Goal: Task Accomplishment & Management: Manage account settings

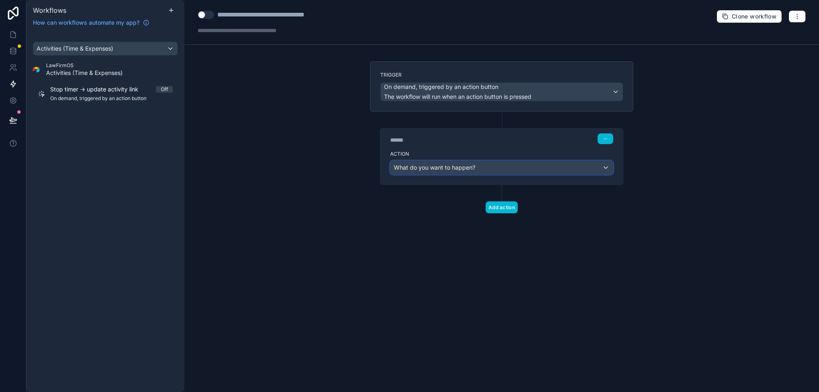
click at [460, 170] on div "What do you want to happen?" at bounding box center [502, 167] width 222 height 13
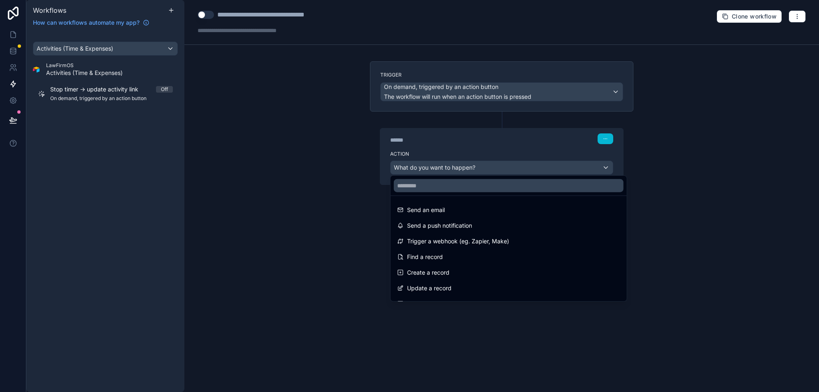
click at [460, 170] on div at bounding box center [409, 196] width 819 height 392
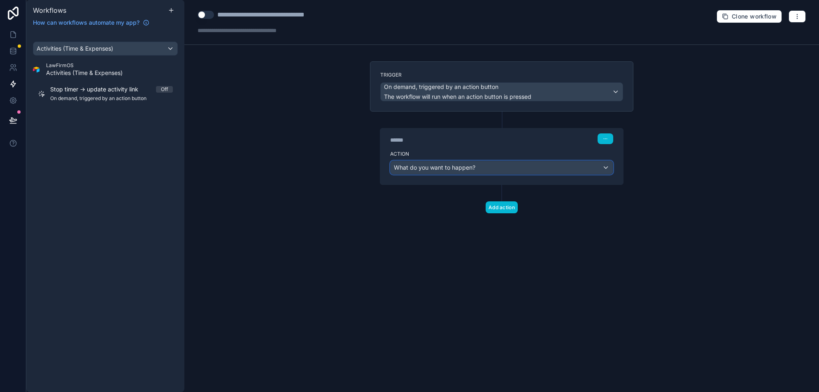
click at [476, 163] on div "What do you want to happen?" at bounding box center [502, 167] width 222 height 13
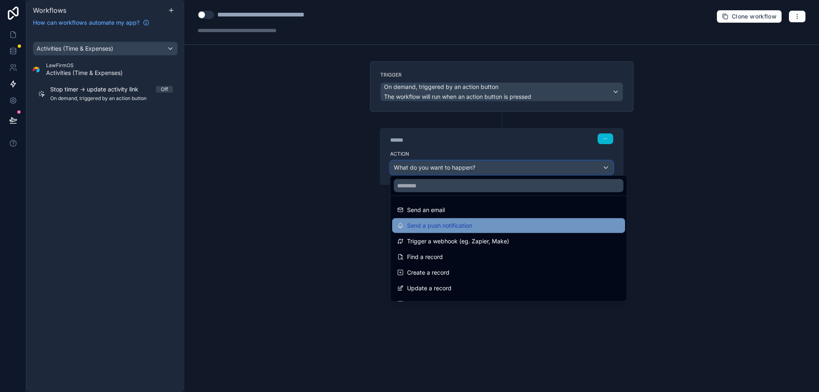
scroll to position [38, 0]
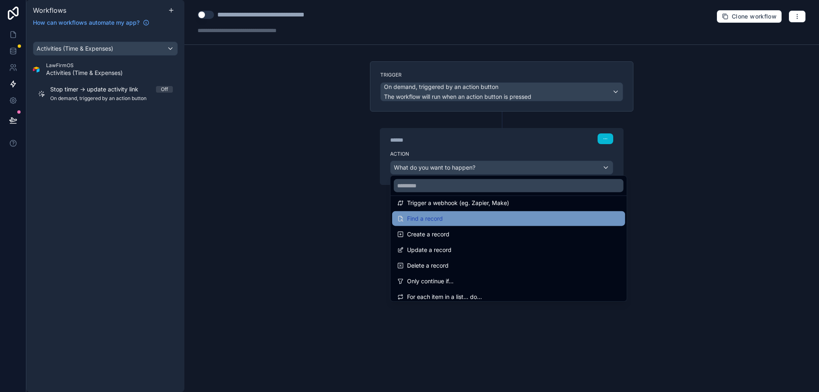
click at [463, 219] on div "Find a record" at bounding box center [508, 219] width 223 height 10
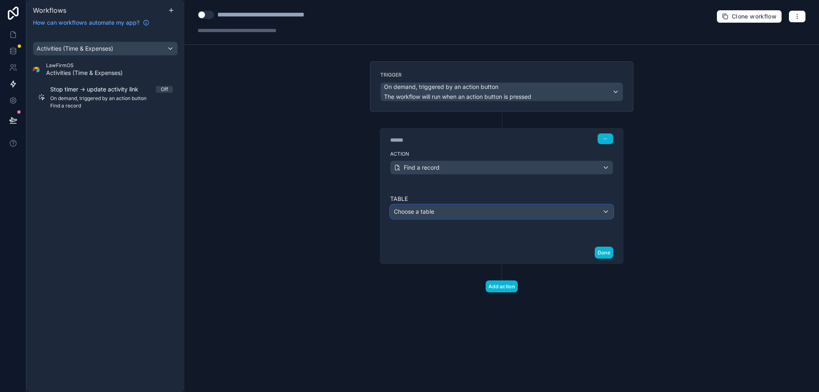
click at [460, 211] on div "Choose a table" at bounding box center [502, 211] width 222 height 13
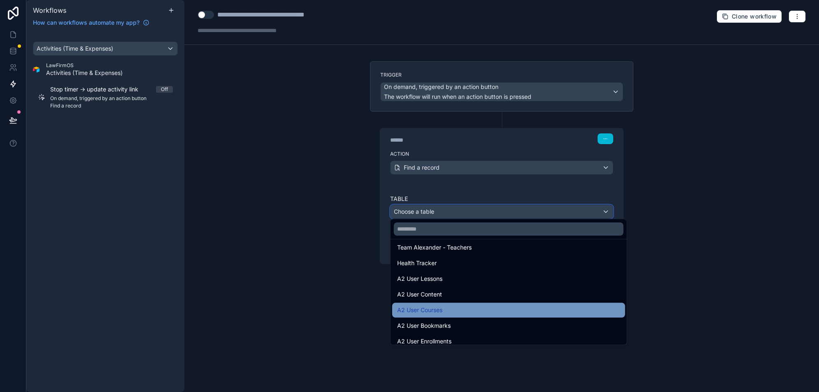
scroll to position [159, 0]
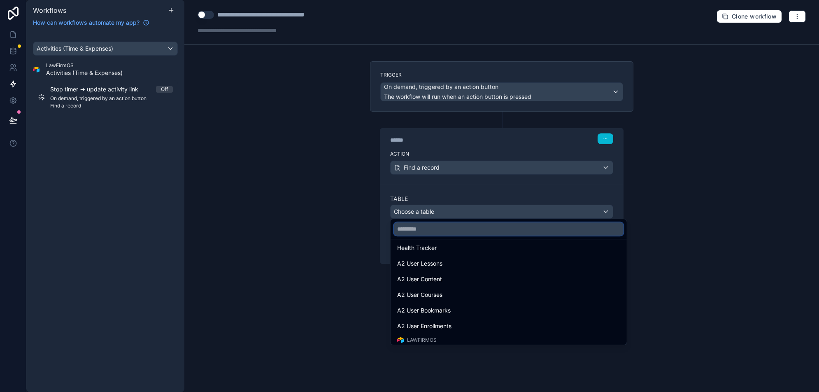
click at [446, 224] on input "text" at bounding box center [509, 228] width 230 height 13
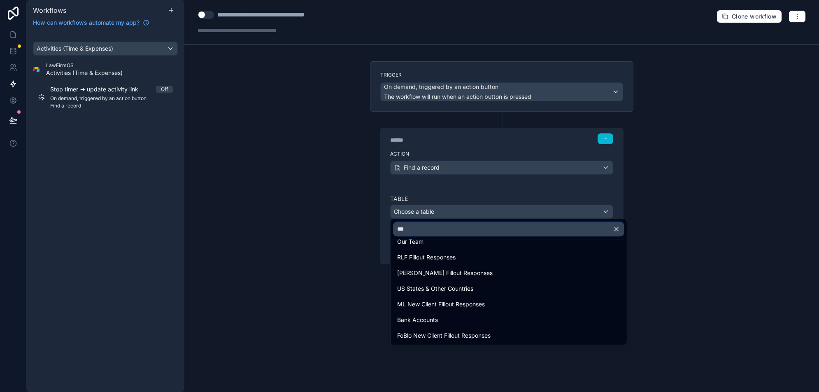
scroll to position [0, 0]
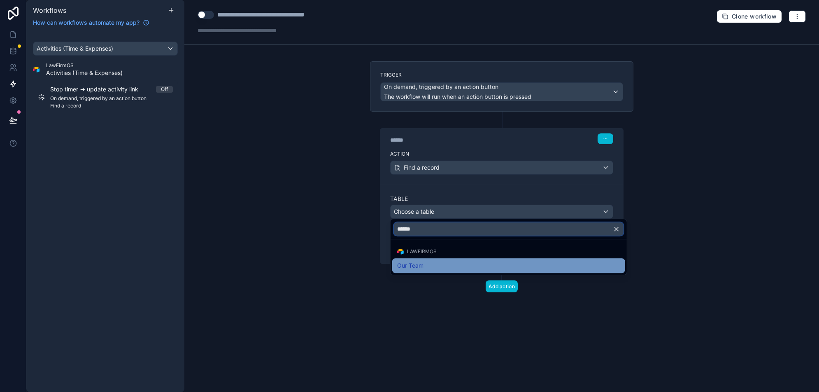
type input "*******"
click at [434, 265] on div "Our Team" at bounding box center [508, 266] width 223 height 10
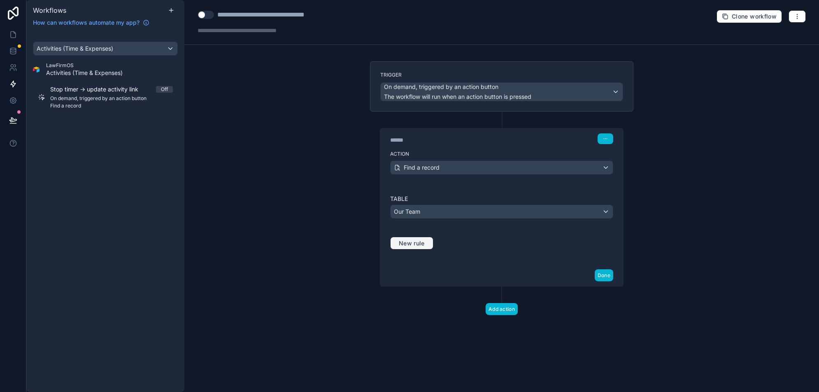
click at [418, 242] on span "New rule" at bounding box center [412, 243] width 33 height 7
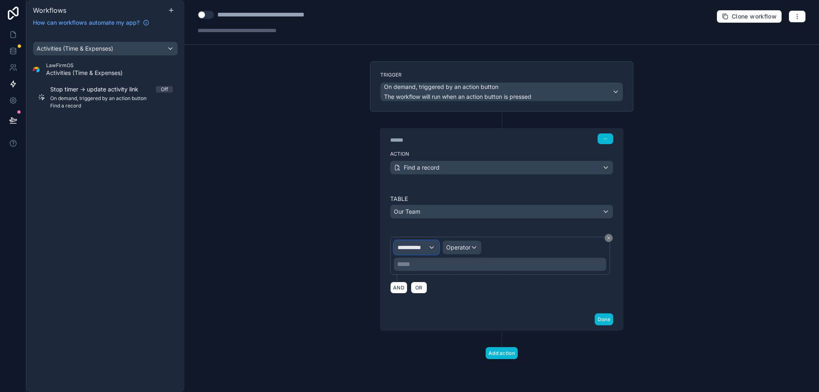
click at [427, 246] on span "**********" at bounding box center [413, 247] width 30 height 8
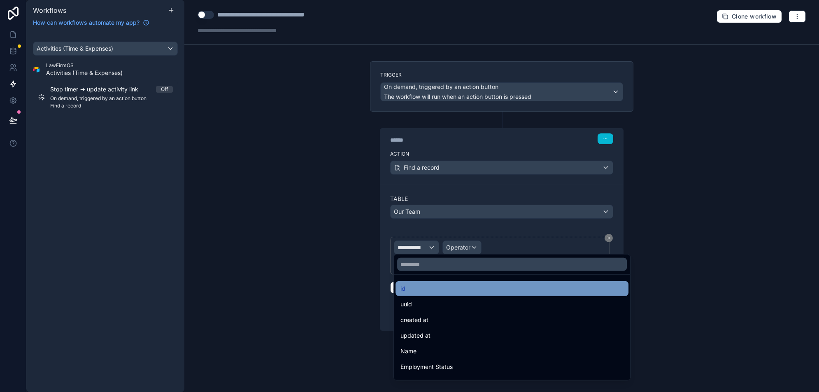
click at [448, 286] on div "id" at bounding box center [512, 289] width 223 height 10
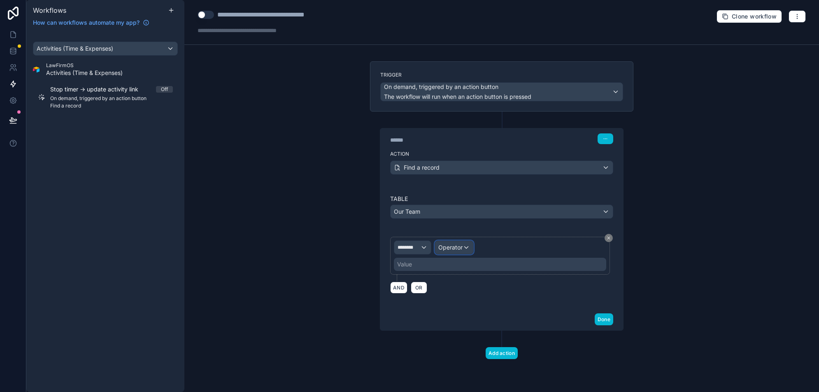
click at [470, 242] on div "Operator" at bounding box center [454, 247] width 38 height 13
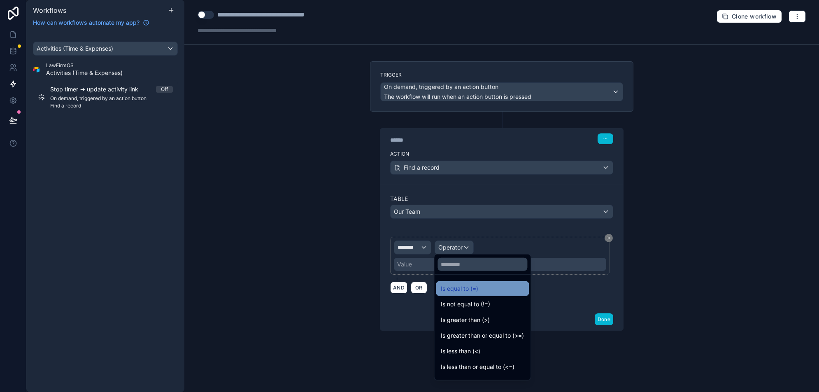
click at [466, 292] on span "Is equal to (=)" at bounding box center [459, 289] width 37 height 10
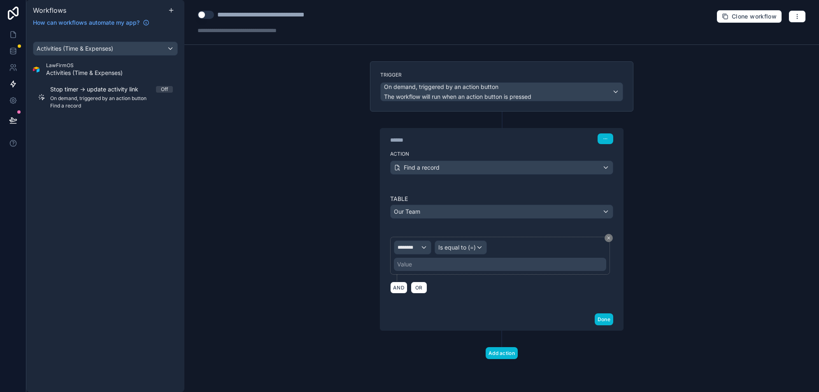
click at [415, 263] on div "Value" at bounding box center [500, 264] width 212 height 13
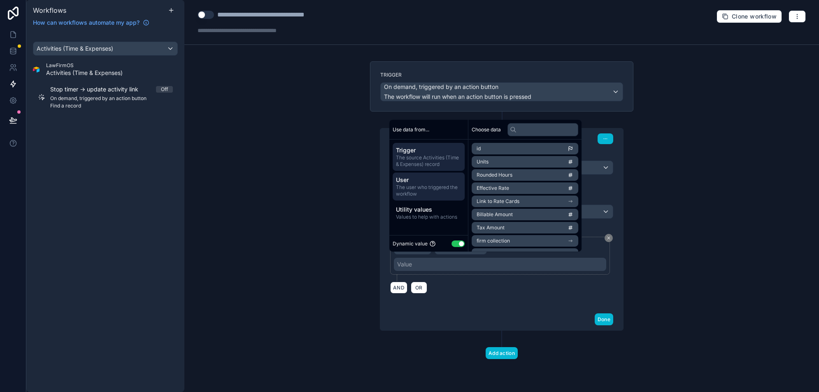
click at [437, 183] on span "User" at bounding box center [428, 180] width 65 height 8
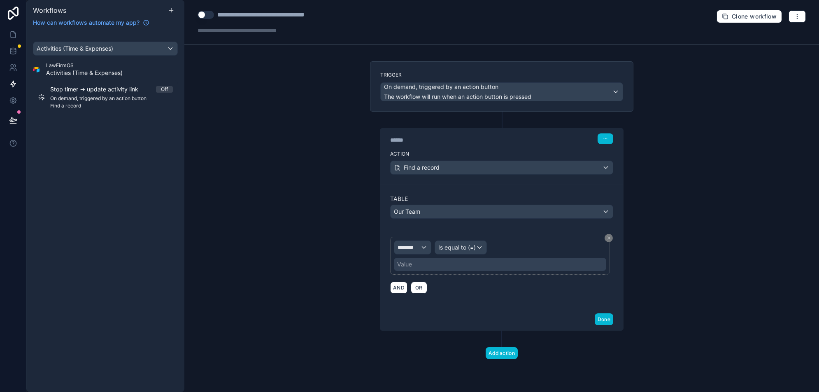
click at [516, 282] on div "AND OR" at bounding box center [501, 287] width 223 height 12
click at [420, 246] on div "********" at bounding box center [412, 247] width 37 height 13
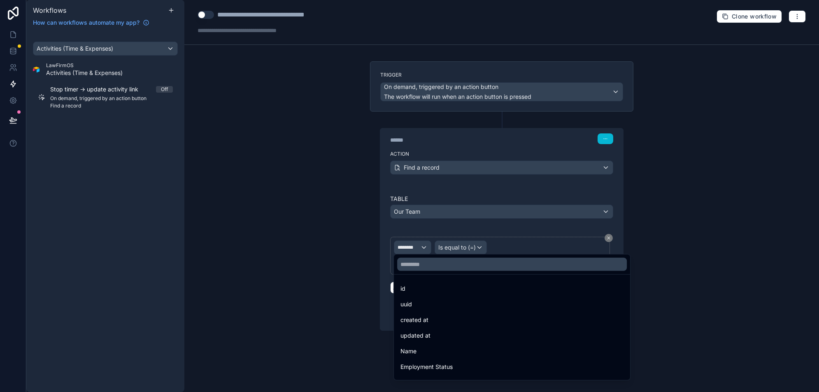
click at [449, 308] on div "uuid" at bounding box center [512, 304] width 223 height 10
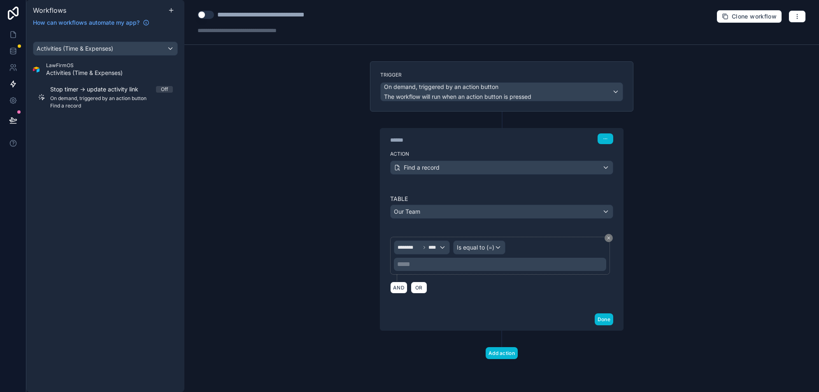
click at [457, 263] on p "***** ﻿" at bounding box center [501, 264] width 208 height 10
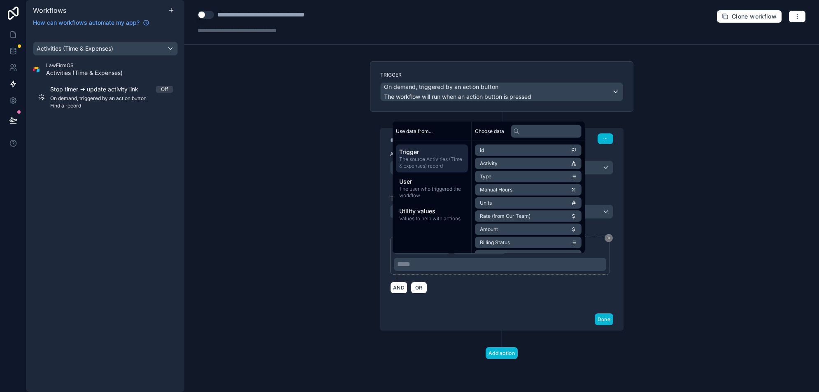
click at [432, 189] on span "The user who triggered the workflow" at bounding box center [431, 192] width 65 height 13
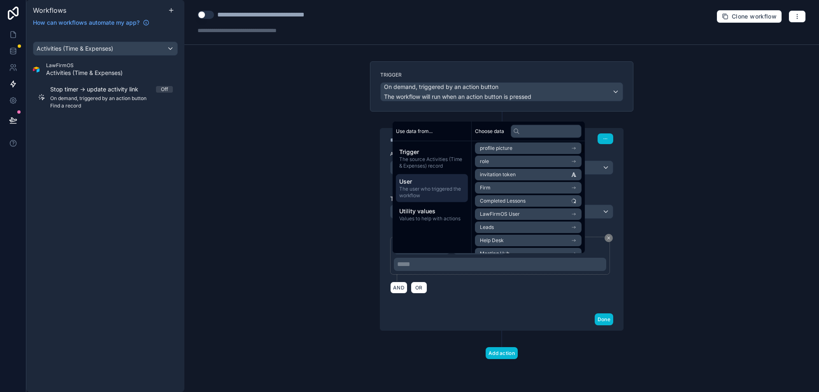
click at [536, 215] on li "LawFirmOS User" at bounding box center [528, 214] width 107 height 12
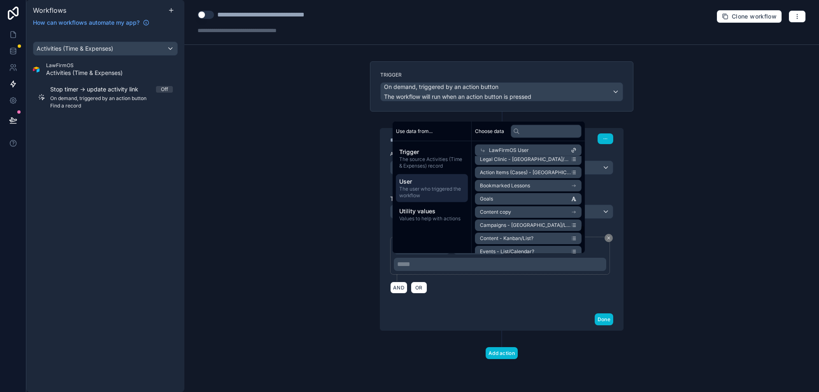
scroll to position [4630, 0]
click at [502, 331] on div "Add action" at bounding box center [502, 345] width 264 height 28
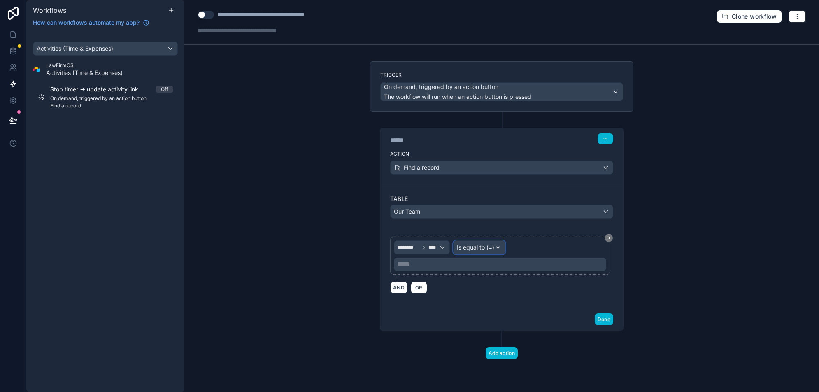
click at [477, 241] on div "Is equal to (=)" at bounding box center [479, 247] width 51 height 13
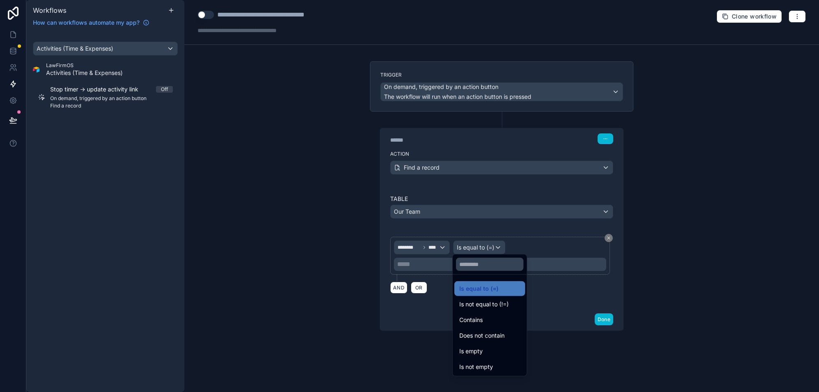
click at [419, 245] on div at bounding box center [409, 196] width 819 height 392
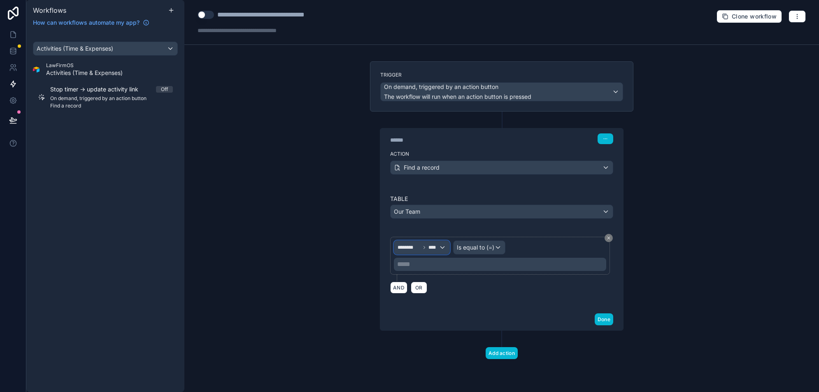
click at [419, 245] on span "********" at bounding box center [409, 247] width 23 height 7
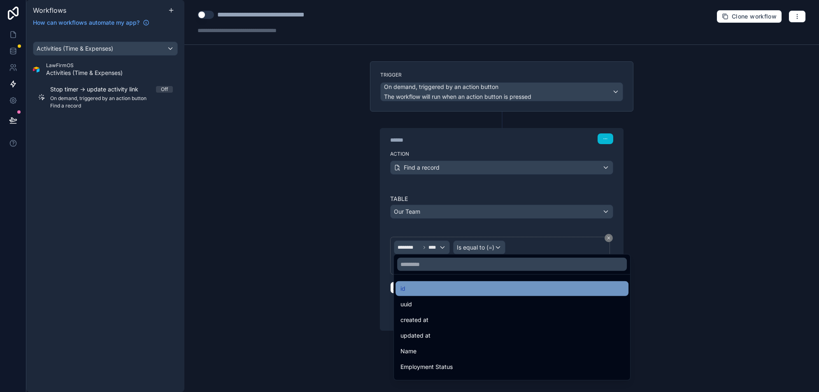
click at [431, 290] on div "id" at bounding box center [512, 289] width 223 height 10
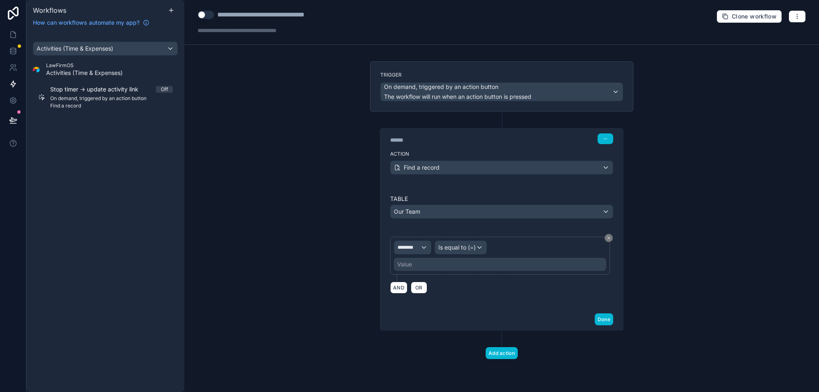
click at [442, 266] on div "Value" at bounding box center [500, 264] width 212 height 13
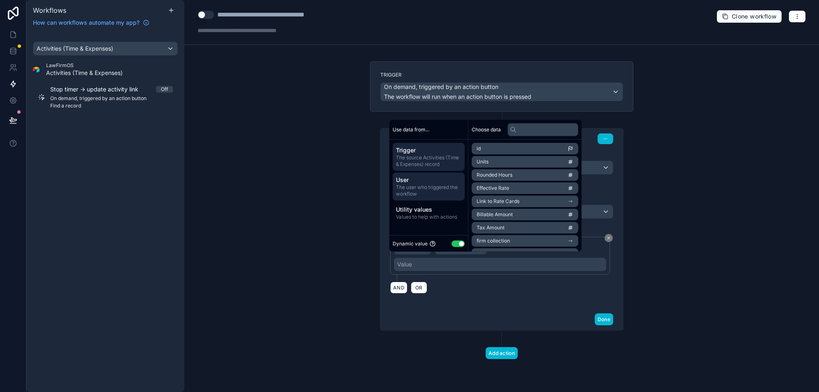
click at [436, 181] on span "User" at bounding box center [428, 180] width 65 height 8
click at [555, 228] on li "LawFirmOS User" at bounding box center [525, 228] width 107 height 12
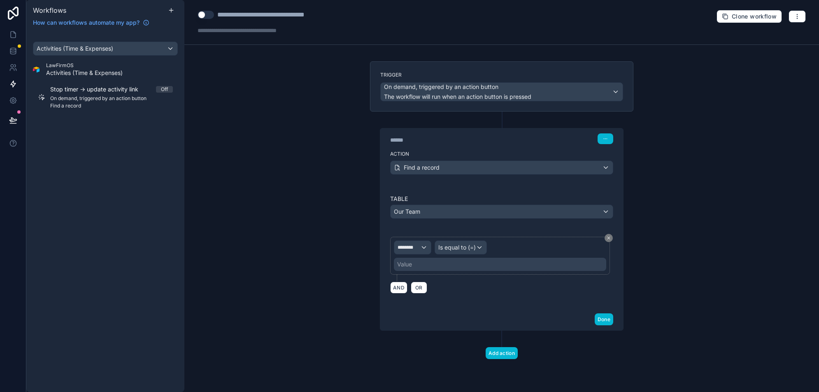
click at [455, 264] on div "Value" at bounding box center [500, 264] width 212 height 13
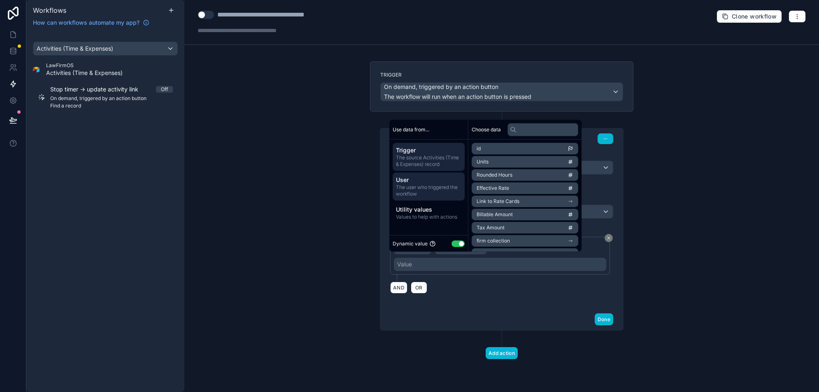
click at [435, 191] on span "The user who triggered the workflow" at bounding box center [428, 190] width 65 height 13
click at [503, 227] on span "LawFirmOS User" at bounding box center [497, 227] width 40 height 7
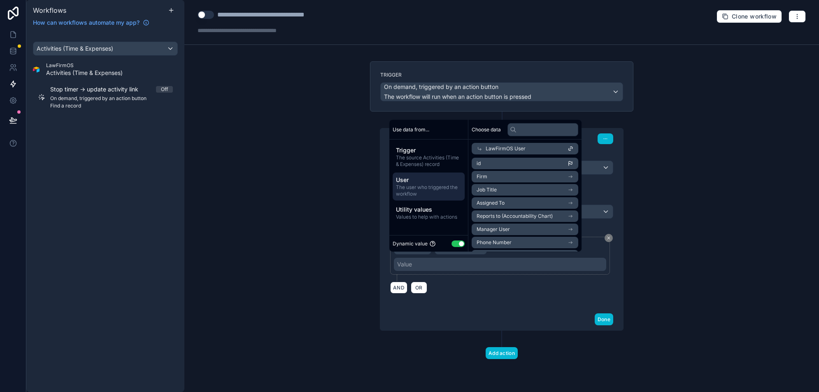
click at [505, 164] on li "id" at bounding box center [525, 164] width 107 height 12
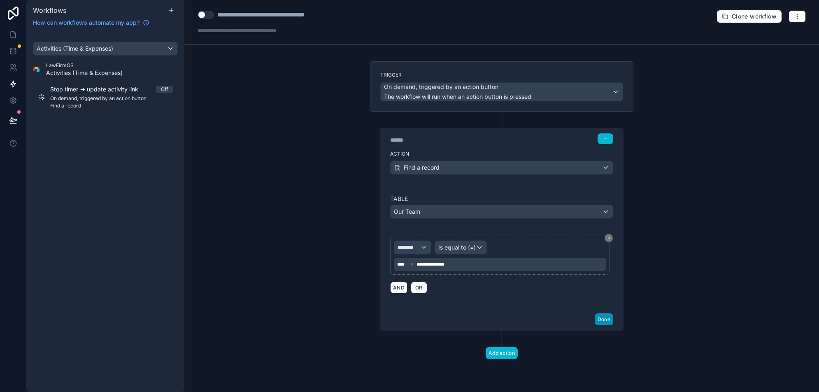
click at [606, 318] on button "Done" at bounding box center [604, 319] width 19 height 12
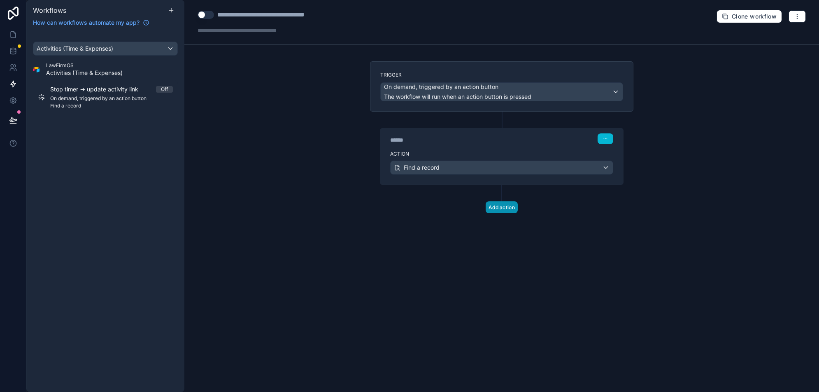
click at [498, 201] on button "Add action" at bounding box center [502, 207] width 32 height 12
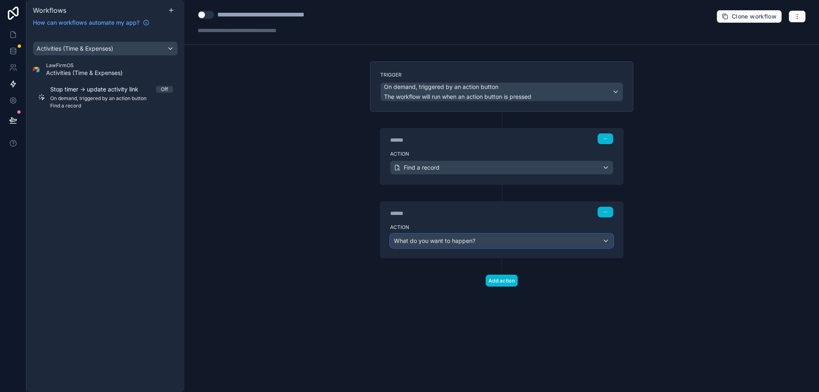
click at [495, 238] on div "What do you want to happen?" at bounding box center [502, 240] width 222 height 13
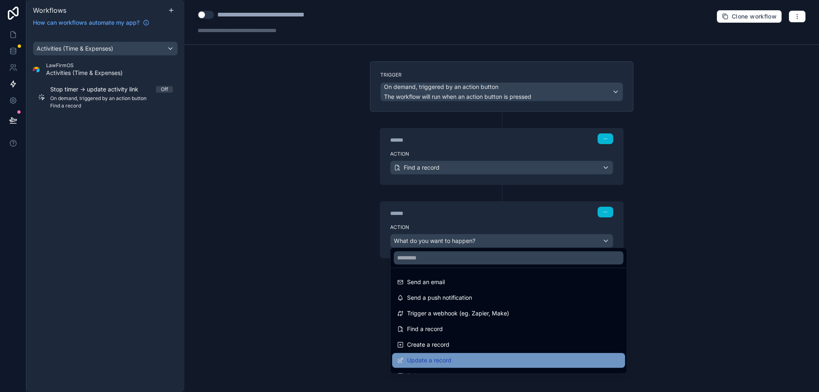
click at [452, 356] on div "Update a record" at bounding box center [508, 360] width 223 height 10
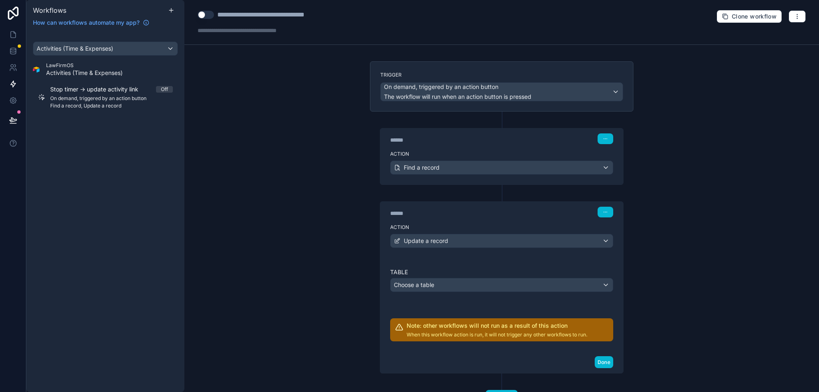
scroll to position [32, 0]
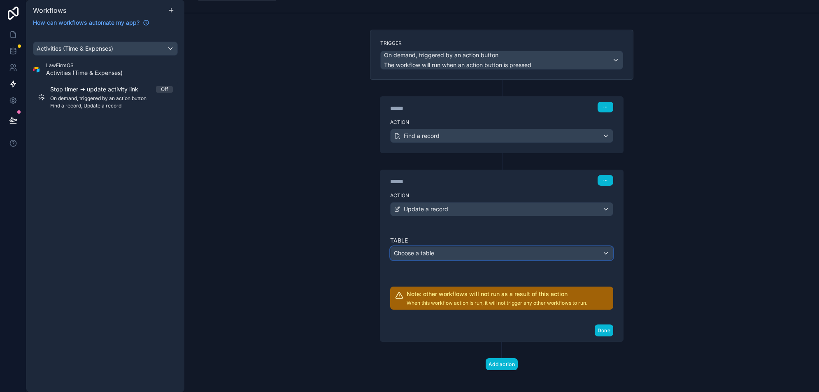
click at [486, 251] on div "Choose a table" at bounding box center [502, 253] width 222 height 13
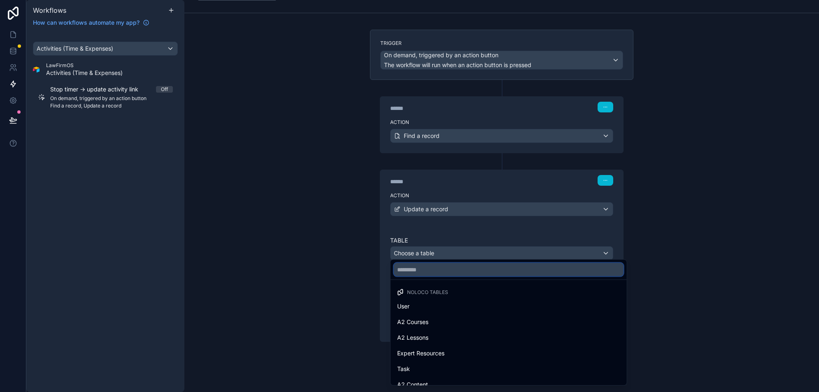
click at [440, 268] on input "text" at bounding box center [509, 269] width 230 height 13
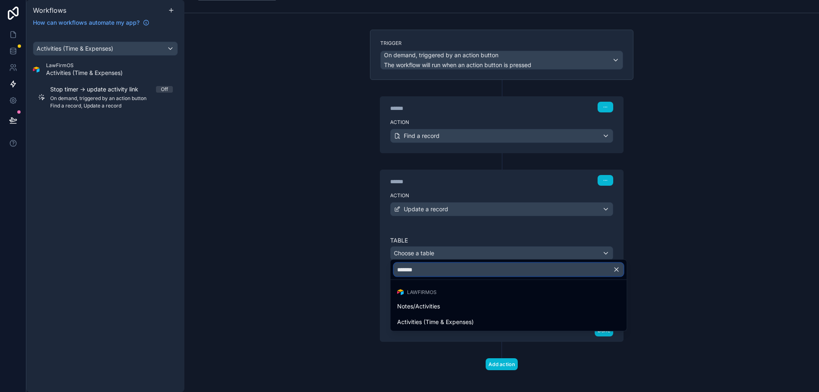
type input "*******"
click at [445, 318] on span "Activities (Time & Expenses)" at bounding box center [435, 322] width 77 height 10
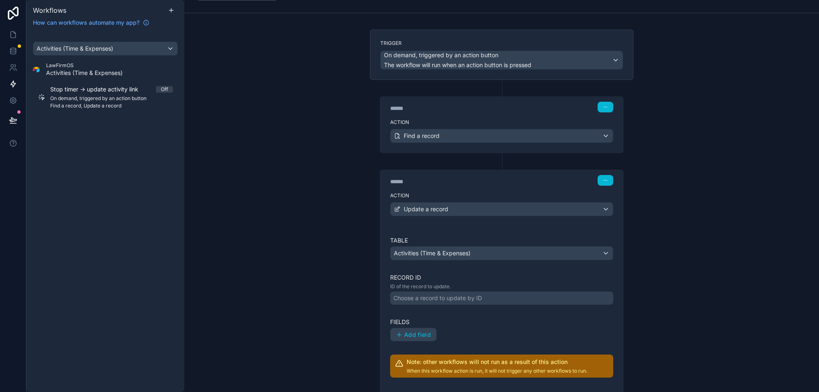
click at [473, 294] on div "Choose a record to update by ID" at bounding box center [438, 298] width 89 height 8
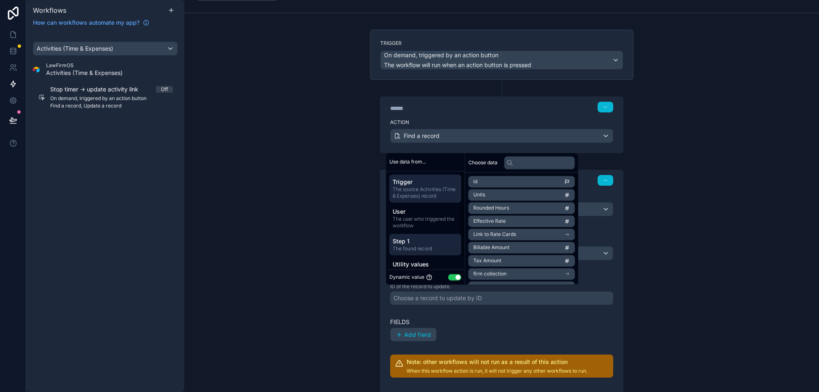
click at [430, 240] on span "Step 1" at bounding box center [425, 241] width 65 height 8
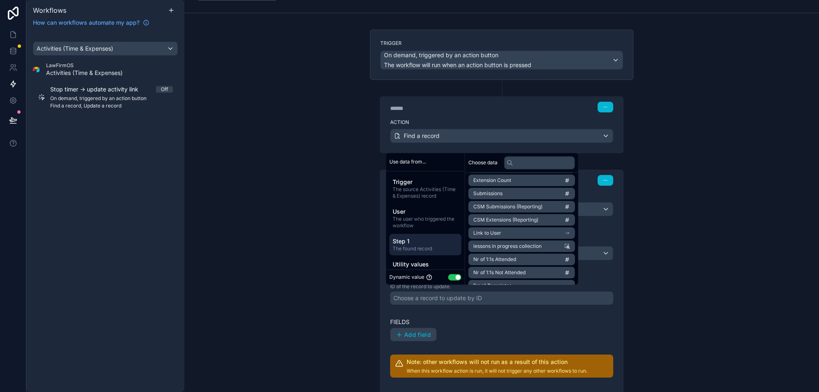
scroll to position [446, 0]
click at [538, 164] on input "text" at bounding box center [539, 162] width 71 height 13
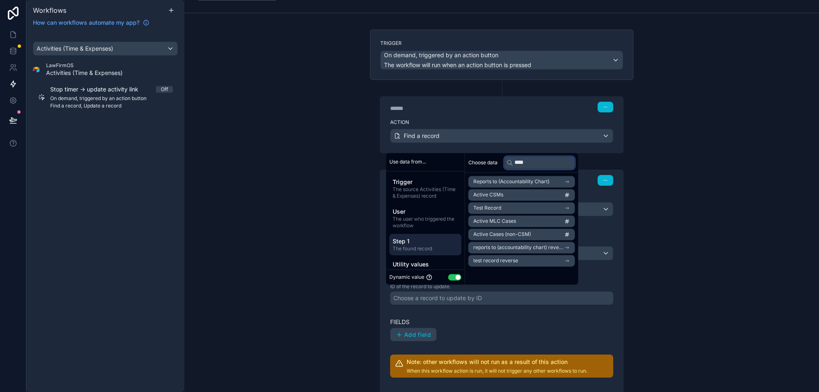
type input "***"
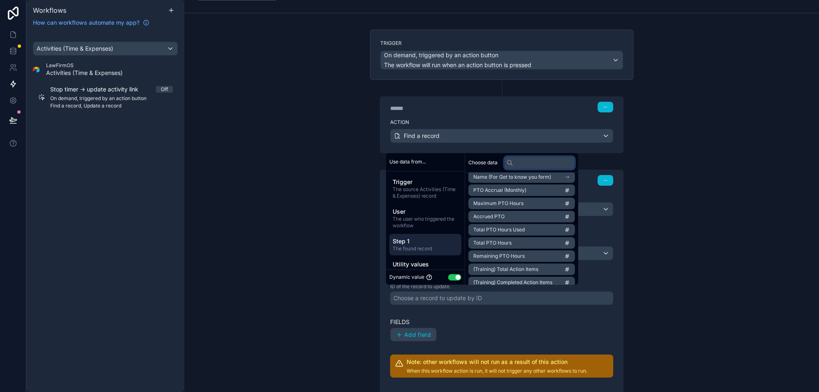
scroll to position [149, 0]
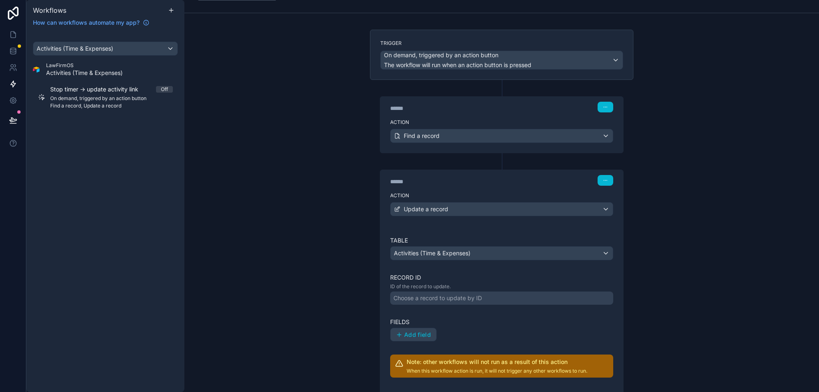
click at [665, 261] on div "**********" at bounding box center [501, 196] width 635 height 392
click at [500, 159] on icon at bounding box center [502, 160] width 7 height 7
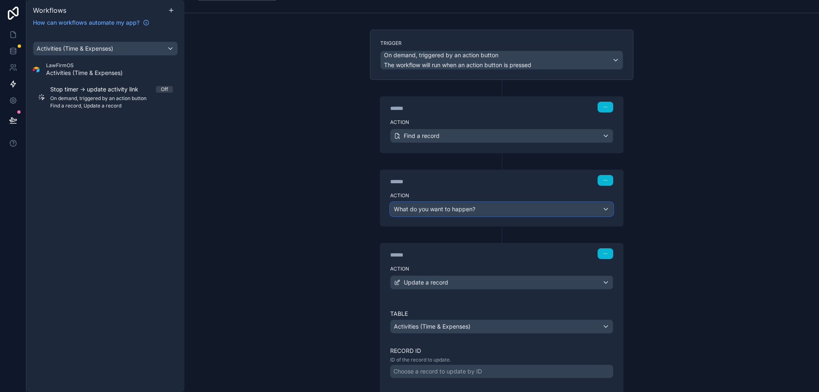
click at [444, 206] on span "What do you want to happen?" at bounding box center [435, 208] width 82 height 7
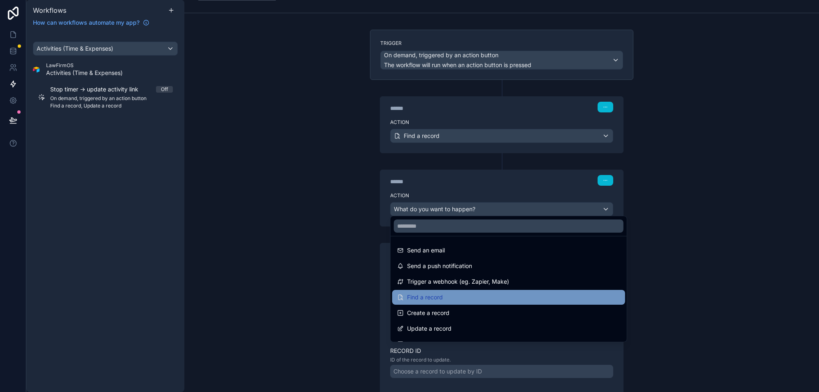
click at [433, 296] on span "Find a record" at bounding box center [425, 297] width 36 height 10
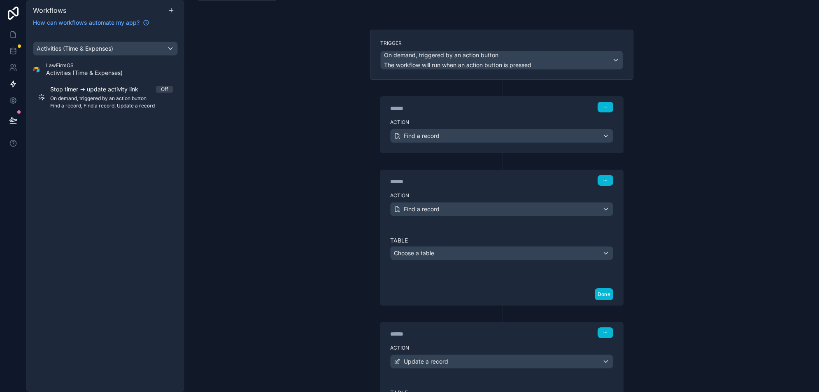
scroll to position [37, 0]
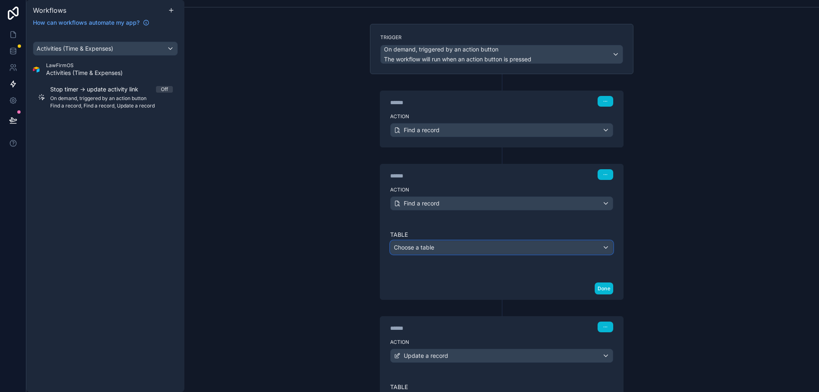
click at [435, 244] on div "Choose a table" at bounding box center [502, 247] width 222 height 13
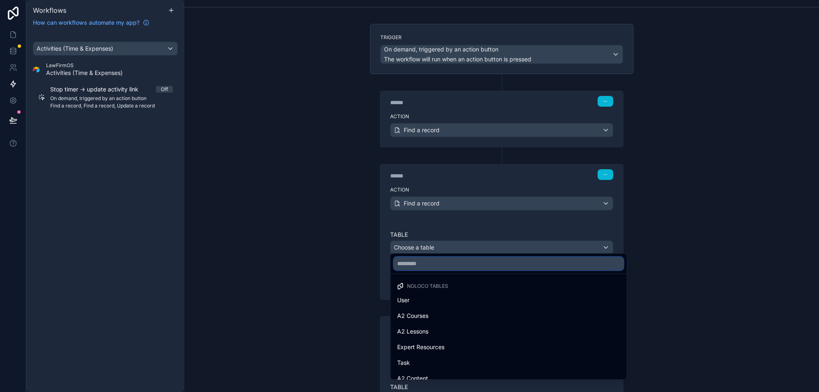
click at [441, 265] on input "text" at bounding box center [509, 263] width 230 height 13
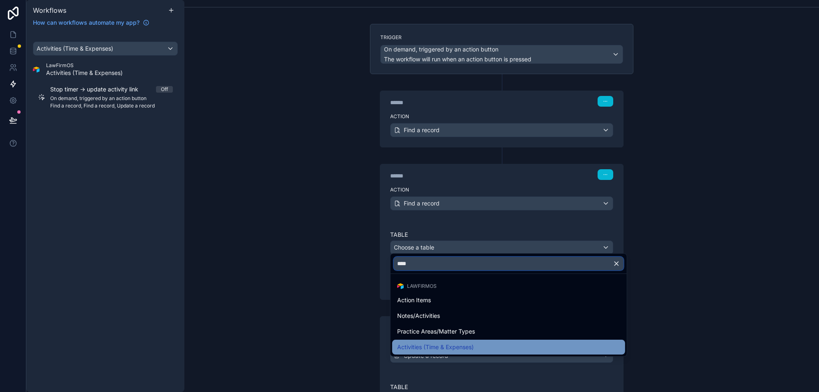
type input "****"
click at [436, 351] on span "Activities (Time & Expenses)" at bounding box center [435, 347] width 77 height 10
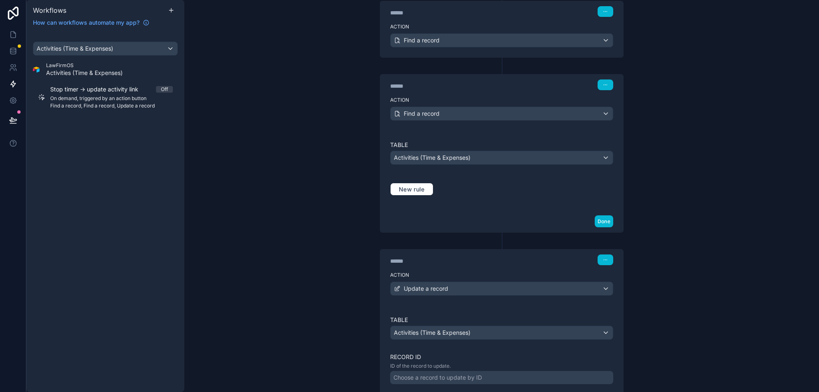
scroll to position [132, 0]
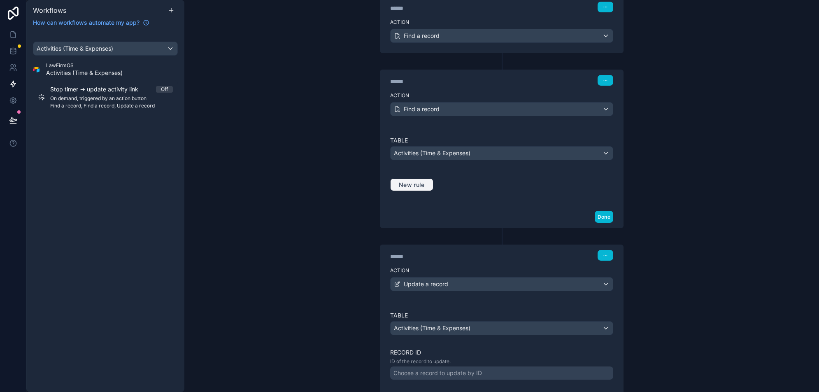
click at [410, 185] on button "New rule" at bounding box center [411, 184] width 43 height 13
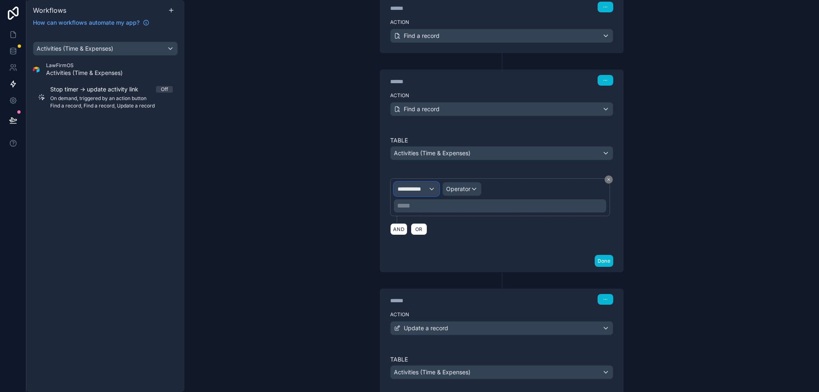
click at [417, 185] on span "**********" at bounding box center [413, 189] width 30 height 8
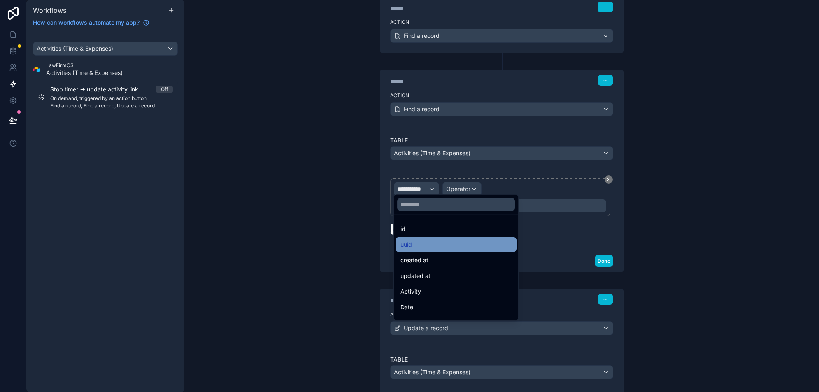
click at [436, 247] on div "uuid" at bounding box center [456, 245] width 111 height 10
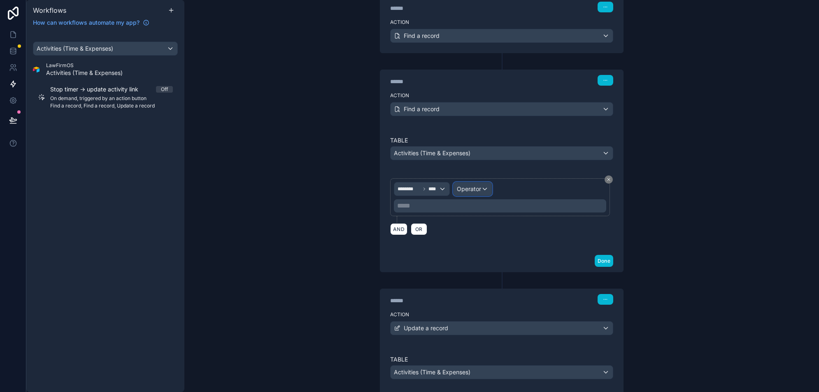
click at [470, 187] on span "Operator" at bounding box center [469, 188] width 24 height 7
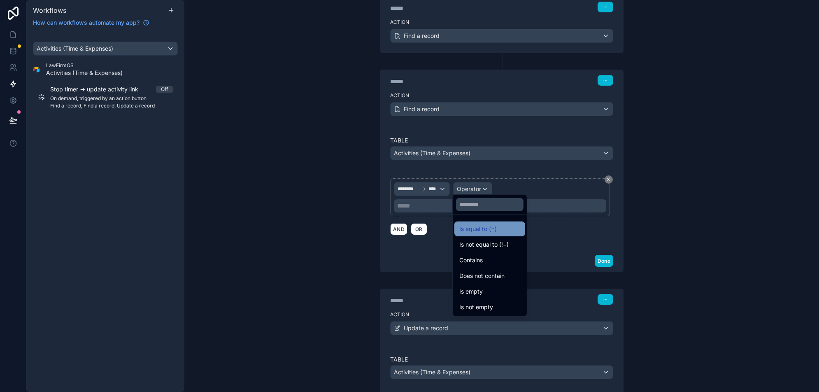
click at [472, 226] on span "Is equal to (=)" at bounding box center [478, 229] width 37 height 10
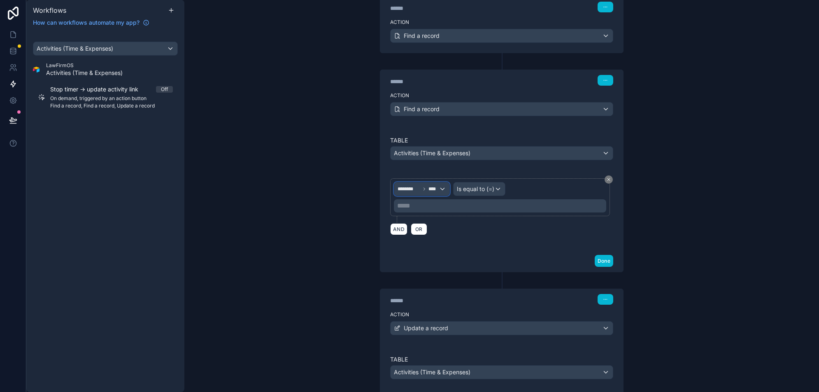
click at [435, 186] on span "****" at bounding box center [434, 189] width 10 height 7
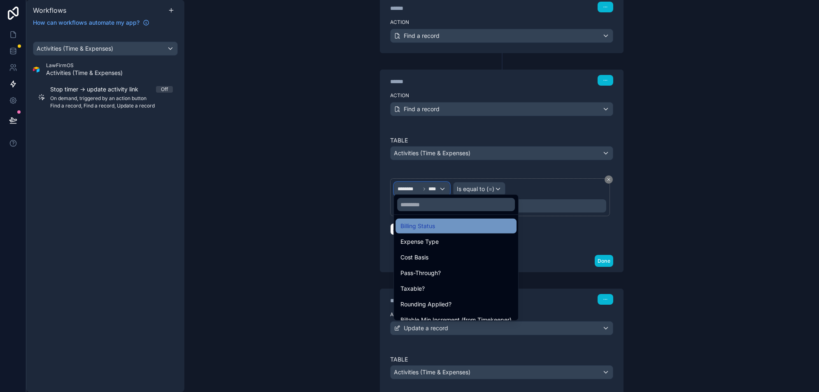
scroll to position [229, 0]
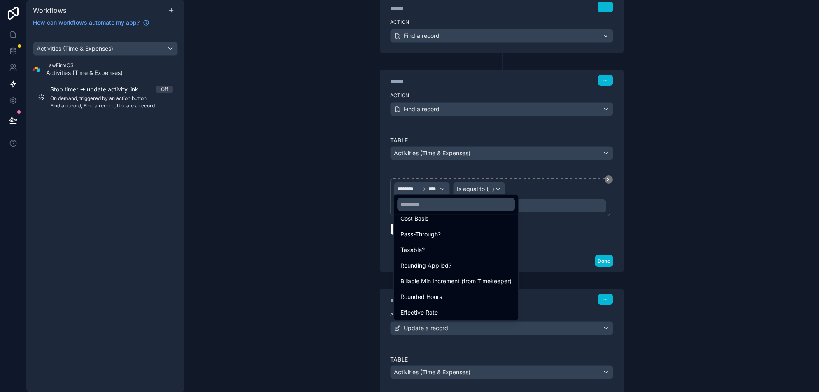
click at [538, 177] on div at bounding box center [409, 196] width 819 height 392
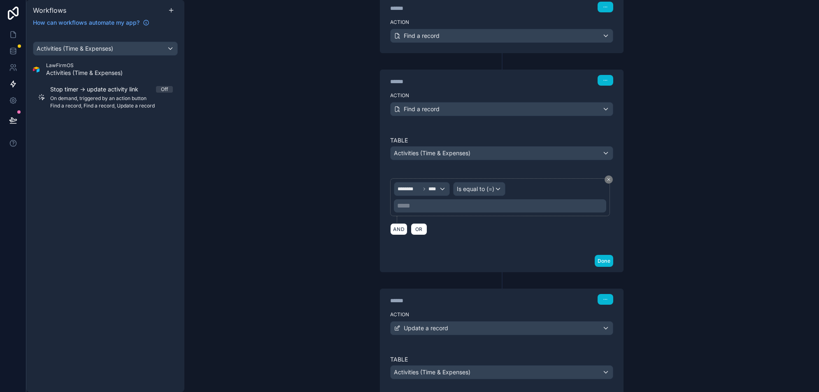
click at [525, 204] on p "***** ﻿" at bounding box center [501, 206] width 208 height 10
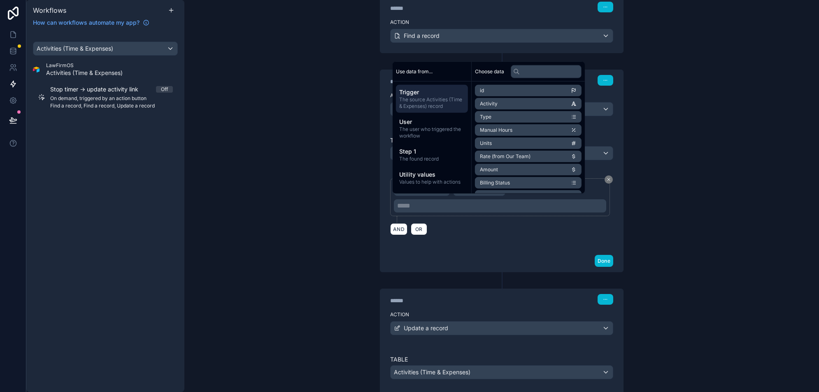
click at [433, 158] on span "The found record" at bounding box center [431, 159] width 65 height 7
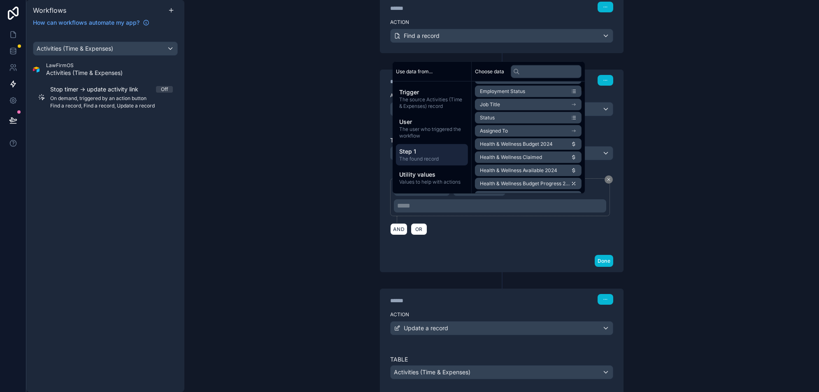
scroll to position [41, 0]
click at [555, 69] on input "text" at bounding box center [546, 71] width 71 height 13
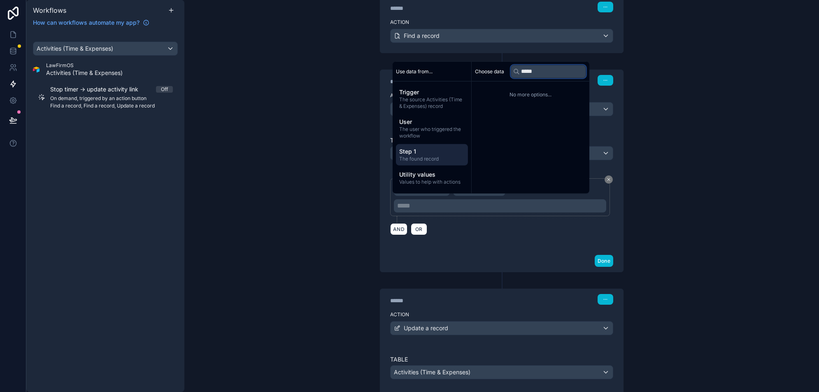
scroll to position [0, 0]
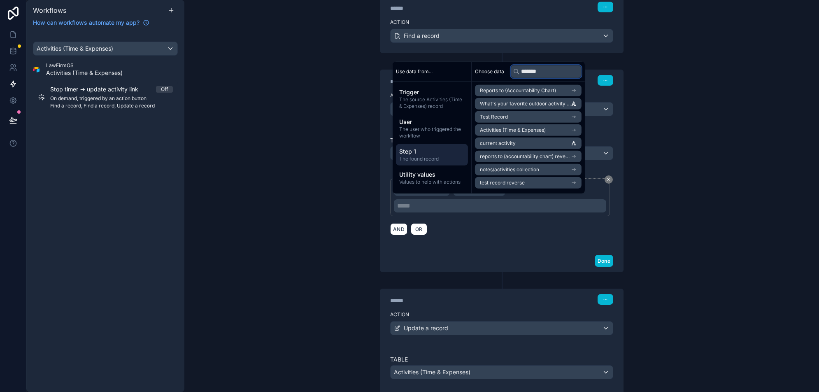
type input "*******"
click at [504, 143] on span "current activity" at bounding box center [498, 143] width 36 height 7
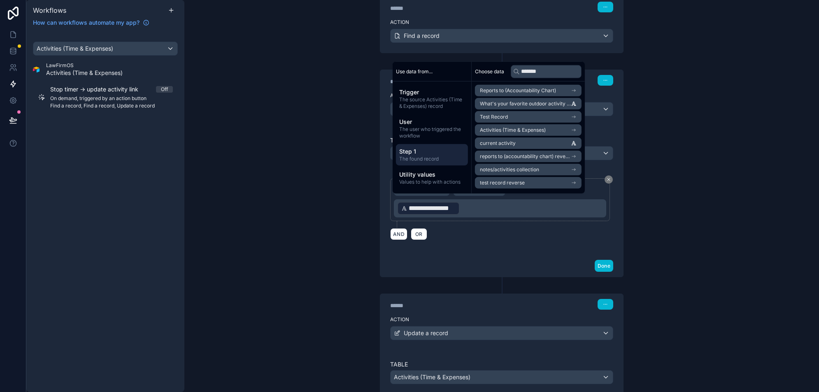
click at [639, 208] on div "**********" at bounding box center [502, 259] width 277 height 659
click at [607, 261] on button "Done" at bounding box center [604, 266] width 19 height 12
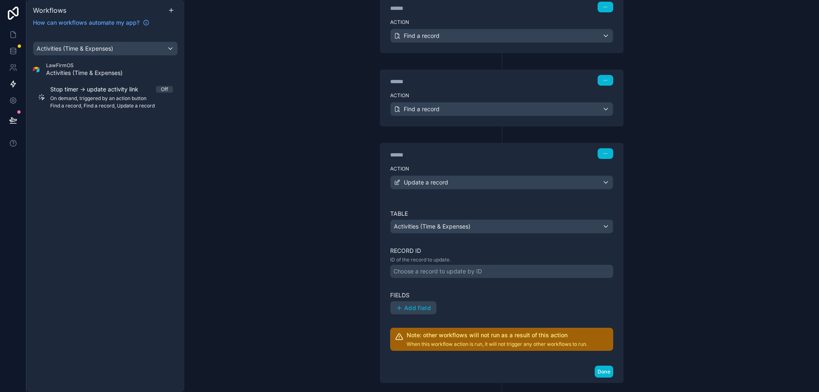
click at [463, 269] on div "Choose a record to update by ID" at bounding box center [438, 271] width 89 height 8
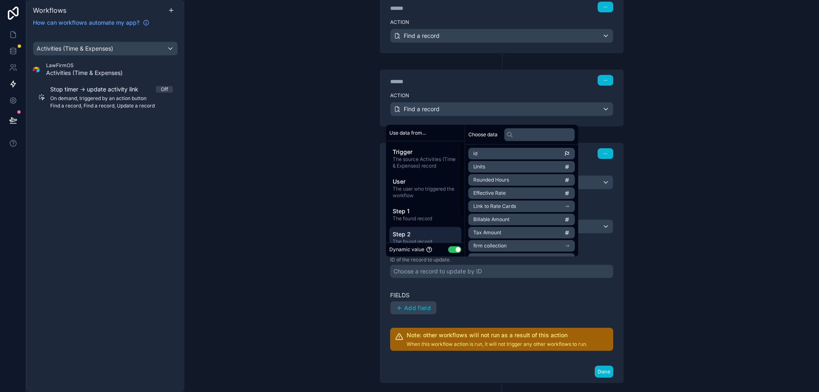
click at [431, 234] on span "Step 2" at bounding box center [425, 235] width 65 height 8
drag, startPoint x: 501, startPoint y: 156, endPoint x: 789, endPoint y: 244, distance: 301.4
click at [501, 156] on li "id" at bounding box center [522, 154] width 107 height 12
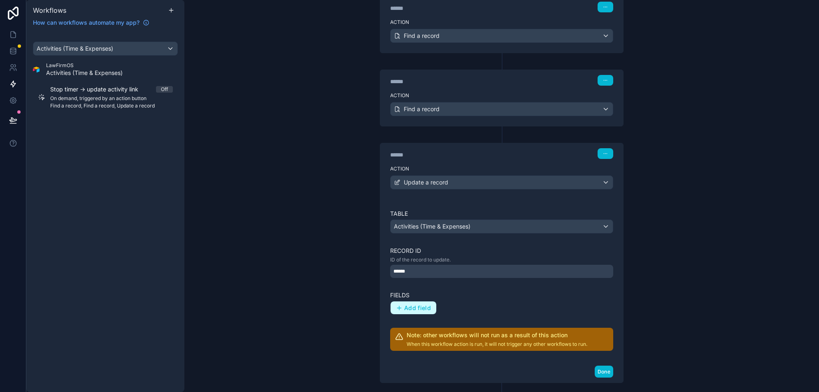
click at [411, 304] on span "Add field" at bounding box center [417, 307] width 27 height 7
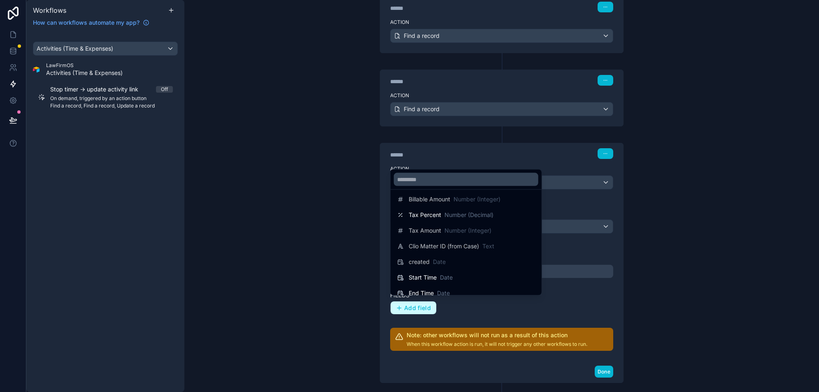
scroll to position [496, 0]
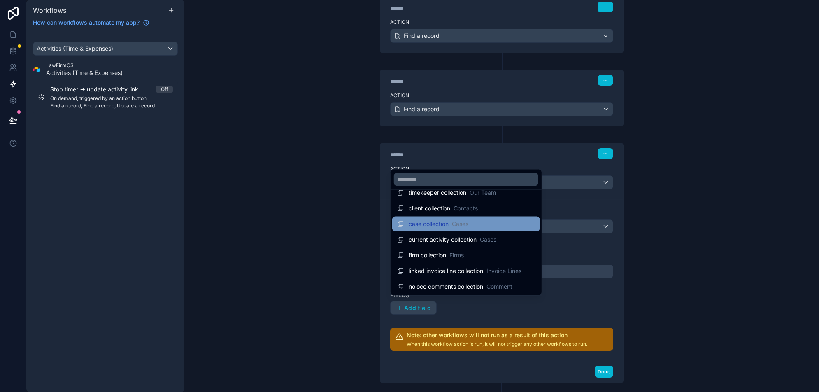
click at [449, 226] on span "case collection" at bounding box center [429, 224] width 40 height 8
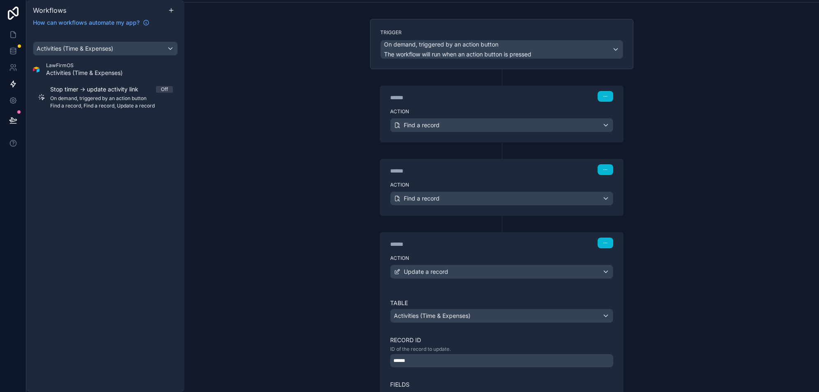
scroll to position [57, 0]
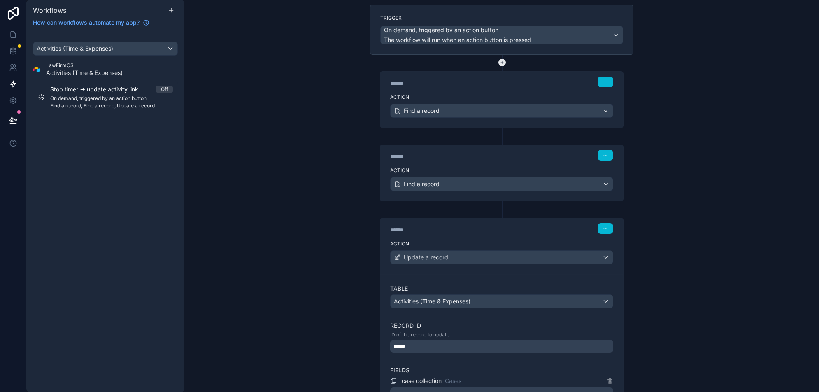
click at [502, 62] on icon at bounding box center [502, 62] width 7 height 7
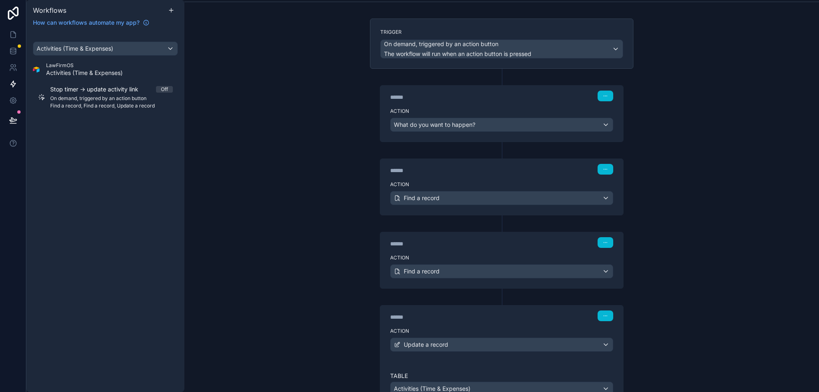
scroll to position [42, 0]
click at [607, 94] on icon "button" at bounding box center [605, 96] width 5 height 5
click at [617, 128] on span "Delete" at bounding box center [621, 126] width 15 height 7
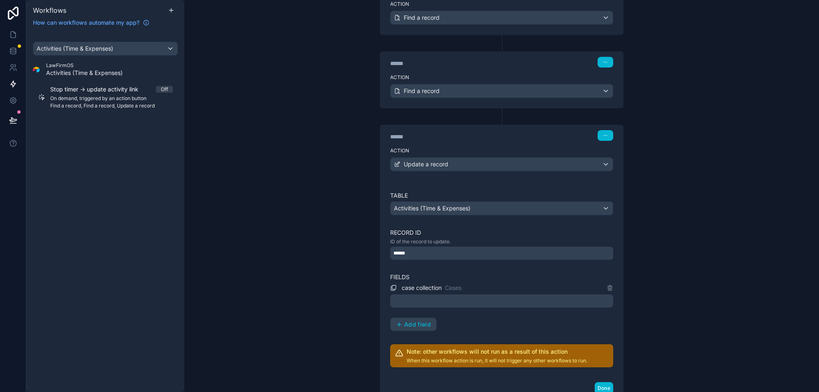
scroll to position [206, 0]
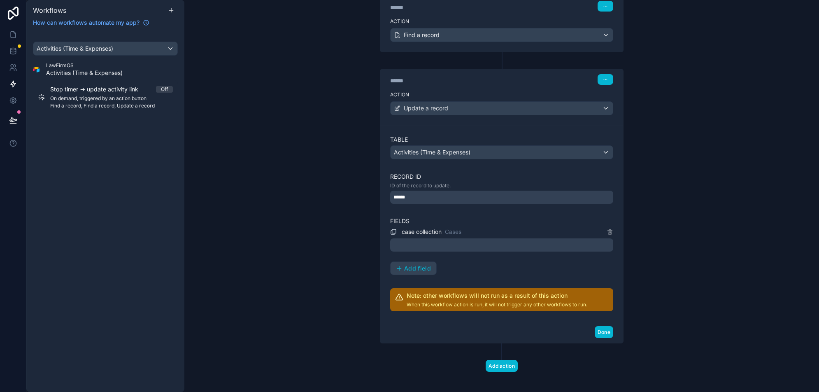
click at [454, 239] on div at bounding box center [501, 244] width 223 height 13
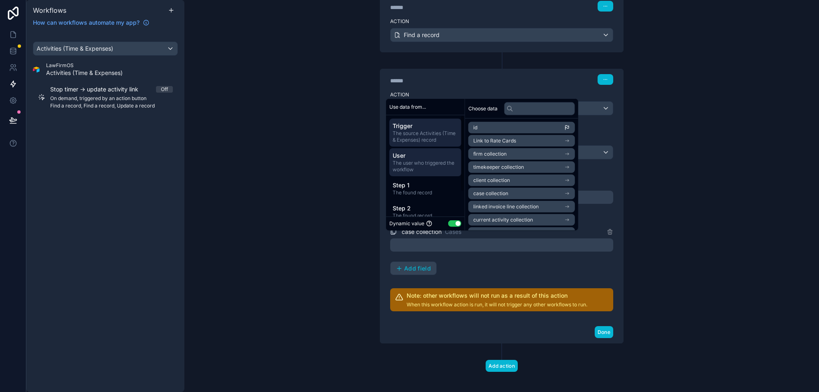
scroll to position [32, 0]
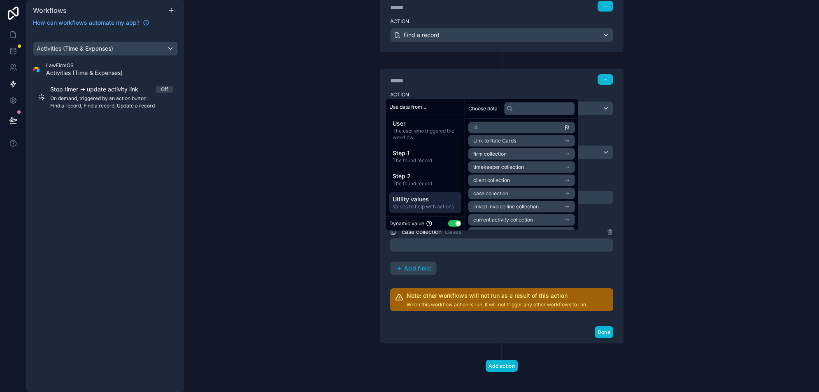
click at [437, 202] on span "Utility values" at bounding box center [425, 199] width 65 height 8
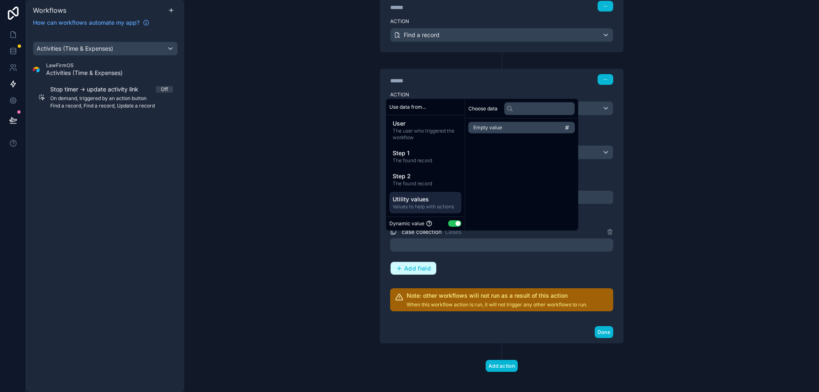
click at [515, 126] on li "Empty value" at bounding box center [522, 128] width 107 height 12
click at [422, 266] on span "Add field" at bounding box center [417, 268] width 27 height 7
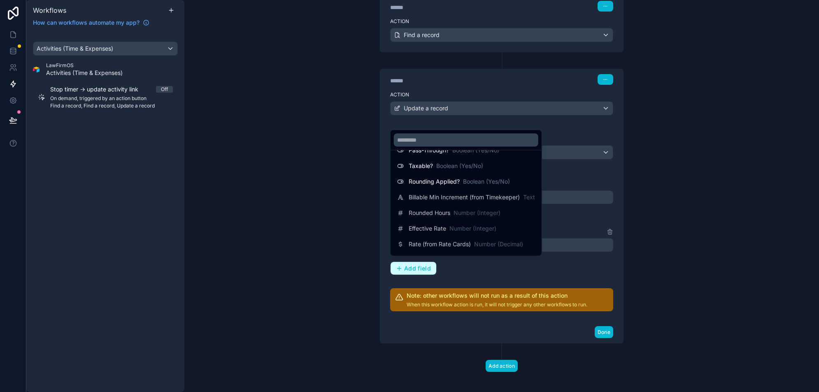
scroll to position [186, 0]
click at [430, 137] on input "text" at bounding box center [466, 139] width 145 height 13
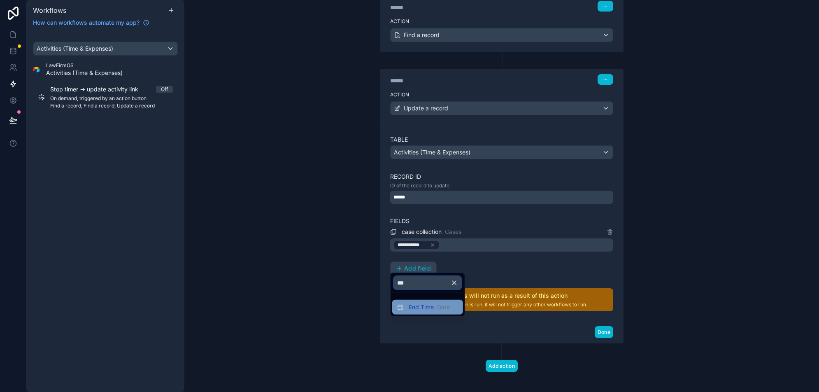
type input "***"
click at [420, 310] on span "End Time" at bounding box center [421, 307] width 25 height 8
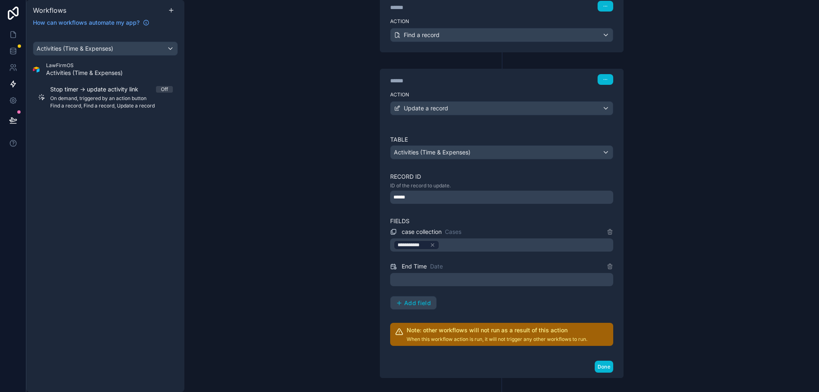
click at [416, 274] on div at bounding box center [501, 279] width 223 height 13
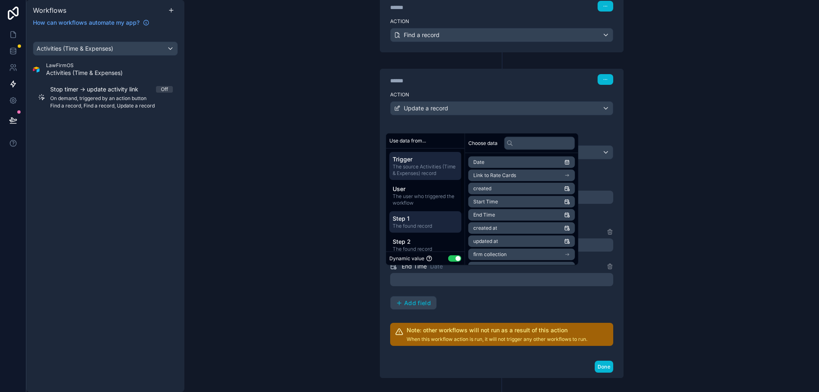
scroll to position [60, 0]
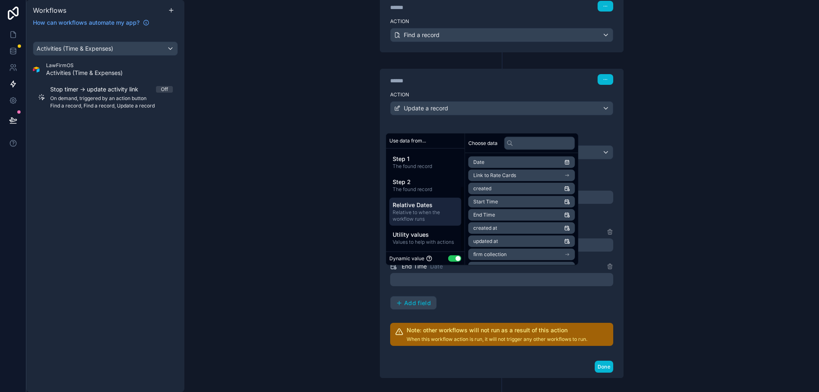
click at [436, 215] on span "Relative to when the workflow runs" at bounding box center [425, 215] width 65 height 13
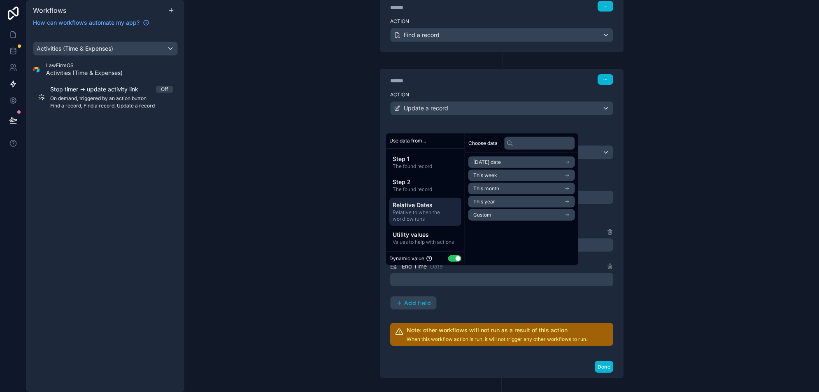
click at [548, 162] on li "Today's date" at bounding box center [522, 162] width 107 height 12
click at [525, 175] on li "Now" at bounding box center [522, 177] width 107 height 12
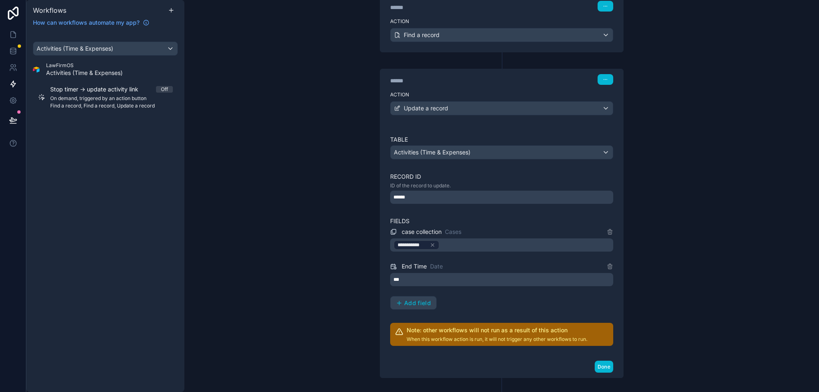
click at [546, 307] on div "**********" at bounding box center [501, 240] width 223 height 211
click at [602, 361] on button "Done" at bounding box center [604, 367] width 19 height 12
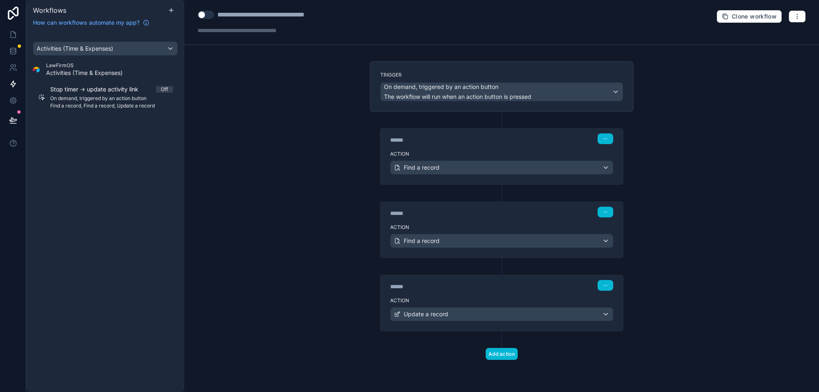
click at [205, 14] on button "Use setting" at bounding box center [206, 15] width 16 height 8
click at [18, 32] on link at bounding box center [13, 34] width 26 height 16
click at [12, 33] on icon at bounding box center [13, 34] width 8 height 8
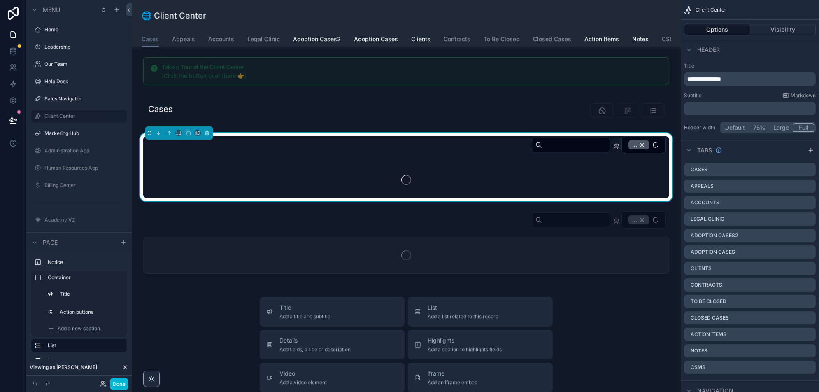
scroll to position [10, 0]
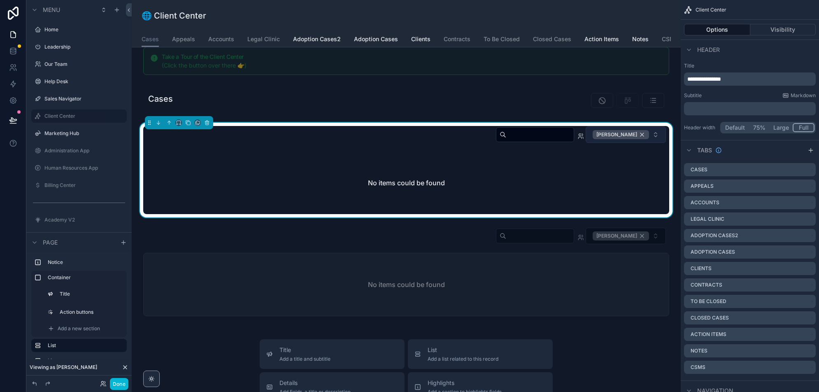
click at [642, 133] on div "Kelly Dempsey" at bounding box center [621, 134] width 56 height 9
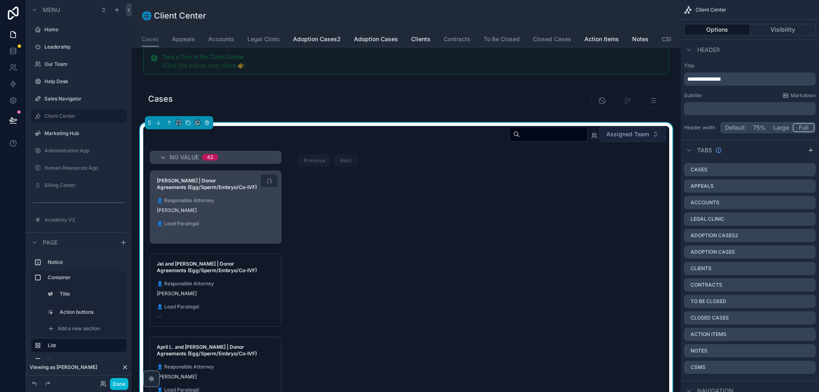
click at [202, 215] on div "Gabriella Keys | Donor Agreements (Egg/Sperm/Embryo/Co‑IVF) 👤 Responsible Attor…" at bounding box center [215, 207] width 131 height 72
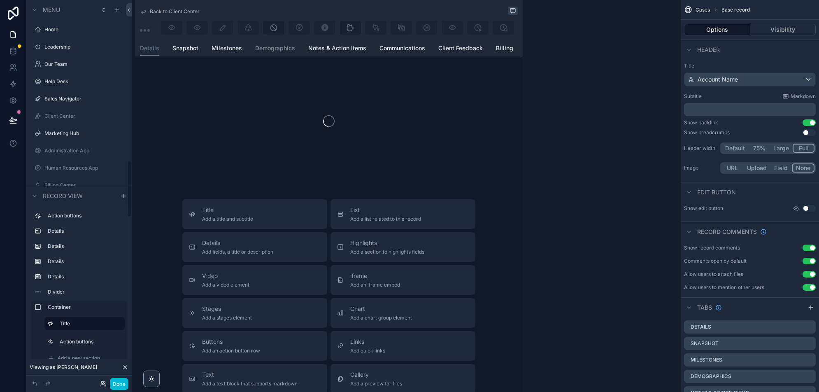
scroll to position [1081, 0]
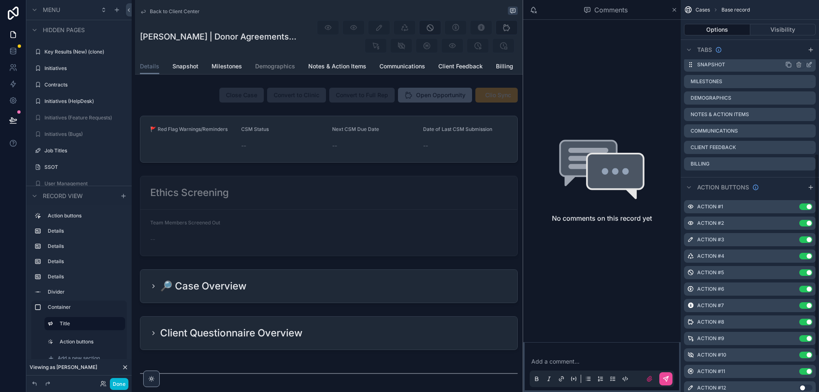
scroll to position [366, 0]
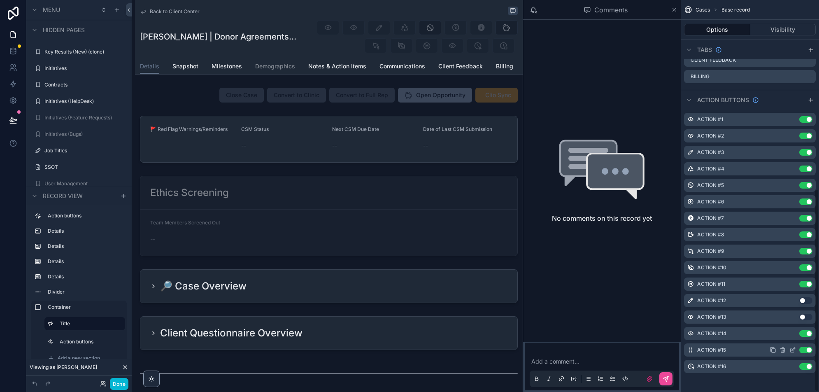
click at [795, 348] on icon "scrollable content" at bounding box center [794, 348] width 1 height 1
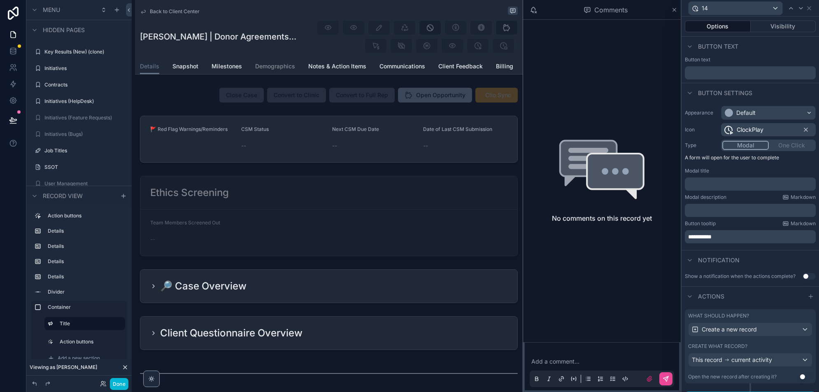
scroll to position [14, 0]
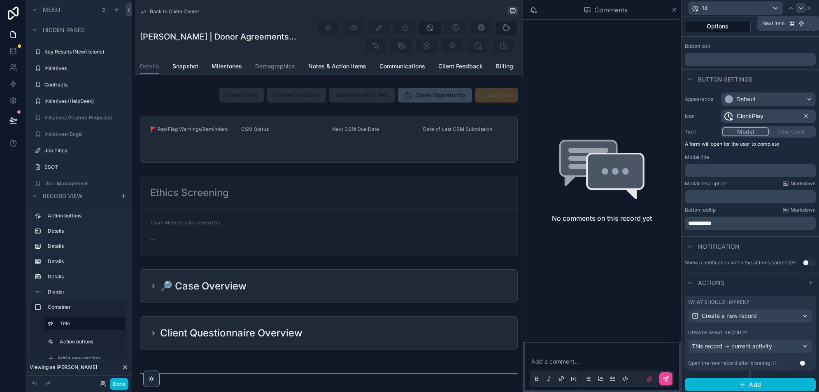
click at [799, 8] on icon at bounding box center [801, 8] width 7 height 7
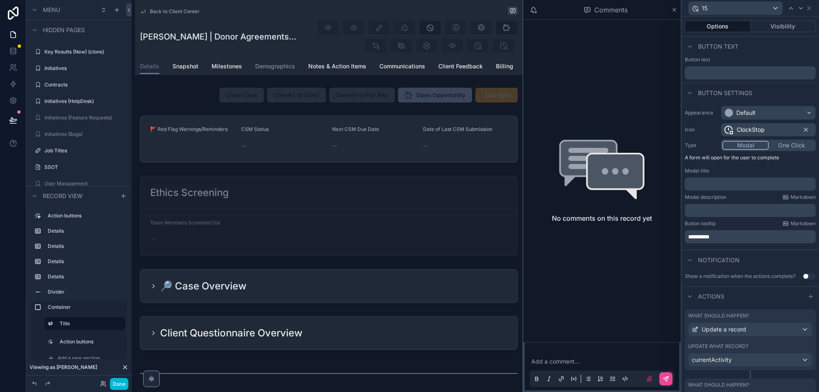
scroll to position [69, 0]
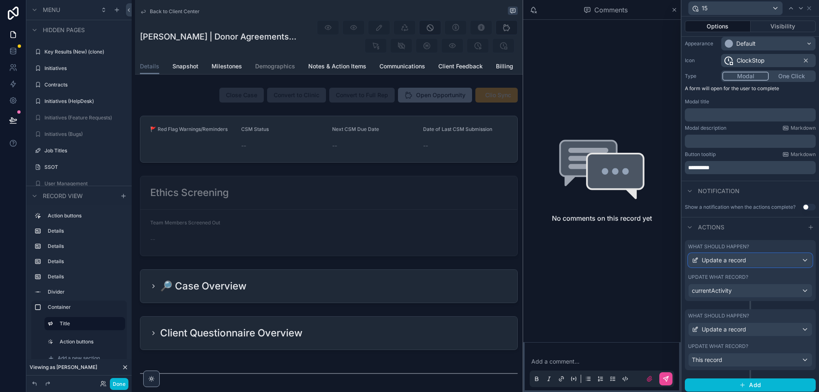
click at [783, 254] on div "Update a record" at bounding box center [751, 260] width 124 height 13
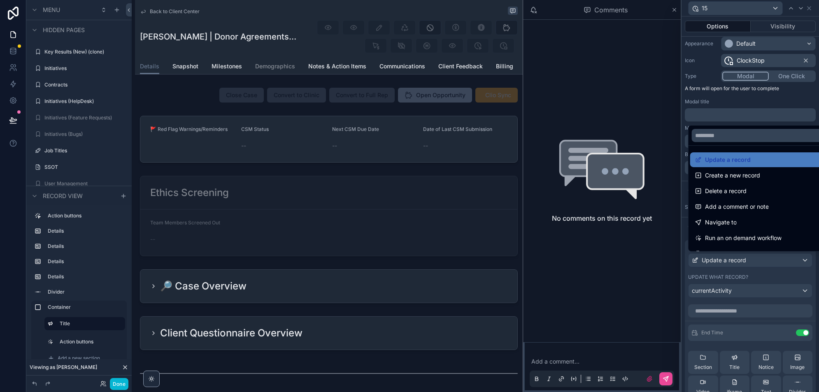
click at [779, 257] on div at bounding box center [751, 196] width 138 height 392
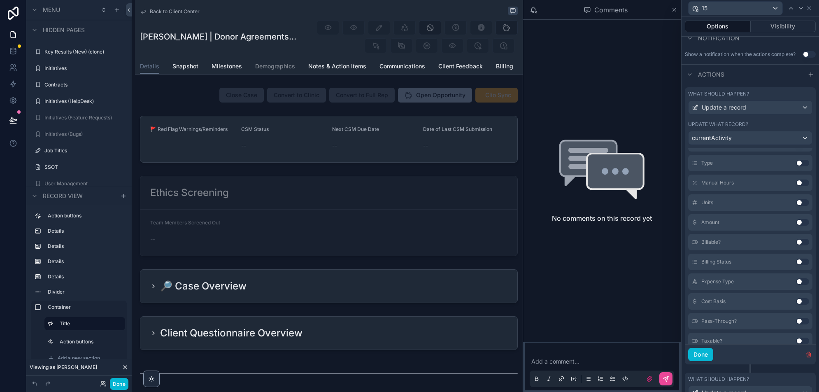
scroll to position [285, 0]
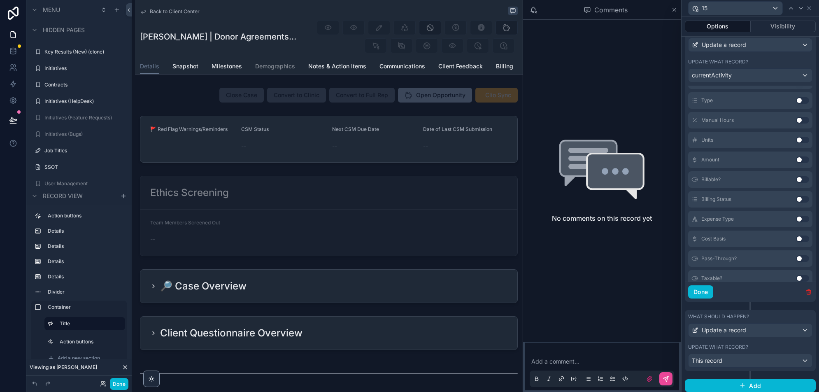
click at [810, 292] on icon "button" at bounding box center [810, 293] width 0 height 2
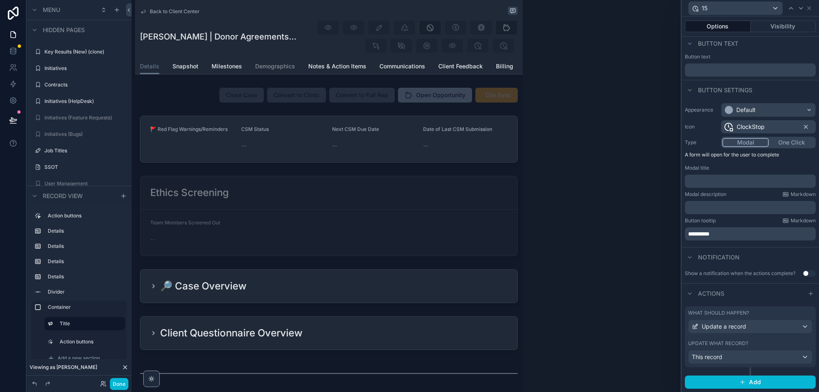
scroll to position [1, 0]
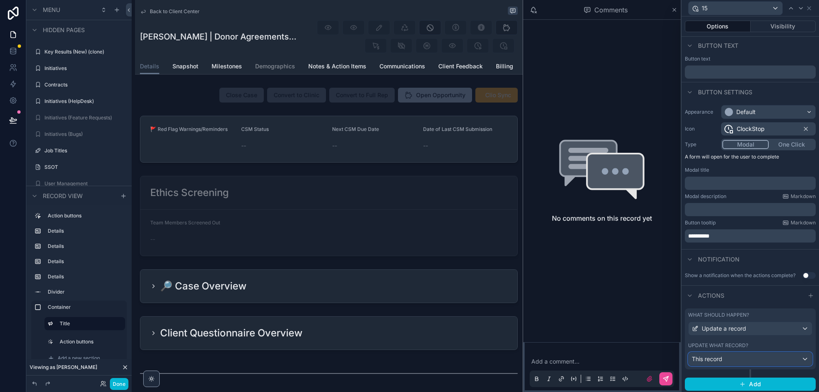
click at [766, 361] on div "This record" at bounding box center [751, 358] width 124 height 13
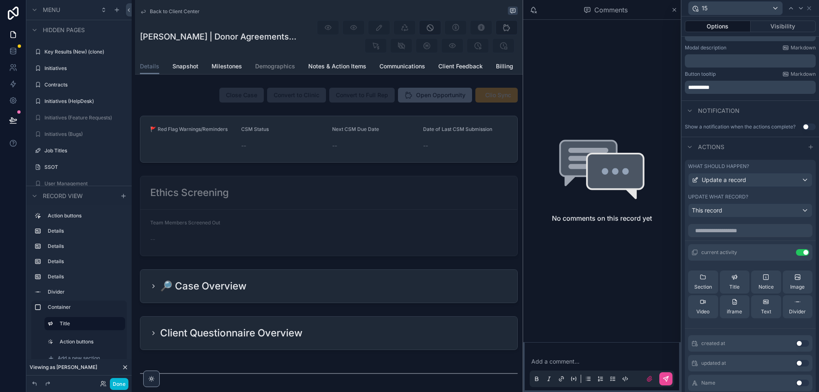
scroll to position [216, 0]
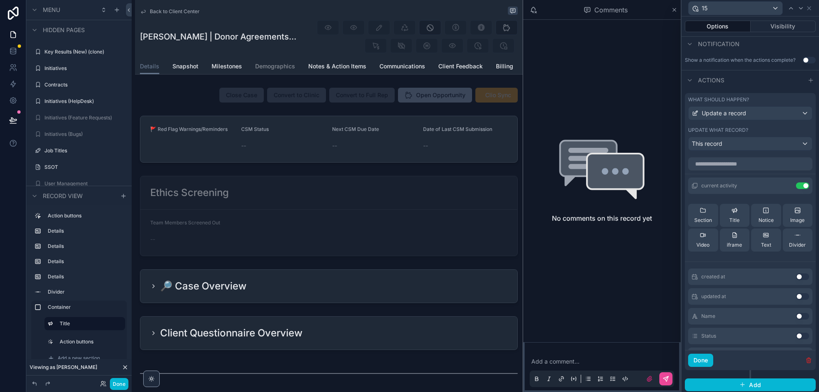
click at [809, 360] on icon "button" at bounding box center [809, 360] width 7 height 7
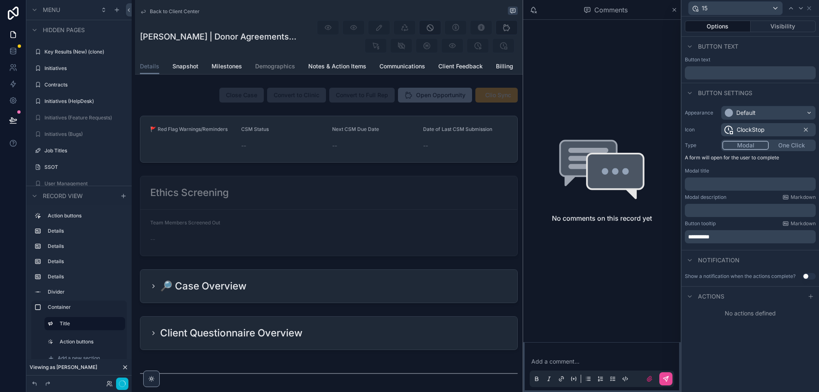
scroll to position [0, 0]
click at [809, 298] on icon at bounding box center [811, 296] width 7 height 7
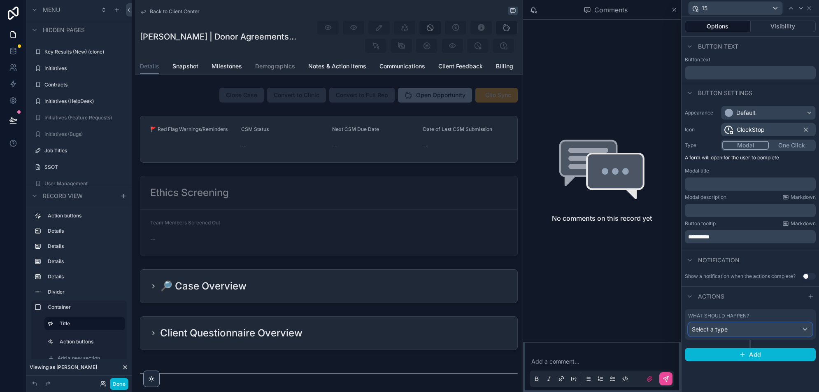
click at [734, 333] on div "Select a type" at bounding box center [751, 329] width 124 height 13
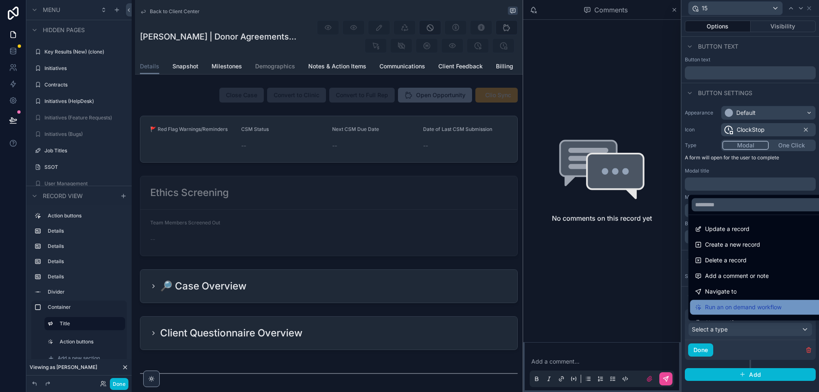
click at [727, 304] on span "Run an on demand workflow" at bounding box center [743, 307] width 77 height 10
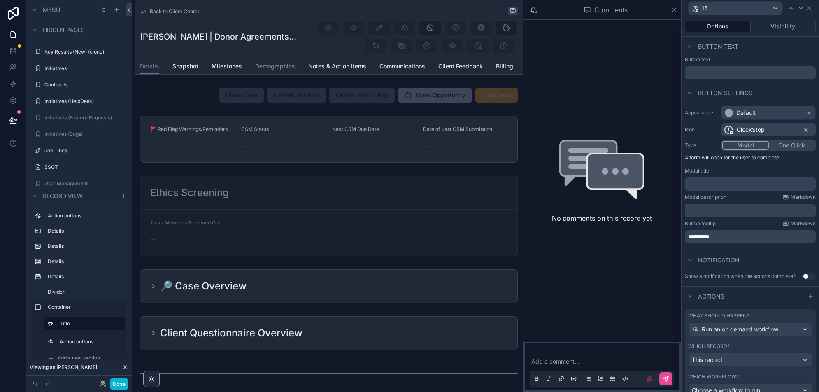
scroll to position [50, 0]
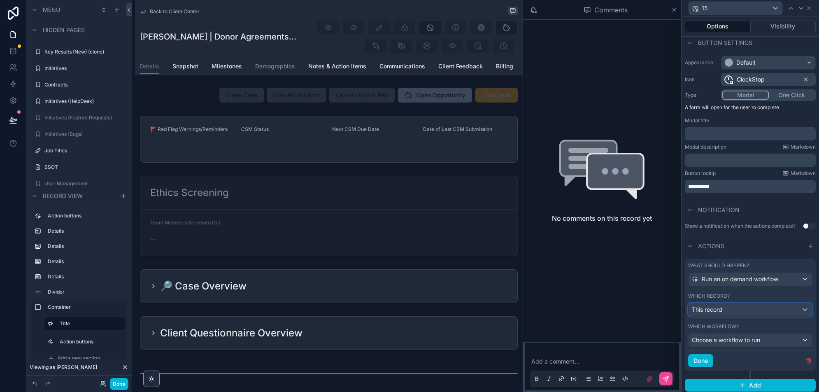
click at [740, 309] on div "This record" at bounding box center [751, 309] width 124 height 13
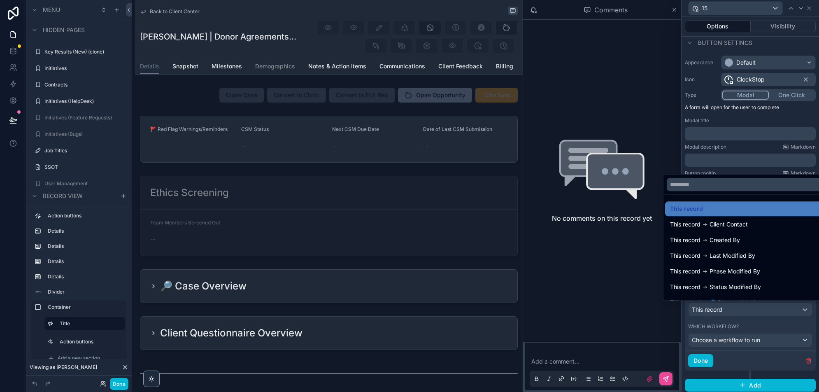
click at [742, 337] on div at bounding box center [751, 196] width 138 height 392
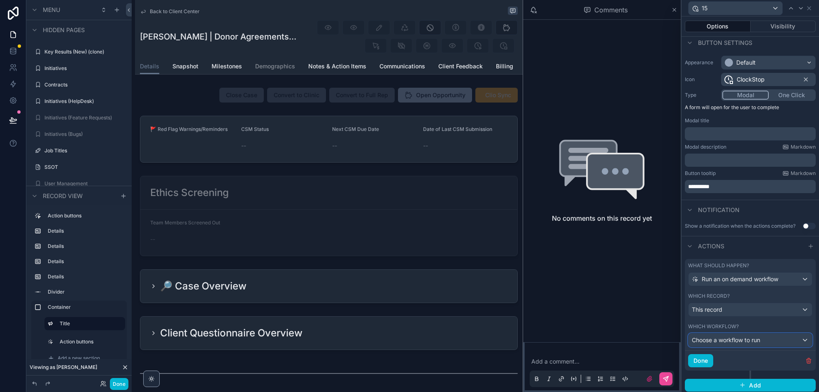
click at [742, 337] on span "Choose a workflow to run" at bounding box center [726, 339] width 68 height 7
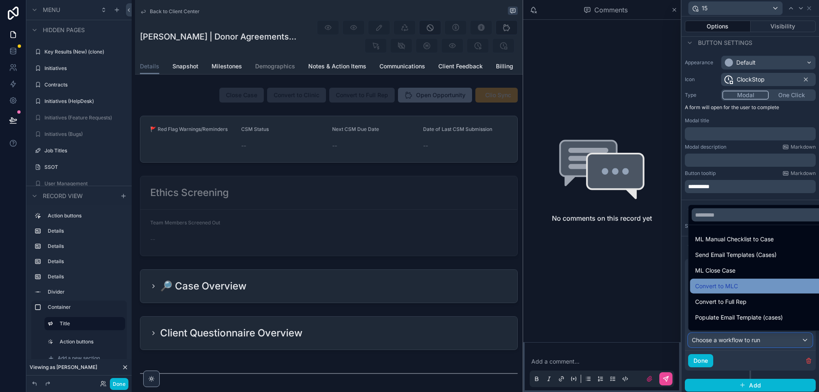
scroll to position [105, 0]
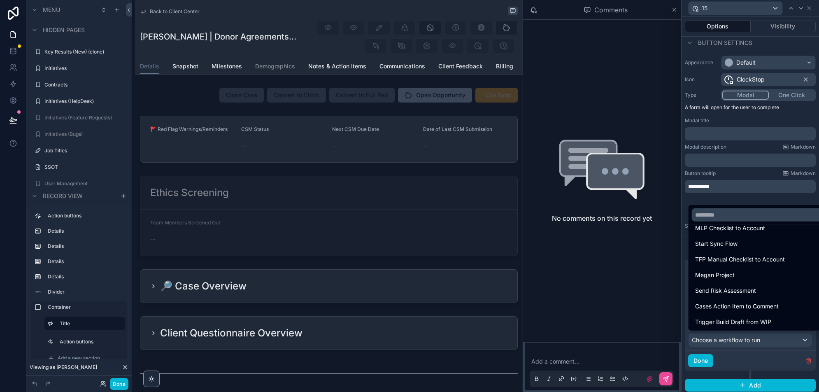
click at [740, 357] on div at bounding box center [751, 196] width 138 height 392
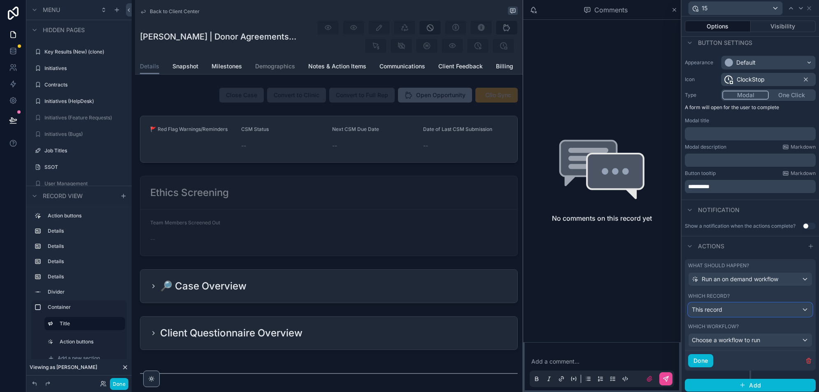
click at [744, 313] on div "This record" at bounding box center [751, 309] width 124 height 13
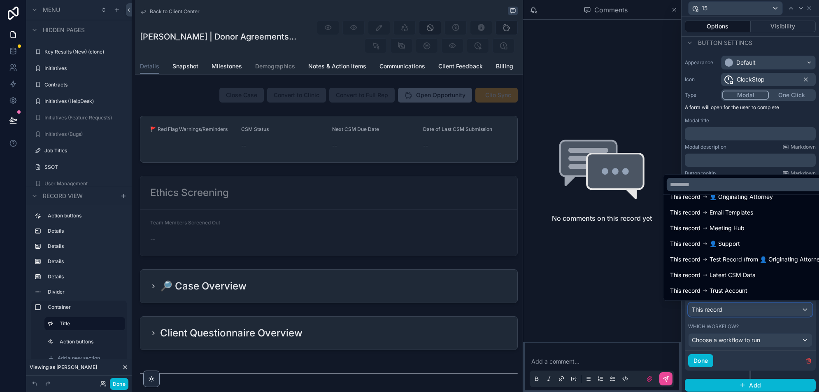
scroll to position [309, 0]
click at [747, 357] on div at bounding box center [751, 196] width 138 height 392
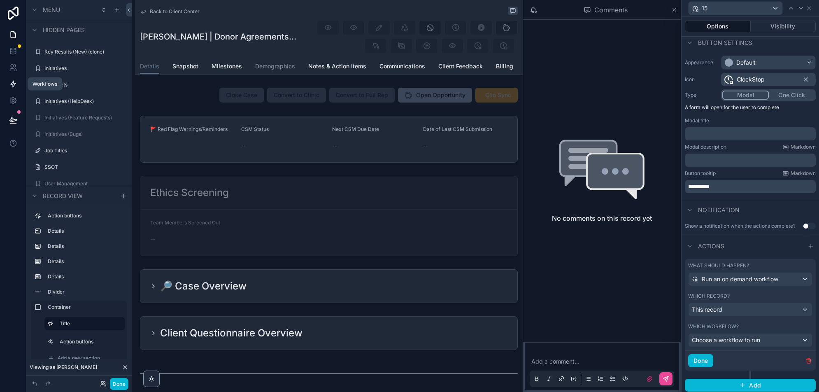
click at [12, 84] on icon at bounding box center [13, 84] width 8 height 8
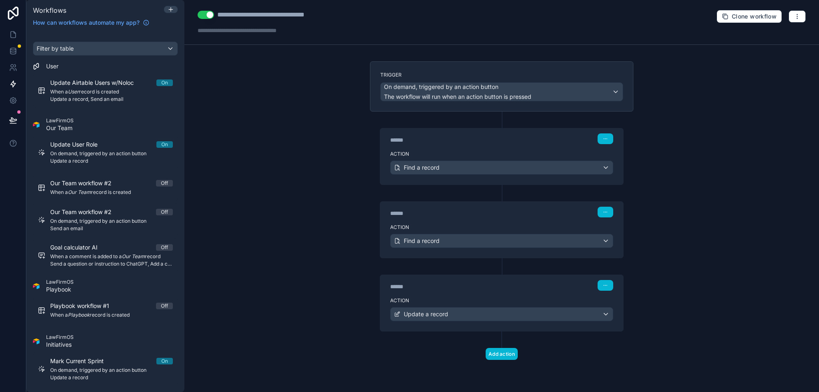
click at [274, 16] on div "**********" at bounding box center [271, 15] width 109 height 10
type div "**********"
click at [293, 182] on div "**********" at bounding box center [501, 196] width 635 height 392
drag, startPoint x: 796, startPoint y: 20, endPoint x: 475, endPoint y: 232, distance: 384.8
click at [796, 20] on button "button" at bounding box center [797, 16] width 17 height 12
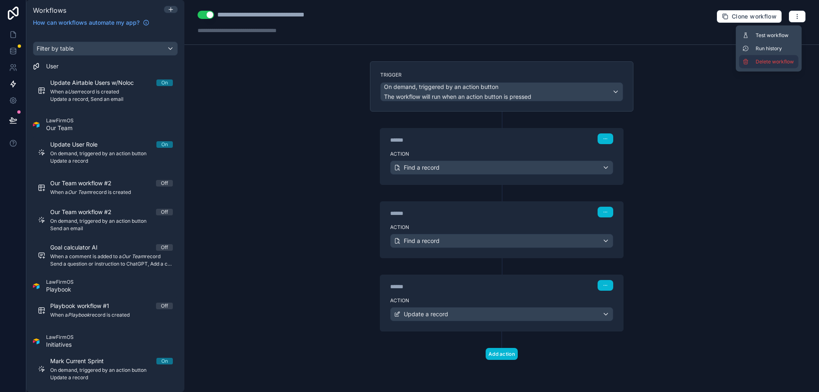
click at [769, 61] on span "Delete workflow" at bounding box center [776, 61] width 40 height 7
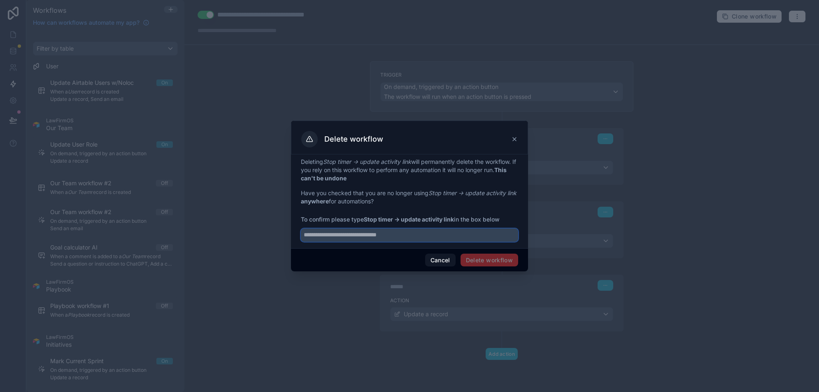
click at [356, 233] on input "text" at bounding box center [409, 235] width 217 height 13
paste input "**********"
type input "**********"
click at [493, 261] on button "Delete workflow" at bounding box center [490, 260] width 58 height 13
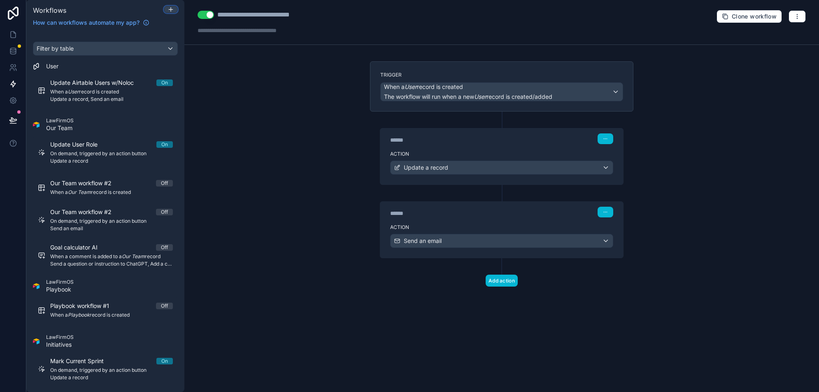
click at [167, 7] on div at bounding box center [170, 9] width 13 height 7
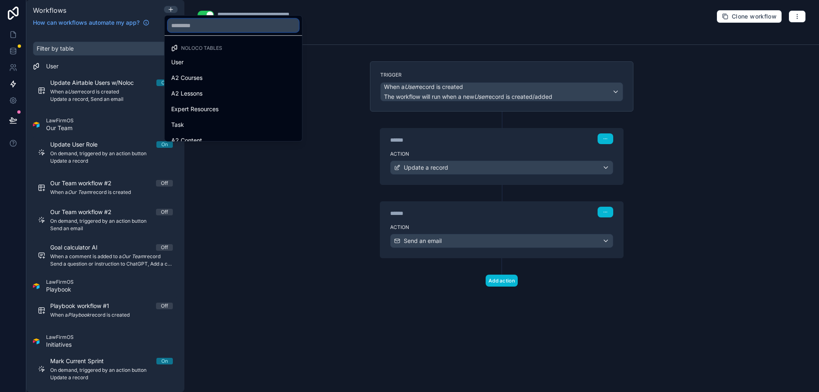
click at [210, 30] on input "text" at bounding box center [233, 25] width 131 height 13
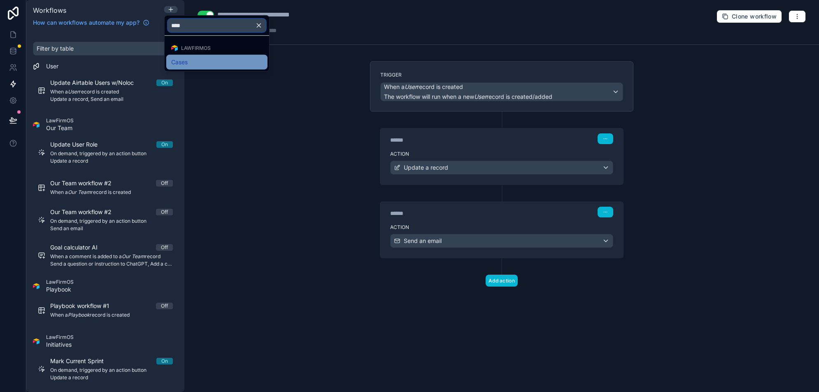
type input "****"
click at [184, 58] on span "Cases" at bounding box center [179, 62] width 16 height 10
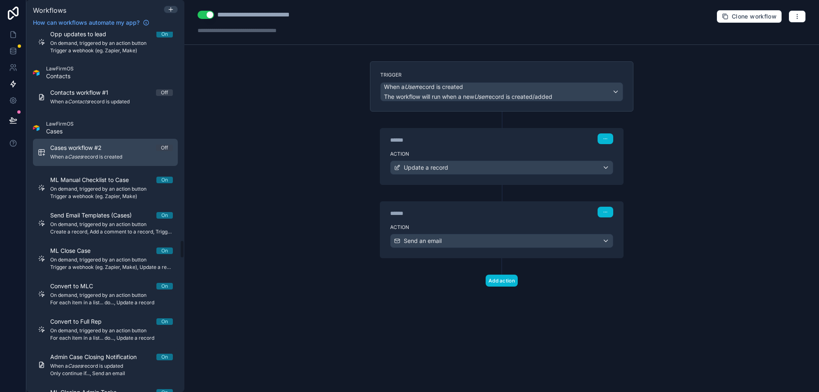
scroll to position [4123, 0]
click at [128, 147] on div "Cases workflow #2 Off" at bounding box center [111, 148] width 123 height 8
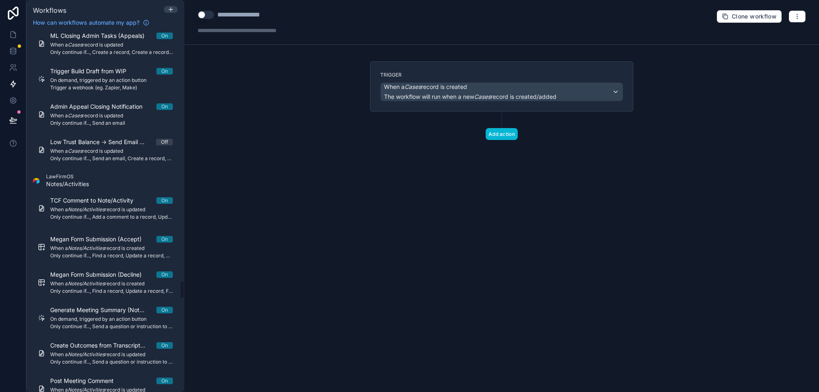
scroll to position [4932, 0]
click at [260, 14] on div "**********" at bounding box center [250, 15] width 66 height 10
type div "**********"
click at [273, 146] on div "**********" at bounding box center [501, 196] width 635 height 392
click at [568, 88] on div "When a Cases record is created The workflow will run when a new Cases record is…" at bounding box center [502, 92] width 242 height 18
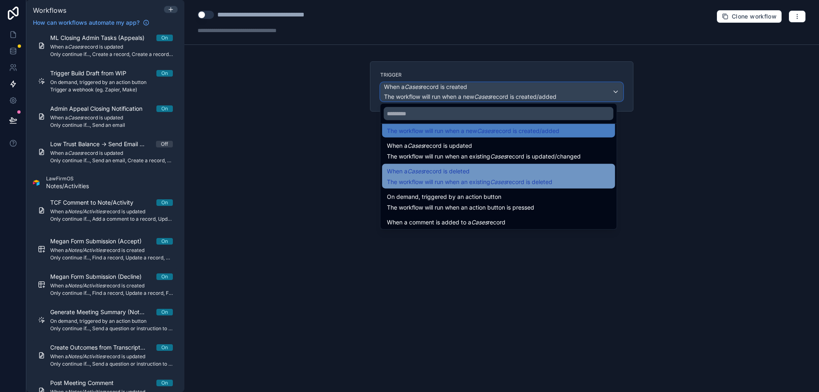
scroll to position [18, 0]
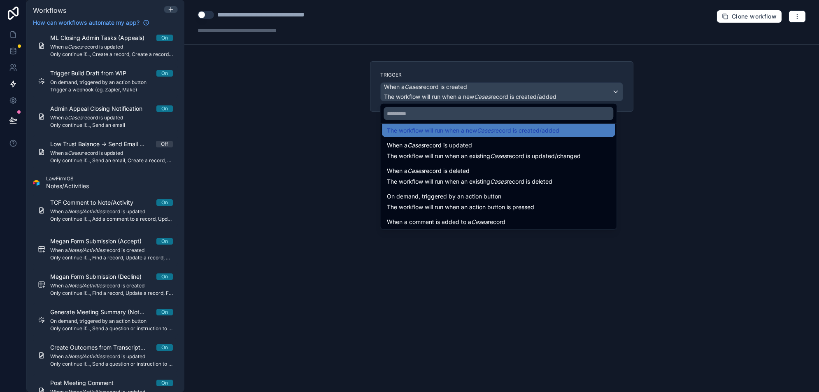
click at [488, 200] on span "On demand, triggered by an action button" at bounding box center [444, 196] width 114 height 10
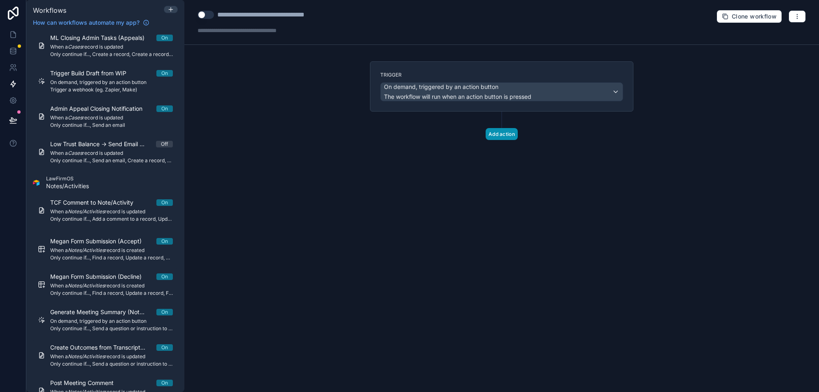
click at [501, 138] on button "Add action" at bounding box center [502, 134] width 32 height 12
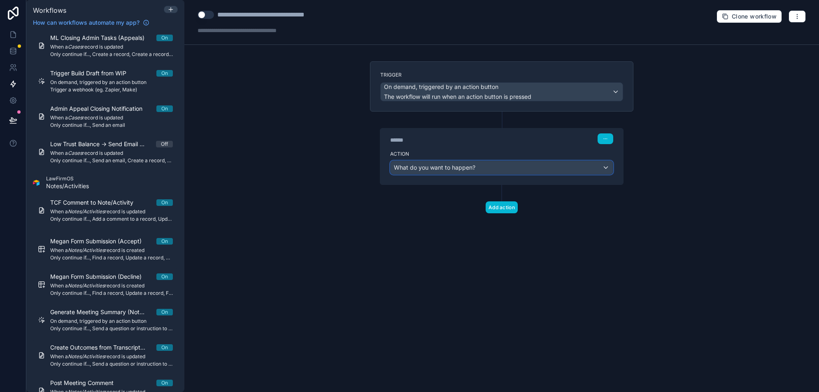
click at [481, 161] on div "What do you want to happen?" at bounding box center [502, 167] width 222 height 13
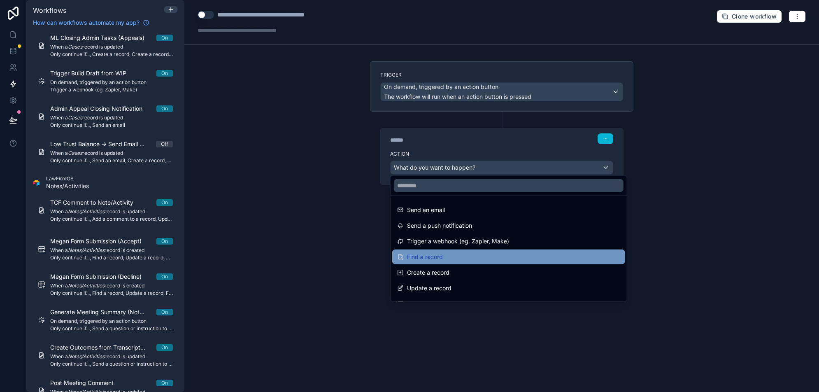
click at [450, 256] on div "Find a record" at bounding box center [508, 257] width 223 height 10
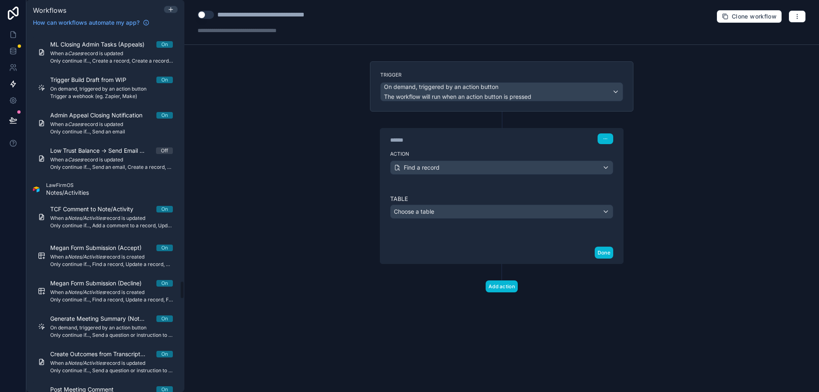
scroll to position [4938, 0]
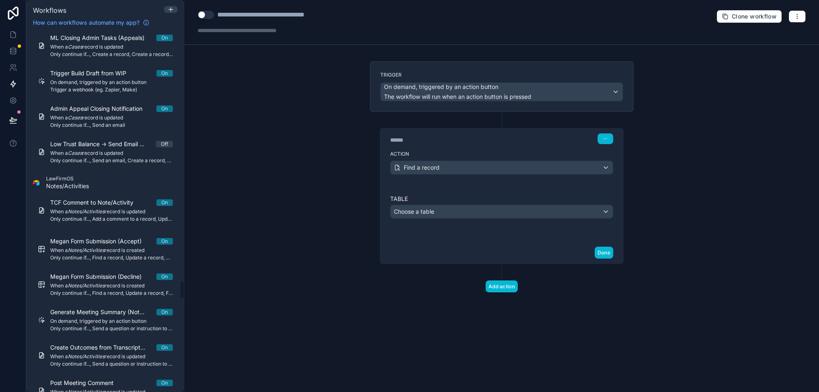
click at [464, 222] on div "Table Choose a table" at bounding box center [501, 213] width 223 height 37
click at [464, 219] on div "Table Choose a table" at bounding box center [501, 213] width 223 height 37
click at [466, 215] on div "Choose a table" at bounding box center [502, 211] width 222 height 13
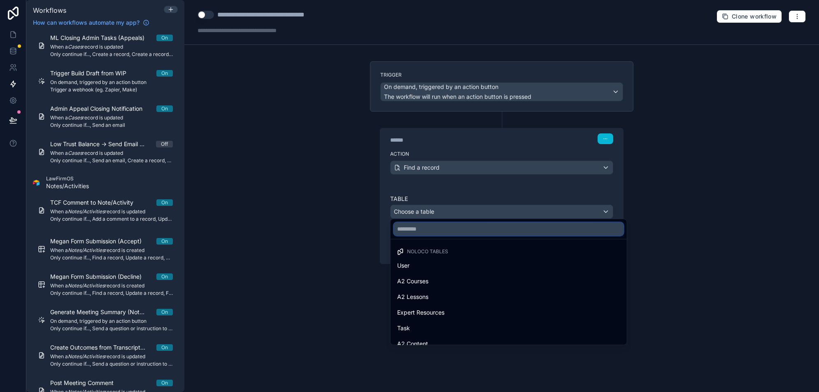
click at [442, 230] on input "text" at bounding box center [509, 228] width 230 height 13
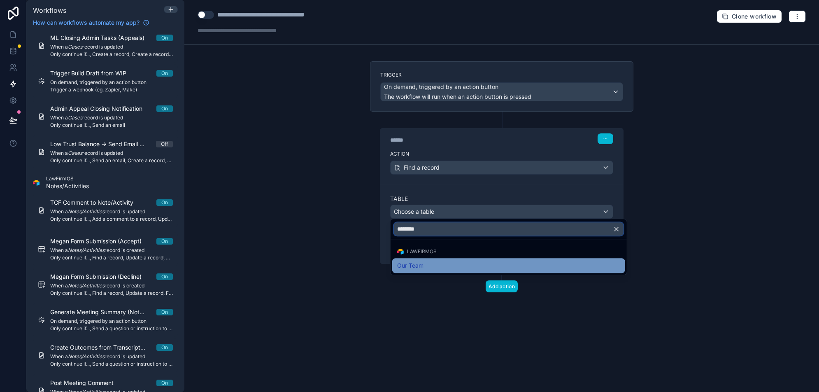
type input "********"
click at [404, 264] on span "Our Team" at bounding box center [410, 266] width 26 height 10
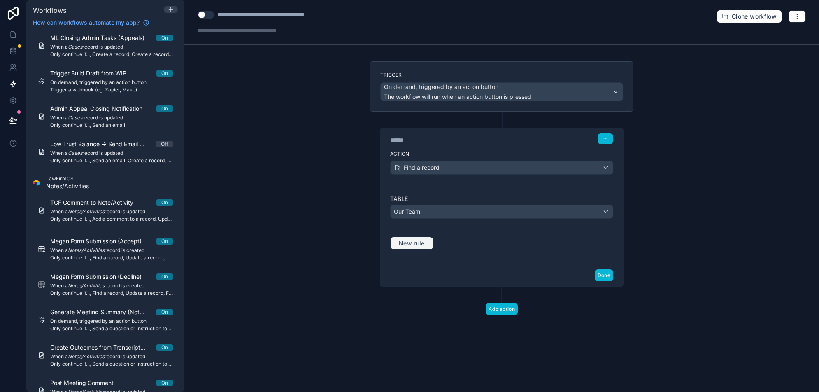
click at [418, 243] on span "New rule" at bounding box center [412, 243] width 33 height 7
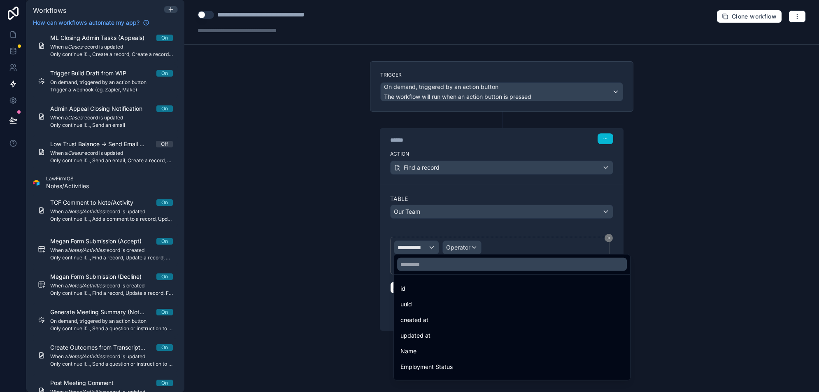
click at [438, 286] on div "id" at bounding box center [512, 289] width 223 height 10
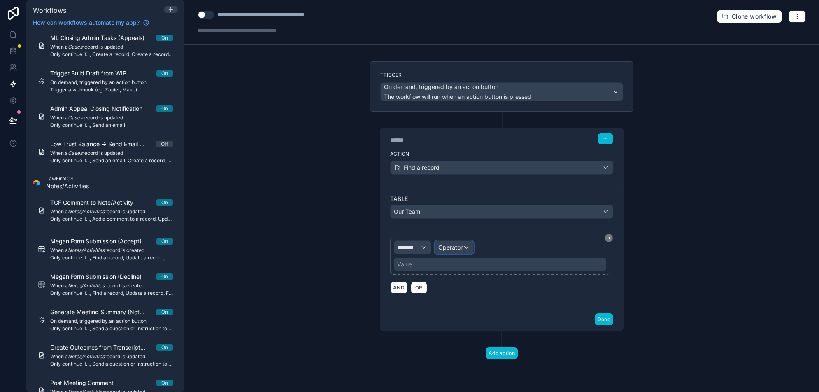
click at [466, 246] on div "Operator" at bounding box center [454, 247] width 38 height 13
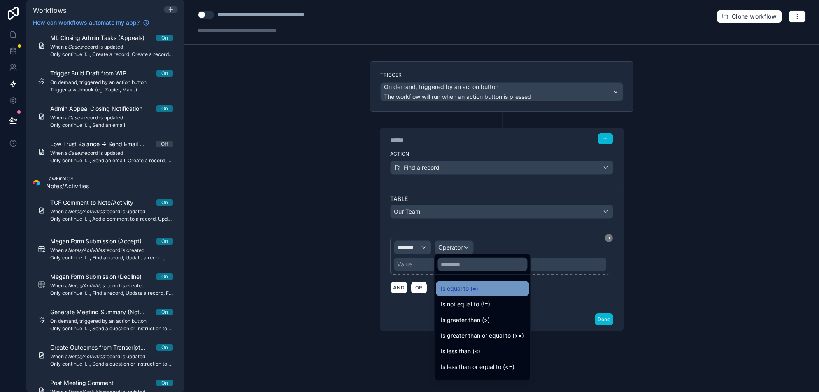
click at [458, 292] on span "Is equal to (=)" at bounding box center [459, 289] width 37 height 10
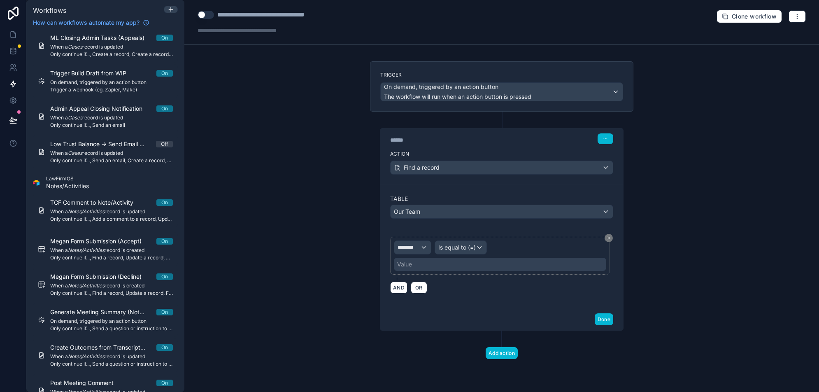
click at [419, 261] on div "Value" at bounding box center [500, 264] width 212 height 13
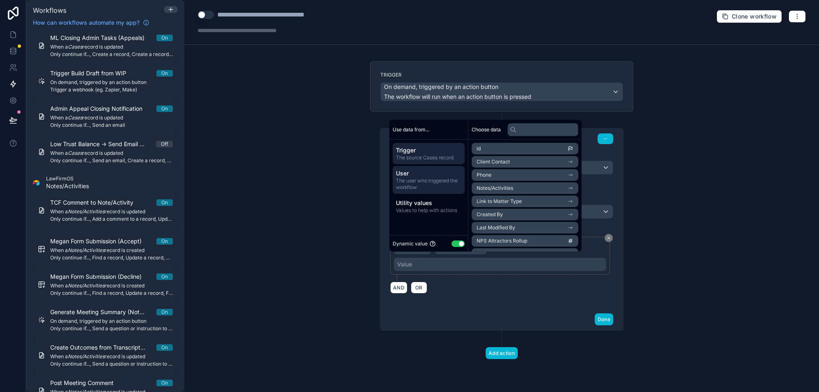
click at [428, 182] on span "The user who triggered the workflow" at bounding box center [428, 183] width 65 height 13
click at [513, 227] on span "LawFirmOS User" at bounding box center [497, 227] width 40 height 7
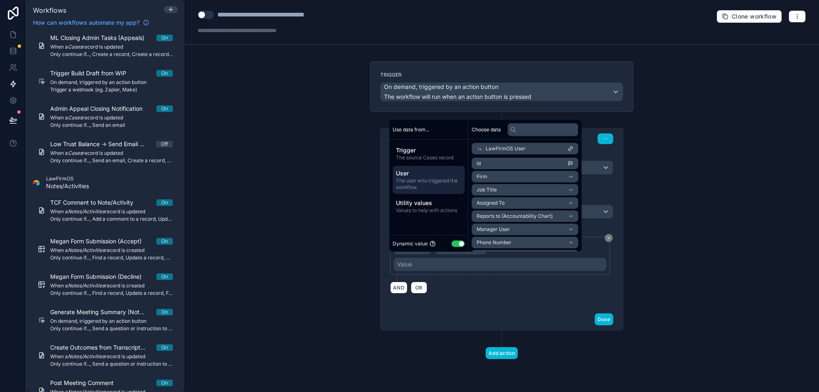
click at [511, 166] on li "id" at bounding box center [525, 164] width 107 height 12
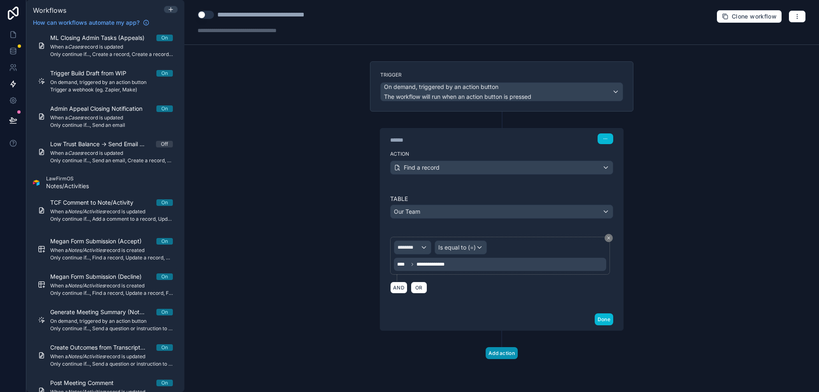
click at [499, 350] on button "Add action" at bounding box center [502, 353] width 32 height 12
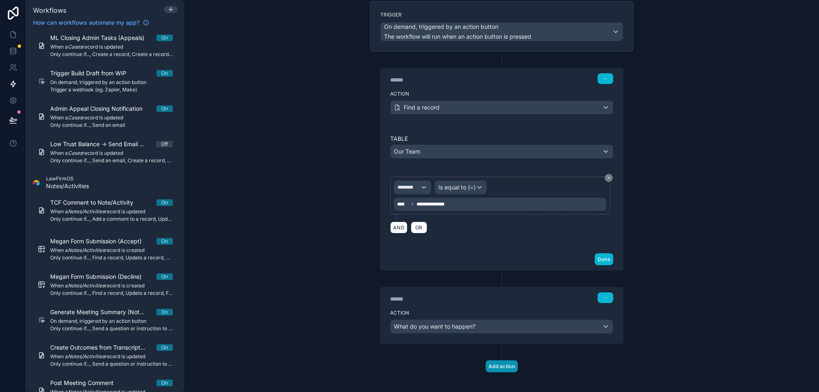
scroll to position [61, 0]
click at [484, 320] on div "What do you want to happen?" at bounding box center [502, 325] width 222 height 13
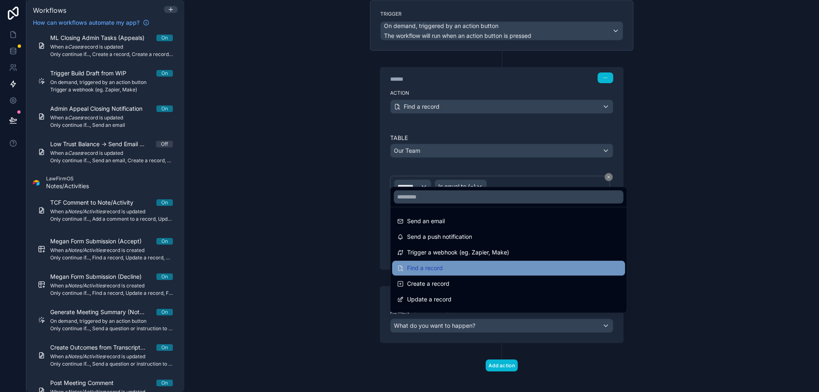
click at [462, 267] on div "Find a record" at bounding box center [508, 268] width 223 height 10
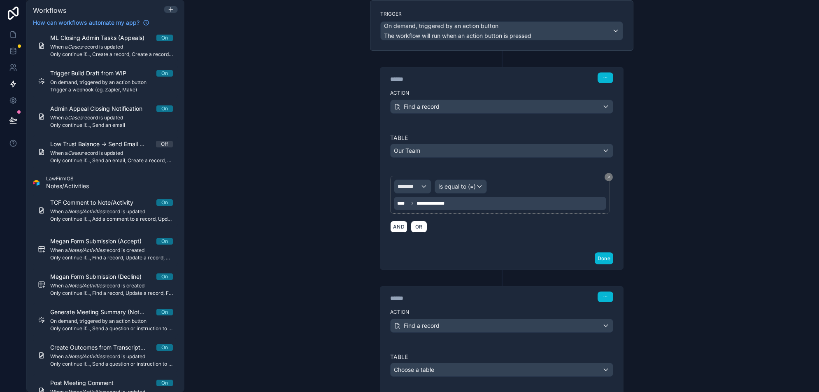
scroll to position [139, 0]
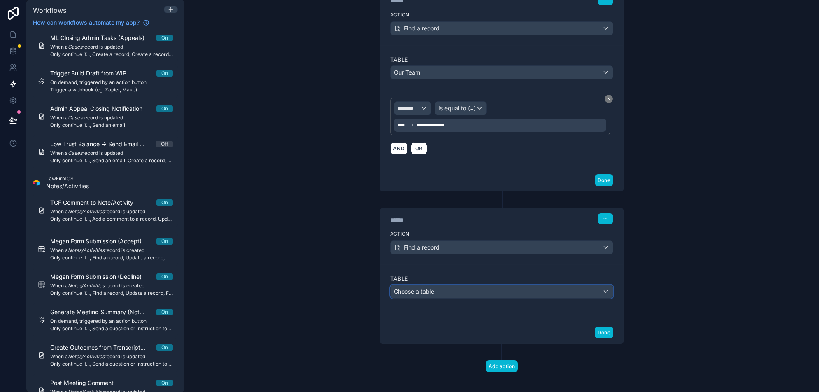
click at [449, 292] on div "Choose a table" at bounding box center [502, 291] width 222 height 13
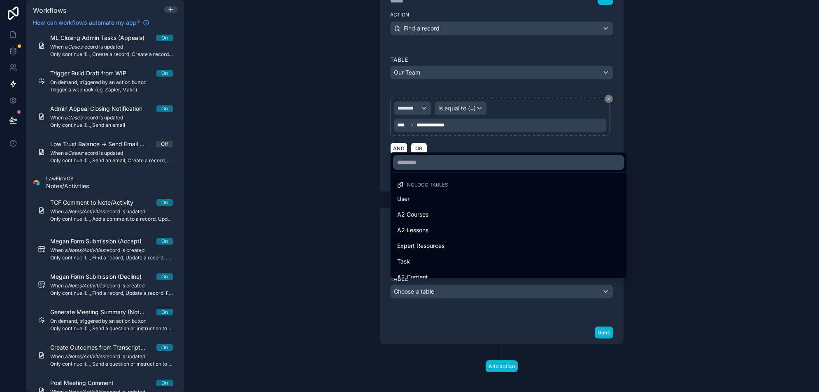
click at [481, 165] on input "text" at bounding box center [509, 162] width 230 height 13
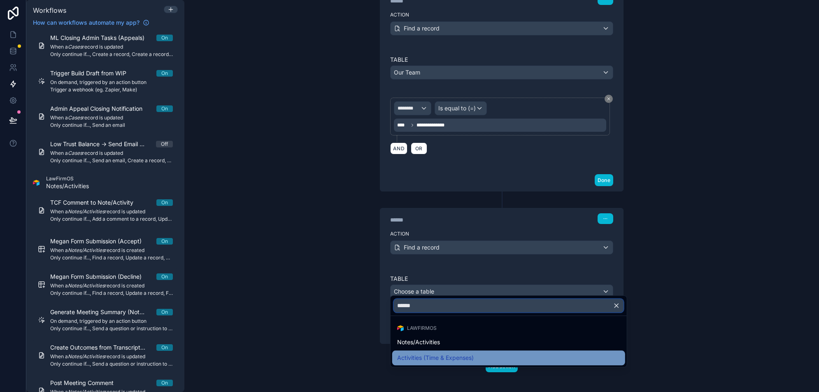
type input "******"
click at [433, 357] on span "Activities (Time & Expenses)" at bounding box center [435, 358] width 77 height 10
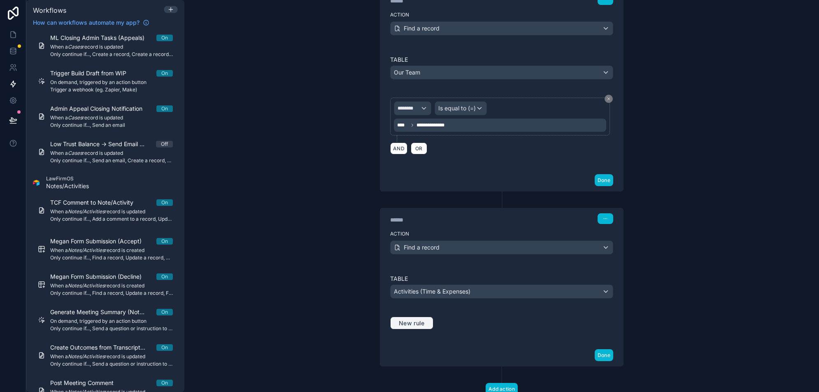
drag, startPoint x: 411, startPoint y: 321, endPoint x: 550, endPoint y: 235, distance: 163.6
click at [411, 321] on button "New rule" at bounding box center [411, 323] width 43 height 13
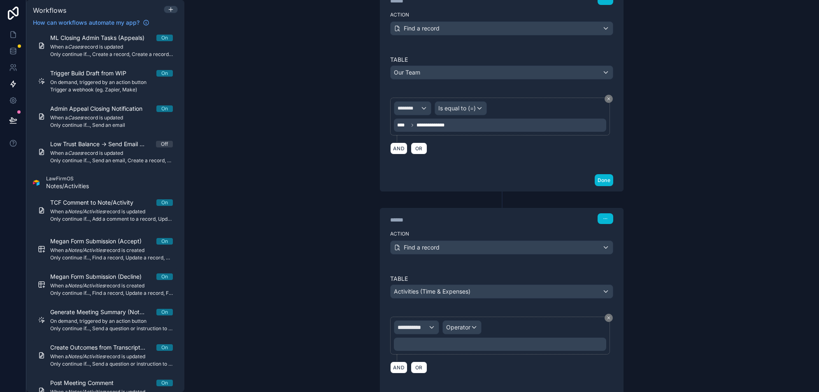
scroll to position [205, 0]
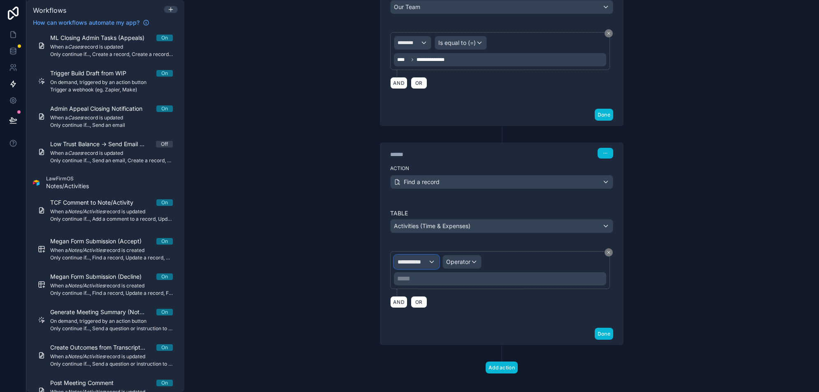
click at [427, 255] on div "**********" at bounding box center [416, 261] width 44 height 13
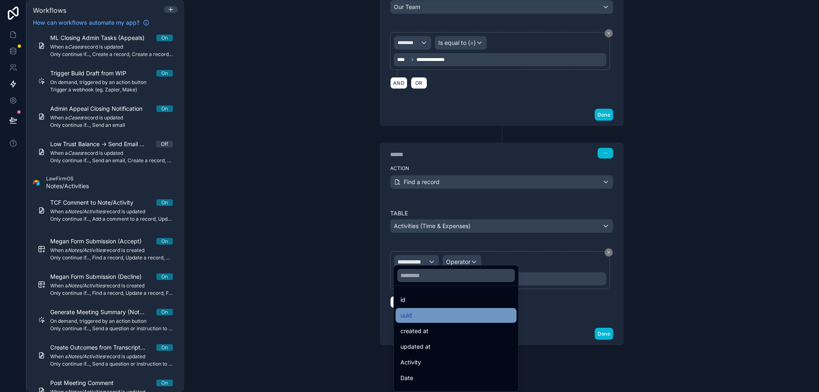
click at [439, 312] on div "uuid" at bounding box center [456, 315] width 111 height 10
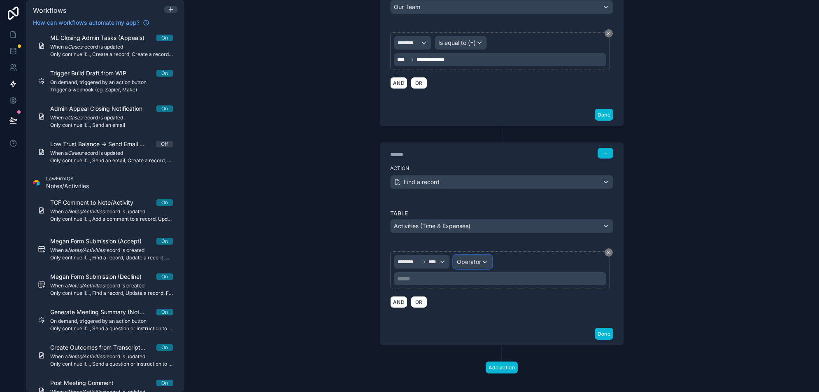
click at [462, 258] on span "Operator" at bounding box center [469, 261] width 24 height 7
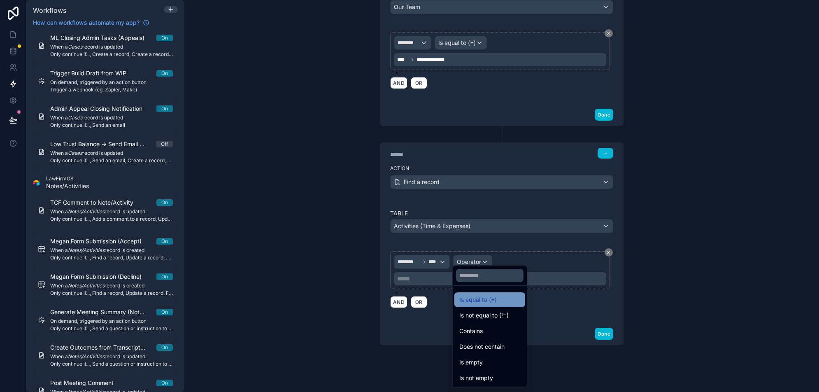
click at [472, 298] on span "Is equal to (=)" at bounding box center [478, 300] width 37 height 10
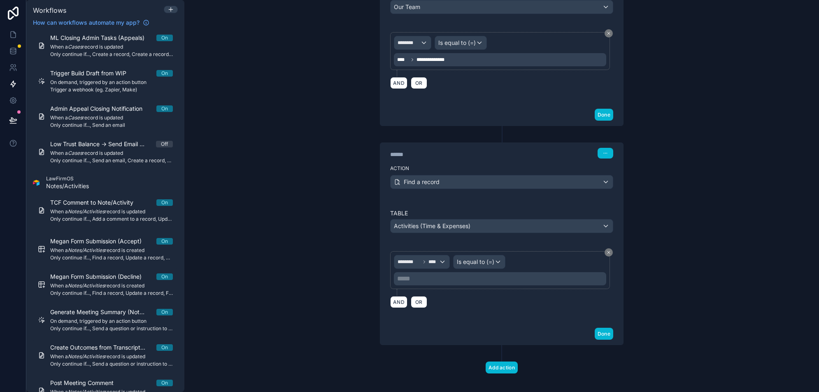
click at [428, 274] on p "***** ﻿" at bounding box center [501, 279] width 208 height 10
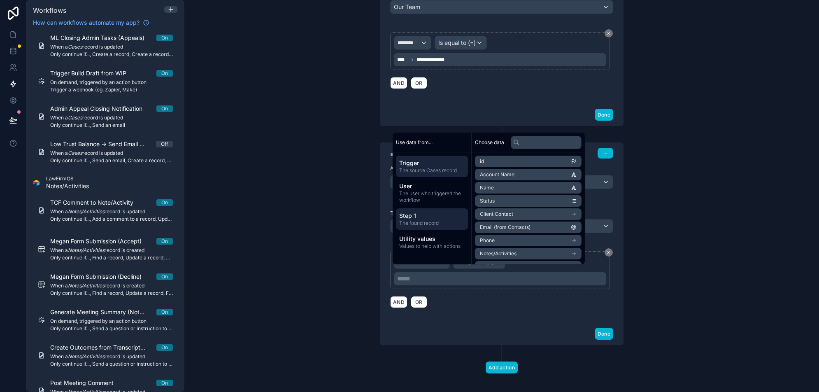
click at [436, 218] on span "Step 1" at bounding box center [431, 216] width 65 height 8
click at [547, 144] on input "text" at bounding box center [546, 142] width 71 height 13
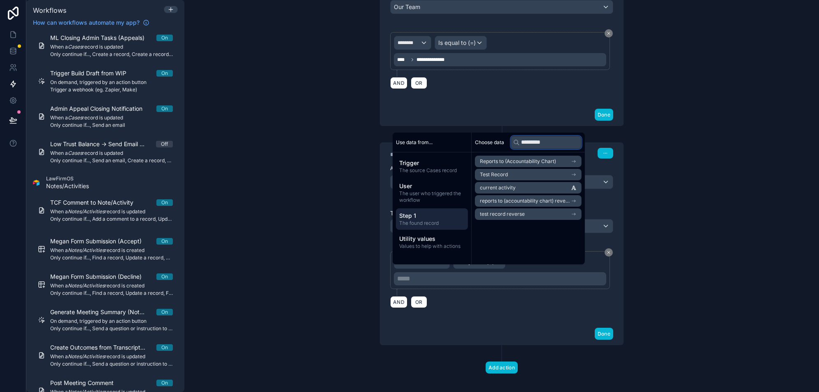
type input "*********"
click at [504, 187] on span "current activity" at bounding box center [498, 187] width 36 height 7
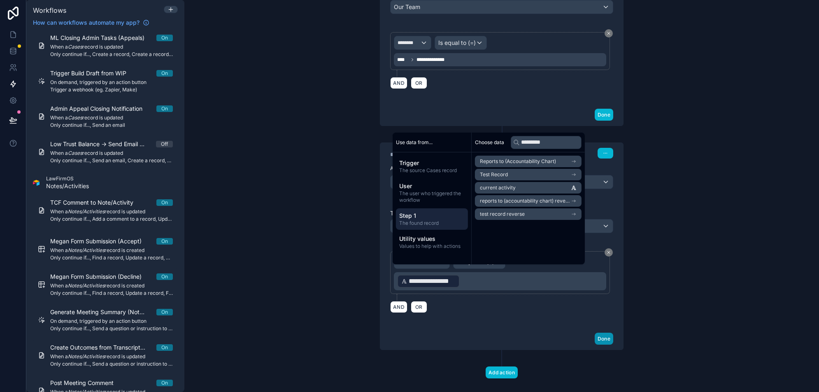
click at [601, 333] on button "Done" at bounding box center [604, 339] width 19 height 12
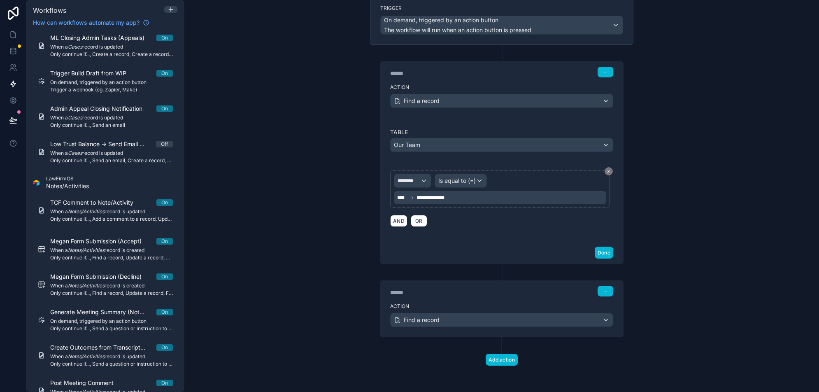
scroll to position [61, 0]
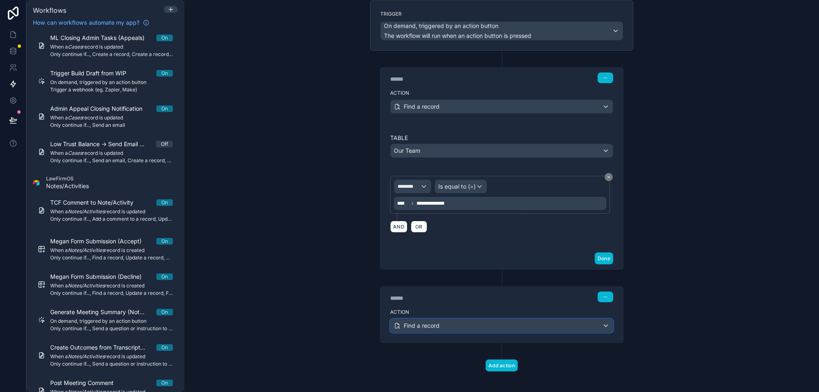
click at [560, 320] on div "Find a record" at bounding box center [502, 325] width 222 height 13
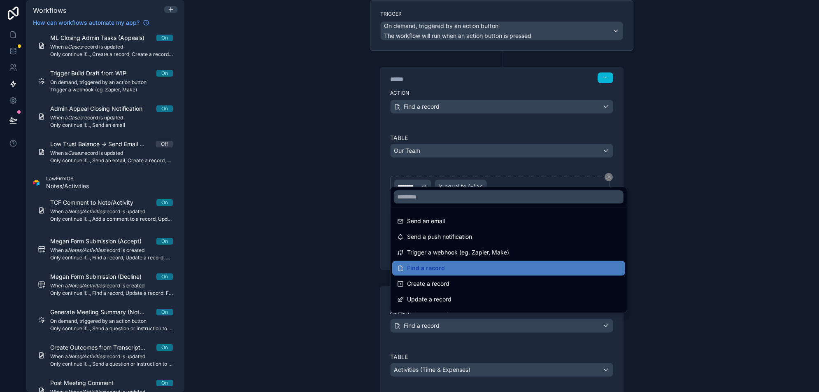
click at [560, 320] on div at bounding box center [409, 196] width 819 height 392
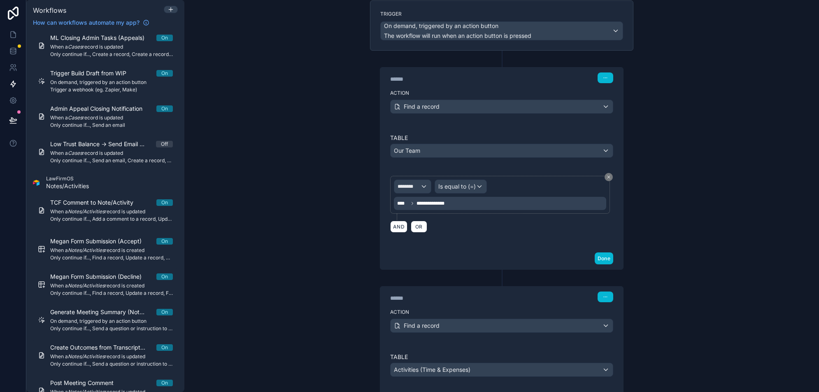
click at [671, 306] on div "**********" at bounding box center [501, 196] width 635 height 392
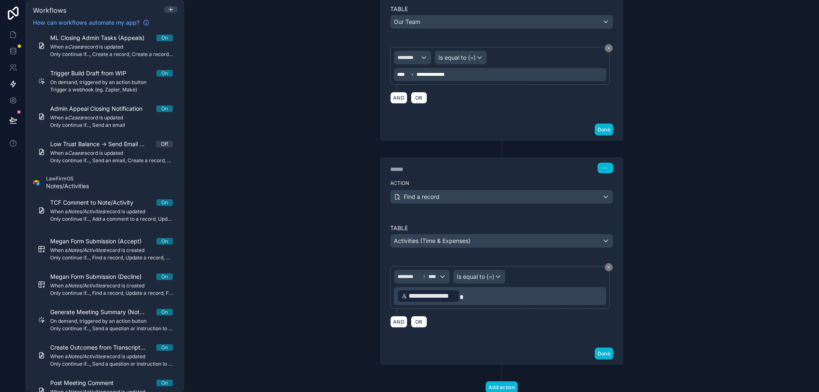
scroll to position [209, 0]
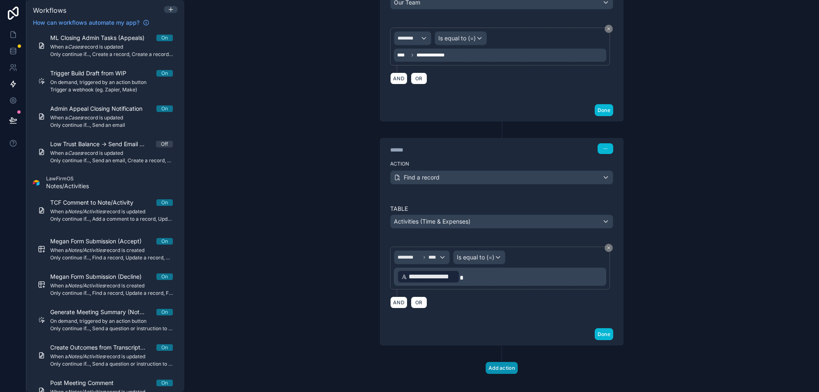
click at [496, 362] on button "Add action" at bounding box center [502, 368] width 32 height 12
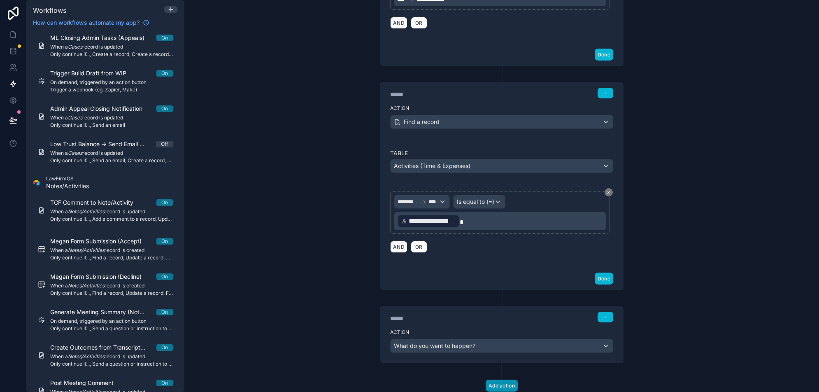
scroll to position [281, 0]
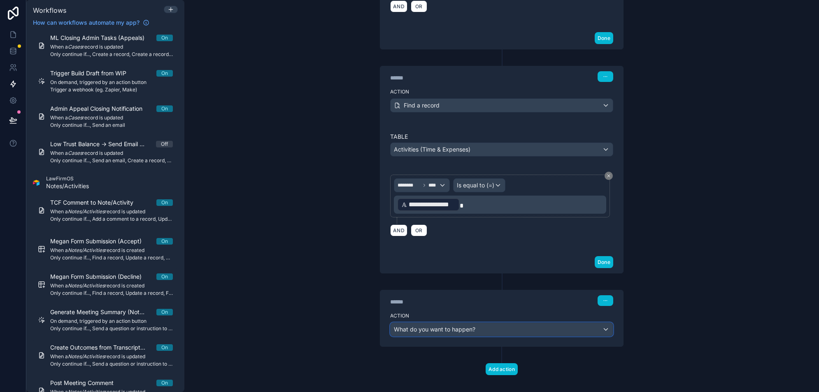
click at [494, 327] on div "What do you want to happen?" at bounding box center [502, 329] width 222 height 13
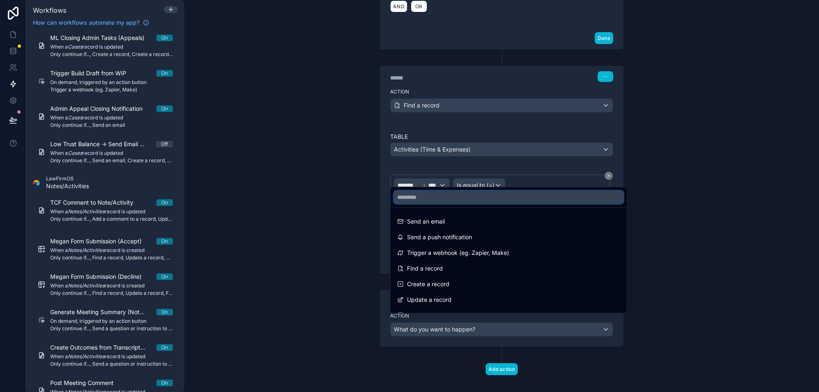
click at [498, 203] on input "text" at bounding box center [509, 197] width 230 height 13
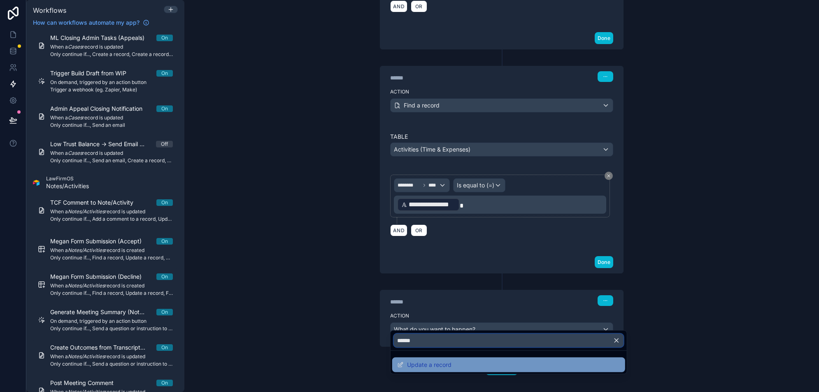
type input "******"
click at [431, 366] on span "Update a record" at bounding box center [429, 365] width 44 height 10
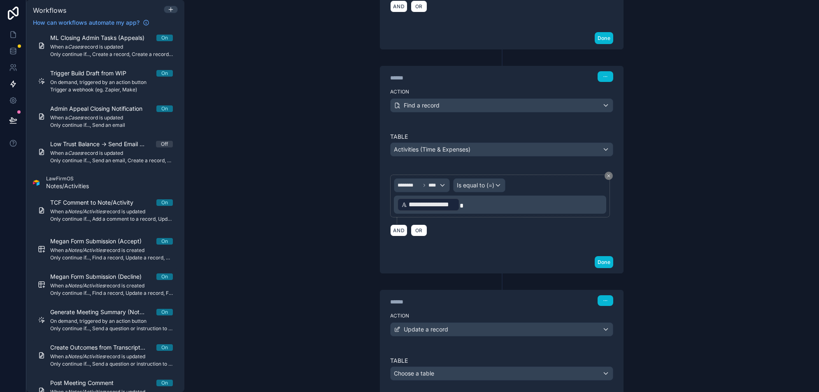
scroll to position [396, 0]
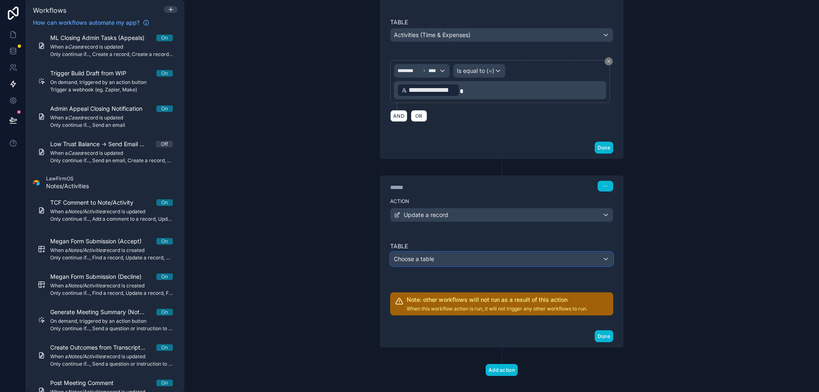
click at [475, 252] on div "Choose a table" at bounding box center [502, 258] width 222 height 13
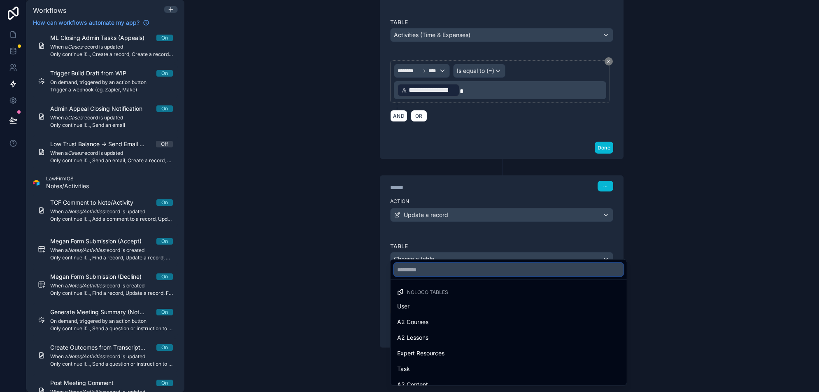
click at [449, 275] on input "text" at bounding box center [509, 269] width 230 height 13
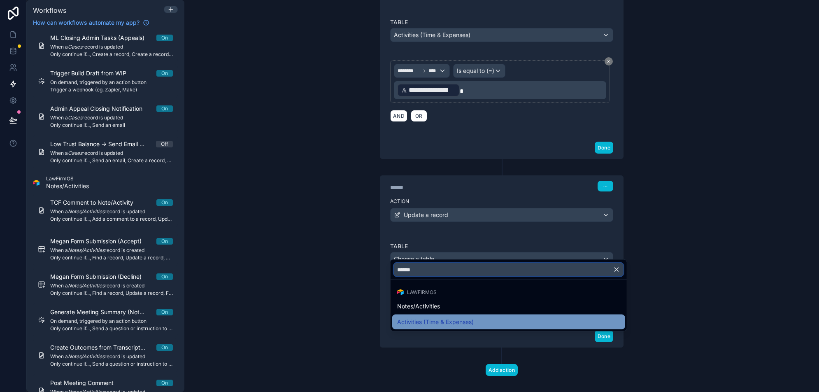
type input "******"
click at [419, 315] on div "Activities (Time & Expenses)" at bounding box center [508, 322] width 233 height 15
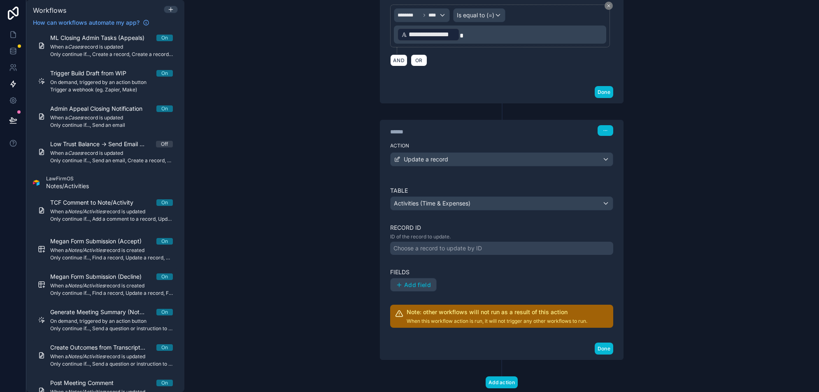
scroll to position [463, 0]
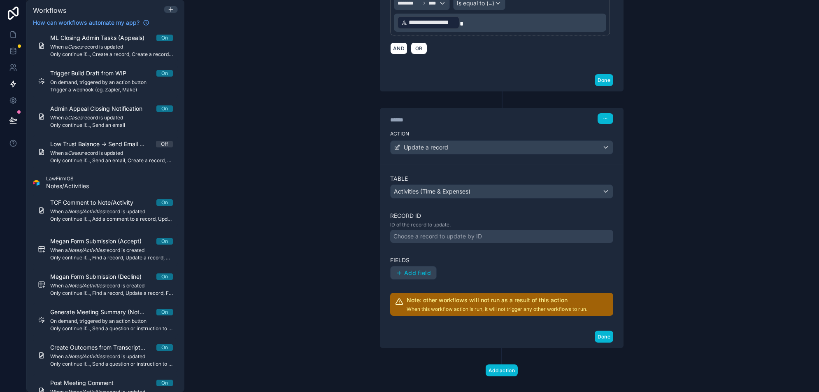
click at [435, 232] on div "Choose a record to update by ID" at bounding box center [501, 236] width 223 height 13
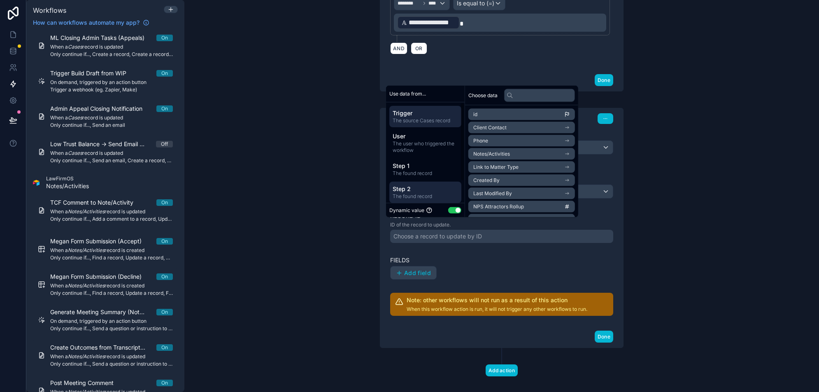
click at [431, 187] on span "Step 2" at bounding box center [425, 189] width 65 height 8
click at [517, 114] on li "id" at bounding box center [522, 115] width 107 height 12
click at [509, 266] on div "Add field" at bounding box center [501, 273] width 223 height 14
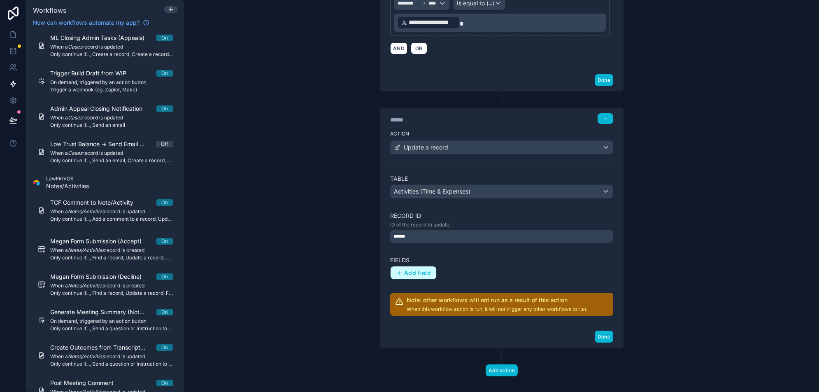
click at [427, 269] on span "Add field" at bounding box center [417, 272] width 27 height 7
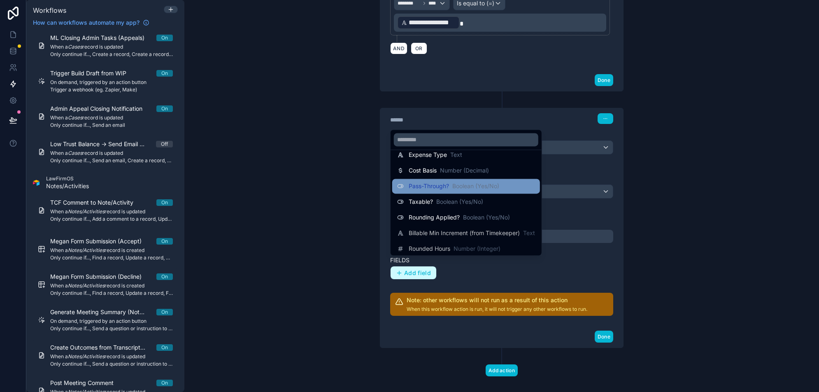
scroll to position [151, 0]
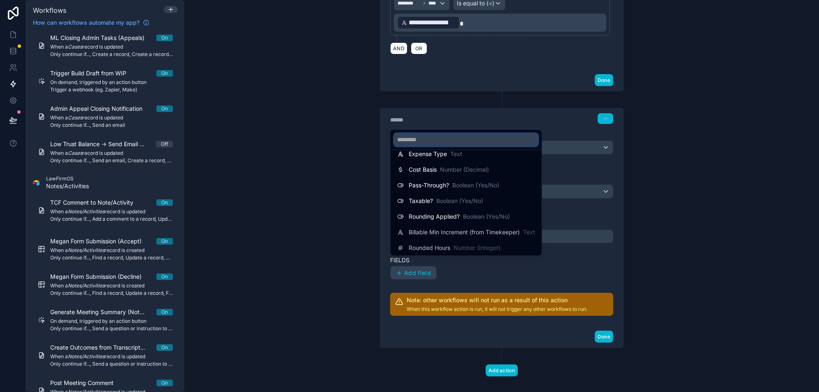
click at [459, 143] on input "text" at bounding box center [466, 139] width 145 height 13
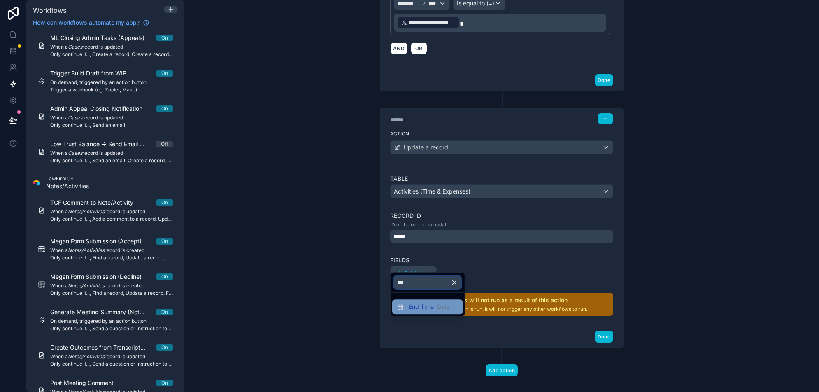
type input "***"
click at [425, 308] on span "End Time" at bounding box center [421, 307] width 25 height 8
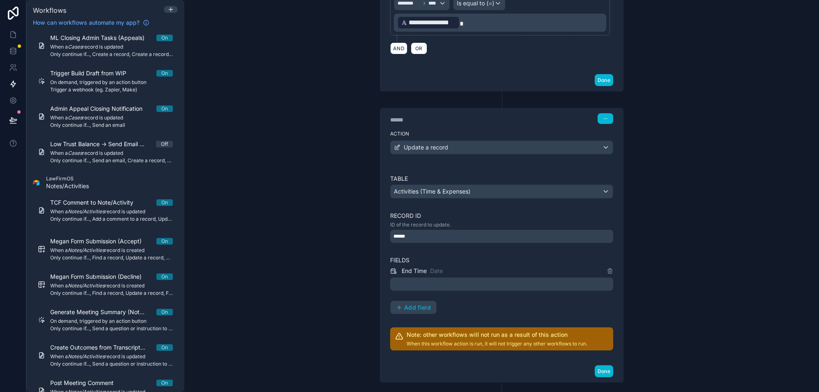
click at [420, 278] on div at bounding box center [501, 284] width 223 height 13
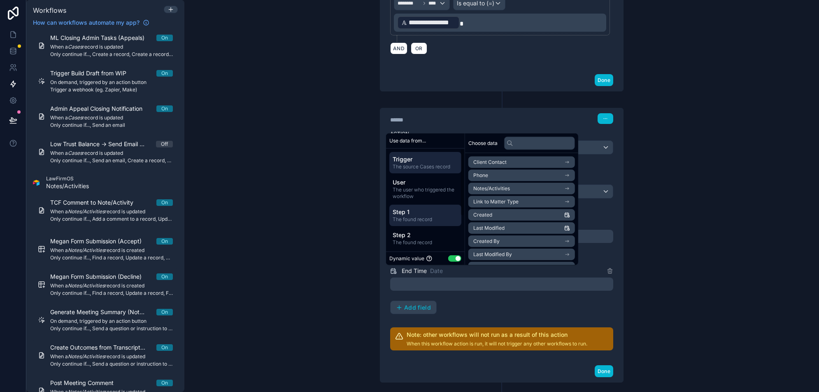
scroll to position [54, 0]
click at [430, 218] on span "Relative to when the workflow runs" at bounding box center [425, 215] width 65 height 13
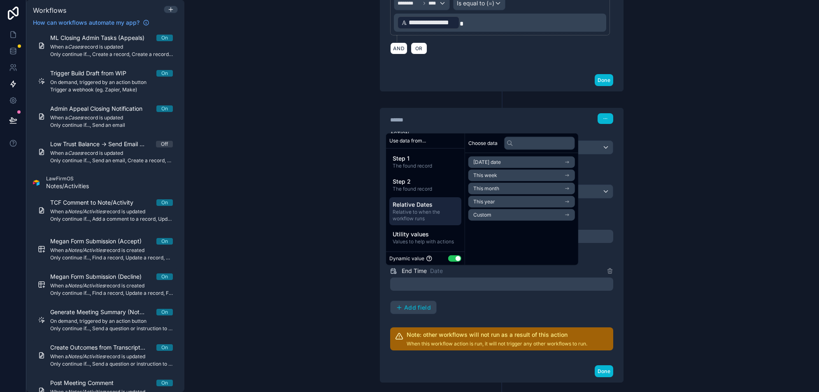
click at [537, 163] on li "Today's date" at bounding box center [522, 162] width 107 height 12
click at [520, 177] on li "Now" at bounding box center [522, 177] width 107 height 12
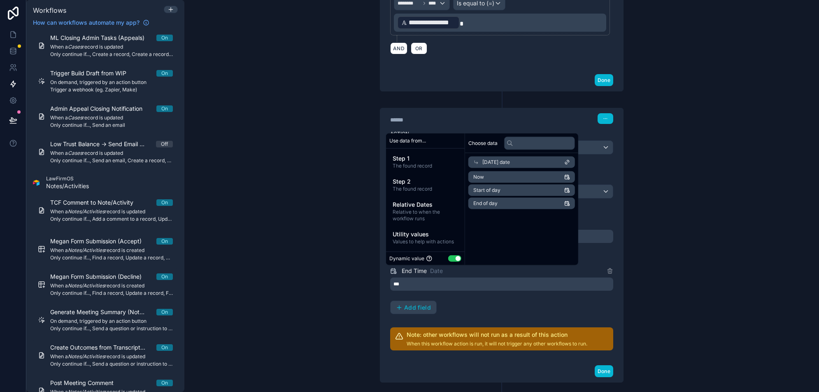
click at [375, 299] on div "****** Step 3 Action Update a record Table Activities (Time & Expenses) Record …" at bounding box center [502, 237] width 264 height 292
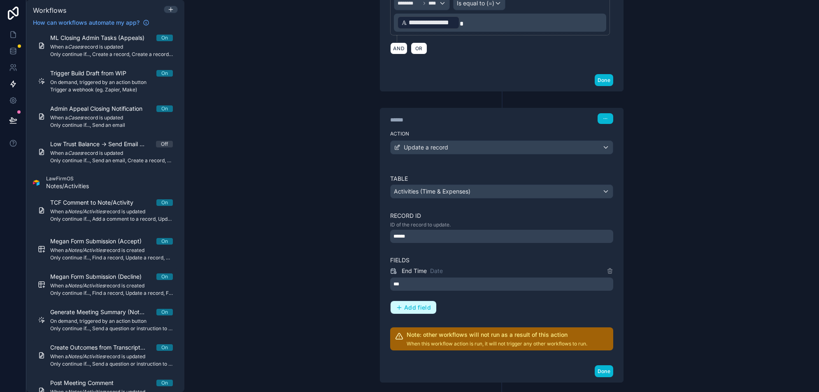
click at [413, 304] on span "Add field" at bounding box center [417, 307] width 27 height 7
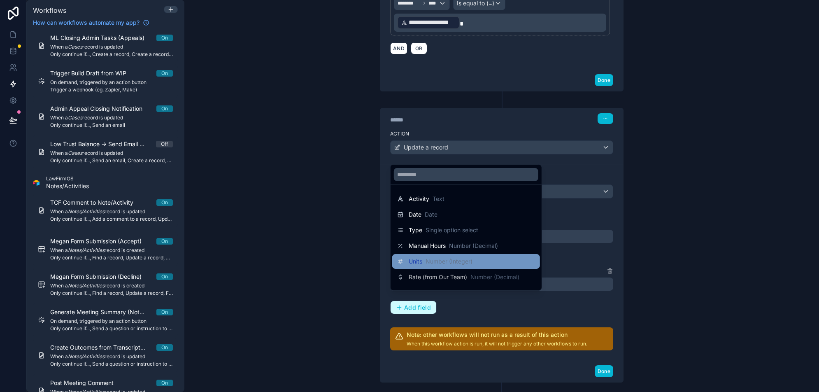
scroll to position [481, 0]
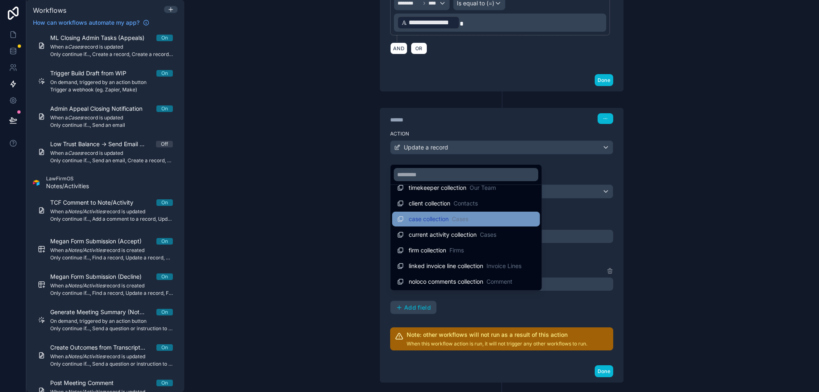
click at [488, 215] on div "case collection Cases" at bounding box center [466, 219] width 138 height 10
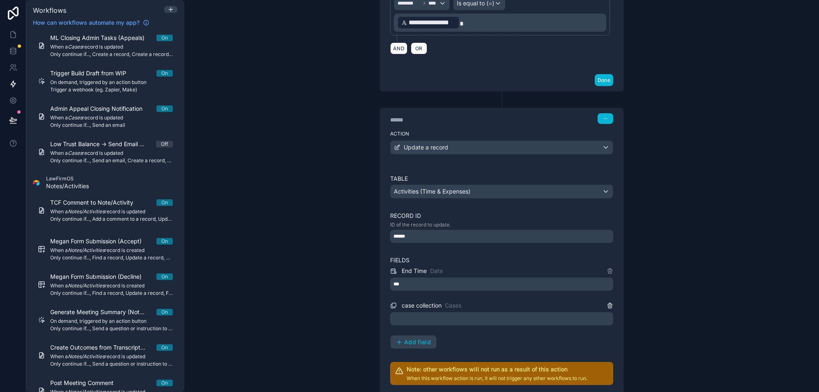
click at [612, 304] on icon at bounding box center [610, 306] width 4 height 4
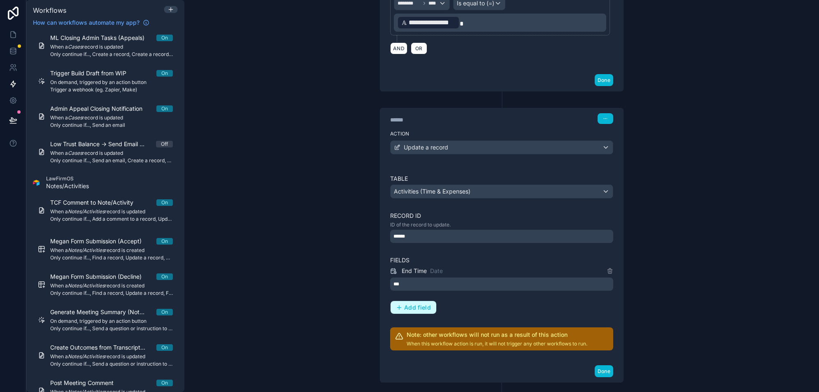
click at [419, 303] on button "Add field" at bounding box center [414, 307] width 46 height 13
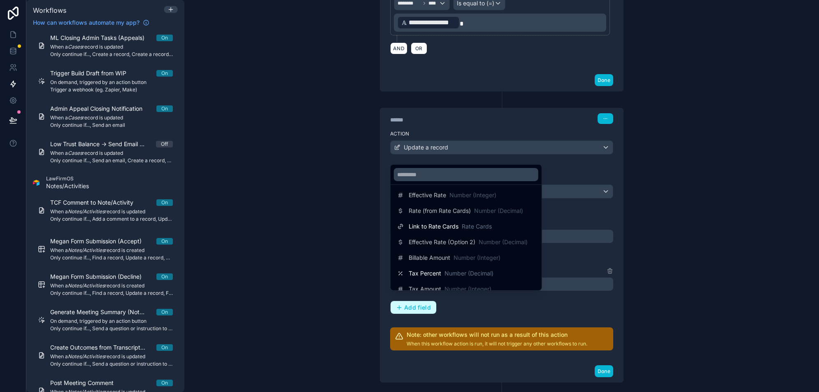
scroll to position [256, 0]
click at [472, 175] on input "text" at bounding box center [466, 174] width 145 height 13
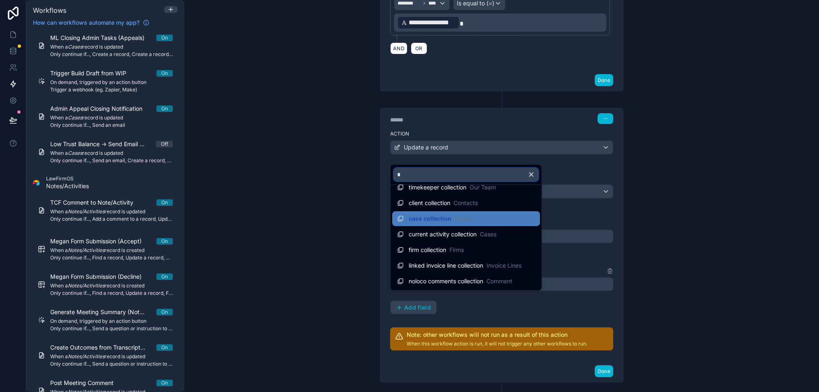
scroll to position [0, 0]
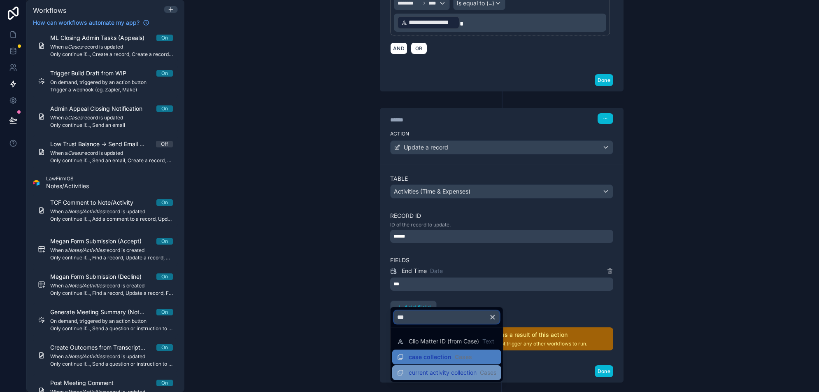
type input "***"
click at [459, 369] on span "current activity collection" at bounding box center [443, 373] width 68 height 8
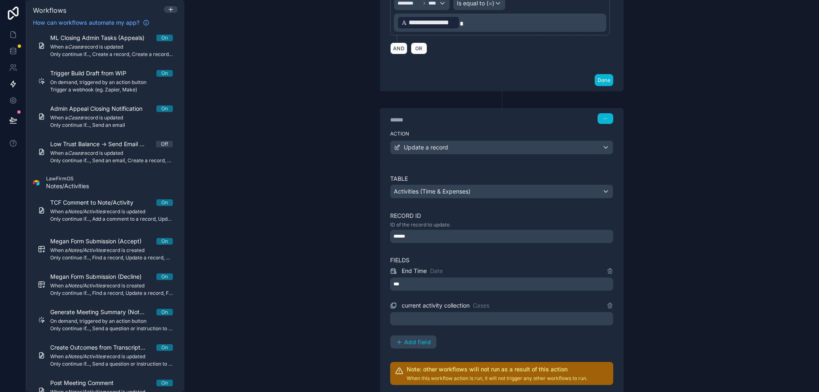
click at [515, 312] on div at bounding box center [501, 318] width 223 height 13
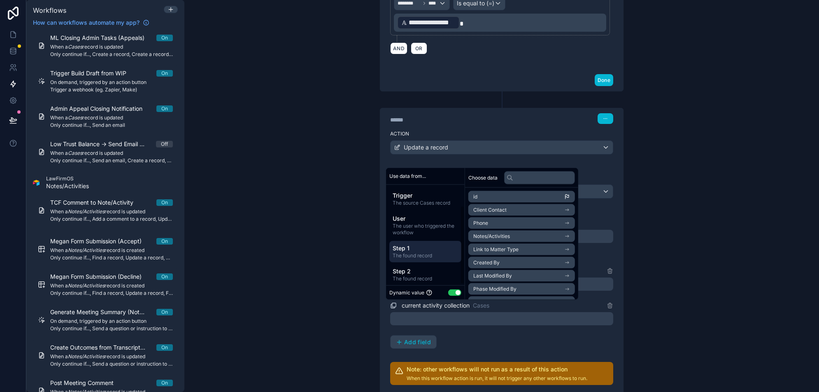
scroll to position [26, 0]
click at [437, 272] on span "Values to help with actions" at bounding box center [425, 275] width 65 height 7
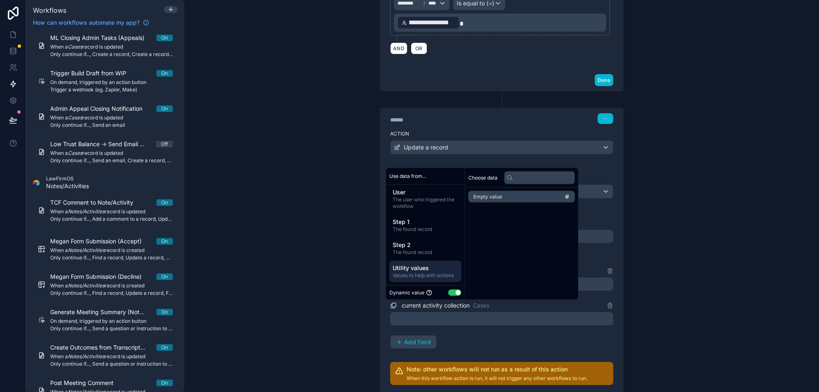
click at [499, 200] on span "Empty value" at bounding box center [488, 197] width 29 height 7
click at [693, 241] on div "**********" at bounding box center [501, 196] width 635 height 392
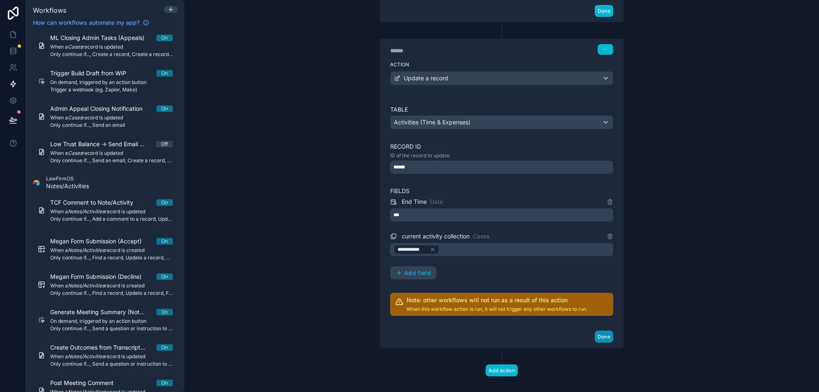
click at [600, 331] on button "Done" at bounding box center [604, 337] width 19 height 12
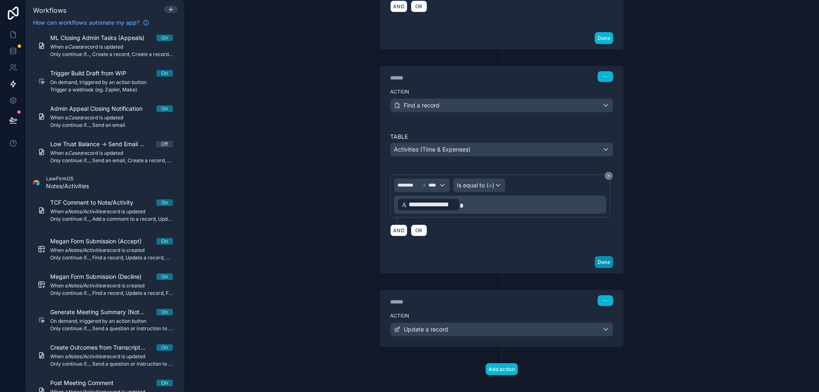
click at [602, 256] on button "Done" at bounding box center [604, 262] width 19 height 12
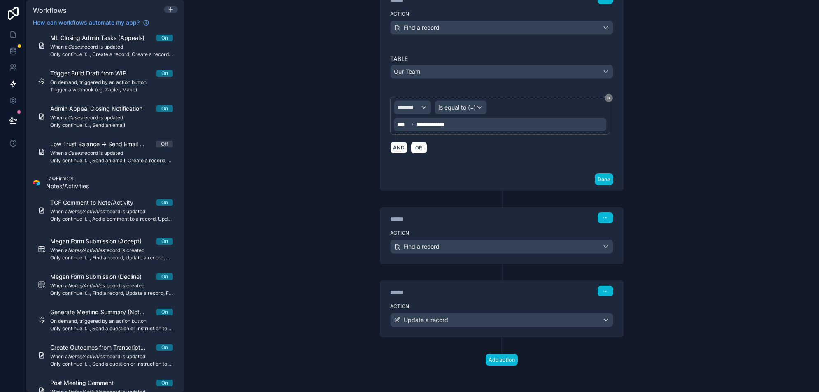
scroll to position [133, 0]
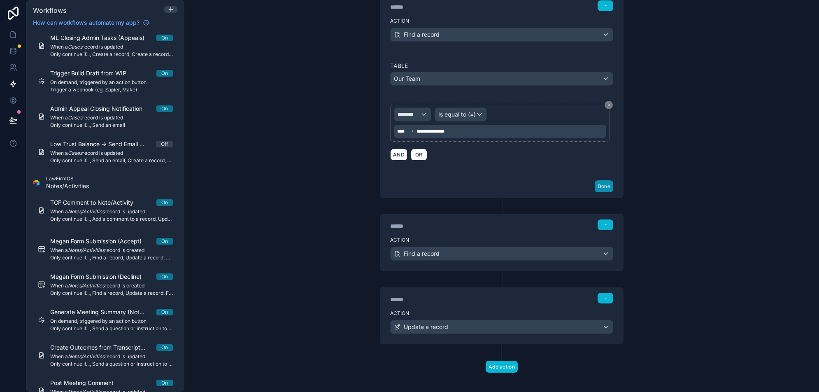
click at [606, 187] on button "Done" at bounding box center [604, 186] width 19 height 12
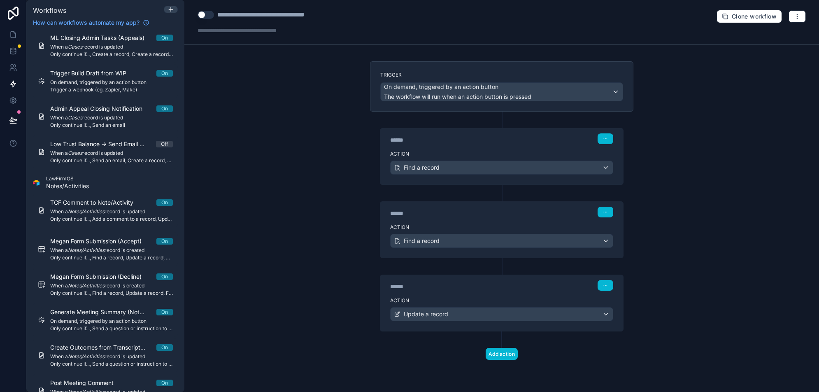
click at [203, 14] on button "Use setting" at bounding box center [206, 15] width 16 height 8
click at [14, 33] on icon at bounding box center [15, 33] width 2 height 2
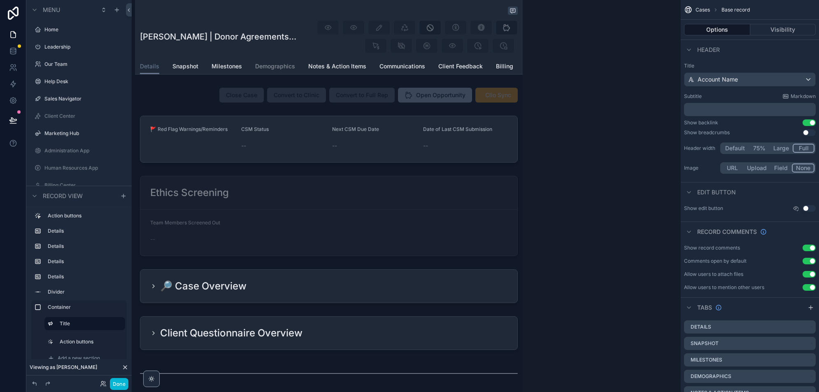
scroll to position [1081, 0]
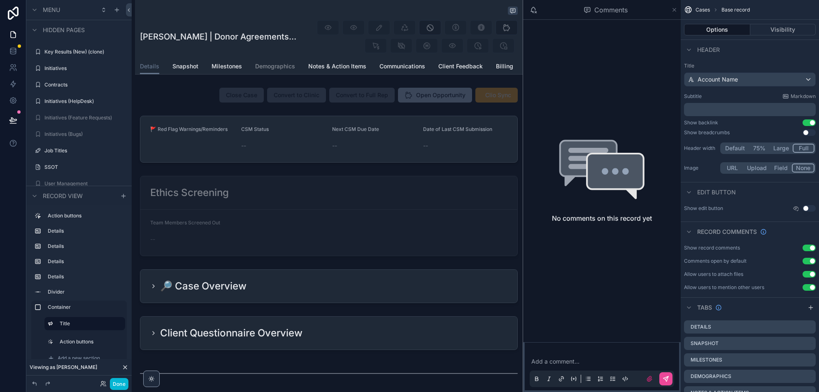
click at [674, 7] on icon "scrollable content" at bounding box center [675, 10] width 6 height 7
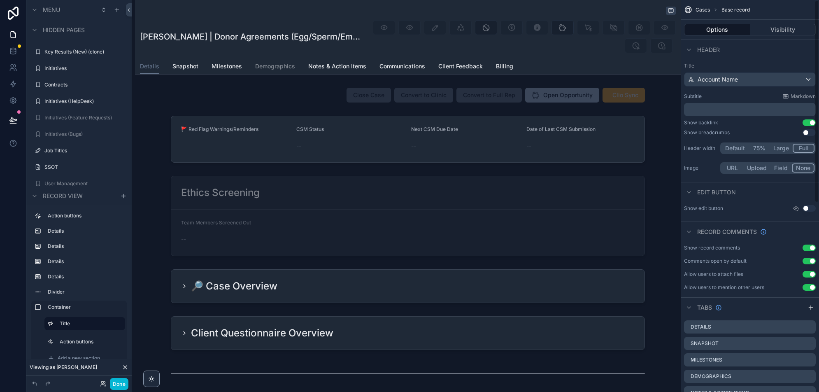
scroll to position [366, 0]
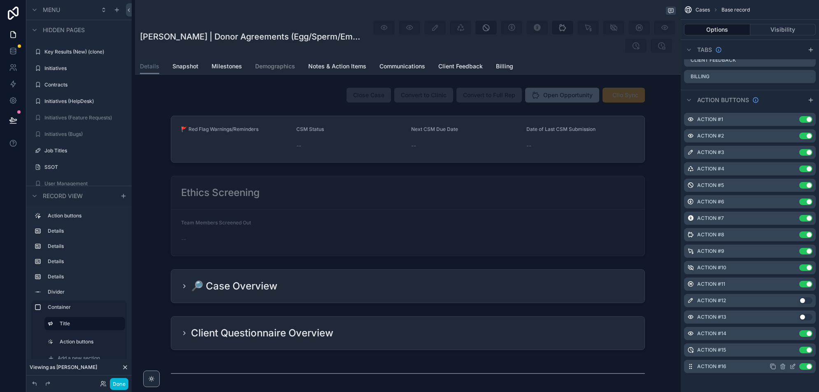
click at [793, 366] on icon "scrollable content" at bounding box center [793, 365] width 3 height 3
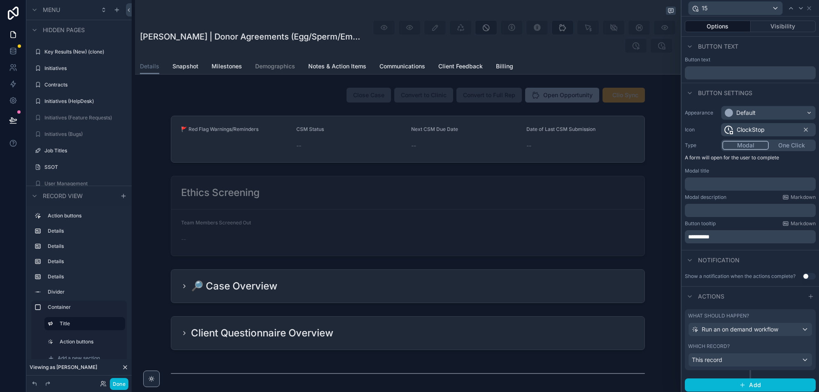
scroll to position [1, 0]
click at [752, 357] on div "This record" at bounding box center [751, 358] width 124 height 13
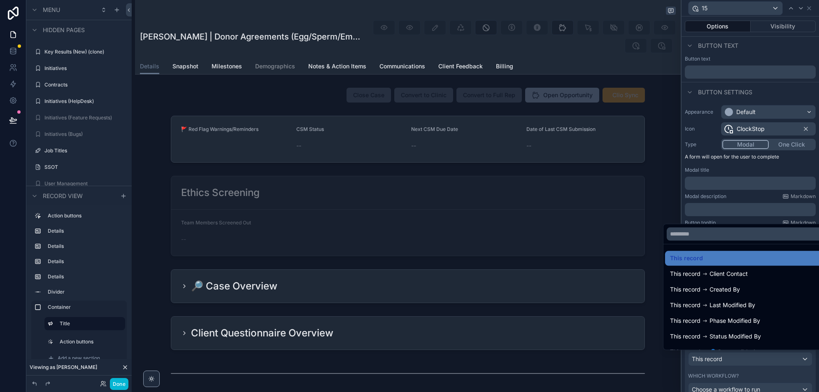
click at [752, 357] on div at bounding box center [751, 196] width 138 height 392
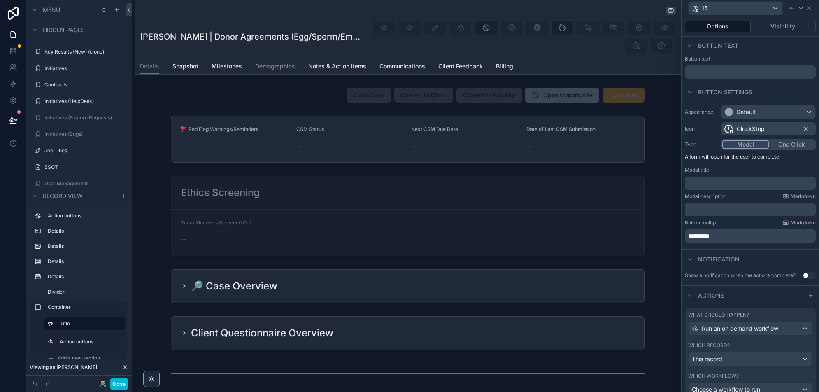
scroll to position [50, 0]
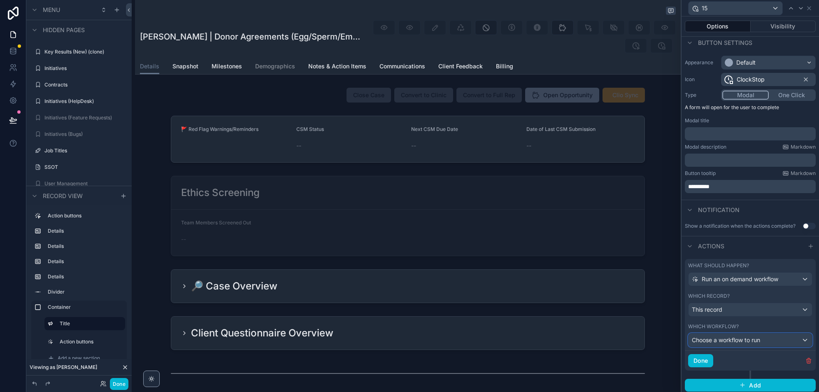
click at [755, 334] on div "Choose a workflow to run" at bounding box center [751, 340] width 124 height 13
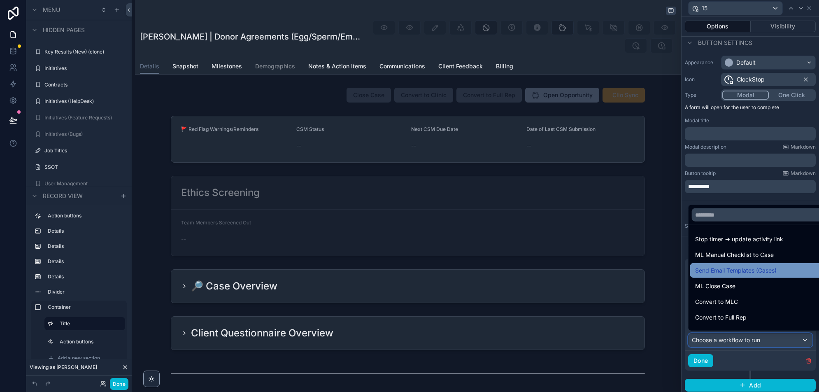
scroll to position [4, 0]
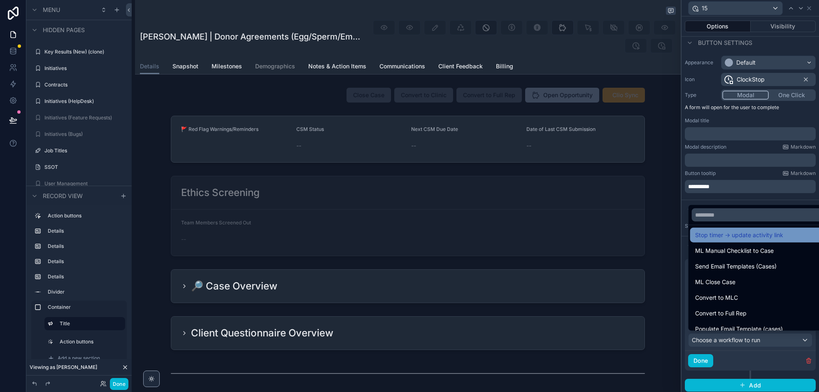
click at [753, 238] on span "Stop timer -> update activity link" at bounding box center [739, 235] width 88 height 10
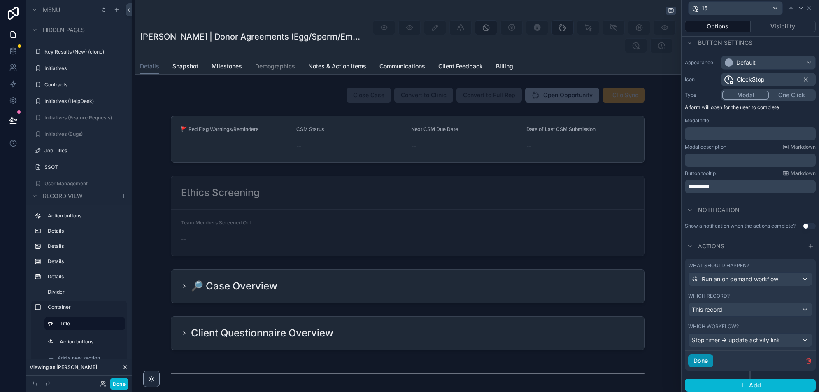
click at [703, 357] on button "Done" at bounding box center [700, 360] width 25 height 13
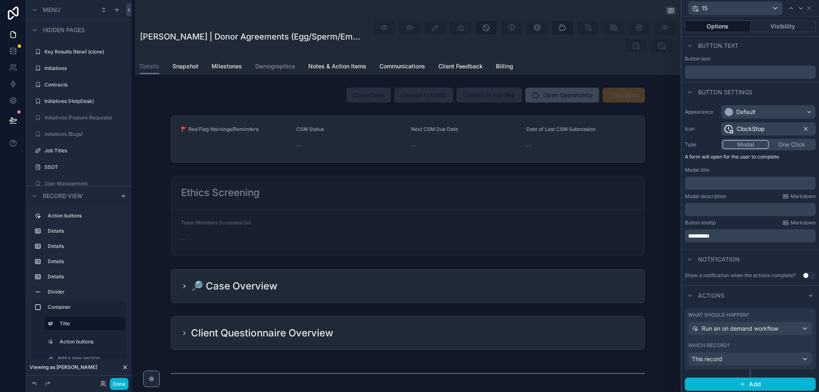
scroll to position [0, 0]
click at [779, 22] on button "Visibility" at bounding box center [783, 27] width 65 height 12
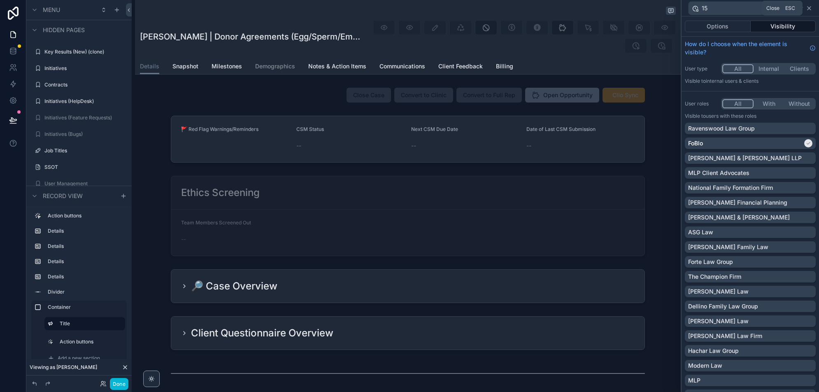
click at [808, 9] on icon at bounding box center [809, 8] width 7 height 7
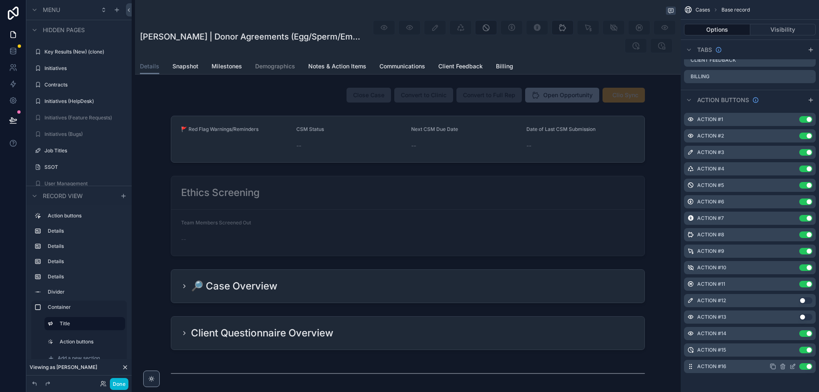
click at [794, 364] on icon "scrollable content" at bounding box center [793, 366] width 7 height 7
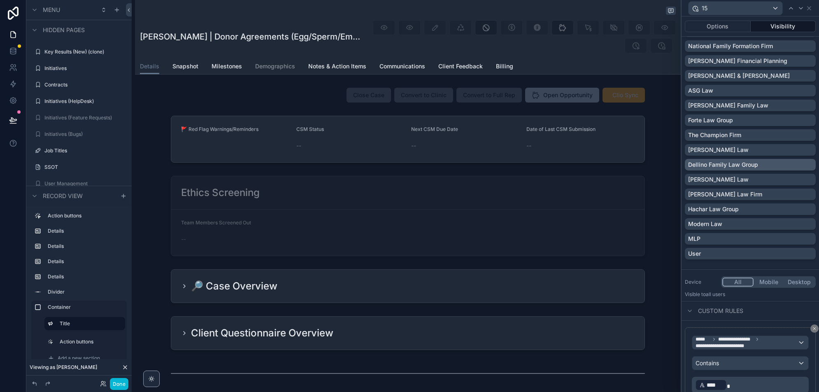
scroll to position [172, 0]
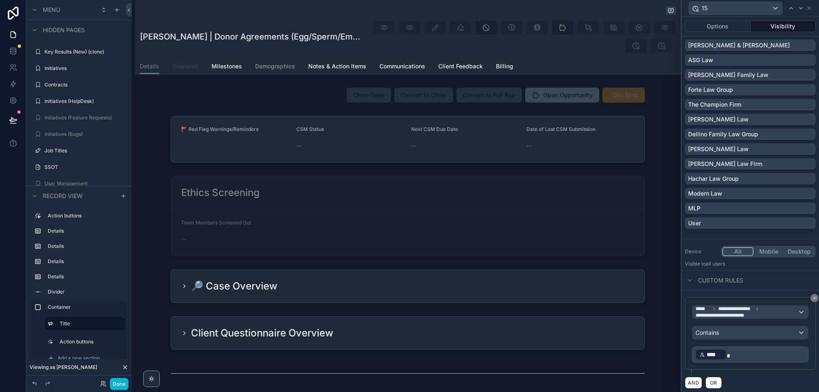
click at [175, 65] on span "Snapshot" at bounding box center [186, 66] width 26 height 8
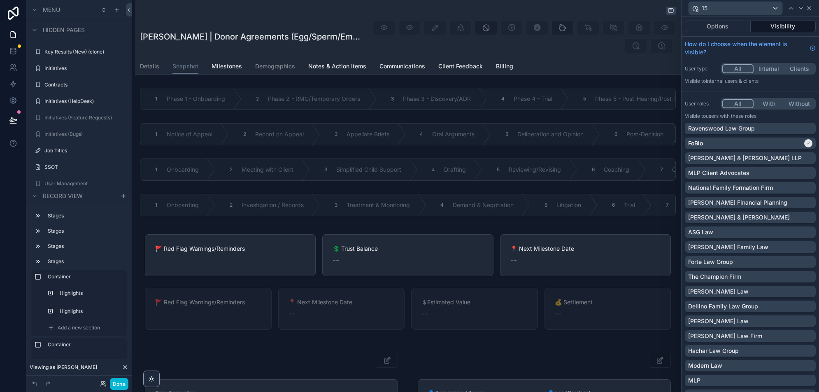
click at [810, 9] on icon at bounding box center [809, 8] width 3 height 3
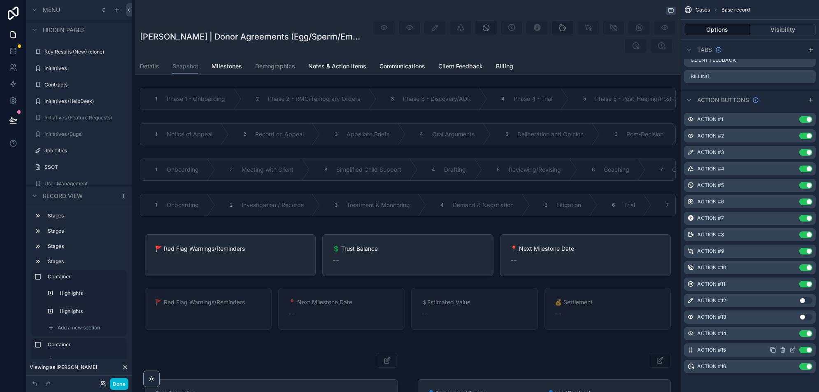
click at [794, 349] on icon "scrollable content" at bounding box center [793, 350] width 7 height 7
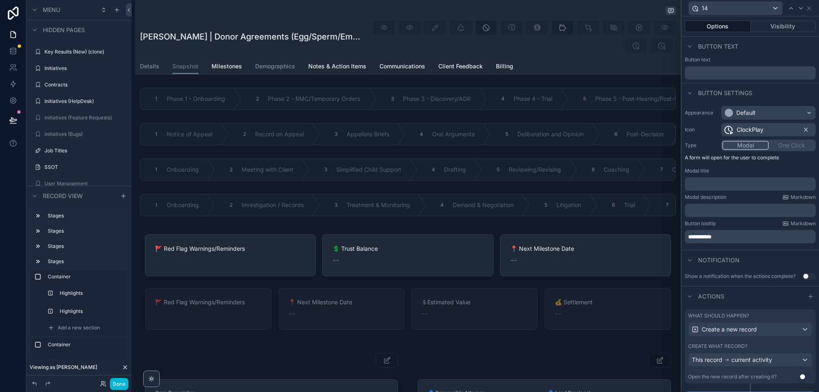
scroll to position [14, 0]
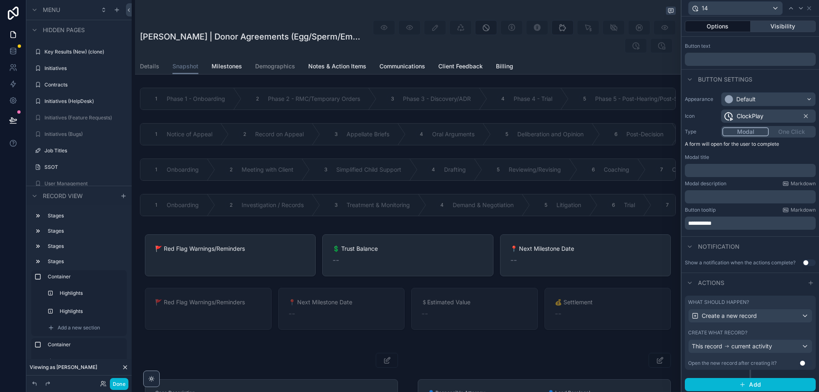
click at [765, 25] on button "Visibility" at bounding box center [783, 27] width 65 height 12
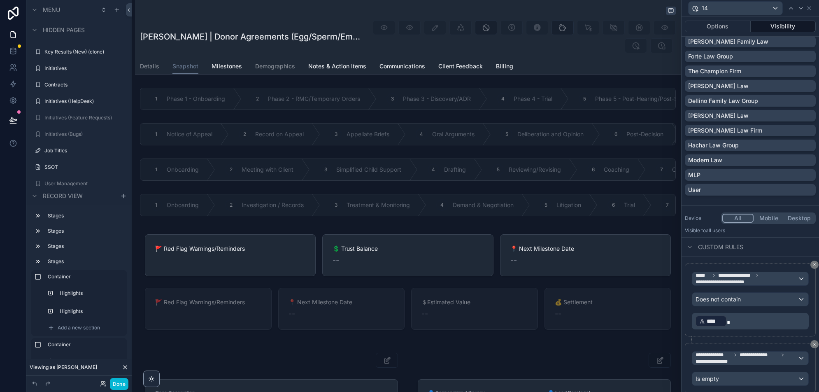
scroll to position [227, 0]
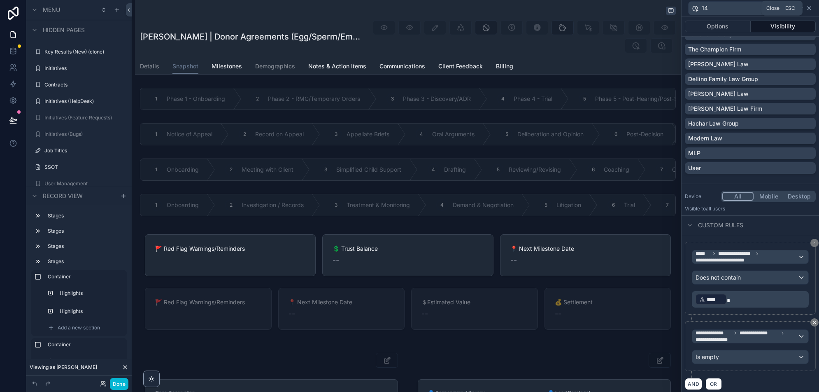
click at [810, 7] on icon at bounding box center [809, 8] width 7 height 7
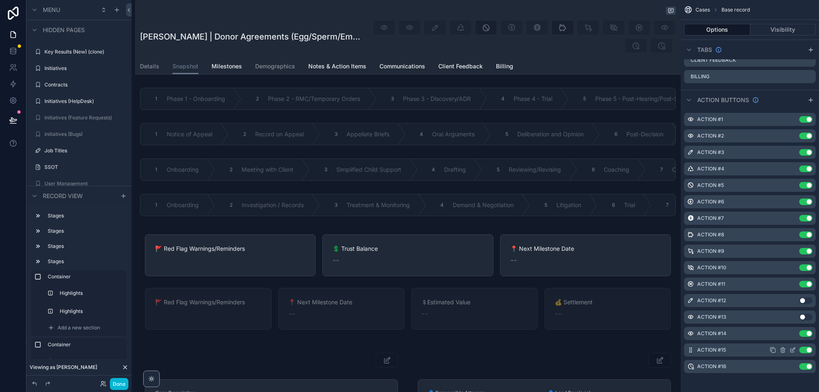
click at [792, 351] on icon "scrollable content" at bounding box center [793, 351] width 4 height 4
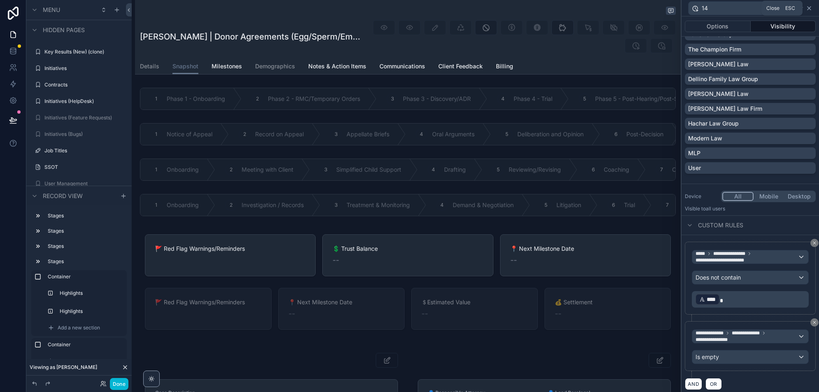
click at [810, 7] on icon at bounding box center [809, 8] width 3 height 3
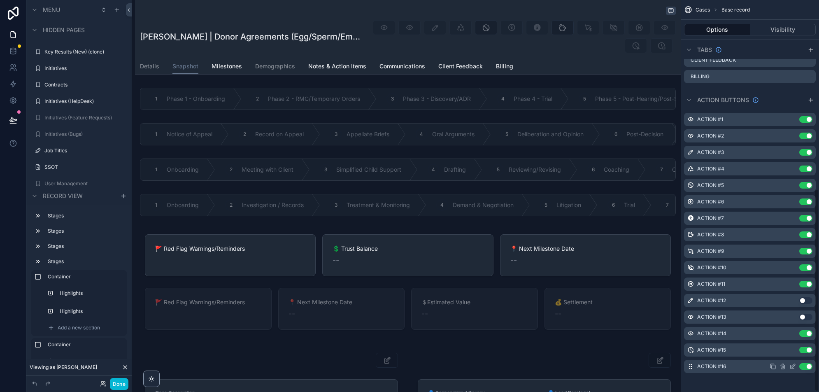
click at [794, 364] on icon "scrollable content" at bounding box center [793, 365] width 3 height 3
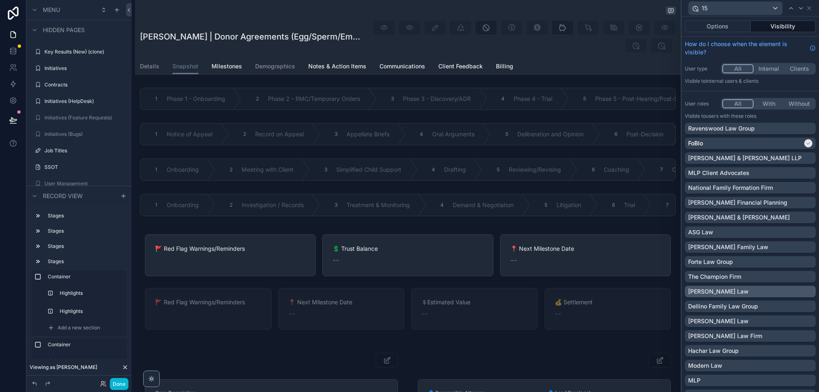
scroll to position [172, 0]
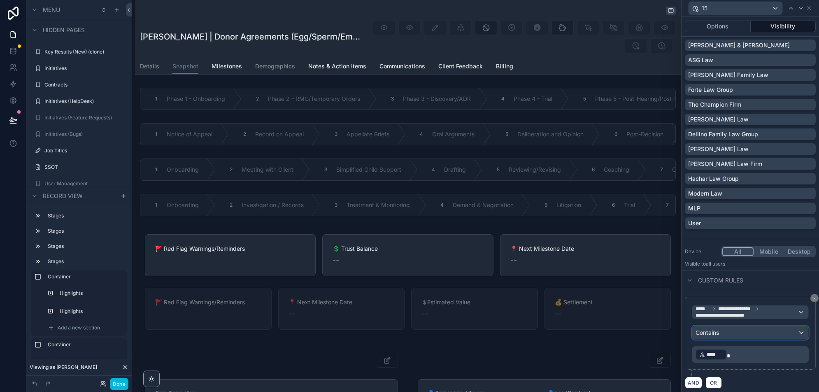
click at [742, 332] on div "Contains" at bounding box center [751, 332] width 116 height 13
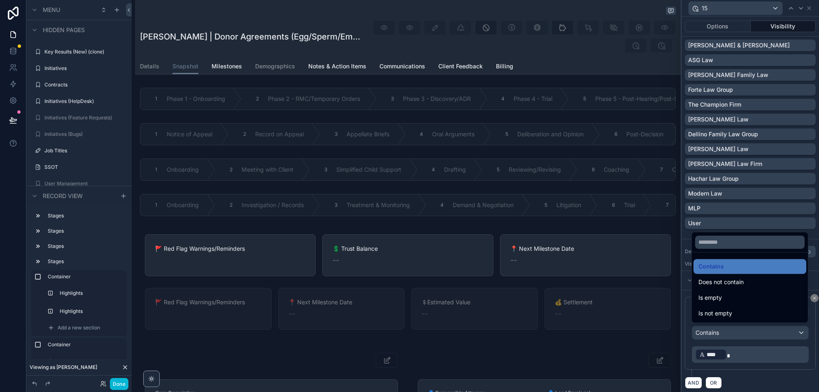
click at [742, 332] on div at bounding box center [751, 196] width 138 height 392
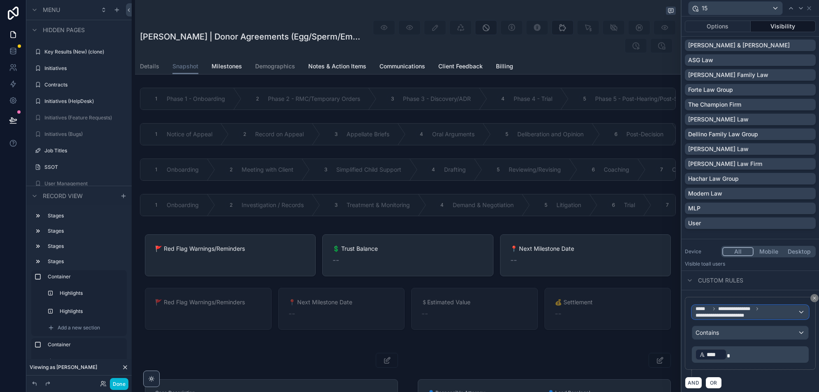
click at [790, 311] on span "**********" at bounding box center [747, 312] width 102 height 13
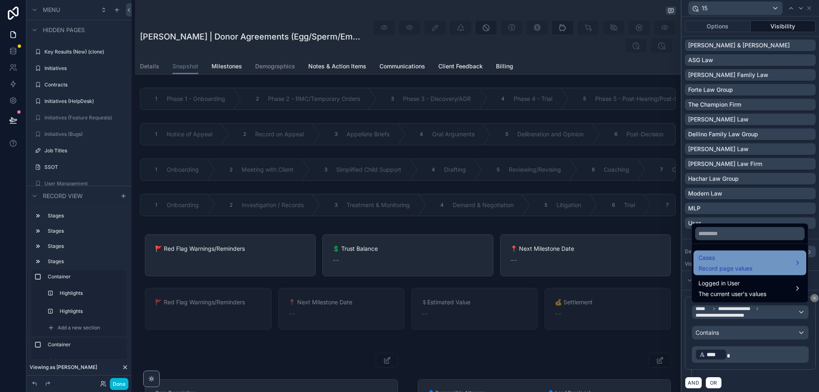
click at [749, 273] on span "Record page values" at bounding box center [726, 268] width 54 height 8
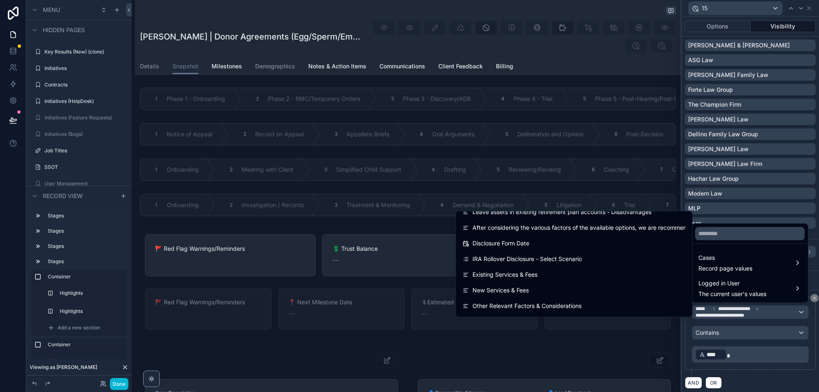
scroll to position [6464, 0]
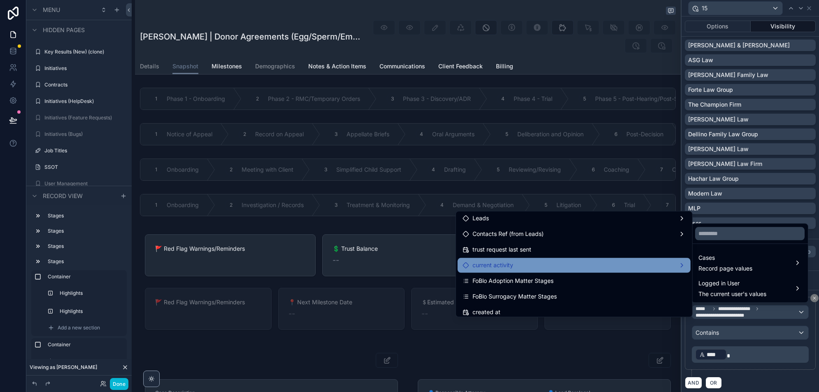
click at [596, 270] on div "current activity" at bounding box center [574, 265] width 233 height 15
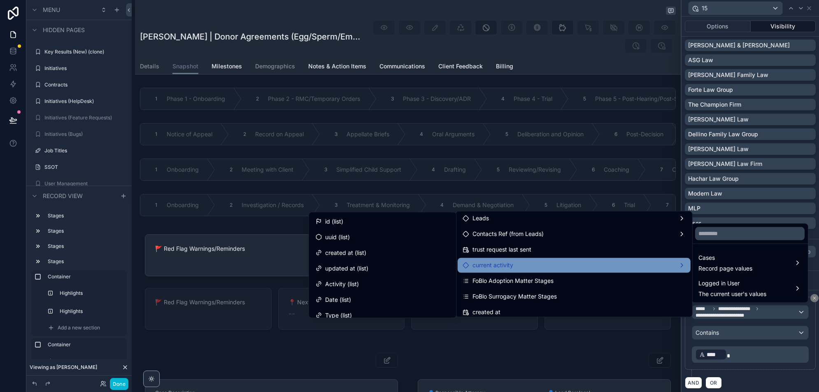
click at [593, 262] on div "current activity" at bounding box center [574, 265] width 223 height 10
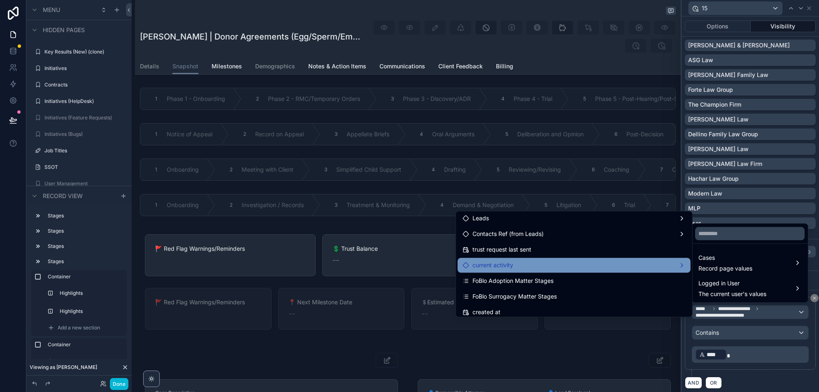
click at [512, 260] on span "current activity" at bounding box center [493, 265] width 41 height 10
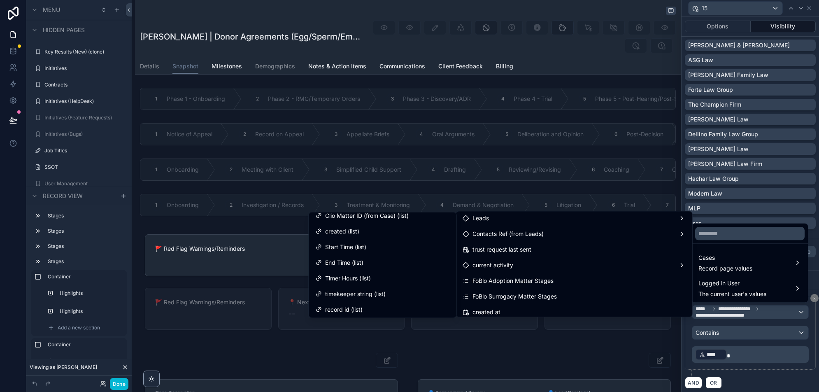
scroll to position [429, 0]
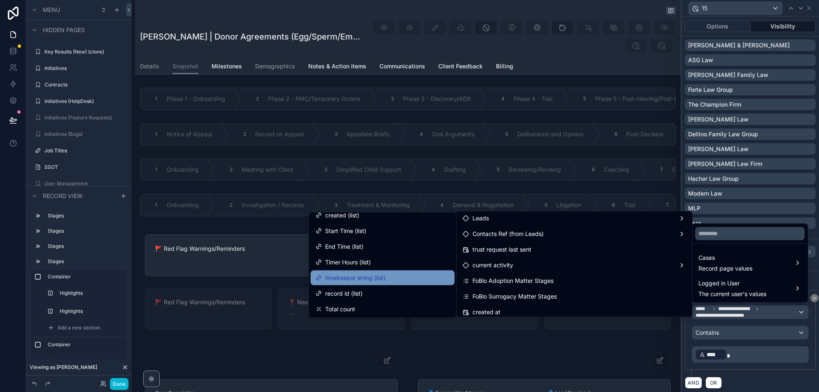
click at [379, 275] on span "timekeeper string (list)" at bounding box center [355, 278] width 61 height 10
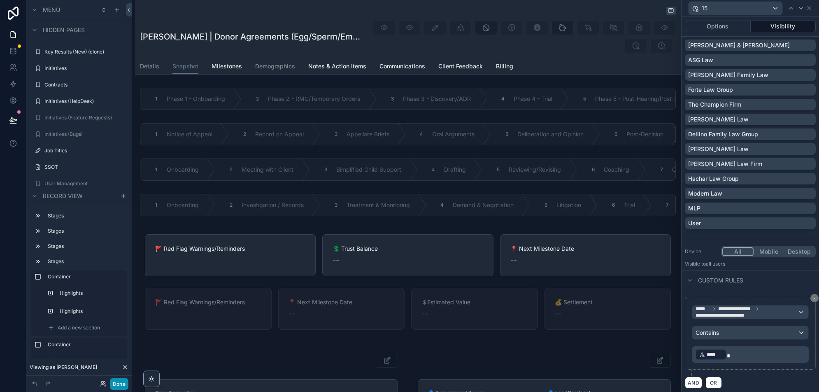
click at [115, 383] on button "Done" at bounding box center [119, 384] width 19 height 12
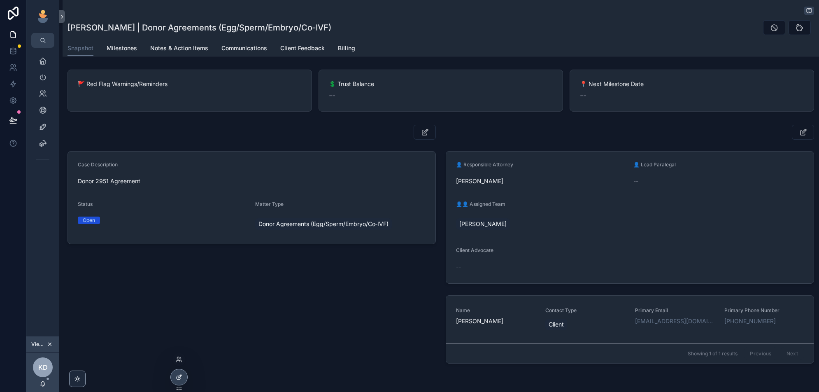
click at [180, 377] on icon at bounding box center [179, 377] width 7 height 7
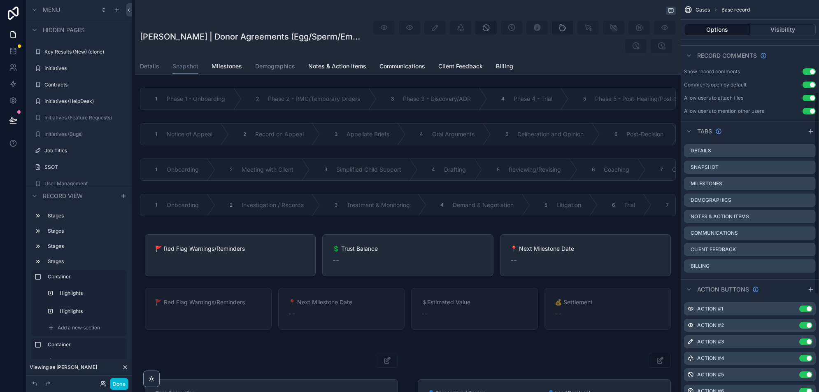
scroll to position [366, 0]
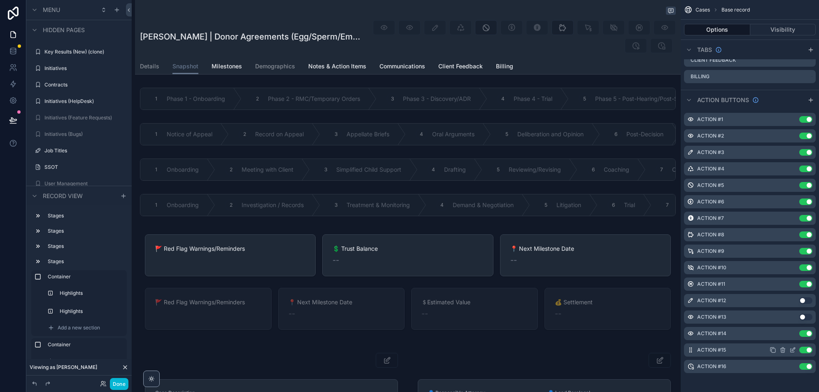
click at [792, 351] on icon "scrollable content" at bounding box center [793, 350] width 7 height 7
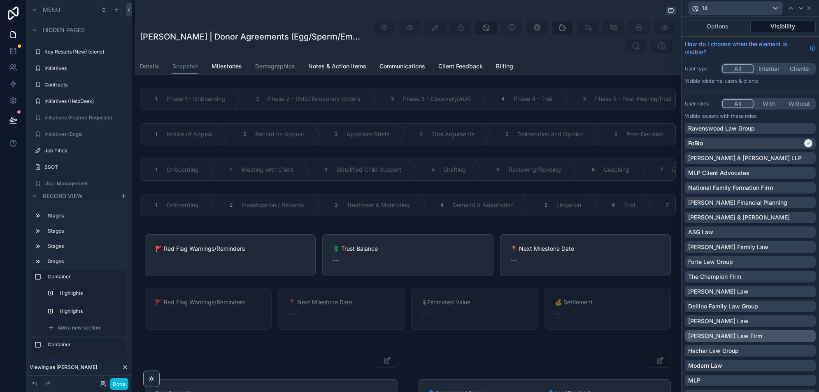
scroll to position [227, 0]
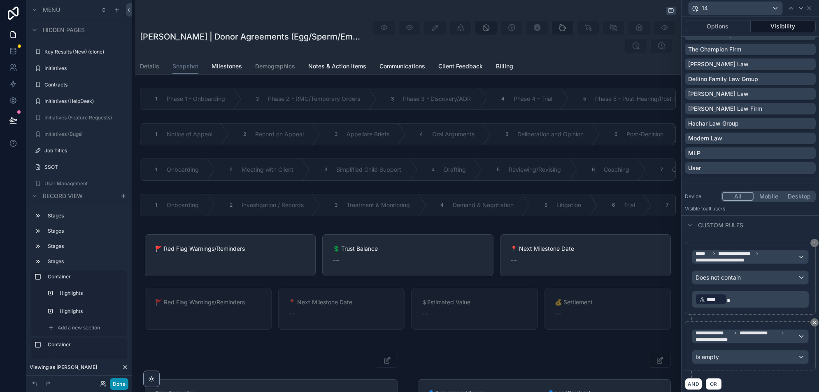
click at [118, 383] on button "Done" at bounding box center [119, 384] width 19 height 12
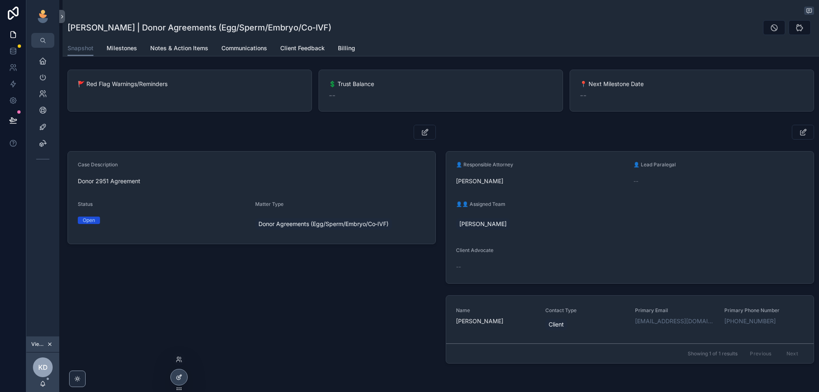
click at [182, 379] on icon at bounding box center [179, 377] width 7 height 7
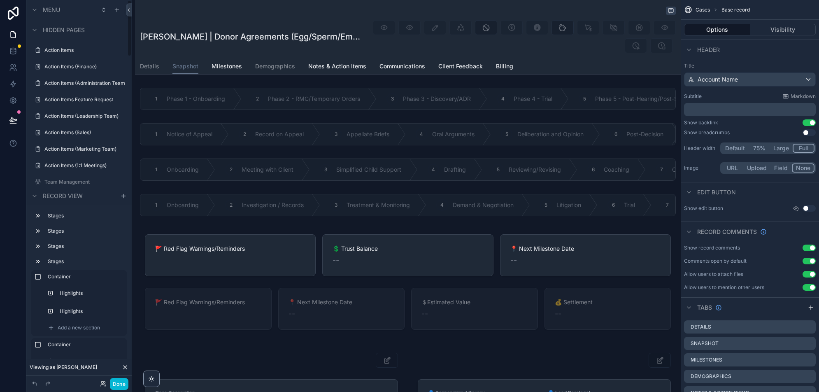
scroll to position [0, 0]
click at [68, 117] on label "Client Center" at bounding box center [77, 116] width 66 height 7
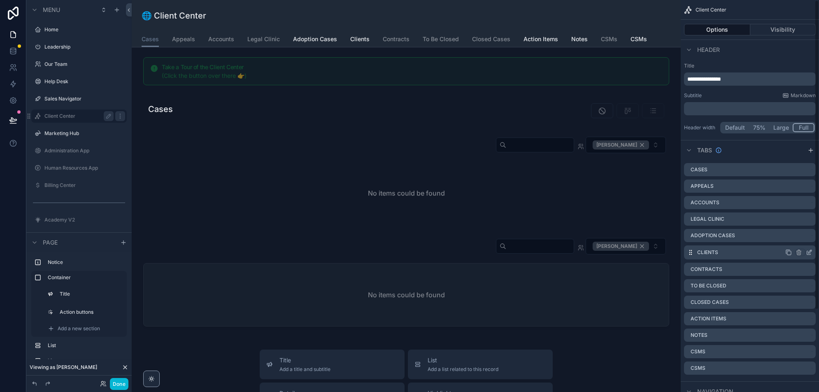
click at [795, 32] on button "Visibility" at bounding box center [784, 30] width 66 height 12
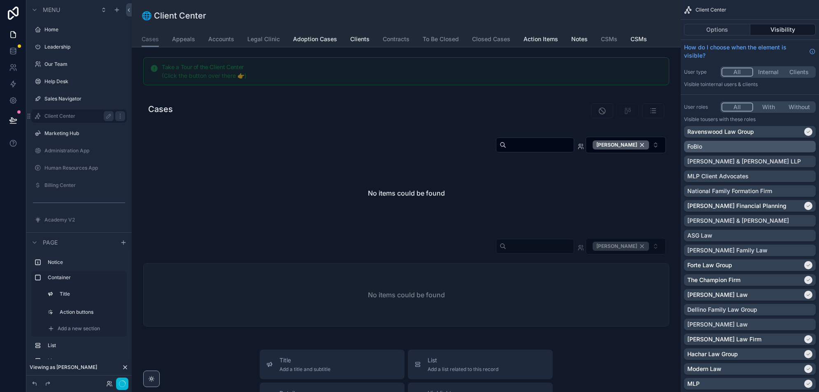
click at [795, 148] on div "FoBlo" at bounding box center [750, 146] width 125 height 8
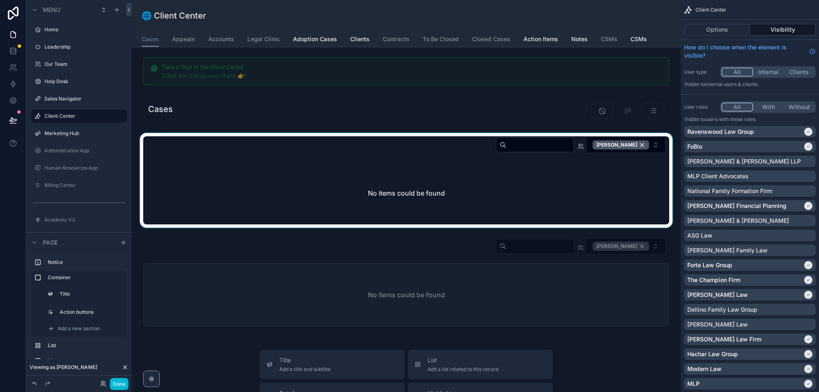
click at [645, 145] on div "scrollable content" at bounding box center [406, 180] width 536 height 95
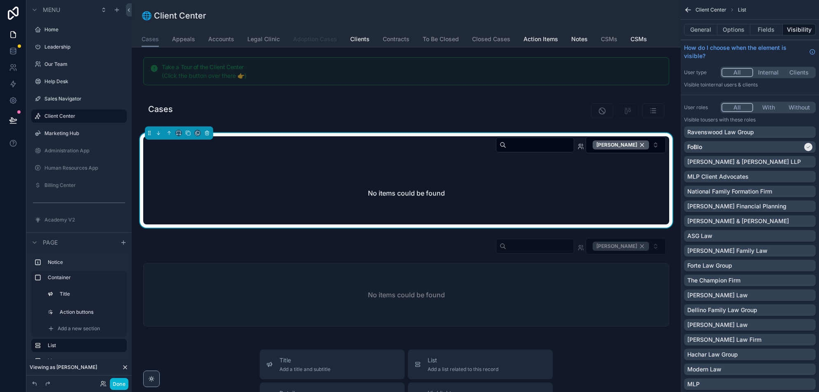
click at [315, 42] on span "Adoption Cases" at bounding box center [315, 39] width 44 height 8
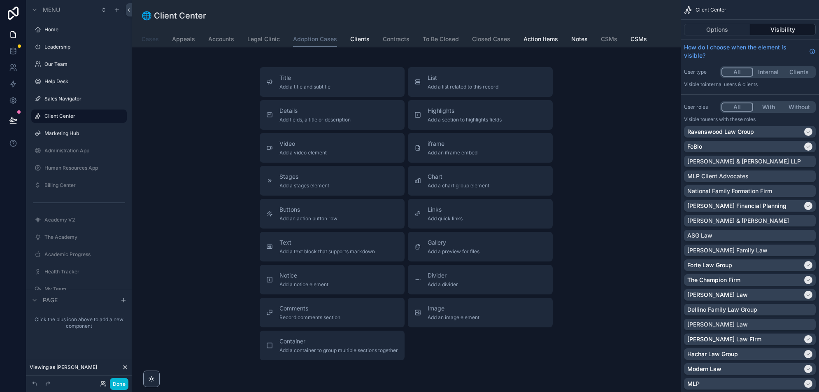
click at [149, 40] on span "Cases" at bounding box center [150, 39] width 17 height 8
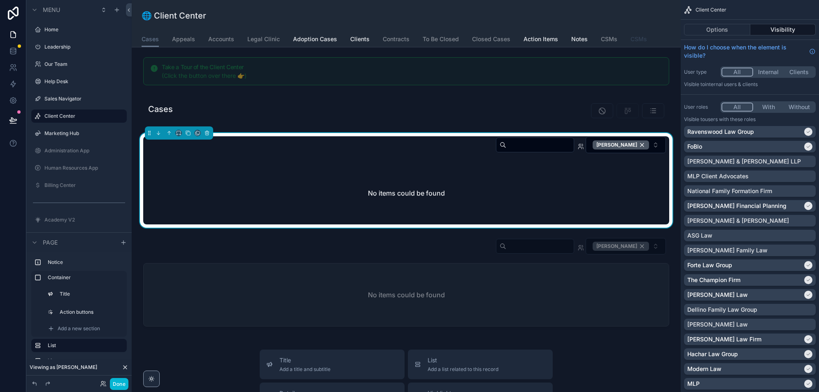
drag, startPoint x: 634, startPoint y: 36, endPoint x: 597, endPoint y: 39, distance: 36.7
click at [634, 36] on span "CSMs" at bounding box center [639, 39] width 16 height 8
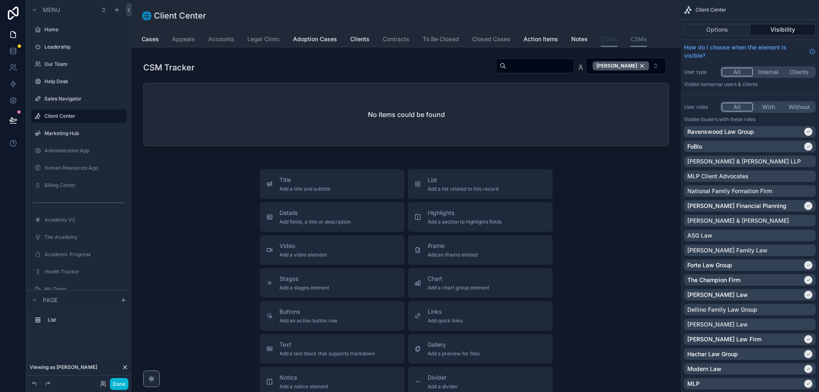
click at [612, 38] on span "CSMs" at bounding box center [609, 39] width 16 height 8
click at [607, 42] on span "CSMs" at bounding box center [609, 39] width 16 height 8
click at [727, 27] on button "Options" at bounding box center [717, 30] width 66 height 12
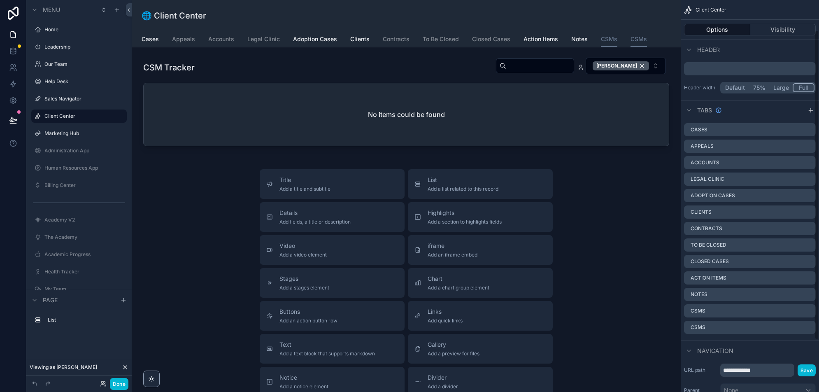
scroll to position [27, 0]
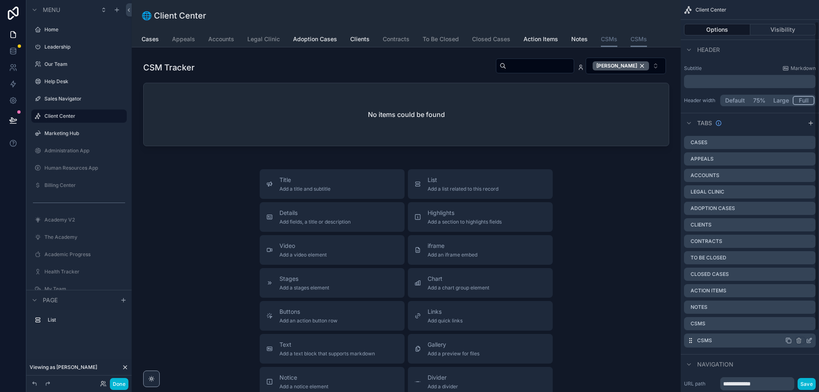
click at [811, 338] on icon "scrollable content" at bounding box center [809, 340] width 7 height 7
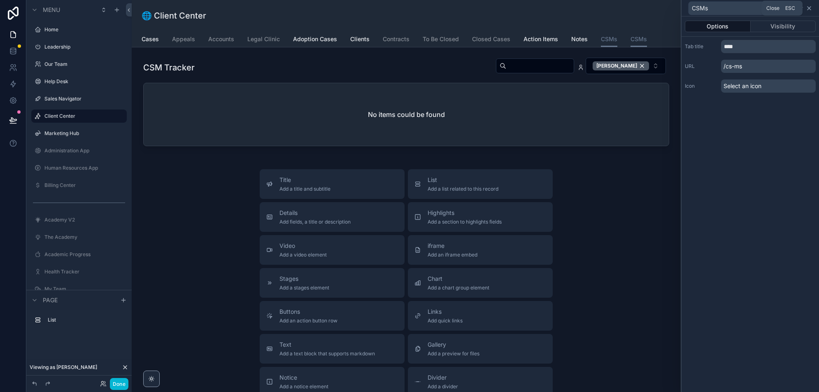
click at [810, 7] on icon at bounding box center [809, 8] width 7 height 7
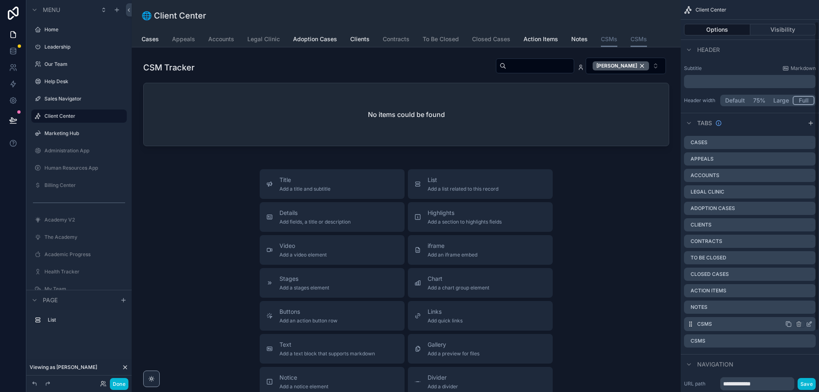
click at [809, 323] on icon "scrollable content" at bounding box center [810, 323] width 3 height 3
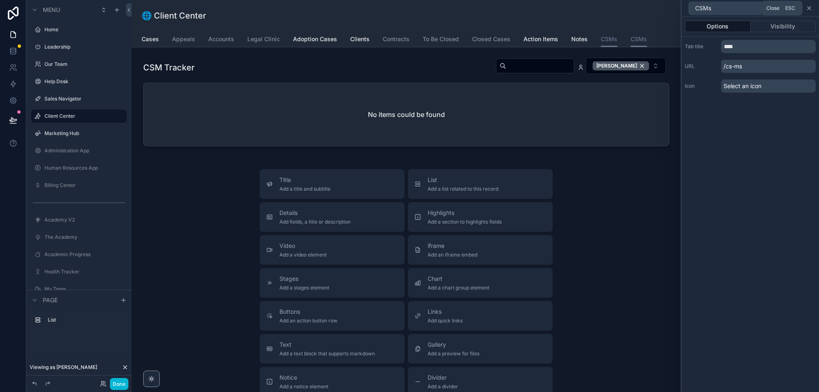
click at [810, 9] on icon at bounding box center [809, 8] width 3 height 3
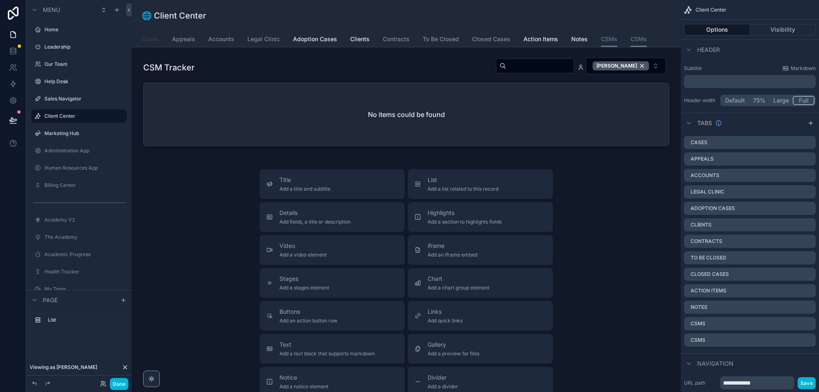
click at [154, 40] on span "Cases" at bounding box center [150, 39] width 17 height 8
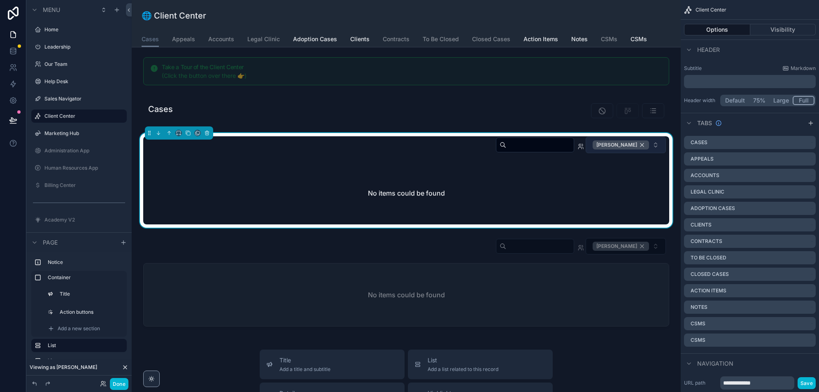
click at [642, 142] on div "Kelly Dempsey" at bounding box center [621, 144] width 56 height 9
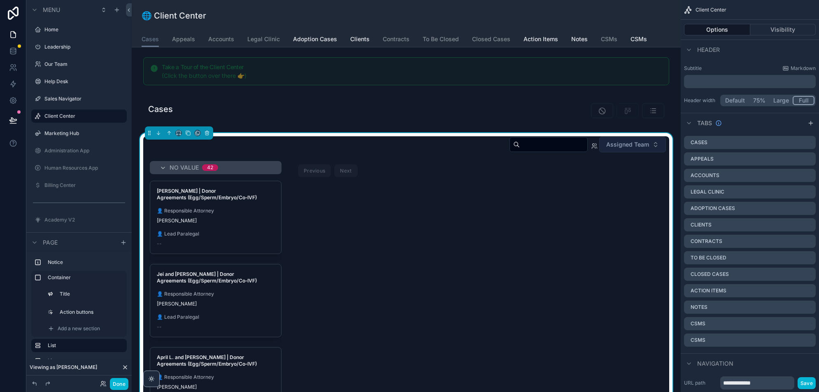
click at [527, 142] on input "scrollable content" at bounding box center [554, 145] width 68 height 12
type input "******"
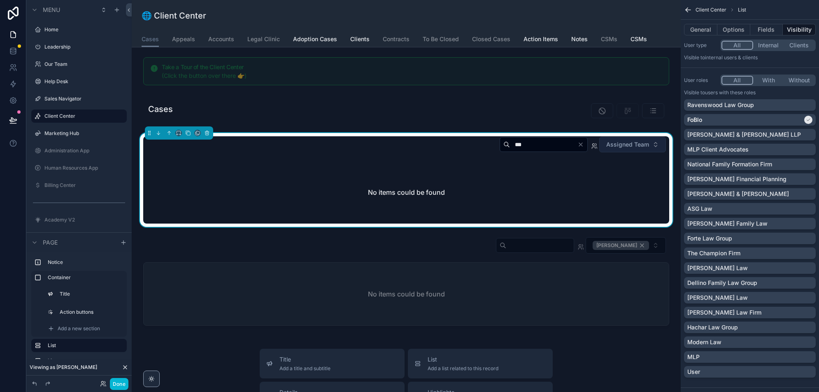
type input "****"
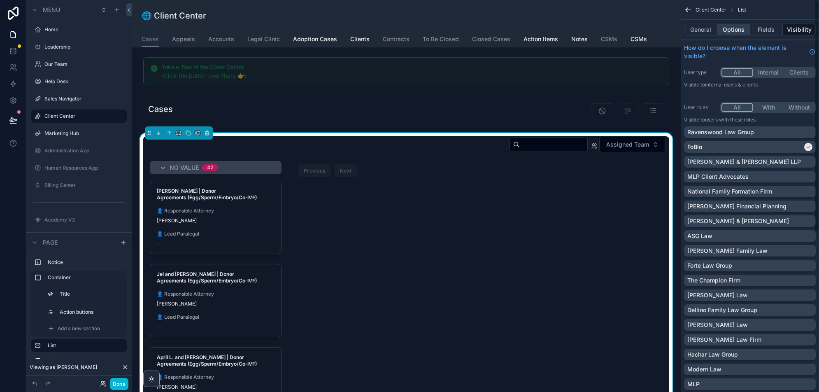
click at [732, 31] on button "Options" at bounding box center [734, 30] width 33 height 12
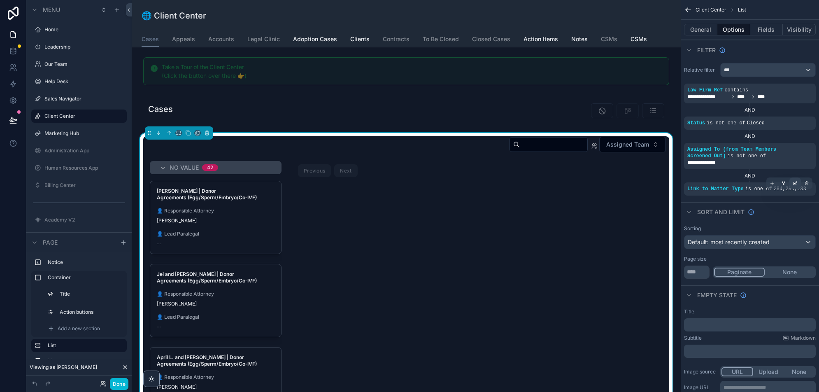
click at [793, 181] on icon "scrollable content" at bounding box center [795, 183] width 5 height 5
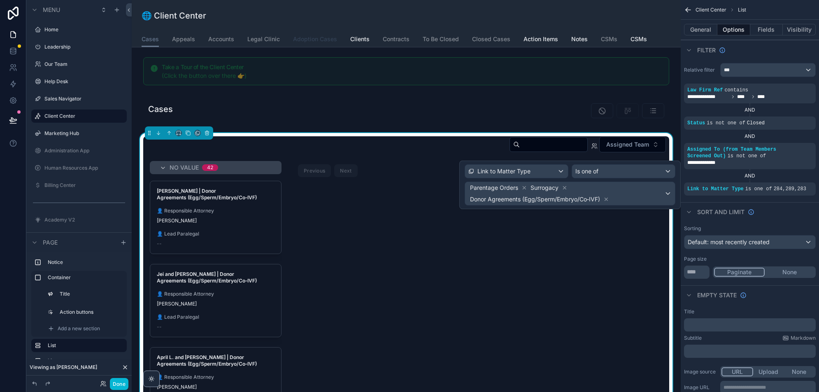
click at [324, 35] on span "Adoption Cases" at bounding box center [315, 39] width 44 height 8
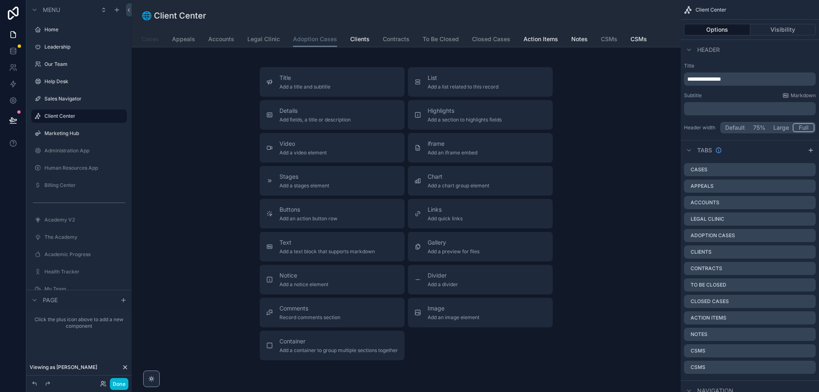
click at [155, 41] on span "Cases" at bounding box center [150, 39] width 17 height 8
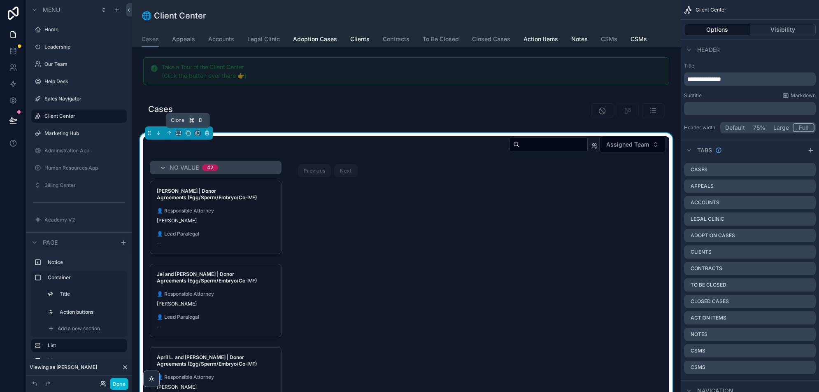
click at [189, 132] on icon "scrollable content" at bounding box center [188, 133] width 3 height 3
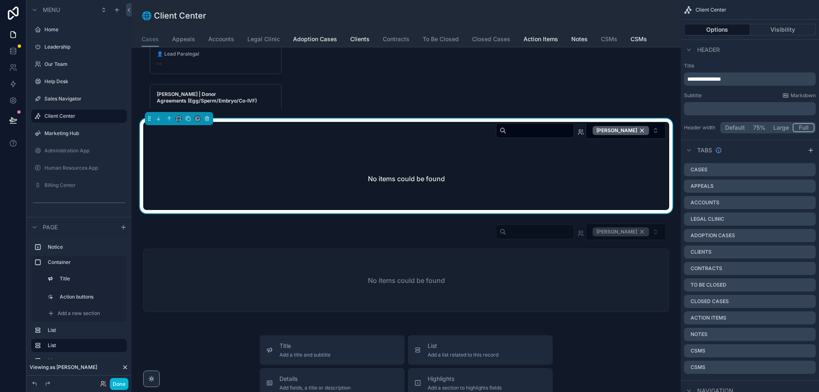
scroll to position [346, 0]
click at [196, 118] on icon "scrollable content" at bounding box center [198, 119] width 6 height 6
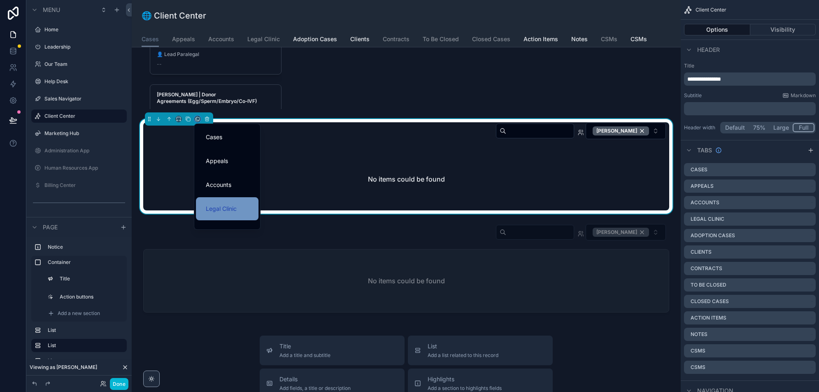
scroll to position [51, 0]
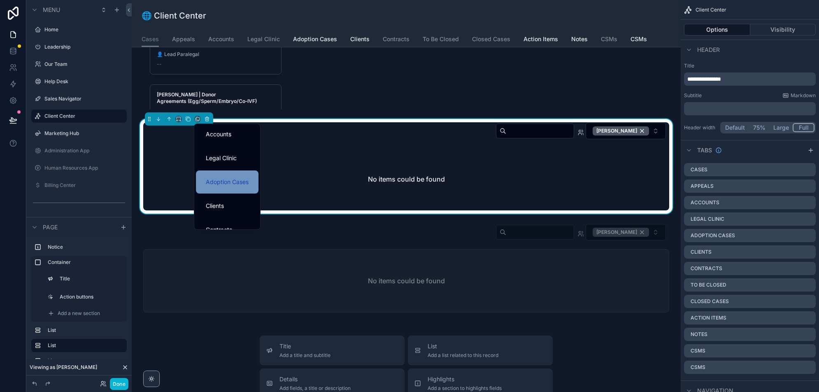
click at [231, 180] on span "Adoption Cases" at bounding box center [227, 182] width 43 height 10
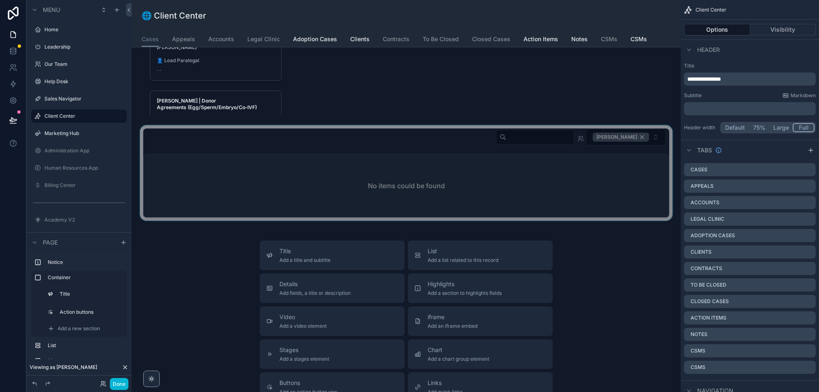
scroll to position [352, 0]
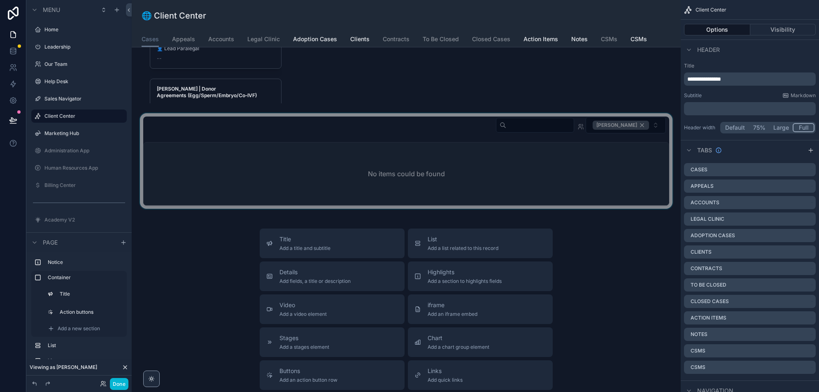
click at [260, 161] on div "scrollable content" at bounding box center [406, 161] width 536 height 96
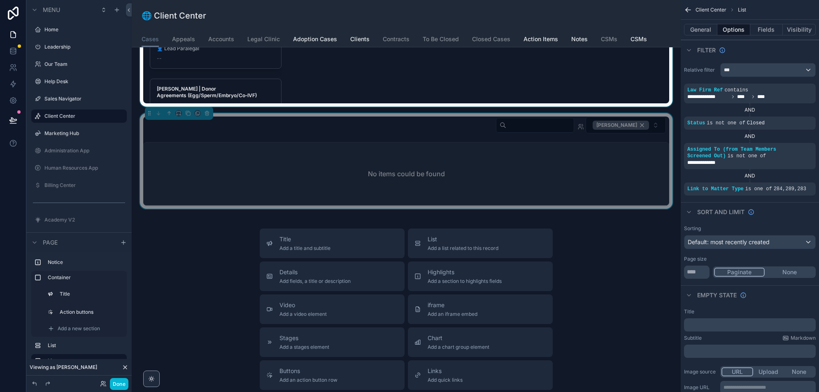
scroll to position [283, 0]
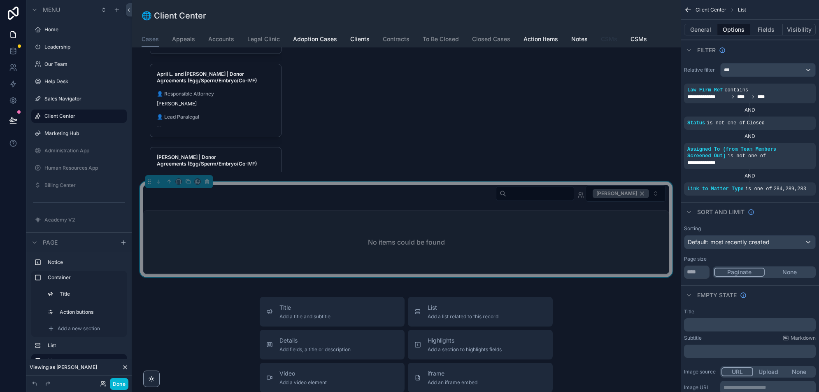
click at [606, 38] on span "CSMs" at bounding box center [609, 39] width 16 height 8
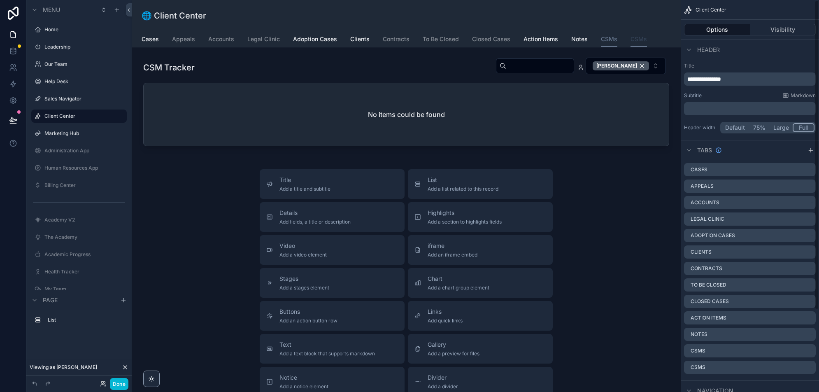
click at [639, 39] on span "CSMs" at bounding box center [639, 39] width 16 height 8
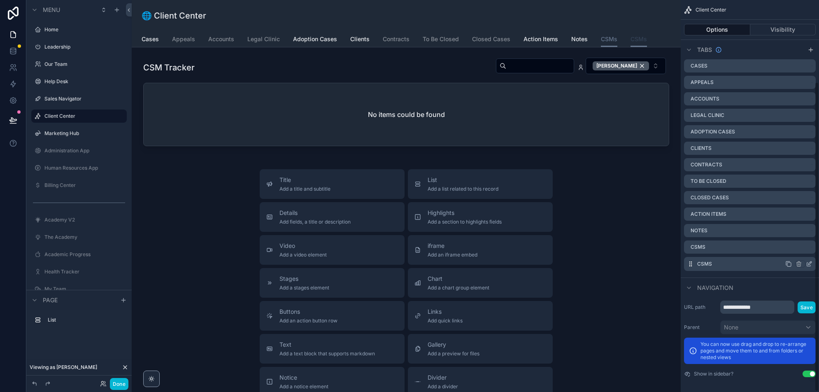
scroll to position [104, 0]
click at [808, 262] on icon "scrollable content" at bounding box center [809, 263] width 7 height 7
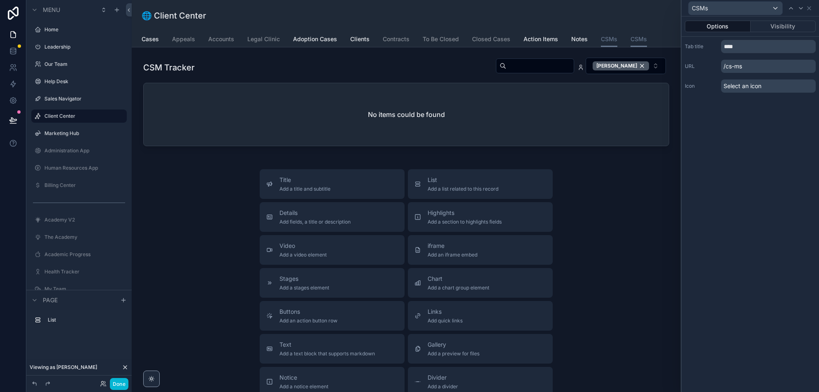
scroll to position [104, 0]
click at [749, 63] on p "/cs-ms" at bounding box center [768, 66] width 95 height 13
click at [746, 51] on input "****" at bounding box center [768, 46] width 95 height 13
type input "**********"
click at [641, 43] on link "CSM Tracker" at bounding box center [648, 40] width 35 height 16
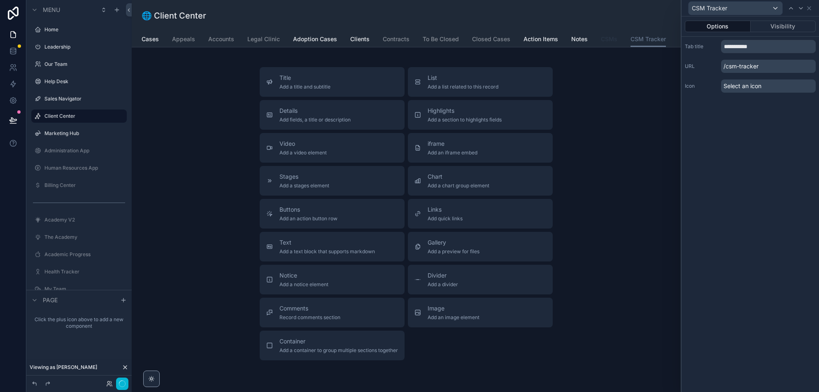
click at [607, 42] on span "CSMs" at bounding box center [609, 39] width 16 height 8
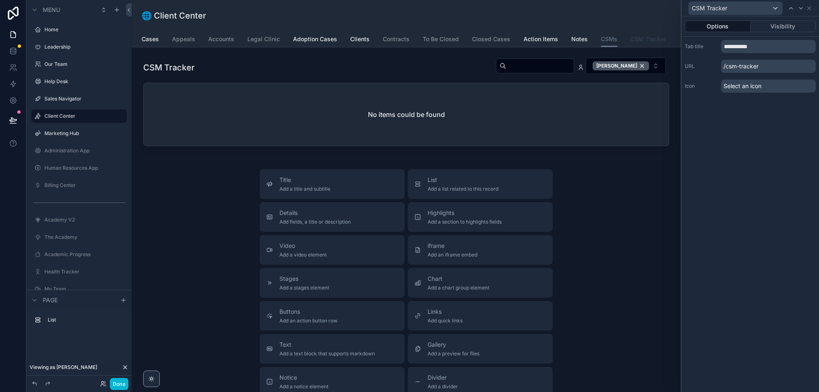
click at [653, 40] on span "CSM Tracker" at bounding box center [648, 39] width 35 height 8
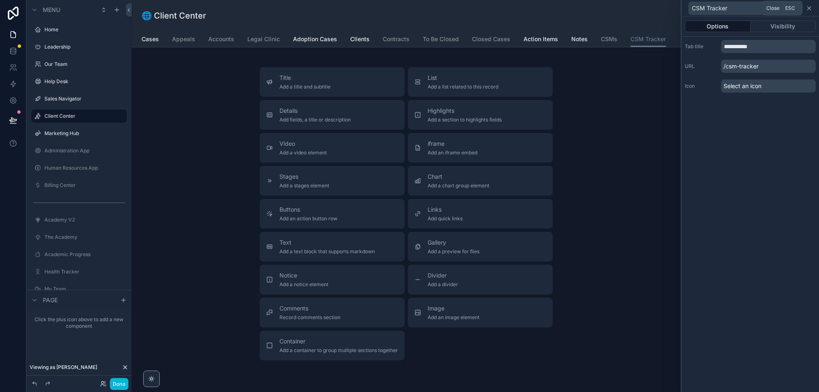
click at [808, 10] on icon at bounding box center [809, 8] width 7 height 7
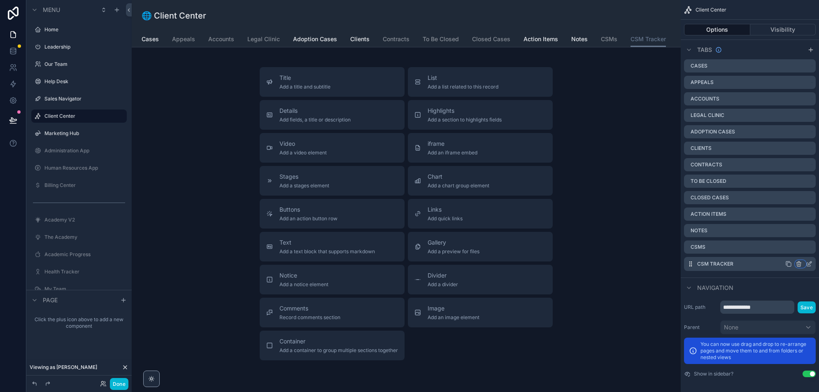
click at [798, 264] on icon "scrollable content" at bounding box center [799, 264] width 7 height 7
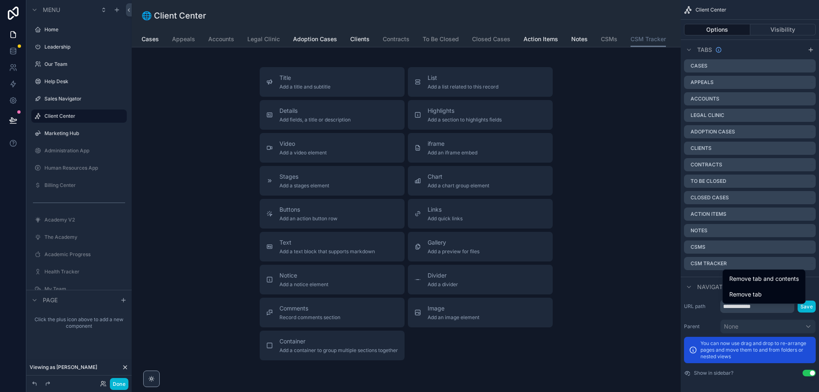
click at [561, 308] on div "Title Add a title and subtitle List Add a list related to this record Details A…" at bounding box center [406, 213] width 536 height 293
click at [604, 41] on span "CSMs" at bounding box center [609, 39] width 16 height 8
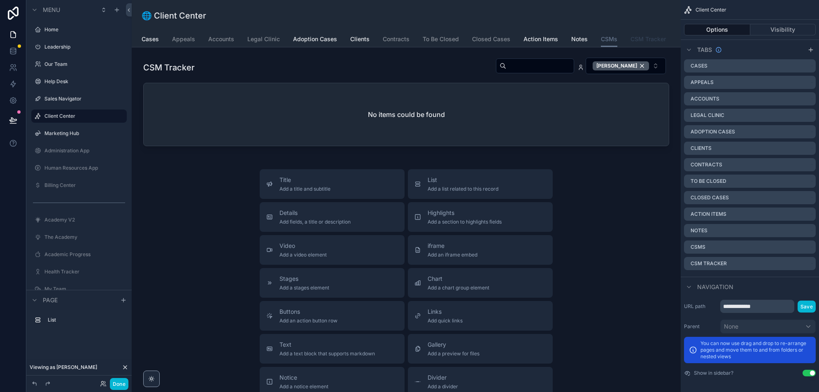
click at [646, 43] on link "CSM Tracker" at bounding box center [648, 40] width 35 height 16
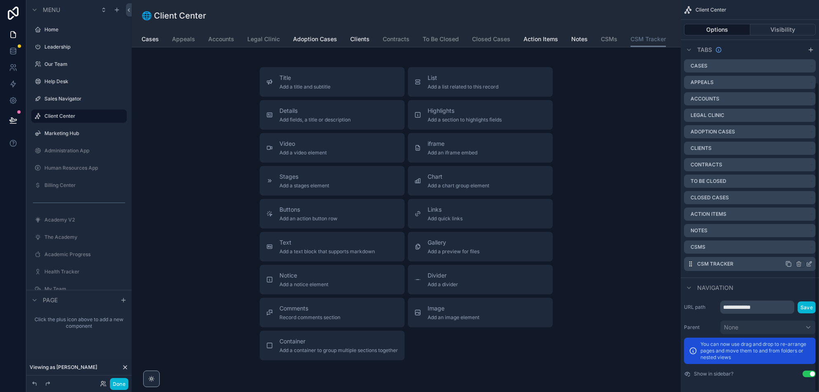
click at [811, 264] on icon "scrollable content" at bounding box center [809, 264] width 7 height 7
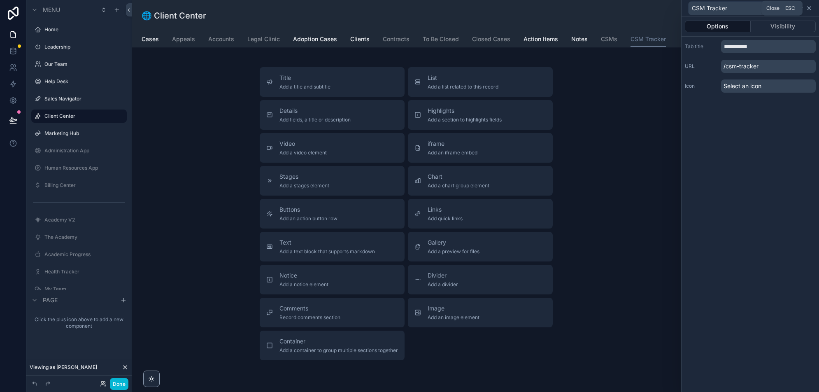
click at [809, 9] on icon at bounding box center [809, 8] width 7 height 7
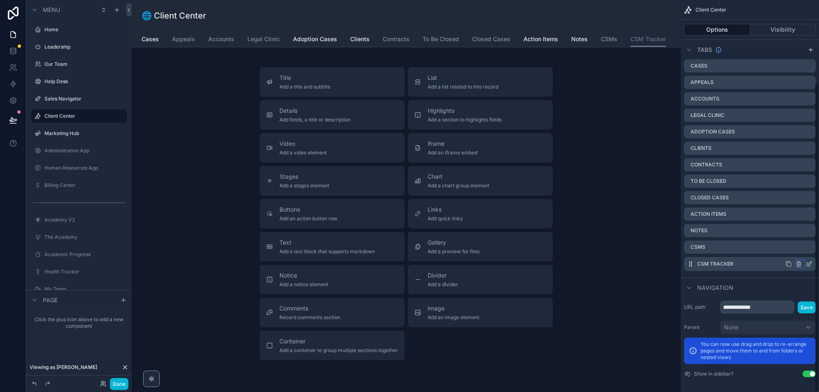
click at [801, 263] on icon "scrollable content" at bounding box center [799, 265] width 4 height 4
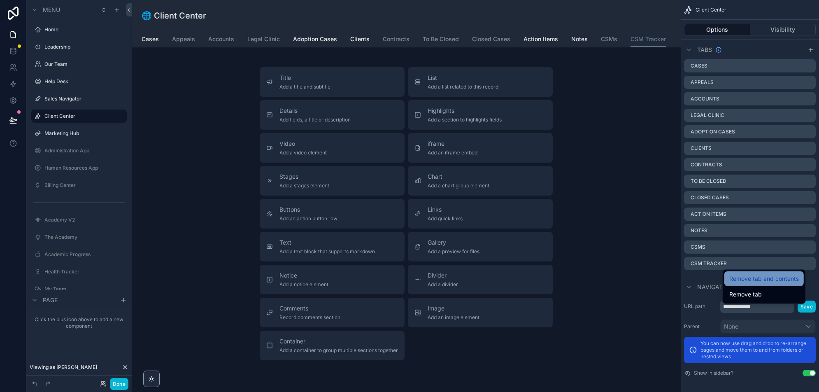
click at [786, 279] on span "Remove tab and contents" at bounding box center [765, 279] width 70 height 10
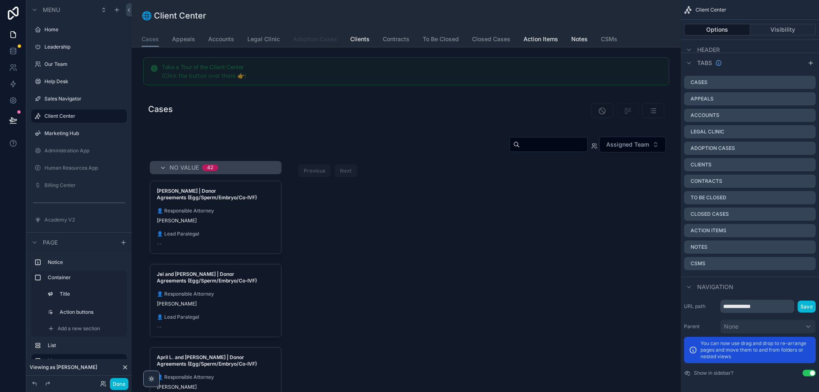
click at [300, 36] on span "Adoption Cases" at bounding box center [315, 39] width 44 height 8
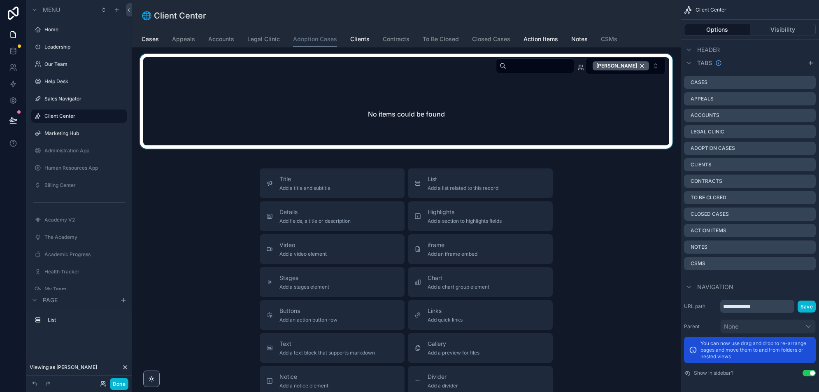
click at [641, 67] on div "scrollable content" at bounding box center [406, 101] width 536 height 95
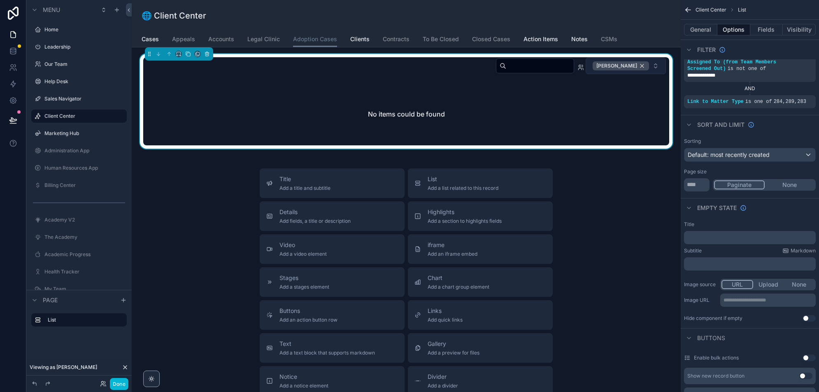
click at [641, 65] on div "[PERSON_NAME]" at bounding box center [621, 65] width 56 height 9
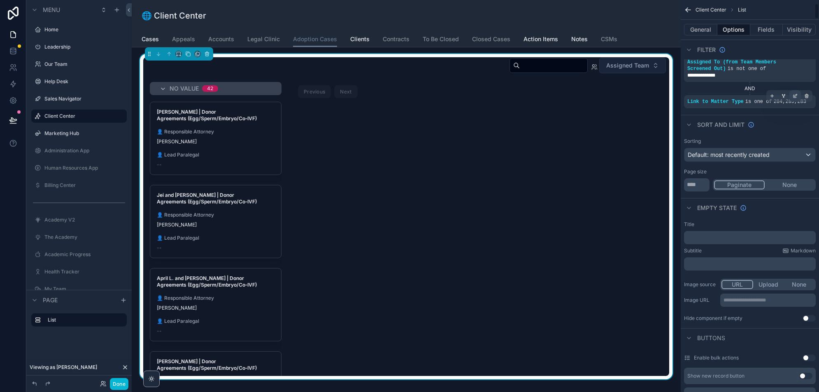
click at [798, 96] on icon "scrollable content" at bounding box center [795, 95] width 5 height 5
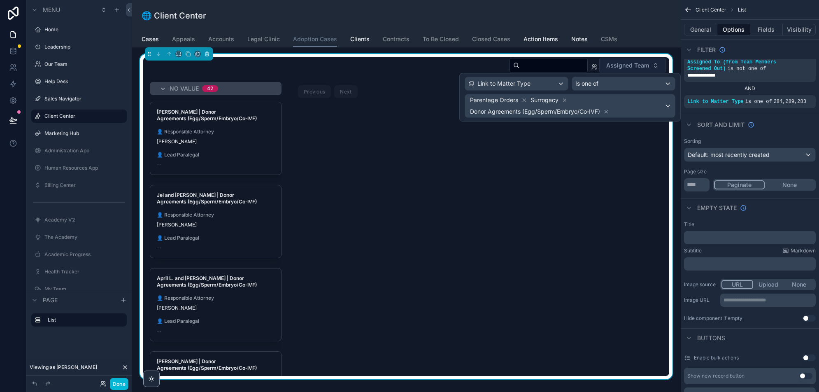
click at [522, 155] on div "No value 42 Gabriella Keys | Donor Agreements (Egg/Sperm/Embryo/Co‑IVF) 👤 Respo…" at bounding box center [406, 229] width 526 height 294
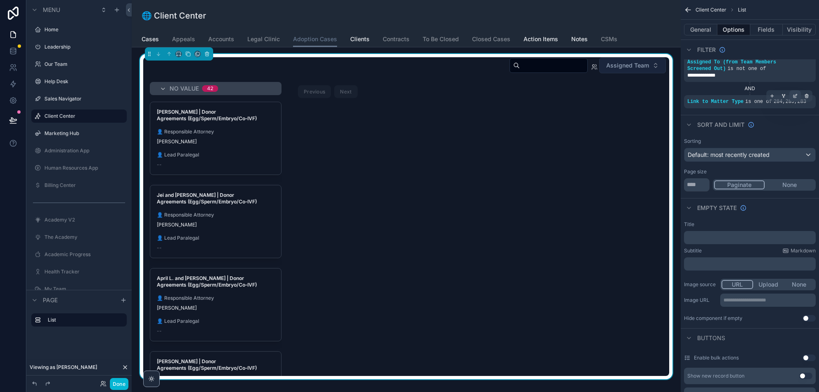
click at [795, 96] on icon "scrollable content" at bounding box center [795, 95] width 5 height 5
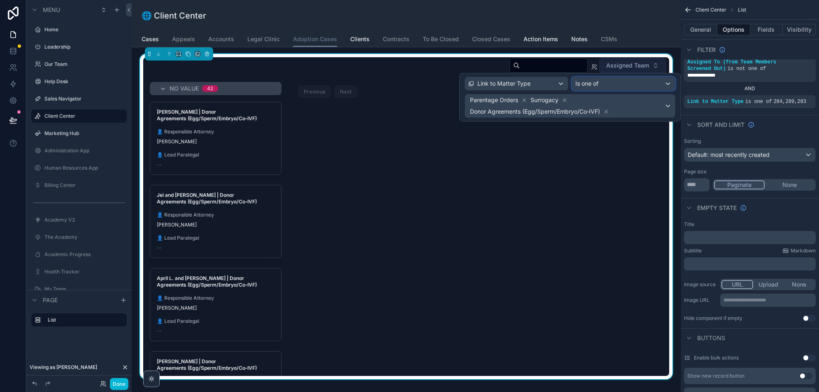
click at [604, 89] on div "Is one of" at bounding box center [623, 83] width 103 height 13
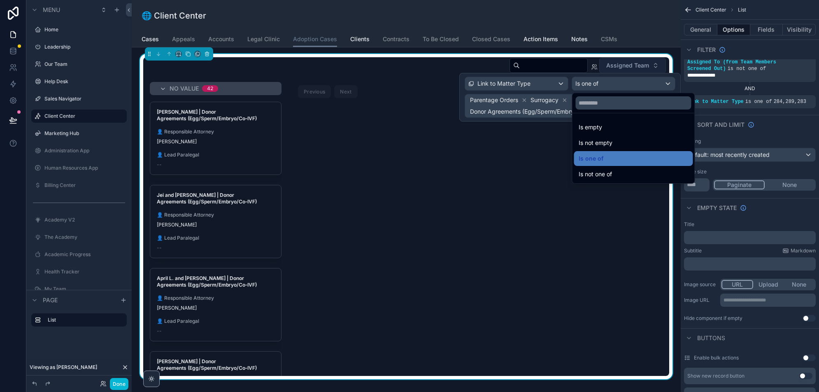
drag, startPoint x: 621, startPoint y: 169, endPoint x: 715, endPoint y: 88, distance: 124.1
click at [621, 169] on div "Is not one of" at bounding box center [633, 174] width 109 height 10
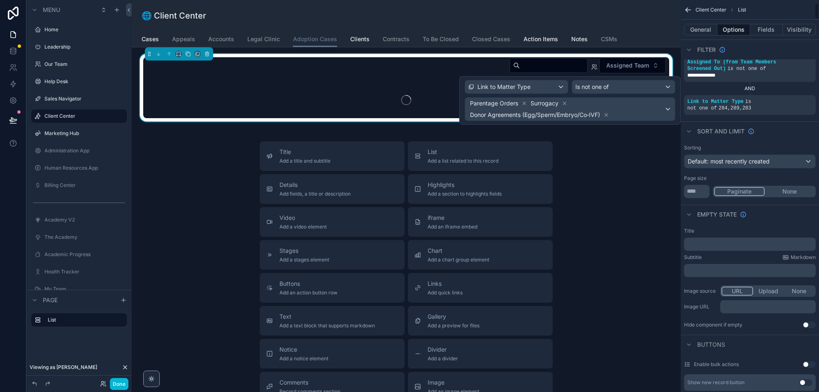
click at [715, 88] on div "AND" at bounding box center [750, 88] width 132 height 7
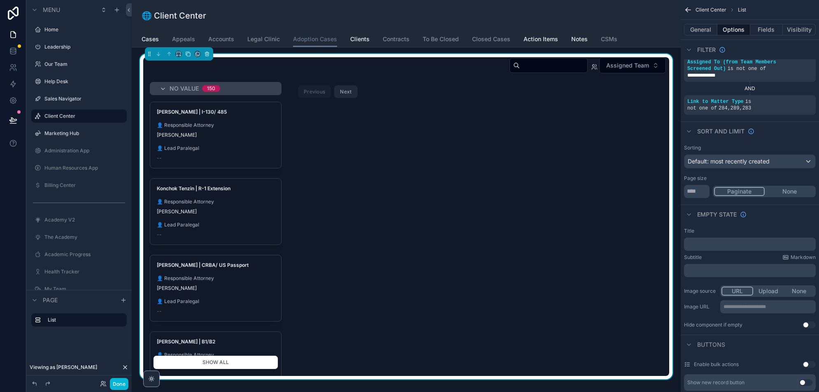
click at [552, 71] on div "scrollable content" at bounding box center [549, 65] width 78 height 15
click at [552, 65] on input "scrollable content" at bounding box center [554, 66] width 68 height 12
type input "***"
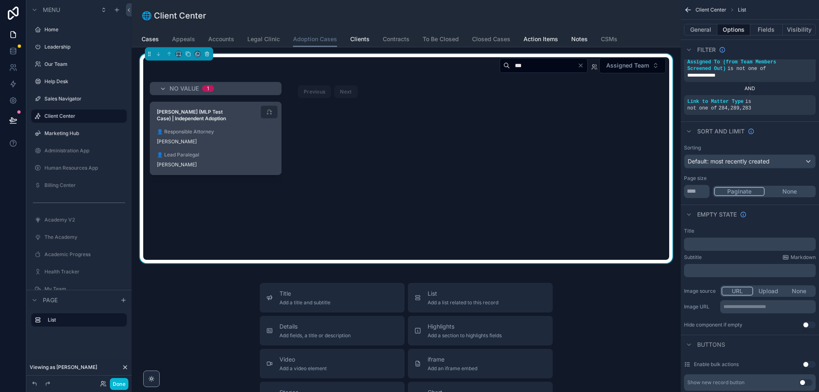
click at [240, 134] on div "👤 Responsible Attorney Kelly Dempsey" at bounding box center [216, 136] width 118 height 16
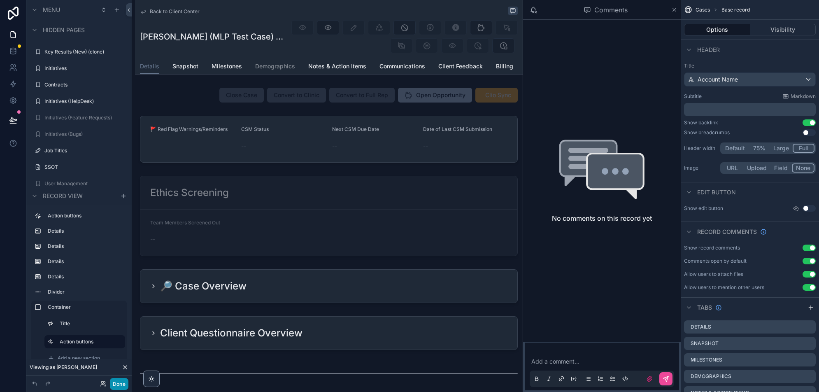
click at [117, 385] on button "Done" at bounding box center [119, 384] width 19 height 12
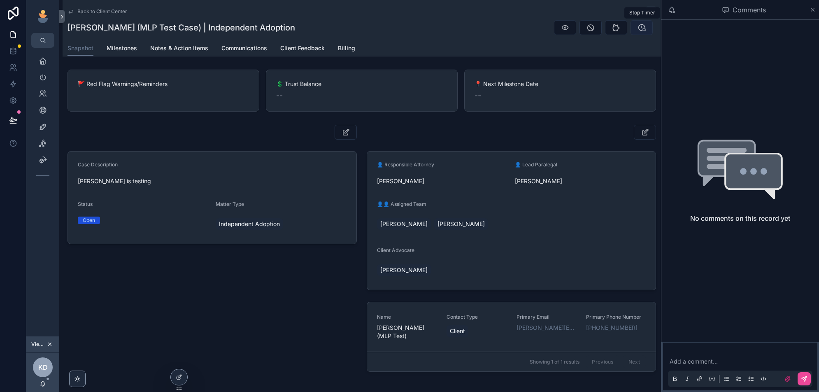
click at [643, 28] on icon "scrollable content" at bounding box center [642, 27] width 8 height 8
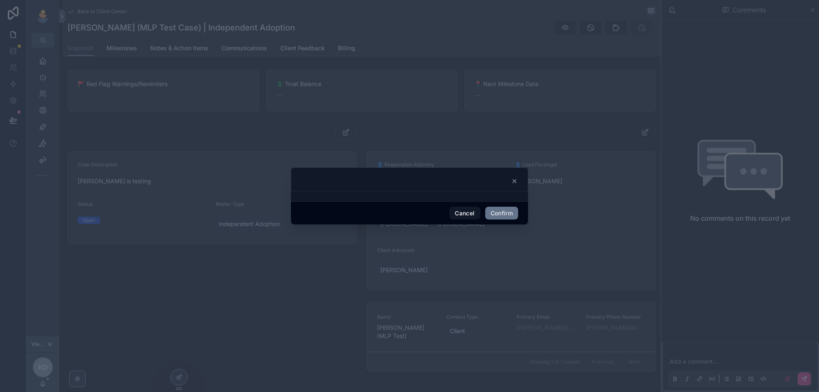
click at [518, 185] on div at bounding box center [409, 180] width 237 height 24
click at [513, 182] on icon at bounding box center [514, 181] width 3 height 3
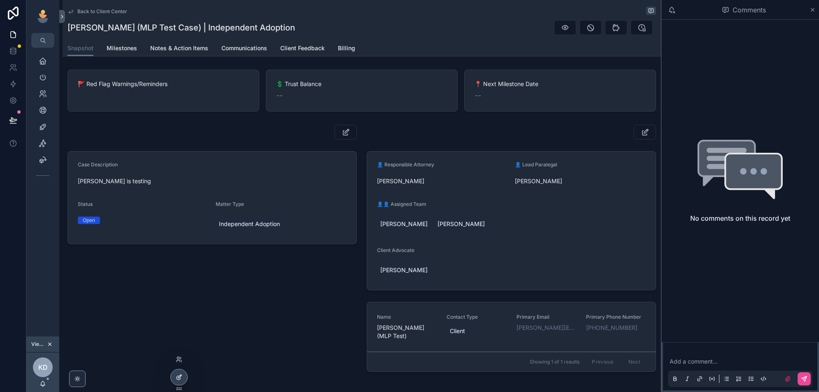
click at [180, 378] on icon at bounding box center [179, 377] width 7 height 7
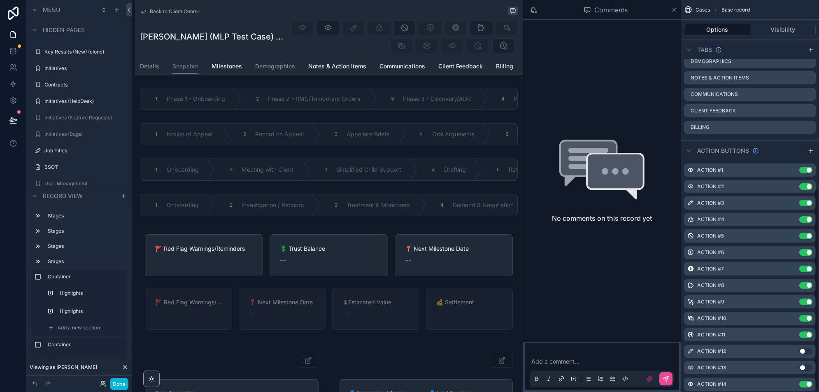
scroll to position [366, 0]
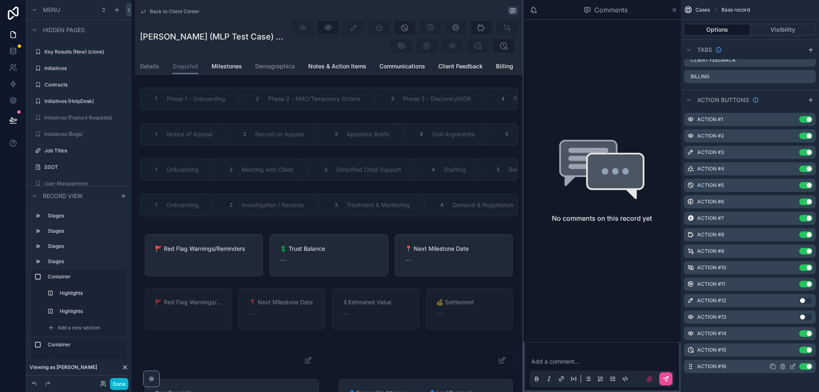
click at [795, 366] on icon "scrollable content" at bounding box center [793, 366] width 7 height 7
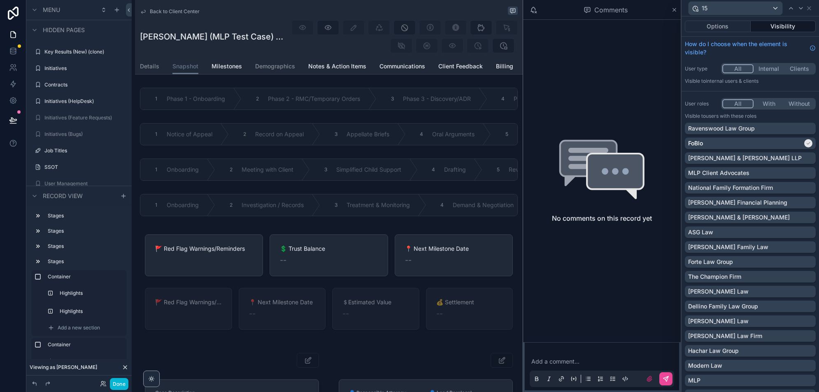
scroll to position [14, 0]
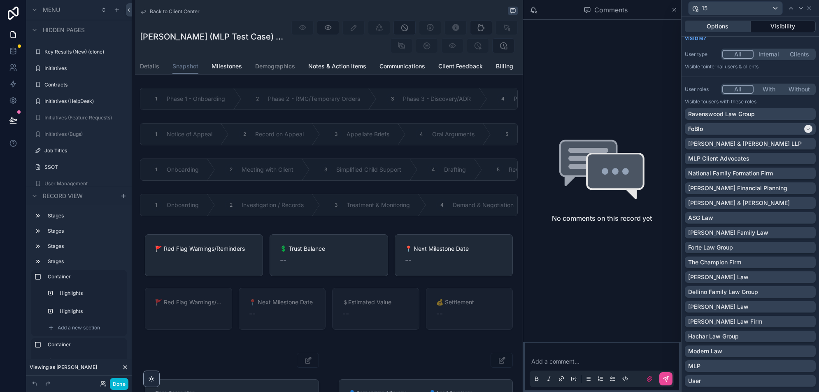
click at [716, 28] on button "Options" at bounding box center [718, 27] width 66 height 12
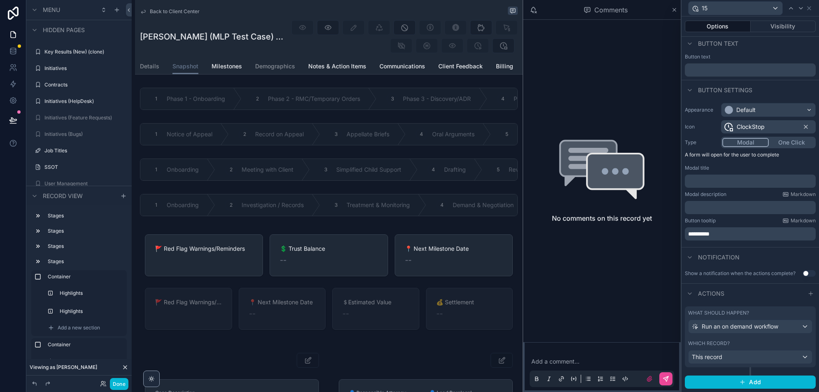
scroll to position [0, 0]
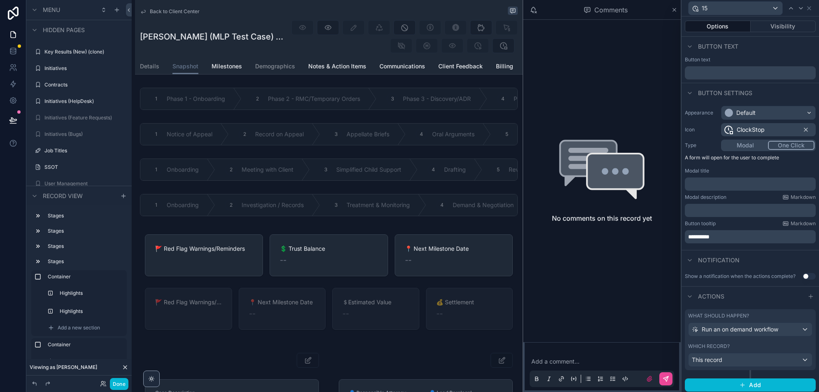
click at [798, 143] on button "One Click" at bounding box center [791, 145] width 47 height 9
click at [789, 146] on button "One Click" at bounding box center [791, 145] width 47 height 9
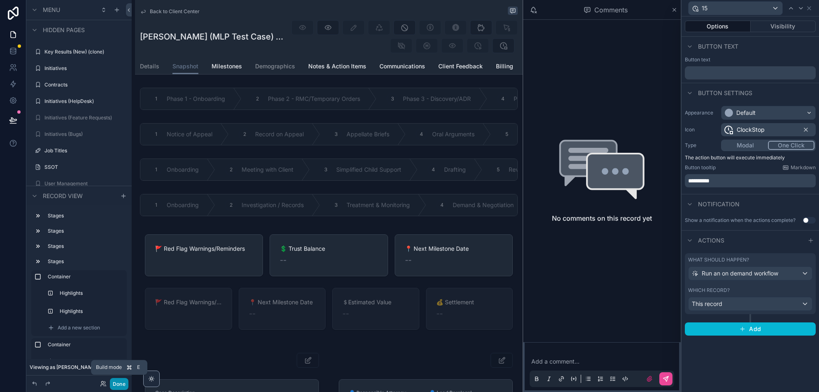
click at [116, 384] on button "Done" at bounding box center [119, 384] width 19 height 12
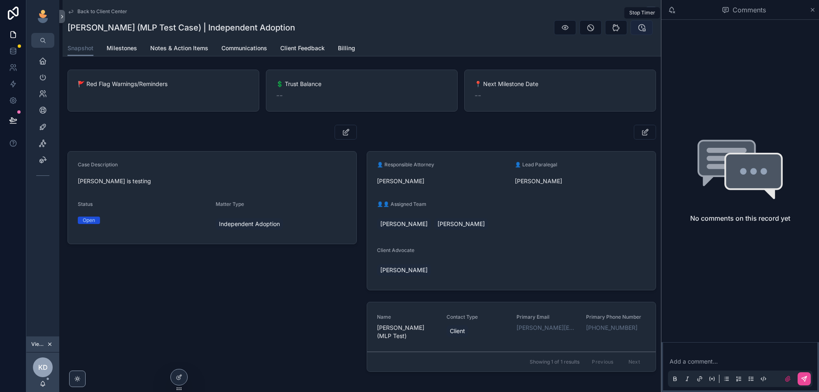
click at [642, 26] on icon "scrollable content" at bounding box center [642, 27] width 8 height 8
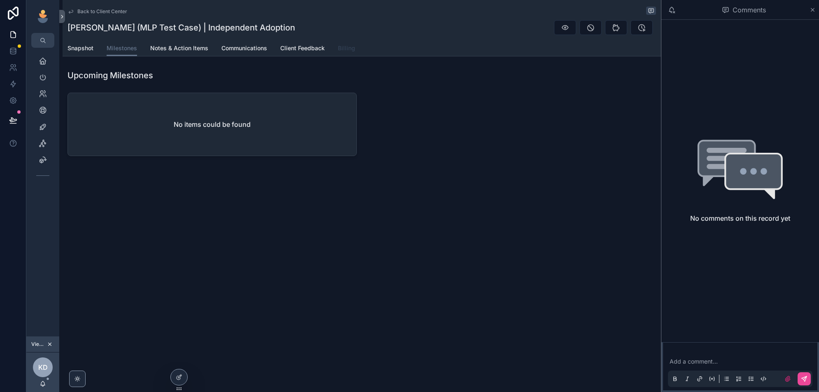
click at [345, 47] on span "Billing" at bounding box center [346, 48] width 17 height 8
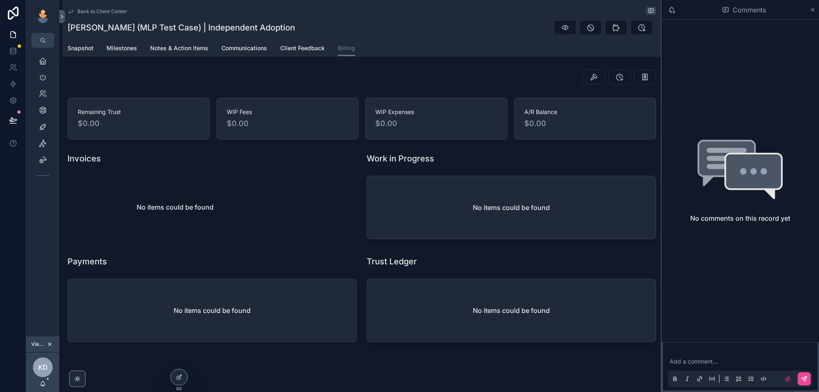
click at [293, 174] on div "No items could be found" at bounding box center [212, 207] width 299 height 69
click at [178, 371] on div at bounding box center [179, 377] width 16 height 16
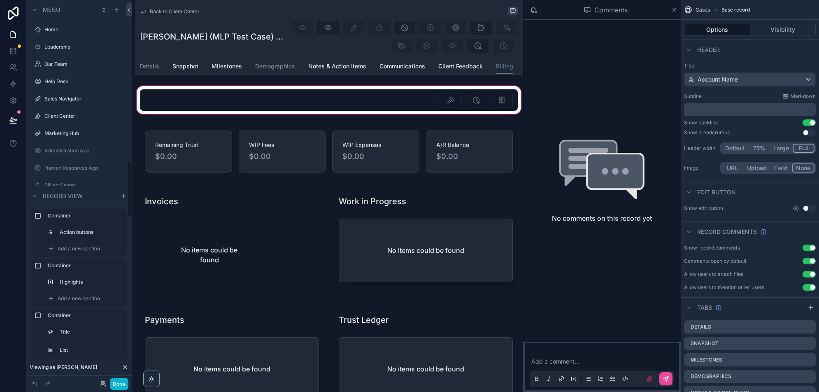
scroll to position [1081, 0]
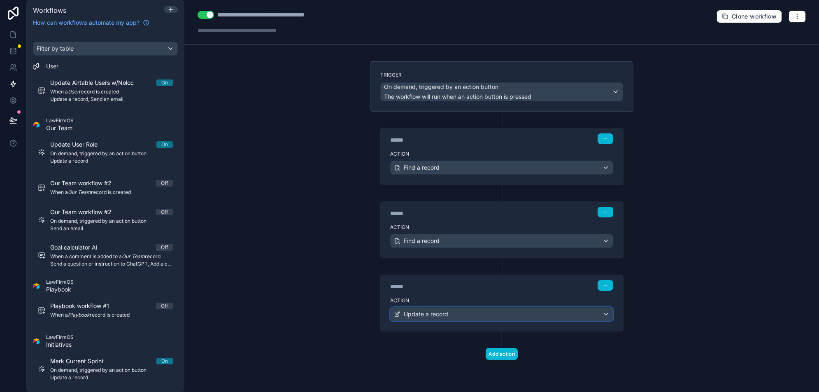
click at [429, 310] on span "Update a record" at bounding box center [426, 314] width 44 height 8
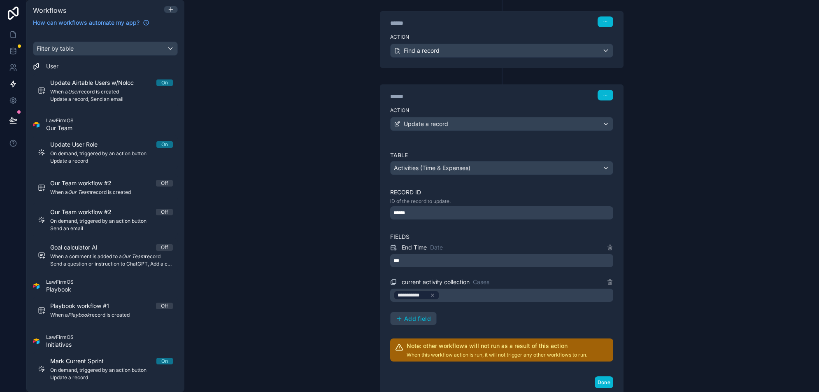
scroll to position [177, 0]
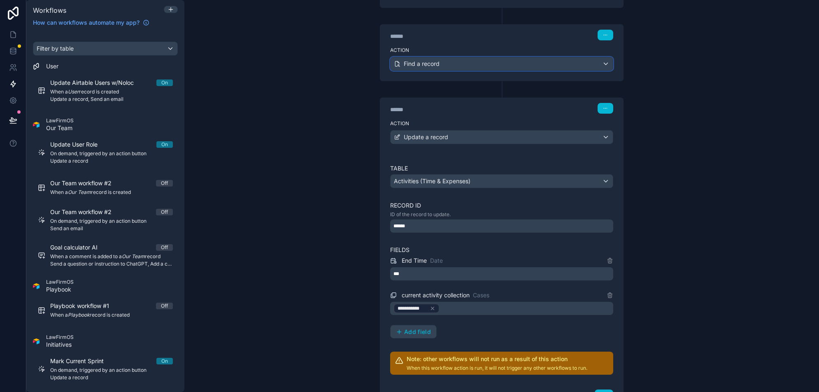
click at [456, 59] on div "Find a record" at bounding box center [502, 63] width 222 height 13
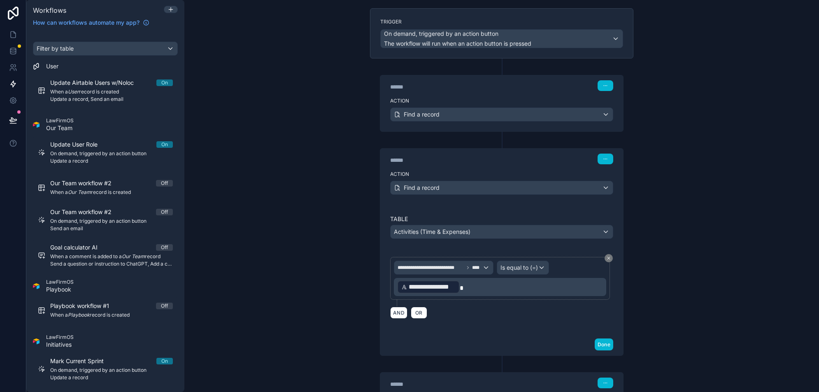
scroll to position [37, 0]
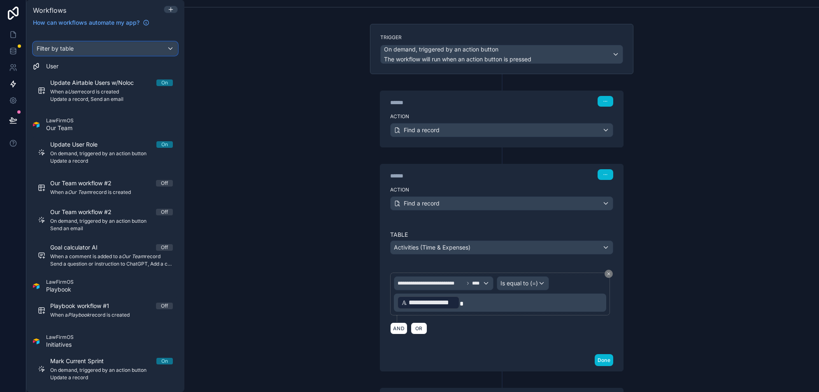
click at [144, 47] on div "Filter by table" at bounding box center [105, 48] width 144 height 13
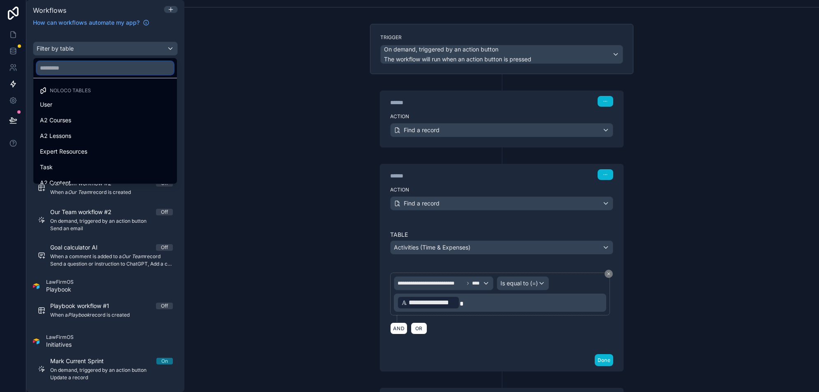
click at [132, 71] on input "text" at bounding box center [105, 67] width 137 height 13
type input "***"
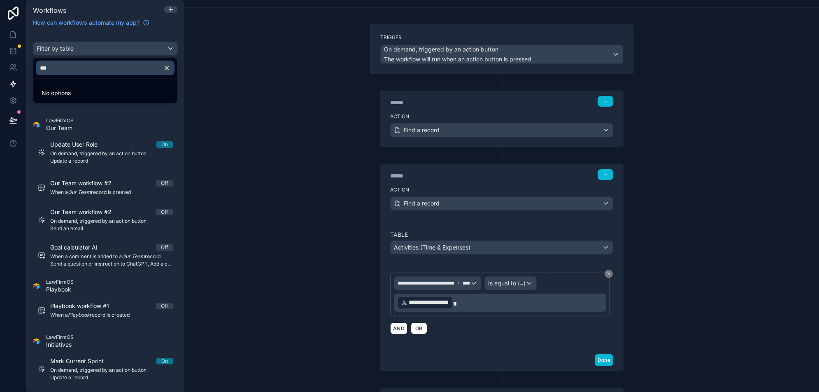
type input "****"
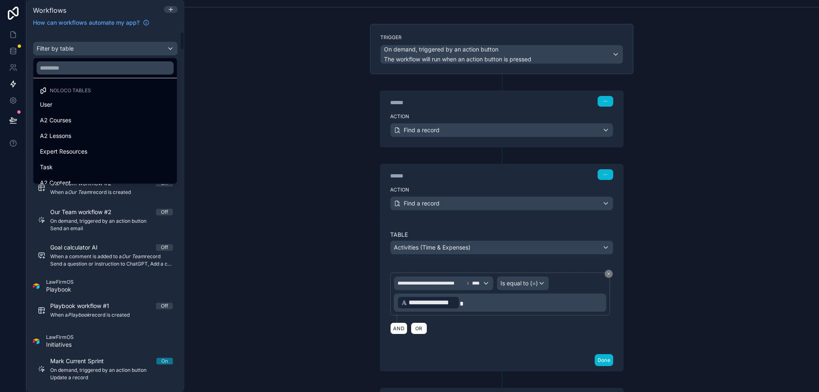
click at [278, 135] on div "scrollable content" at bounding box center [409, 196] width 819 height 392
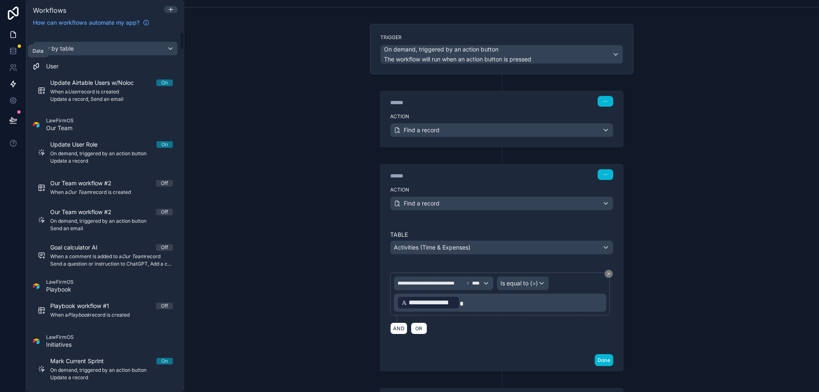
click at [12, 37] on icon at bounding box center [13, 35] width 5 height 6
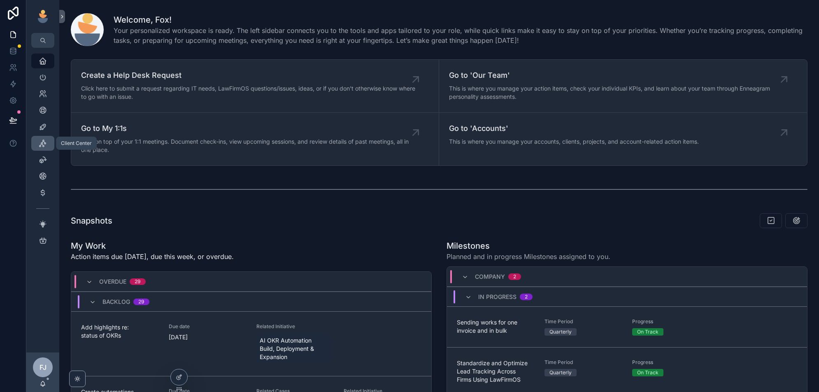
click at [42, 143] on icon "scrollable content" at bounding box center [43, 143] width 8 height 8
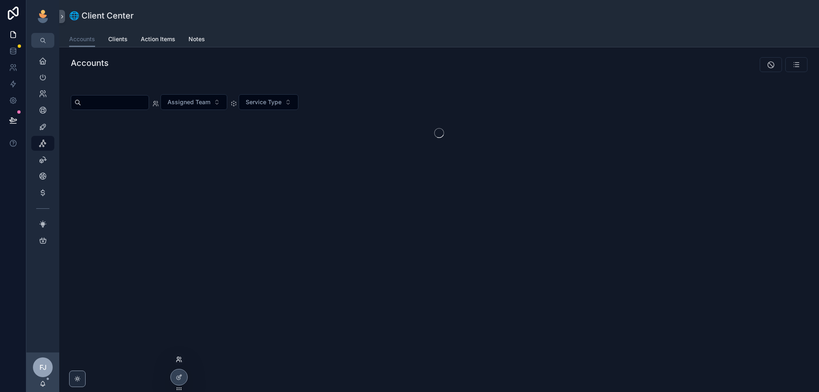
click at [178, 359] on icon at bounding box center [179, 359] width 7 height 7
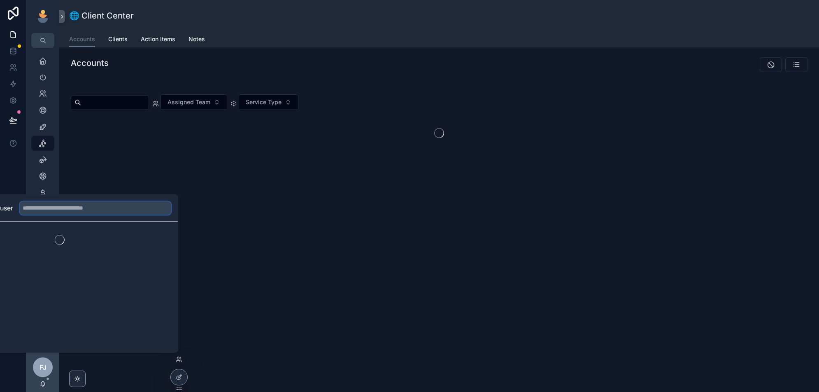
click at [171, 209] on input "text" at bounding box center [96, 207] width 152 height 13
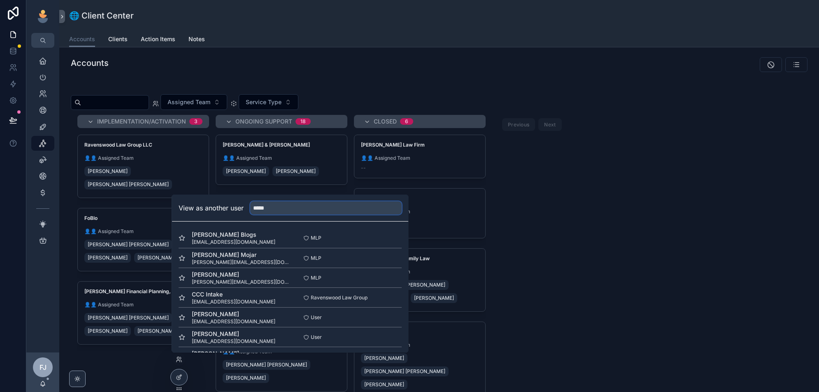
type input "*****"
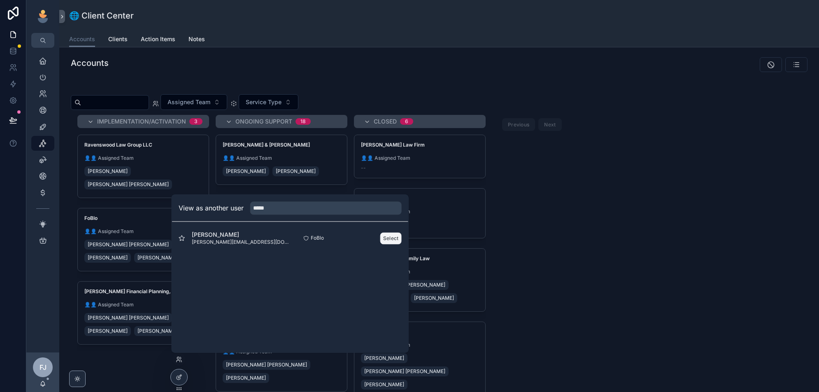
click at [394, 237] on button "Select" at bounding box center [390, 238] width 21 height 12
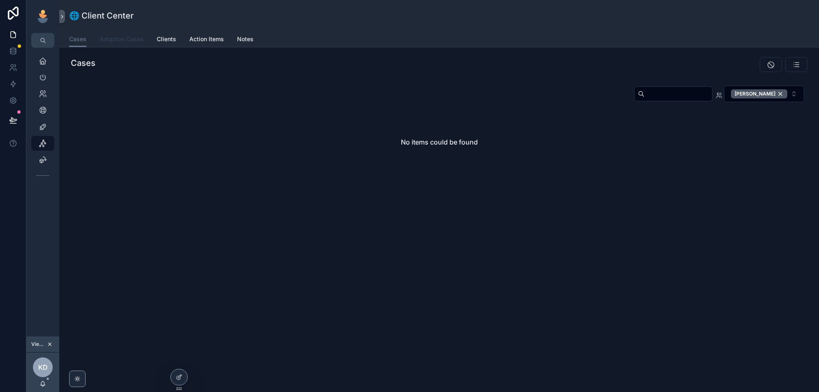
click at [120, 35] on link "Adoption Cases" at bounding box center [122, 40] width 44 height 16
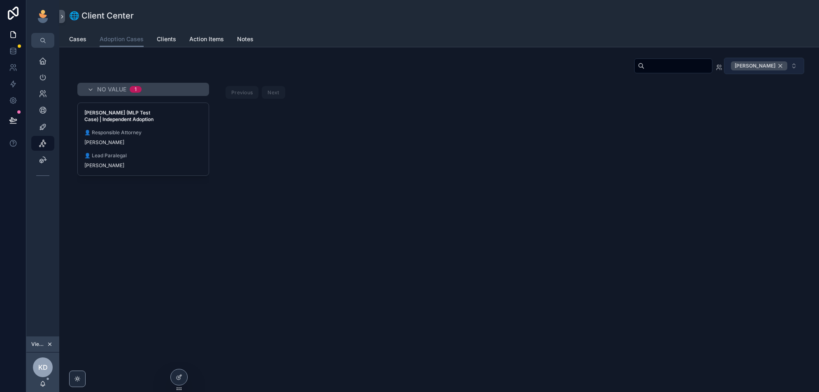
click at [778, 65] on div "[PERSON_NAME]" at bounding box center [759, 65] width 56 height 9
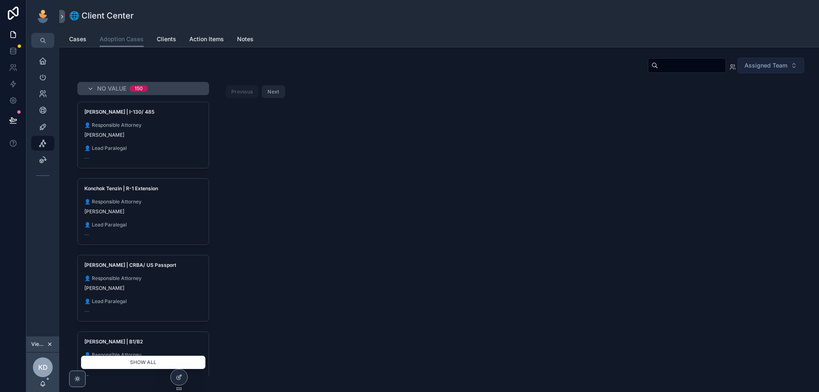
click at [681, 69] on input "scrollable content" at bounding box center [692, 66] width 68 height 12
type input "******"
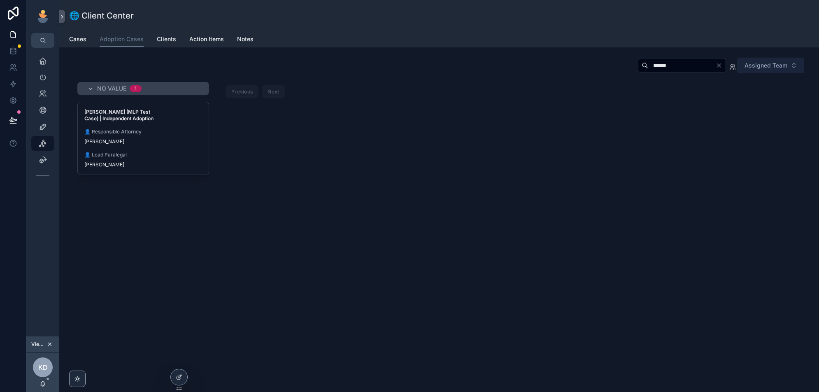
click at [174, 150] on div "Ronell Cross (MLP Test Case) | Independent Adoption 👤 Responsible Attorney Kell…" at bounding box center [143, 138] width 131 height 72
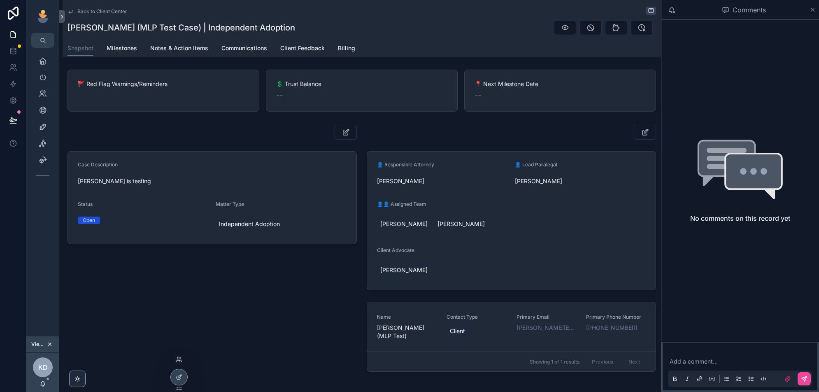
click at [177, 363] on div at bounding box center [179, 359] width 13 height 13
click at [180, 380] on icon at bounding box center [179, 377] width 7 height 7
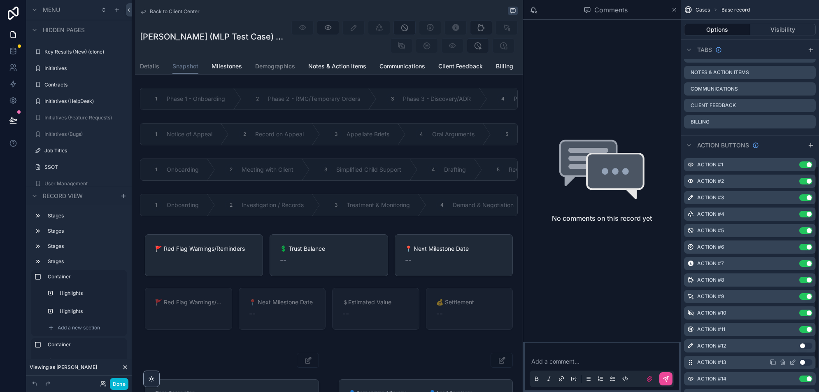
scroll to position [366, 0]
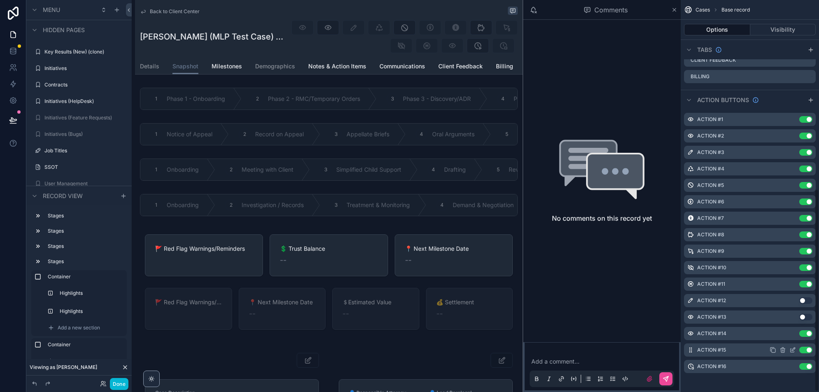
click at [793, 350] on icon "scrollable content" at bounding box center [793, 350] width 7 height 7
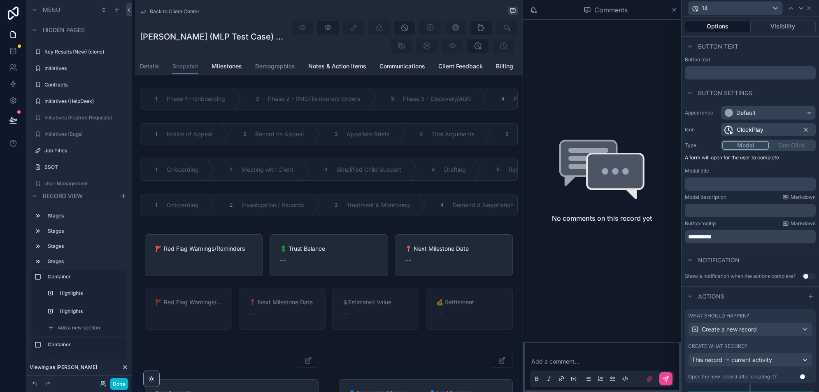
scroll to position [14, 0]
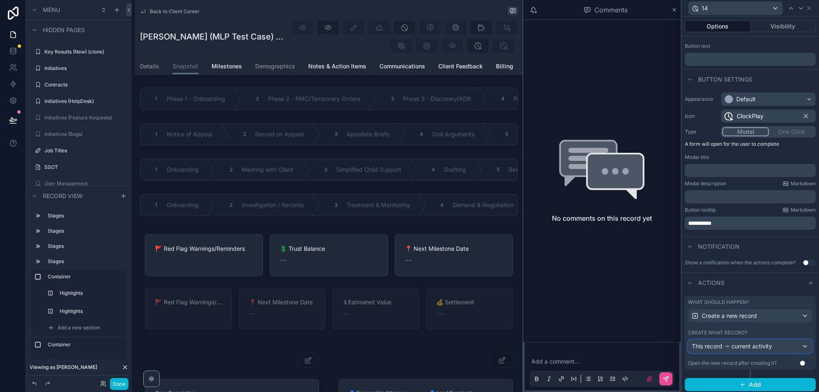
click at [720, 343] on span "This record" at bounding box center [707, 346] width 30 height 8
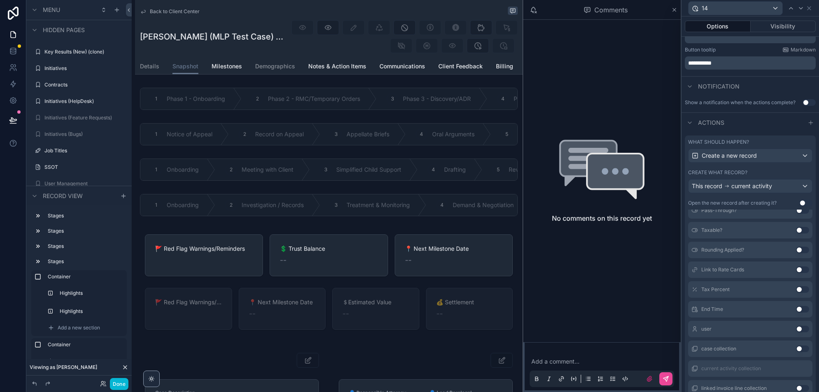
scroll to position [229, 0]
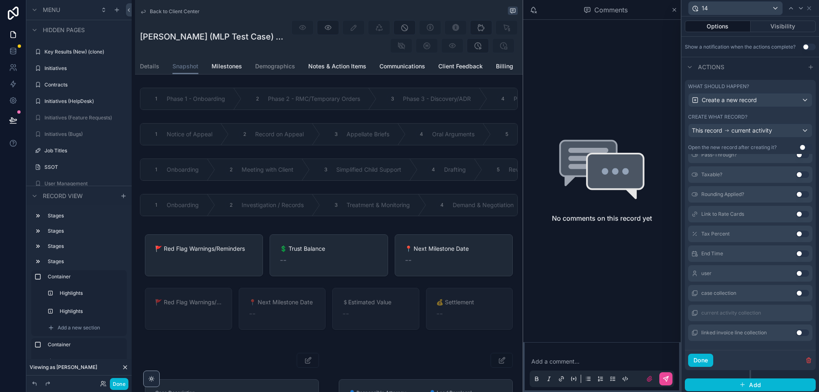
click at [803, 290] on button "Use setting" at bounding box center [802, 293] width 13 height 7
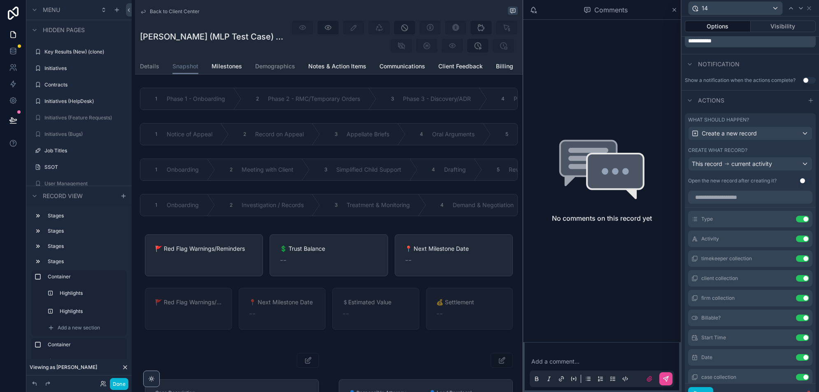
scroll to position [216, 0]
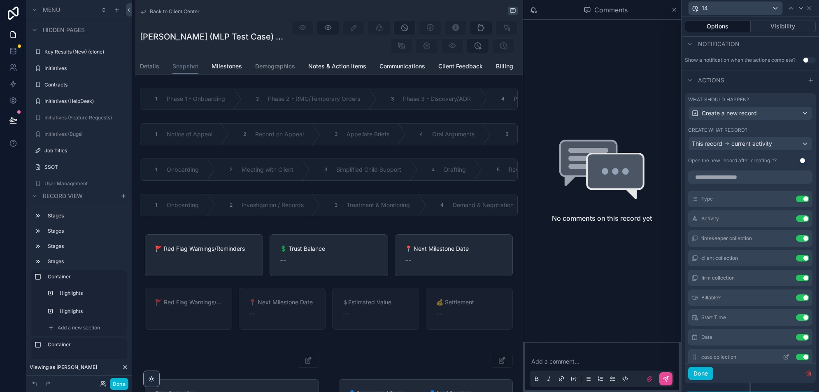
click at [790, 355] on button at bounding box center [786, 357] width 13 height 7
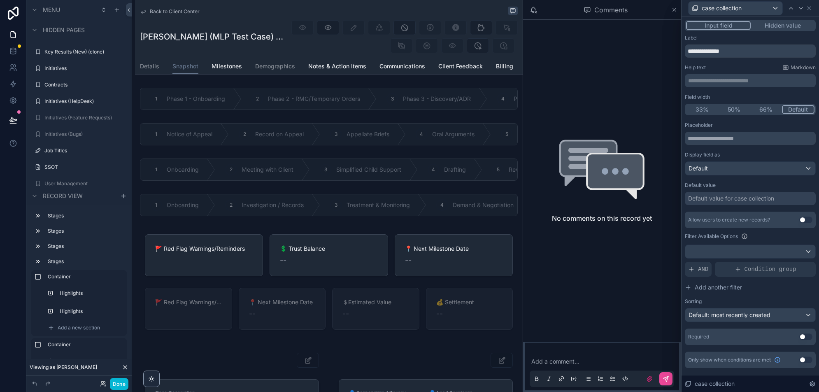
click at [782, 21] on div "Input field Hidden value" at bounding box center [750, 26] width 131 height 12
click at [782, 23] on button "Hidden value" at bounding box center [783, 25] width 64 height 9
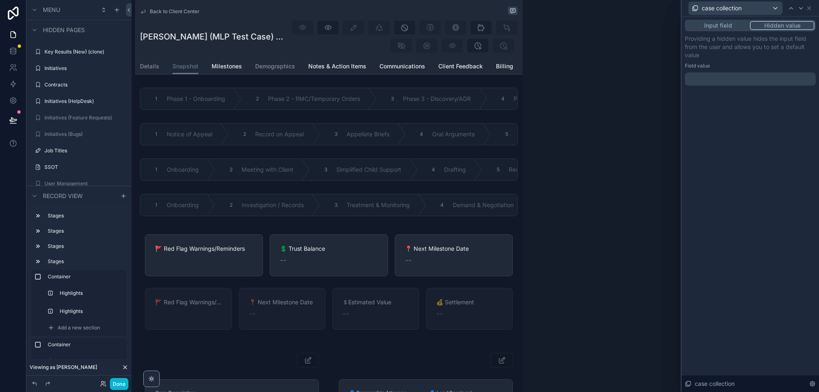
click at [791, 26] on button "Hidden value" at bounding box center [782, 25] width 65 height 9
click at [719, 77] on div at bounding box center [750, 78] width 131 height 13
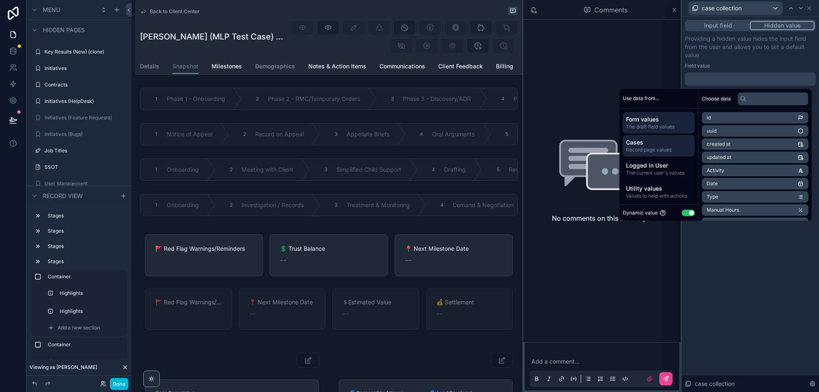
click at [658, 148] on span "Record page values" at bounding box center [658, 150] width 65 height 7
click at [771, 117] on li "Cases item" at bounding box center [755, 118] width 107 height 12
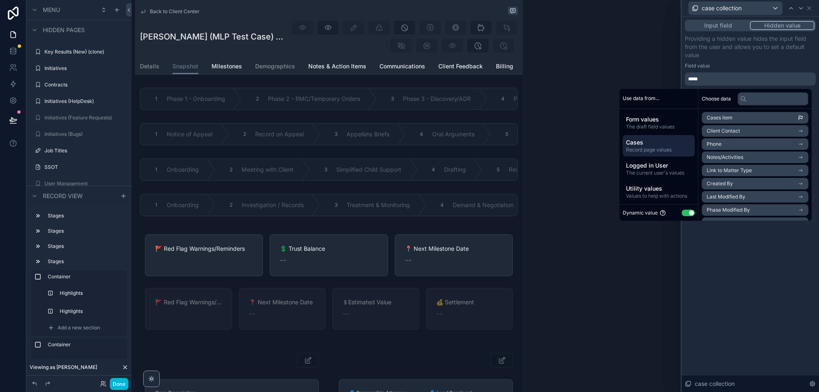
click at [726, 117] on span "Cases item" at bounding box center [720, 117] width 26 height 7
click at [757, 266] on div "Input field Hidden value Providing a hidden value hides the input field from th…" at bounding box center [751, 204] width 138 height 376
click at [767, 307] on div "Input field Hidden value Providing a hidden value hides the input field from th…" at bounding box center [751, 204] width 138 height 376
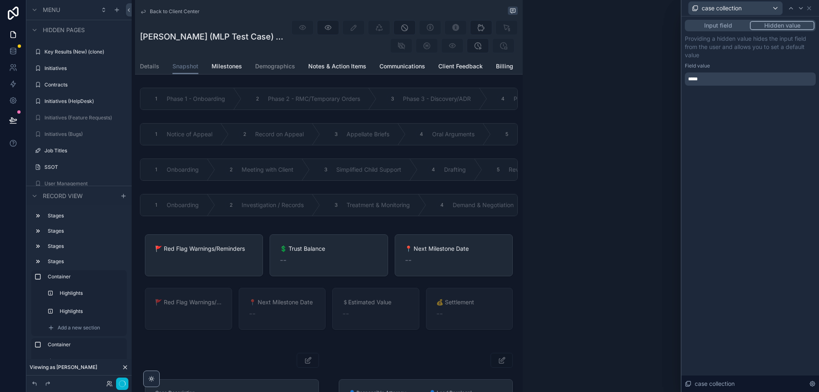
click at [771, 324] on div "Input field Hidden value Providing a hidden value hides the input field from th…" at bounding box center [751, 204] width 138 height 376
click at [772, 135] on div "Input field Hidden value Providing a hidden value hides the input field from th…" at bounding box center [751, 204] width 138 height 376
click at [811, 9] on icon at bounding box center [809, 8] width 7 height 7
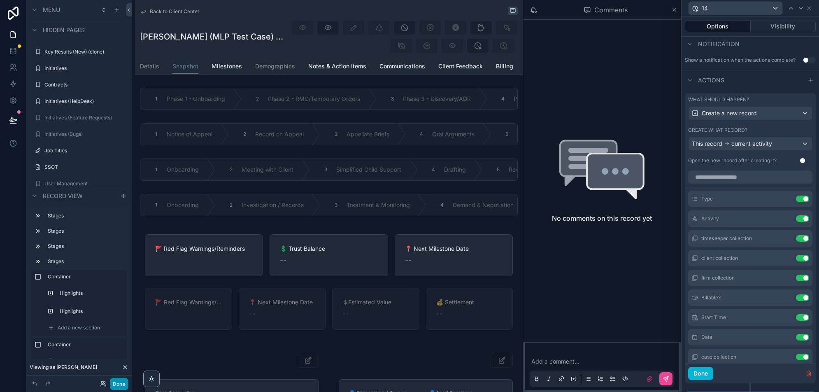
click at [124, 386] on button "Done" at bounding box center [119, 384] width 19 height 12
click at [674, 10] on div "Comments No comments on this record yet Add a comment..." at bounding box center [602, 196] width 158 height 392
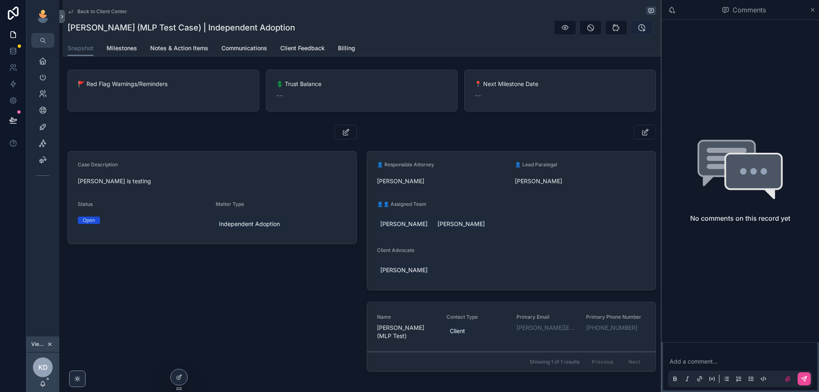
click at [644, 27] on icon "scrollable content" at bounding box center [642, 27] width 8 height 8
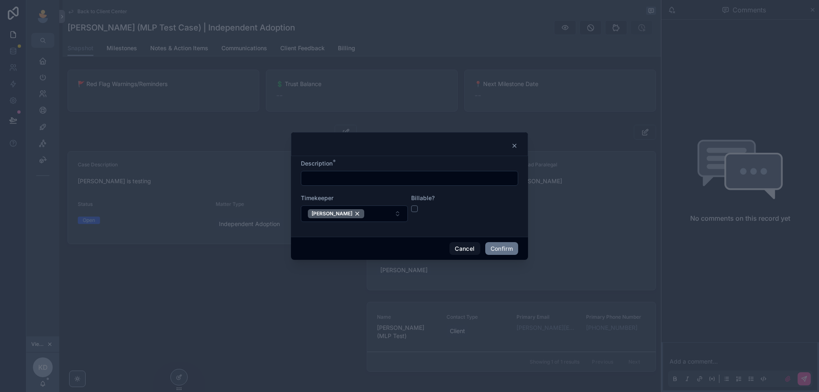
click at [423, 185] on div at bounding box center [409, 178] width 217 height 15
click at [423, 180] on input "text" at bounding box center [409, 179] width 217 height 12
type input "**********"
click at [414, 210] on button "button" at bounding box center [414, 208] width 7 height 7
drag, startPoint x: 500, startPoint y: 250, endPoint x: 500, endPoint y: 261, distance: 11.5
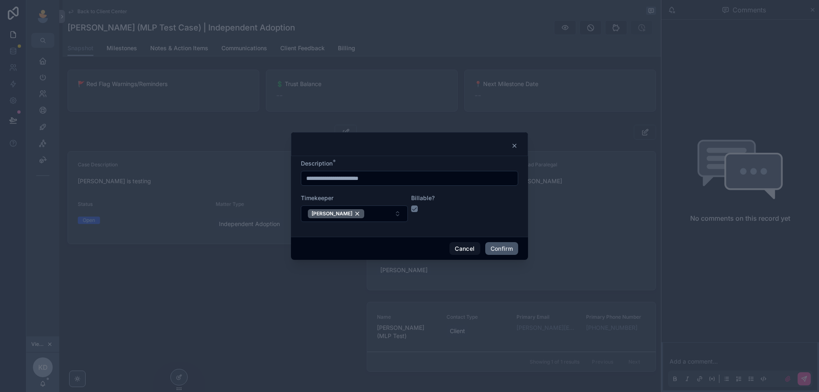
click at [500, 250] on button "Confirm" at bounding box center [501, 248] width 33 height 13
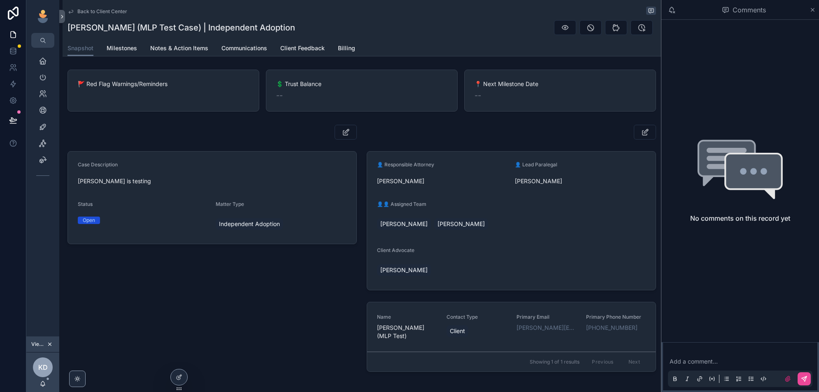
click at [586, 128] on div "scrollable content" at bounding box center [511, 132] width 289 height 15
click at [812, 11] on div "Comments No comments on this record yet Add a comment..." at bounding box center [740, 196] width 158 height 392
click at [177, 370] on div at bounding box center [179, 377] width 16 height 16
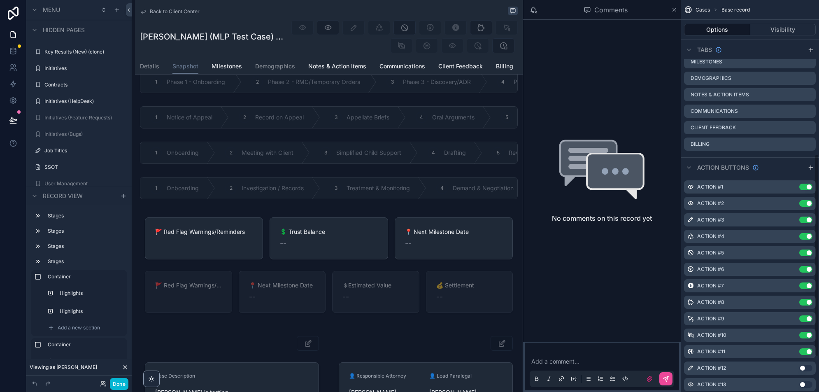
scroll to position [366, 0]
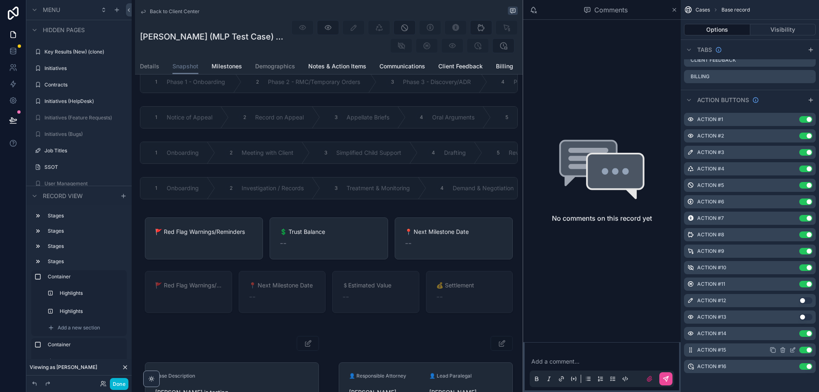
click at [794, 348] on icon "scrollable content" at bounding box center [793, 350] width 7 height 7
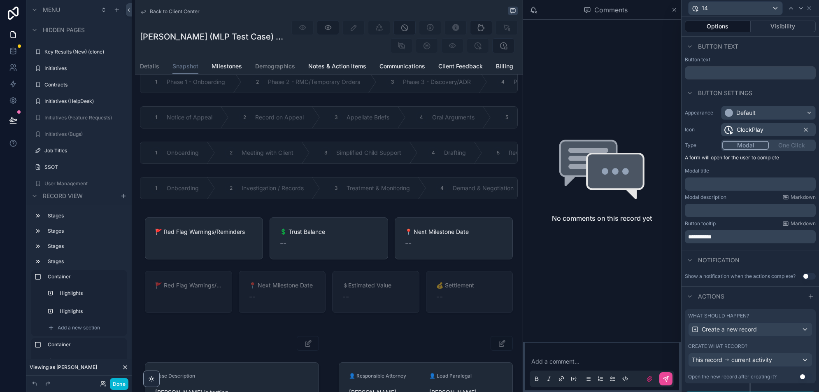
scroll to position [14, 0]
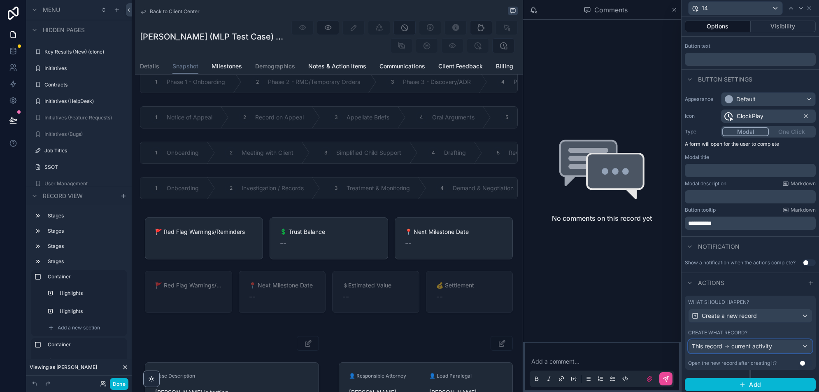
click at [768, 345] on span "current activity" at bounding box center [752, 346] width 41 height 8
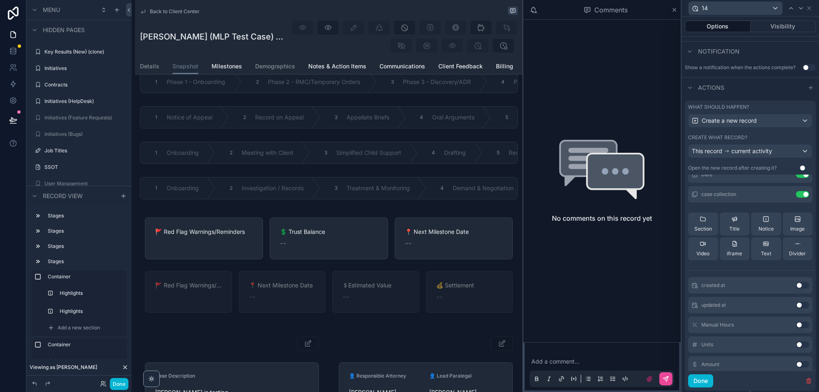
scroll to position [259, 0]
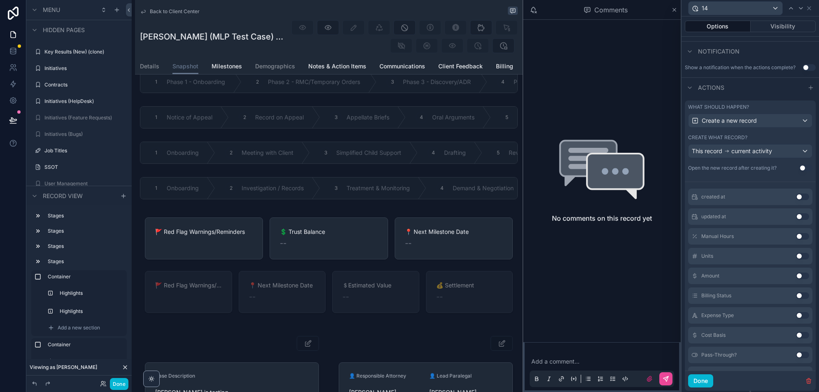
click at [804, 294] on button "Use setting" at bounding box center [802, 295] width 13 height 7
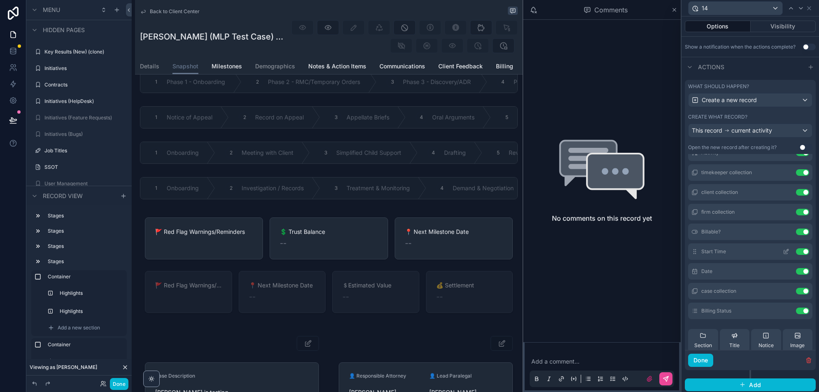
scroll to position [57, 0]
click at [784, 306] on icon at bounding box center [786, 308] width 4 height 4
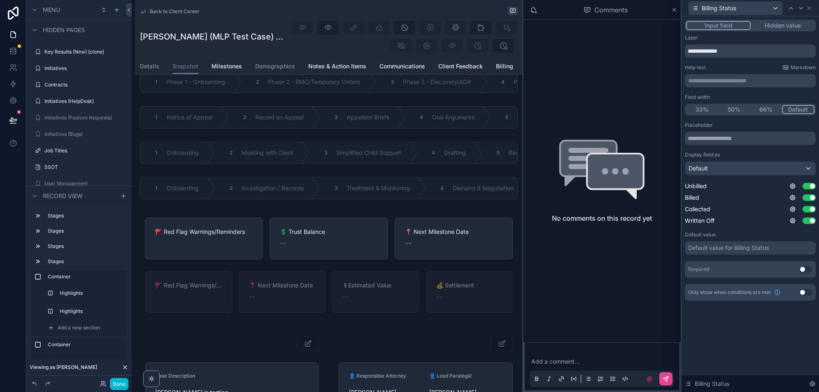
click at [793, 26] on button "Hidden value" at bounding box center [783, 25] width 64 height 9
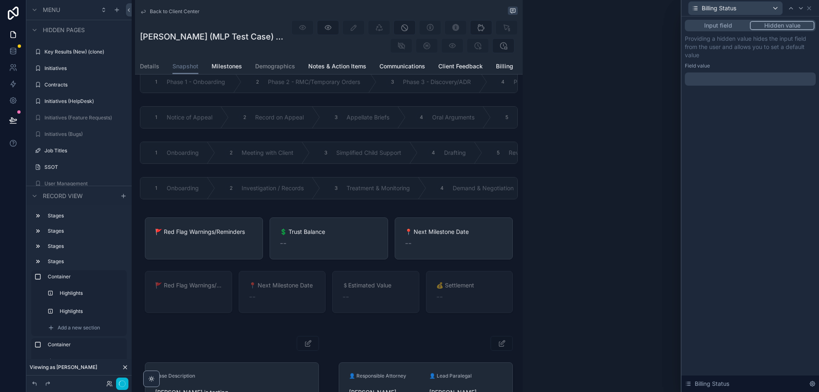
click at [715, 81] on div at bounding box center [750, 78] width 131 height 13
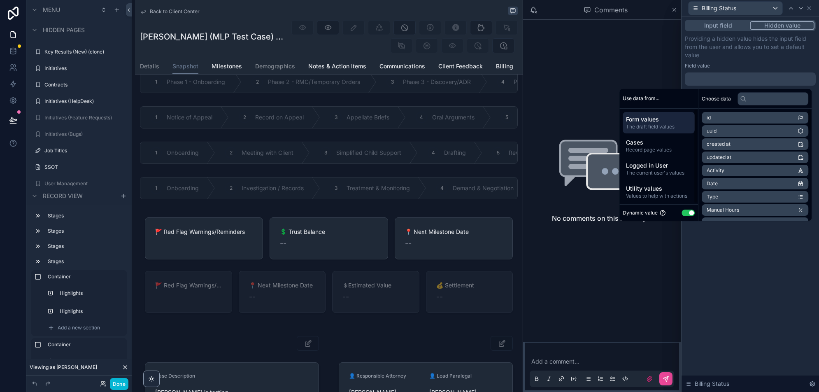
click at [686, 211] on button "Use setting" at bounding box center [688, 213] width 13 height 7
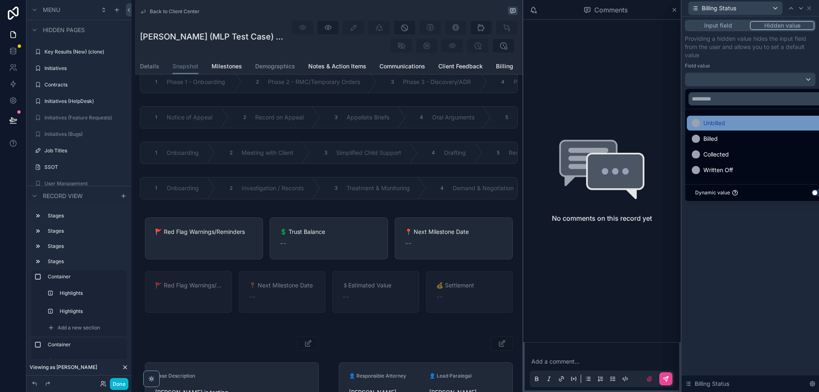
click at [722, 121] on span "Unbilled" at bounding box center [715, 123] width 22 height 10
click at [809, 9] on icon at bounding box center [809, 8] width 3 height 3
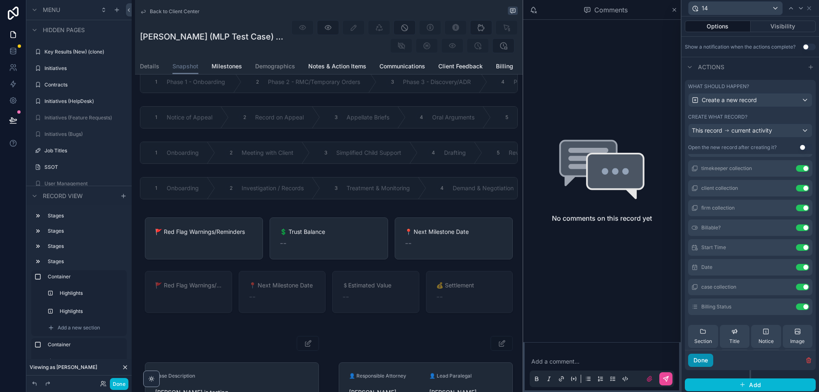
click at [700, 359] on button "Done" at bounding box center [700, 360] width 25 height 13
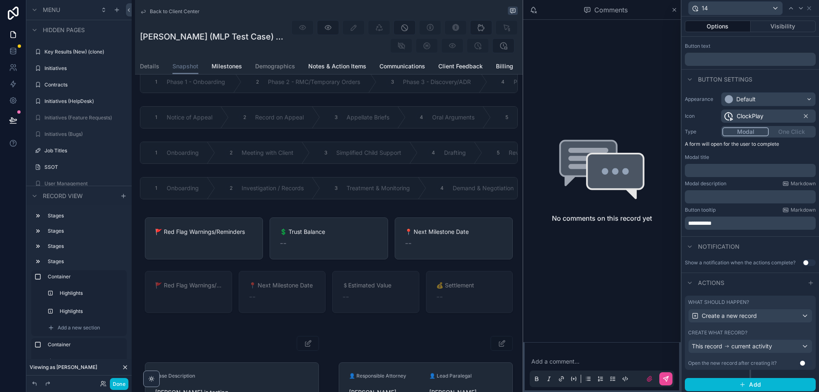
scroll to position [0, 0]
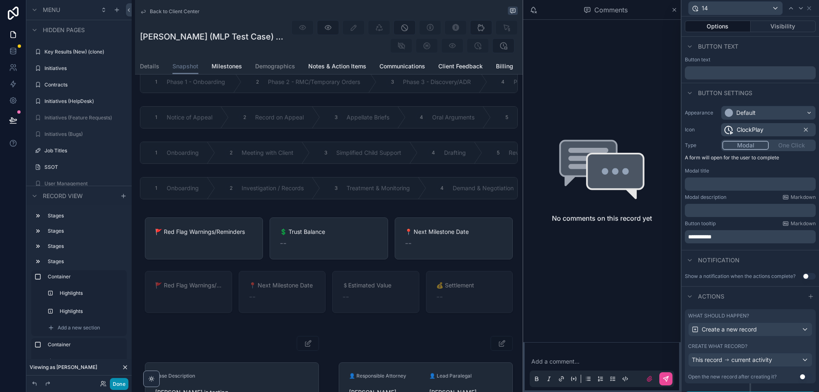
click at [121, 383] on button "Done" at bounding box center [119, 384] width 19 height 12
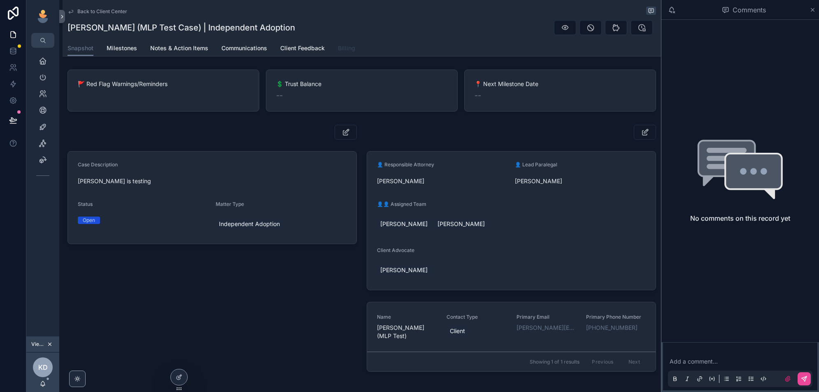
click at [345, 44] on span "Billing" at bounding box center [346, 48] width 17 height 8
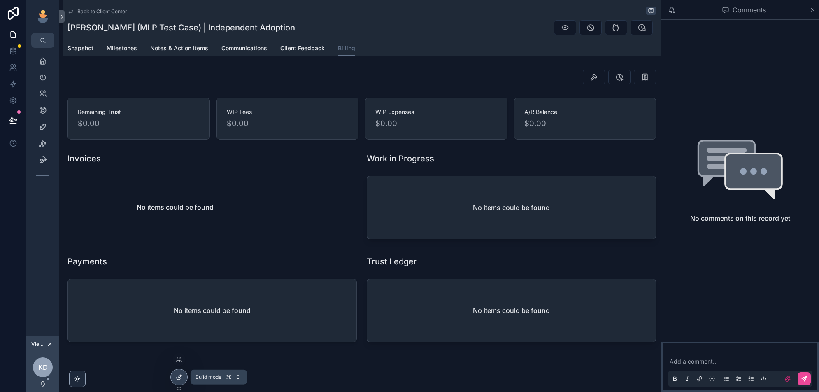
click at [180, 373] on div at bounding box center [179, 377] width 16 height 16
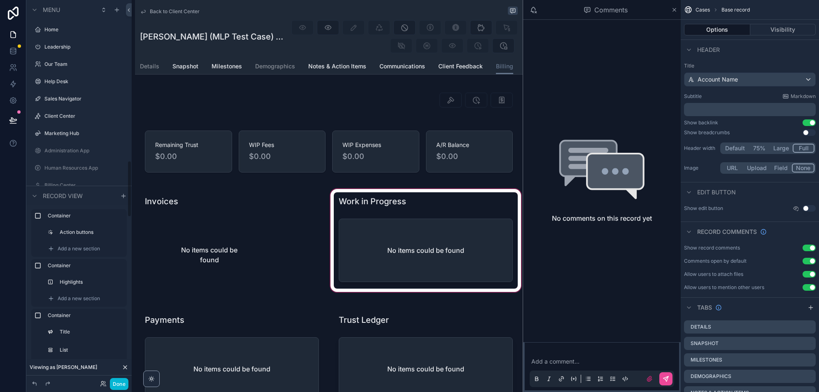
click at [414, 242] on div "scrollable content" at bounding box center [426, 243] width 194 height 112
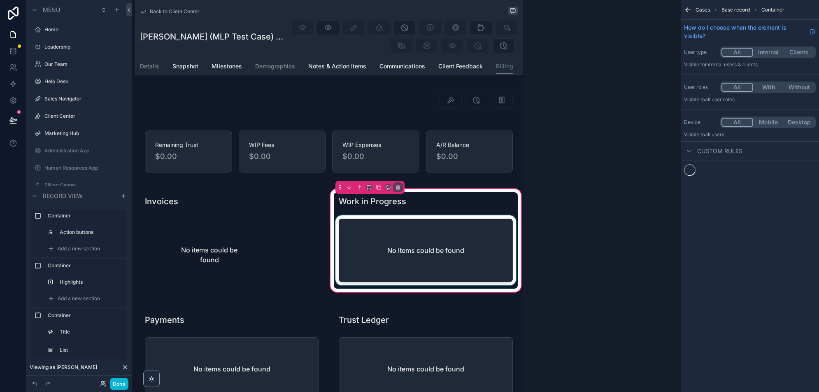
scroll to position [1081, 0]
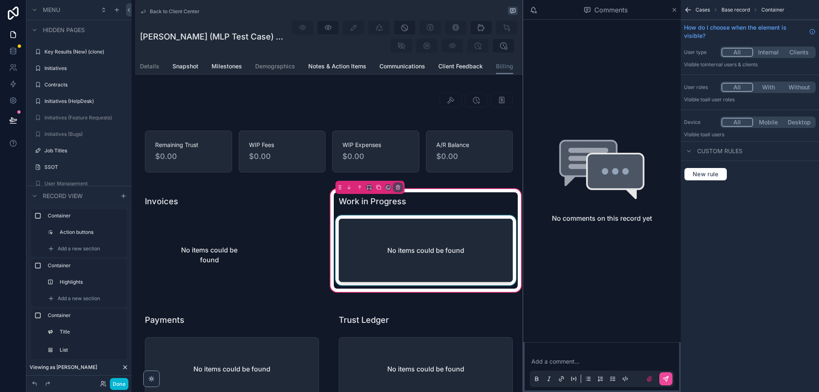
click at [462, 249] on div "scrollable content" at bounding box center [426, 251] width 184 height 73
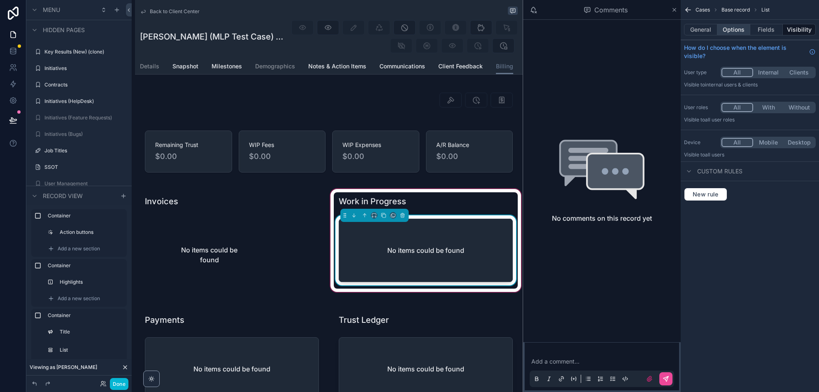
click at [738, 27] on button "Options" at bounding box center [734, 30] width 33 height 12
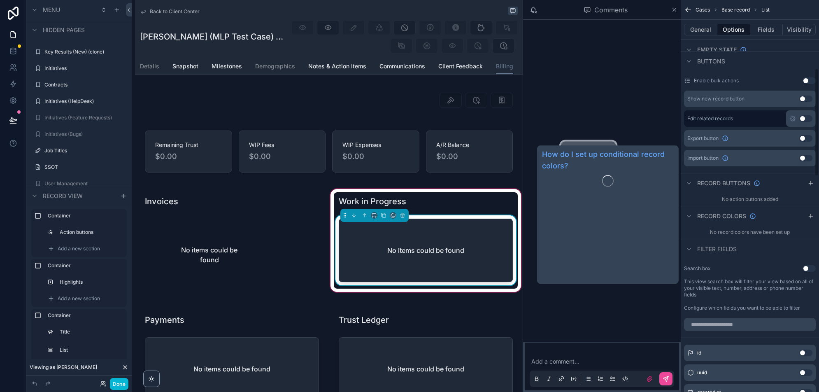
scroll to position [0, 0]
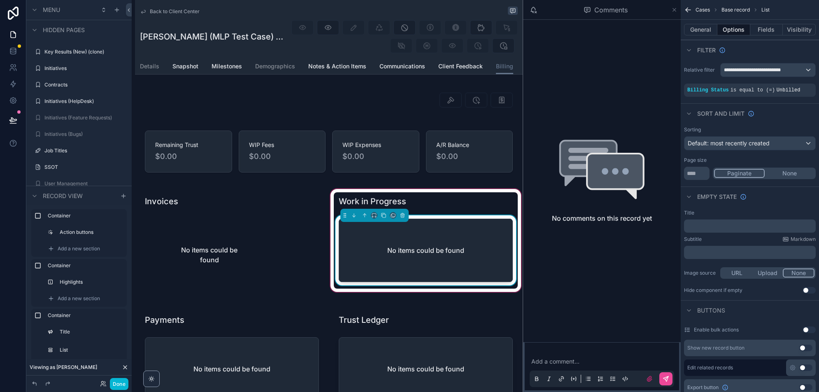
click at [673, 8] on icon "scrollable content" at bounding box center [675, 10] width 6 height 7
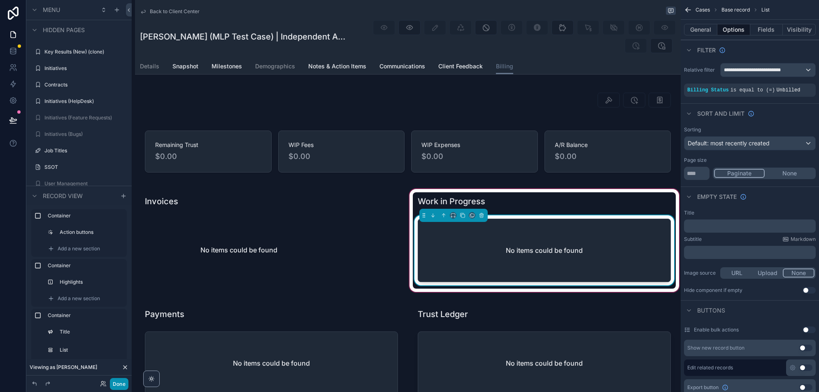
click at [119, 387] on button "Done" at bounding box center [119, 384] width 19 height 12
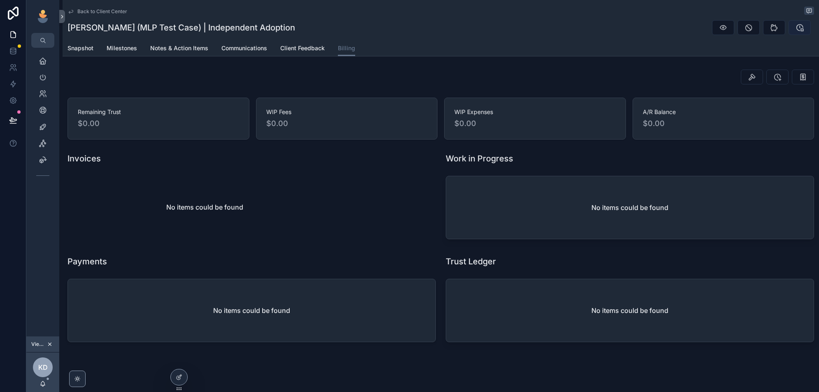
click at [800, 27] on icon "scrollable content" at bounding box center [800, 27] width 8 height 8
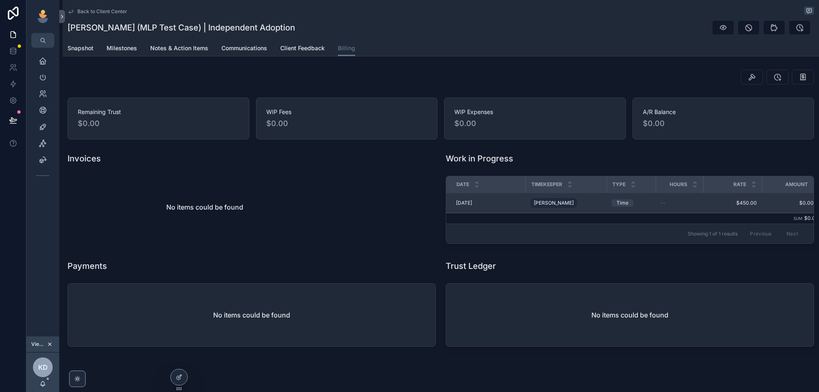
scroll to position [0, 10]
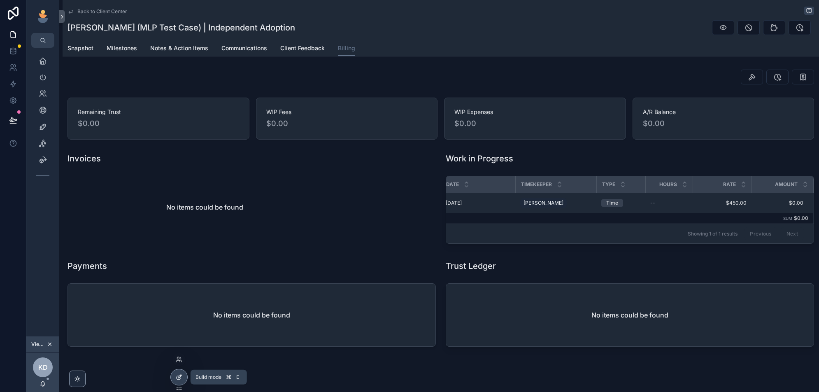
click at [178, 376] on icon at bounding box center [179, 377] width 7 height 7
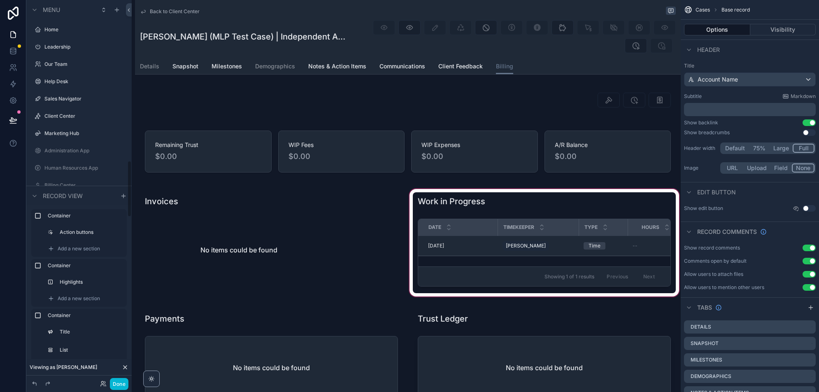
click at [526, 236] on div "scrollable content" at bounding box center [544, 242] width 273 height 111
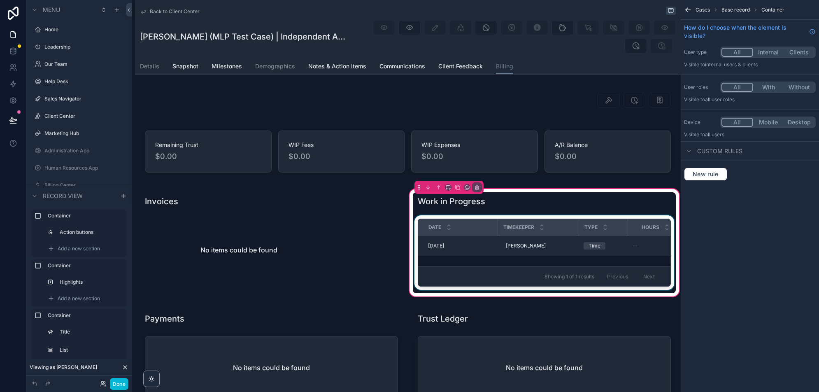
scroll to position [1081, 0]
click at [552, 247] on div "scrollable content" at bounding box center [544, 254] width 263 height 78
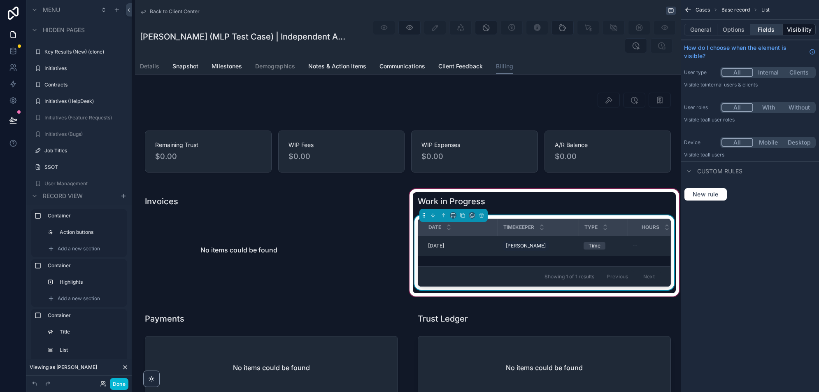
click at [762, 28] on button "Fields" at bounding box center [767, 30] width 33 height 12
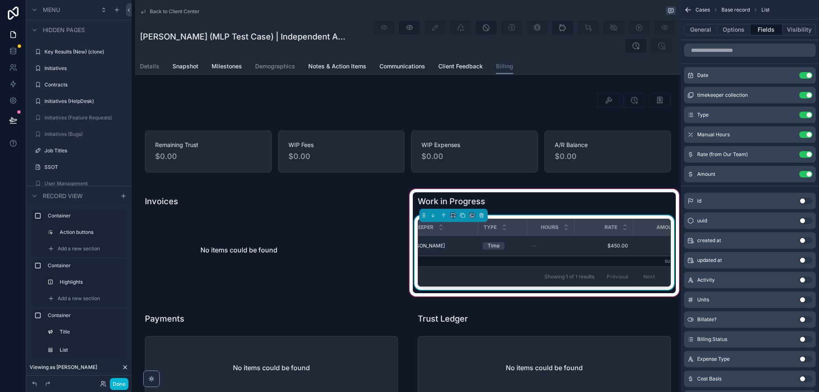
scroll to position [0, 126]
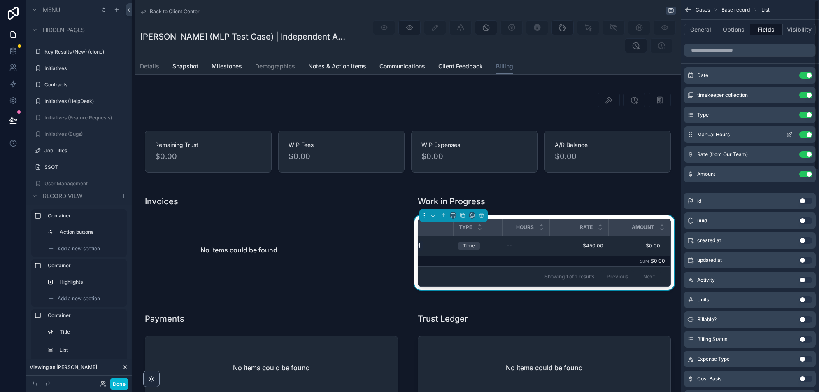
click at [788, 135] on icon "scrollable content" at bounding box center [790, 135] width 4 height 4
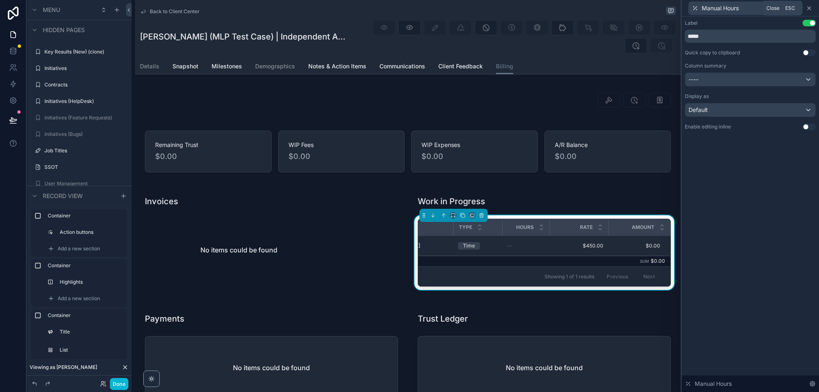
click at [809, 5] on icon at bounding box center [809, 8] width 7 height 7
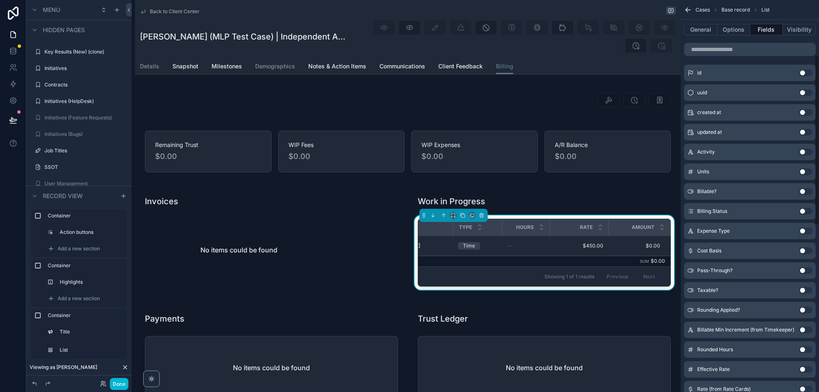
scroll to position [0, 0]
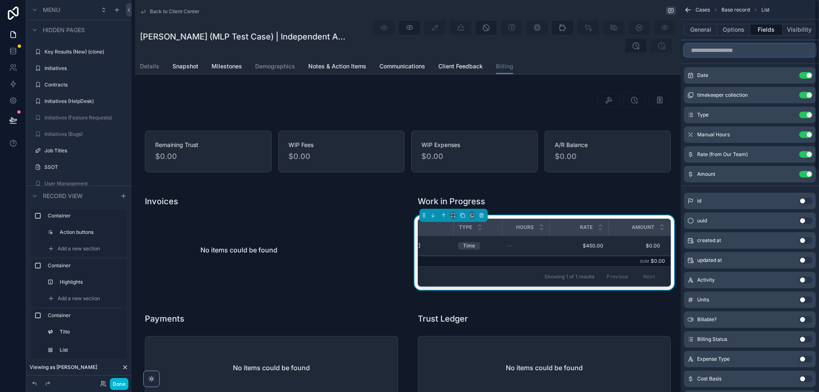
click at [734, 52] on input "scrollable content" at bounding box center [750, 50] width 132 height 13
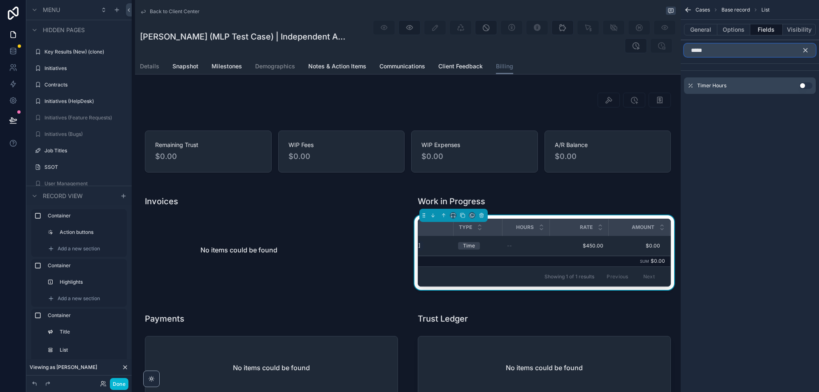
type input "*****"
click at [805, 86] on button "Use setting" at bounding box center [806, 85] width 13 height 7
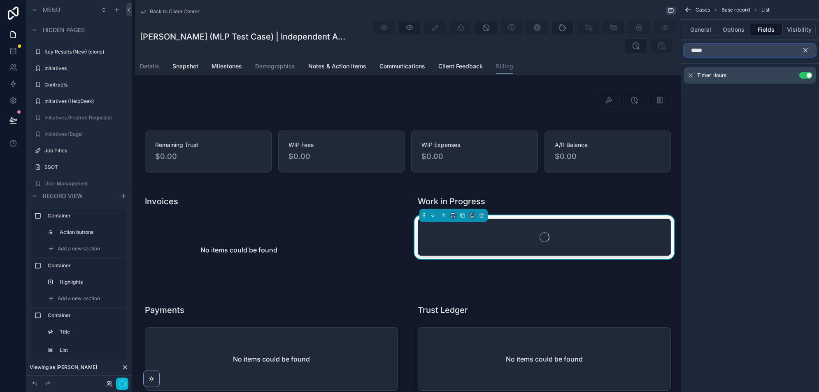
click at [723, 52] on input "*****" at bounding box center [750, 50] width 132 height 13
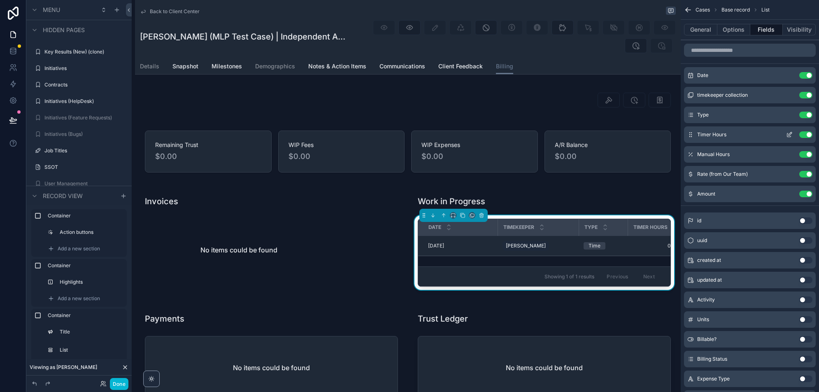
click at [806, 154] on button "Use setting" at bounding box center [806, 154] width 13 height 7
click at [789, 133] on icon "scrollable content" at bounding box center [790, 135] width 4 height 4
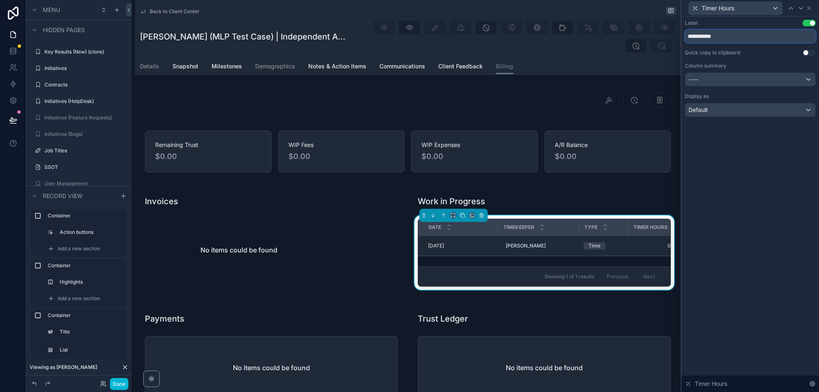
click at [705, 36] on input "**********" at bounding box center [750, 36] width 131 height 13
type input "*****"
click at [784, 220] on div "Label Use setting ***** Quick copy to clipboard Use setting Column summary ----…" at bounding box center [751, 204] width 138 height 376
click at [782, 77] on div "----" at bounding box center [751, 79] width 130 height 13
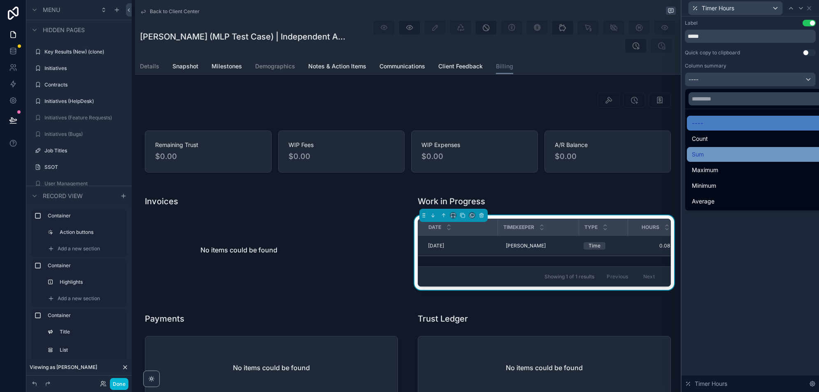
click at [754, 153] on div "Sum" at bounding box center [760, 154] width 136 height 10
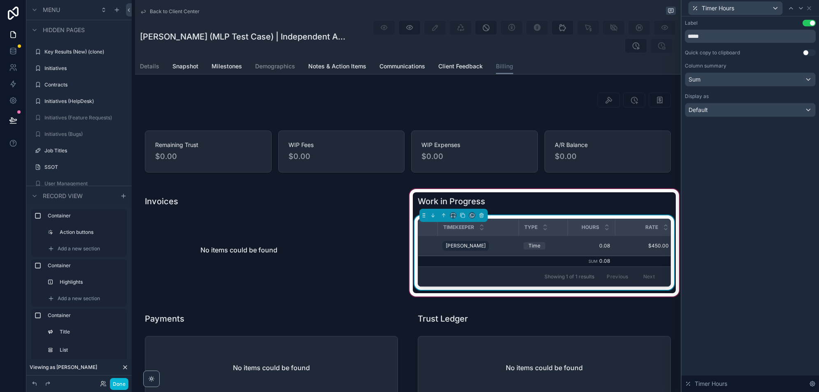
scroll to position [0, 126]
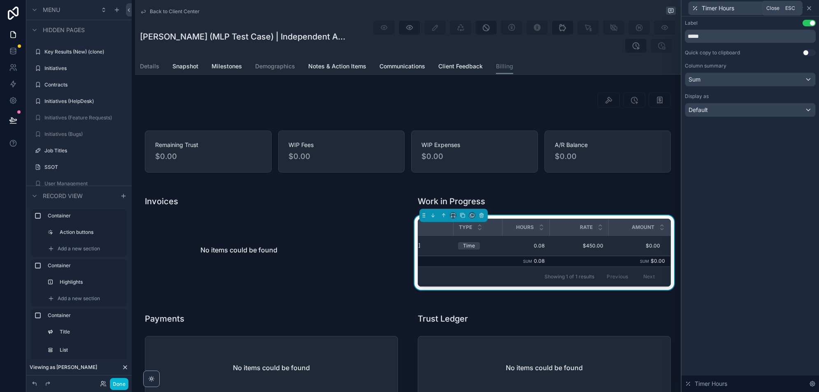
click at [810, 6] on icon at bounding box center [809, 8] width 7 height 7
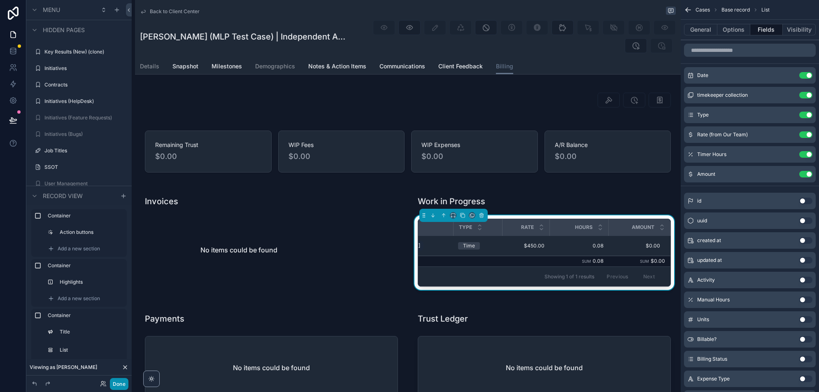
click at [112, 384] on button "Done" at bounding box center [119, 384] width 19 height 12
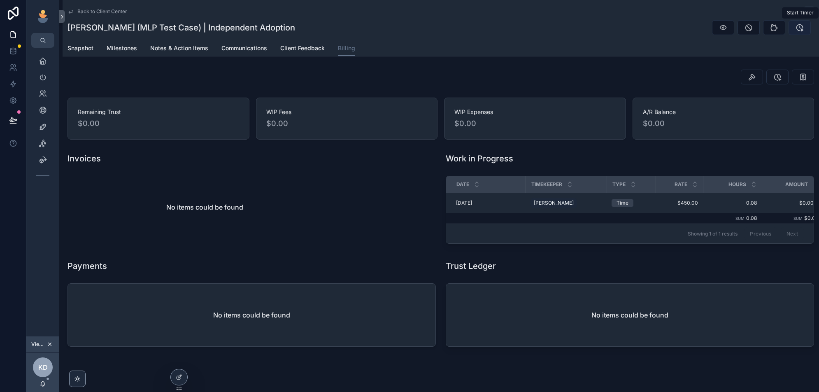
click at [801, 27] on icon "scrollable content" at bounding box center [800, 27] width 8 height 8
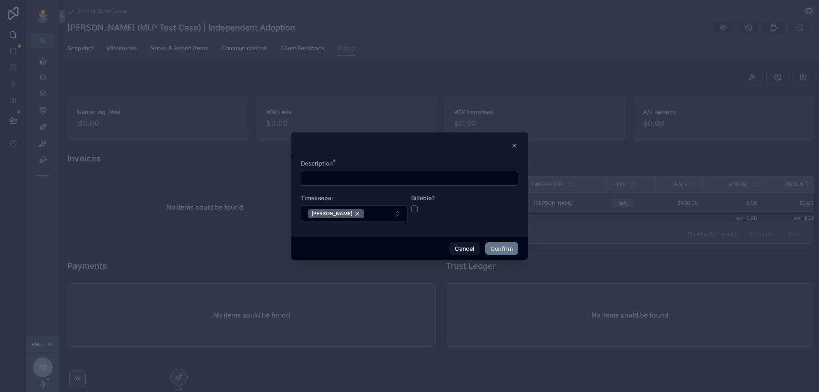
click at [411, 179] on input "text" at bounding box center [409, 179] width 217 height 12
type input "**********"
click at [414, 210] on button "button" at bounding box center [414, 208] width 7 height 7
click at [507, 246] on button "Confirm" at bounding box center [501, 248] width 33 height 13
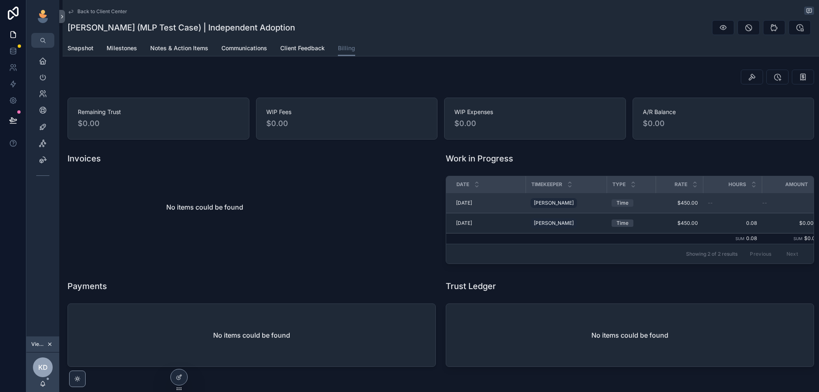
scroll to position [0, 10]
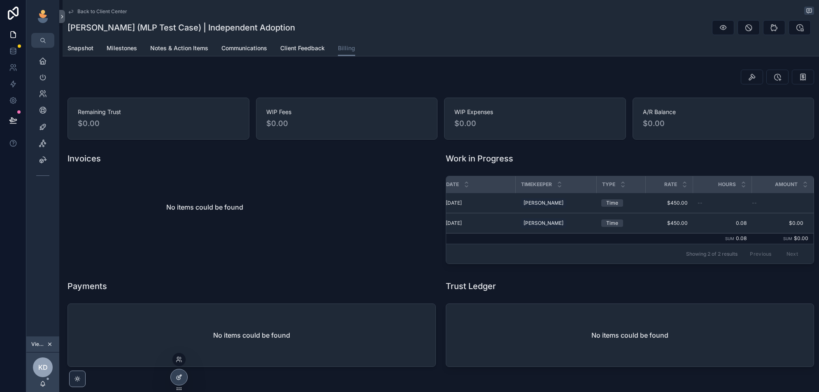
click at [176, 375] on icon at bounding box center [179, 377] width 7 height 7
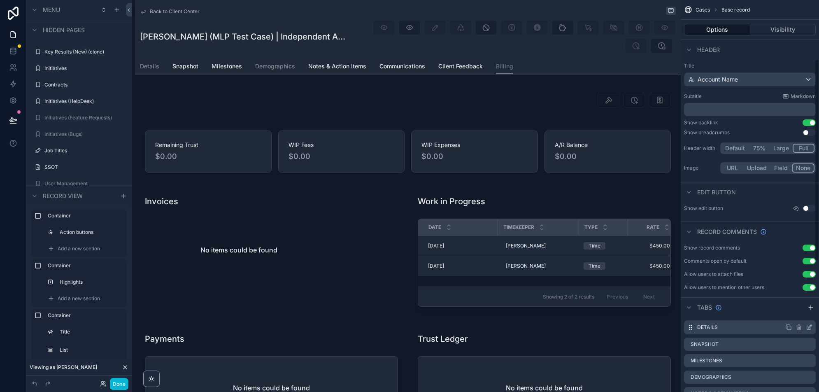
scroll to position [366, 0]
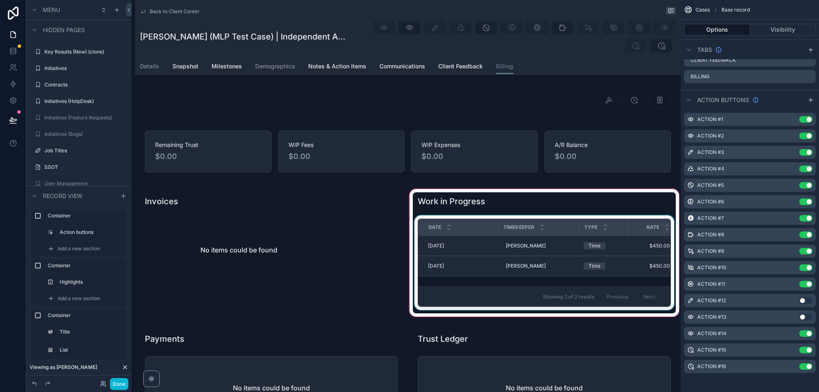
click at [614, 220] on div "Type" at bounding box center [604, 227] width 48 height 16
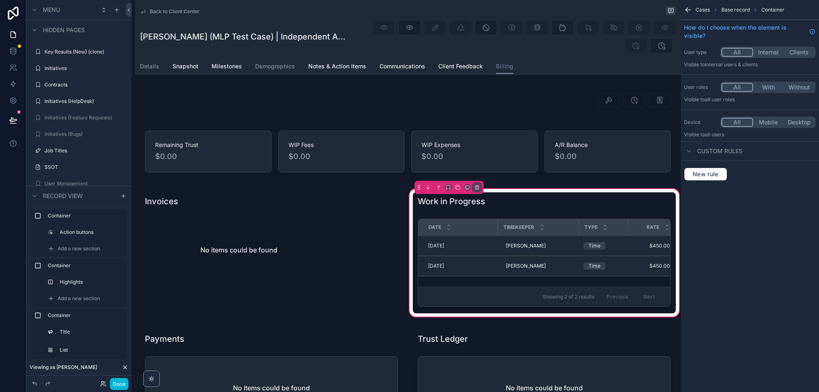
scroll to position [0, 0]
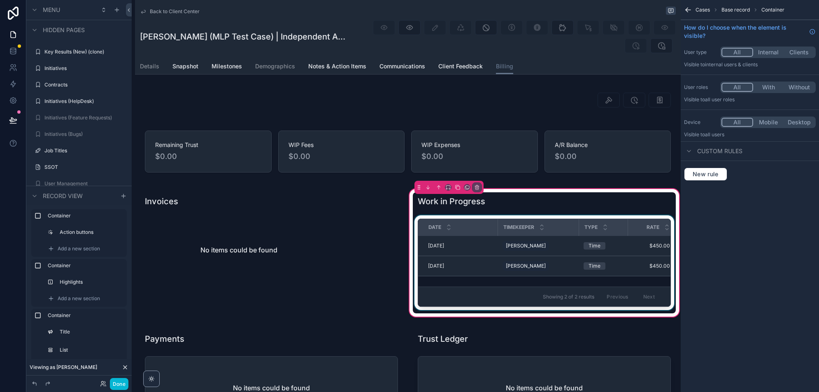
click at [629, 219] on div "Rate" at bounding box center [652, 227] width 46 height 16
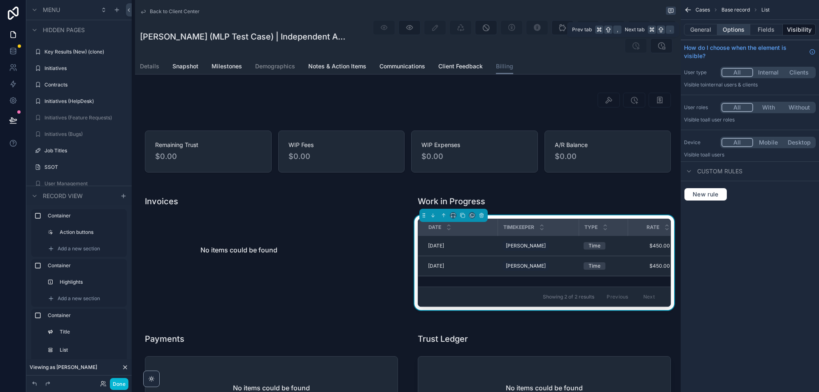
click at [732, 26] on button "Options" at bounding box center [734, 30] width 33 height 12
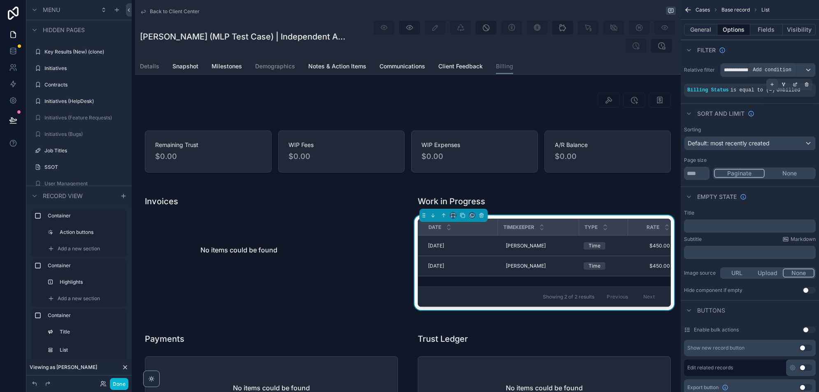
click at [772, 82] on icon "scrollable content" at bounding box center [772, 84] width 5 height 5
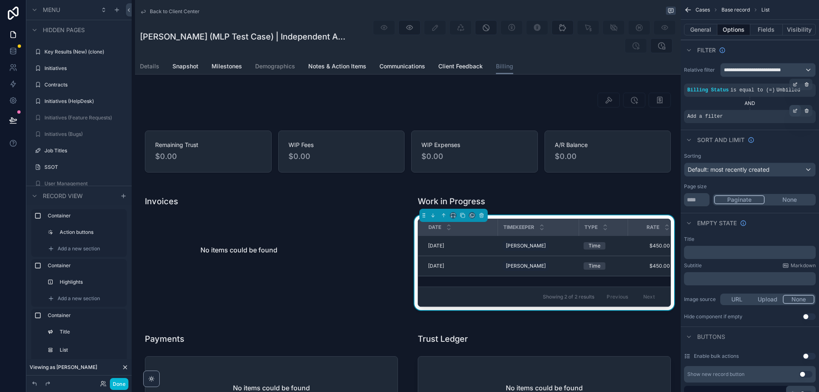
click at [795, 109] on icon "scrollable content" at bounding box center [795, 110] width 5 height 5
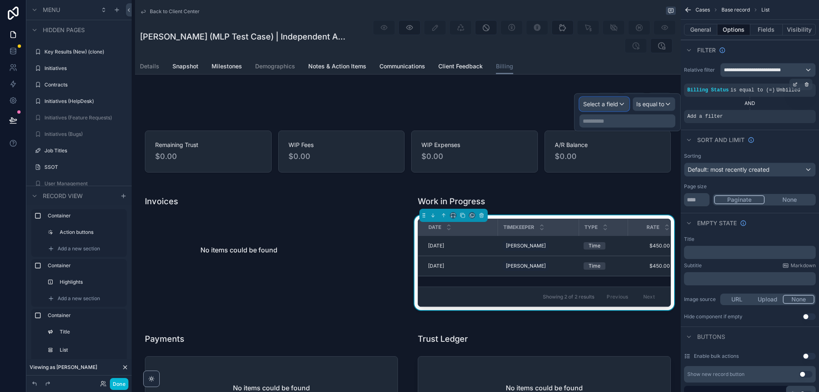
click at [605, 103] on span "Select a field" at bounding box center [600, 103] width 35 height 7
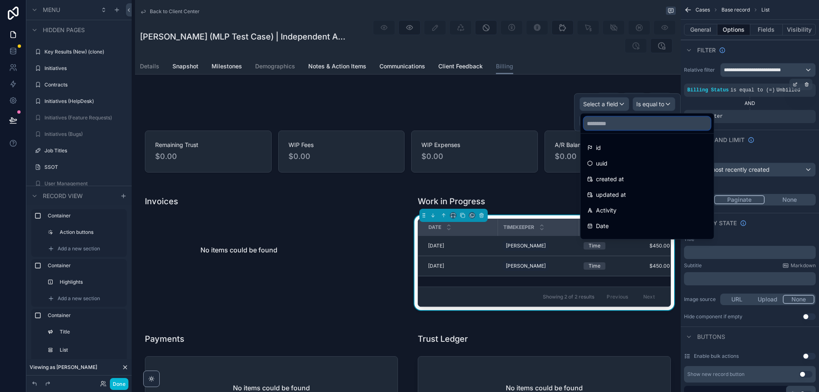
click at [600, 125] on input "text" at bounding box center [647, 123] width 127 height 13
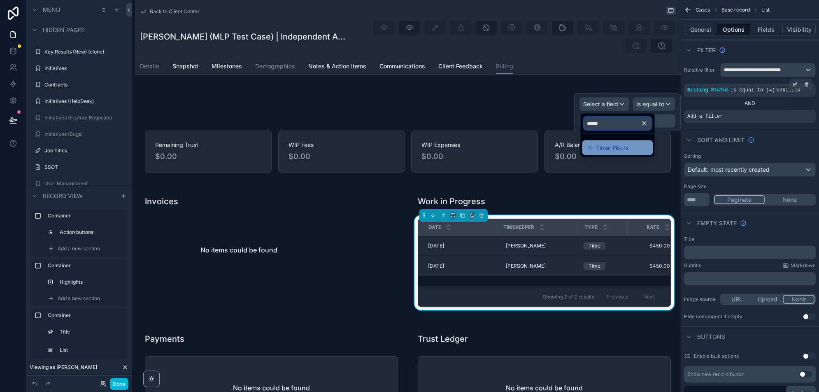
type input "*****"
click at [638, 147] on div "Timer Hours" at bounding box center [617, 148] width 61 height 10
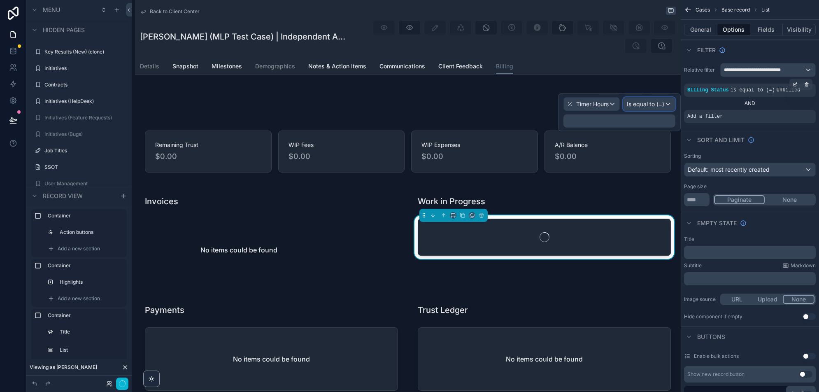
click at [663, 107] on span "Is equal to (=)" at bounding box center [645, 104] width 37 height 8
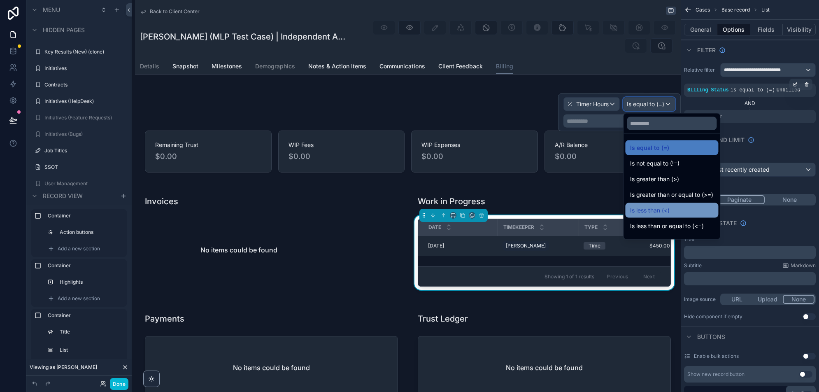
scroll to position [58, 0]
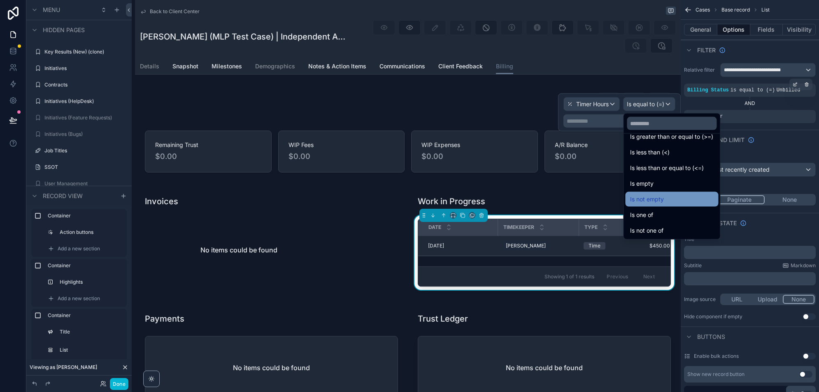
click at [676, 195] on div "Is not empty" at bounding box center [671, 199] width 83 height 10
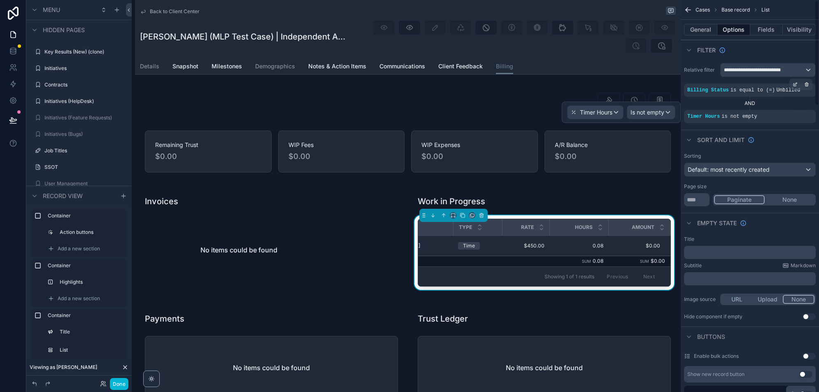
scroll to position [0, 0]
click at [115, 384] on button "Done" at bounding box center [119, 384] width 19 height 12
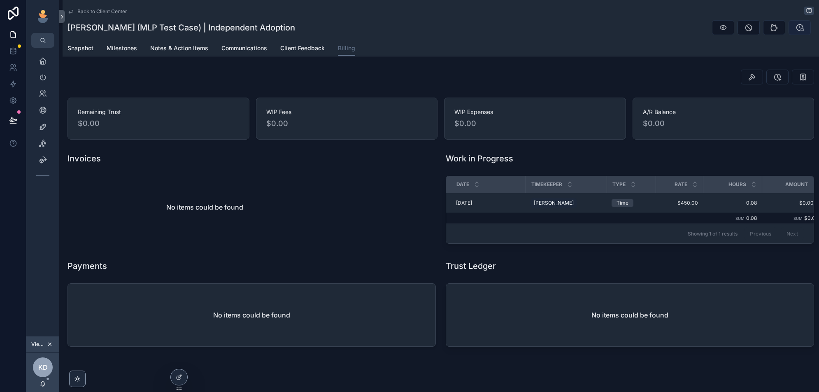
click at [801, 27] on icon "scrollable content" at bounding box center [800, 27] width 8 height 8
click at [664, 34] on div "Ronell Cross (MLP Test Case) | Independent Adoption" at bounding box center [441, 28] width 747 height 16
click at [799, 28] on icon "scrollable content" at bounding box center [800, 27] width 8 height 8
click at [799, 25] on icon "scrollable content" at bounding box center [800, 27] width 8 height 8
click at [176, 376] on icon at bounding box center [179, 377] width 7 height 7
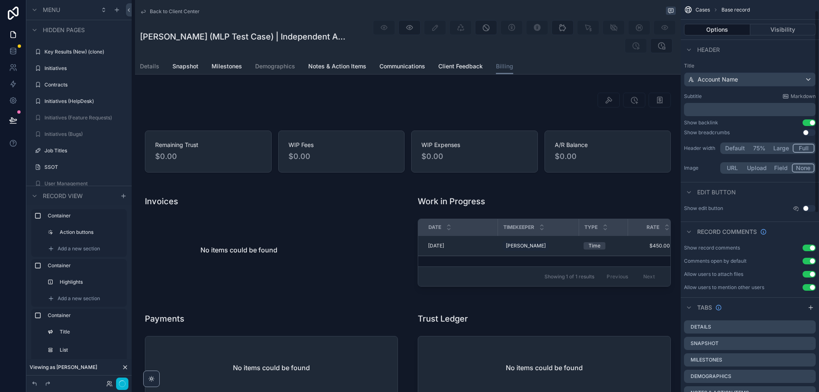
scroll to position [366, 0]
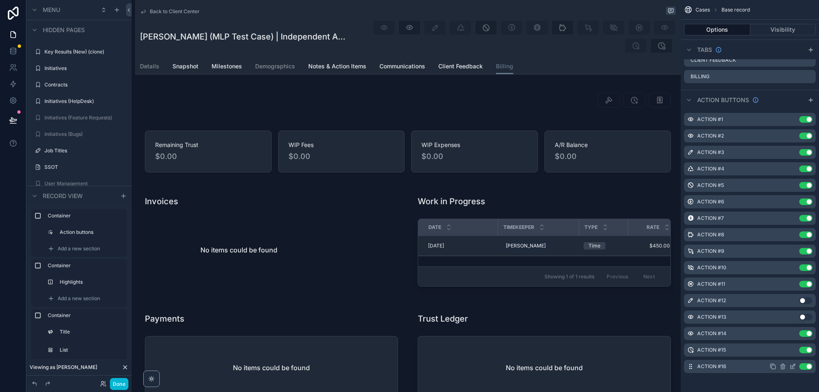
click at [793, 363] on icon "scrollable content" at bounding box center [793, 366] width 7 height 7
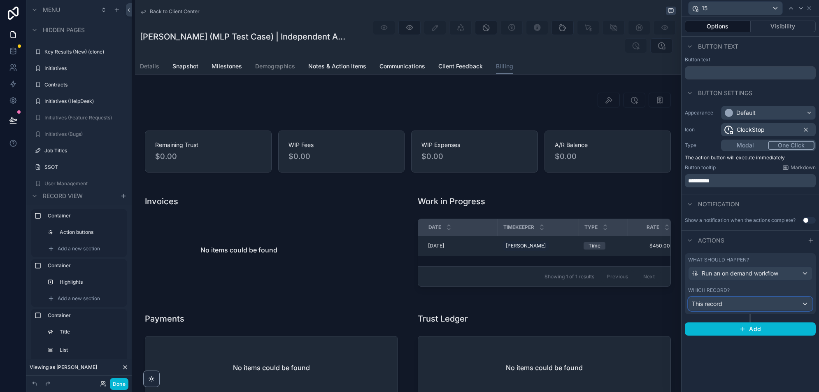
click at [736, 301] on div "This record" at bounding box center [751, 303] width 124 height 13
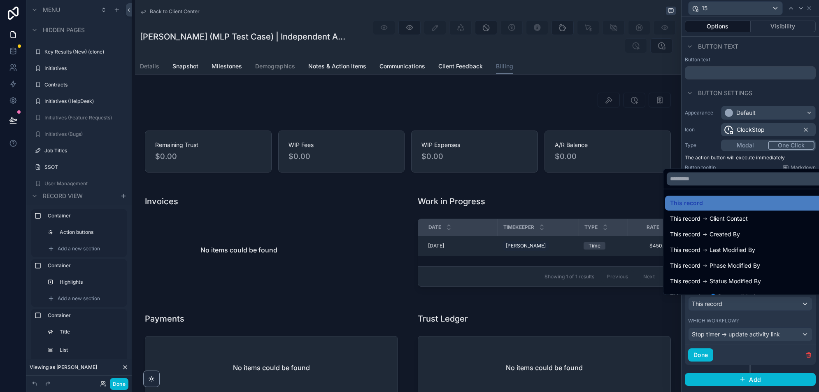
click at [736, 301] on div at bounding box center [751, 196] width 138 height 392
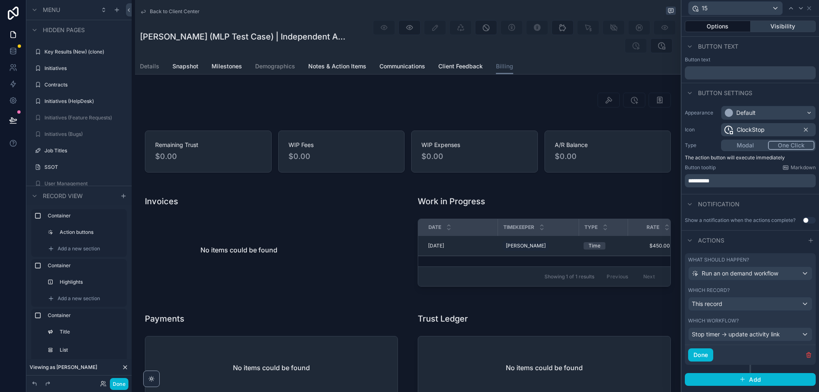
click at [772, 23] on button "Visibility" at bounding box center [783, 27] width 65 height 12
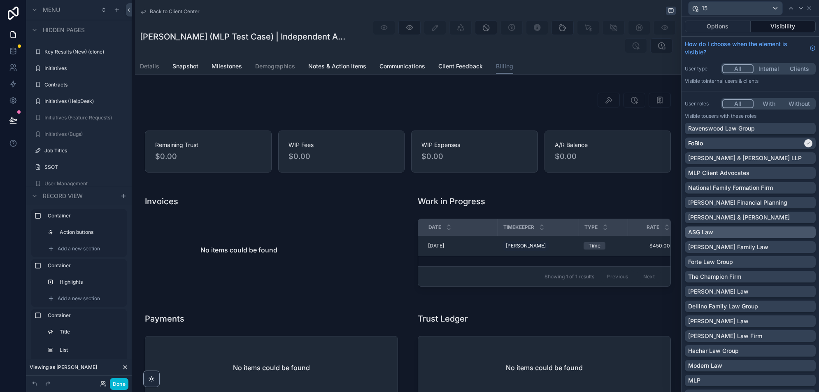
scroll to position [172, 0]
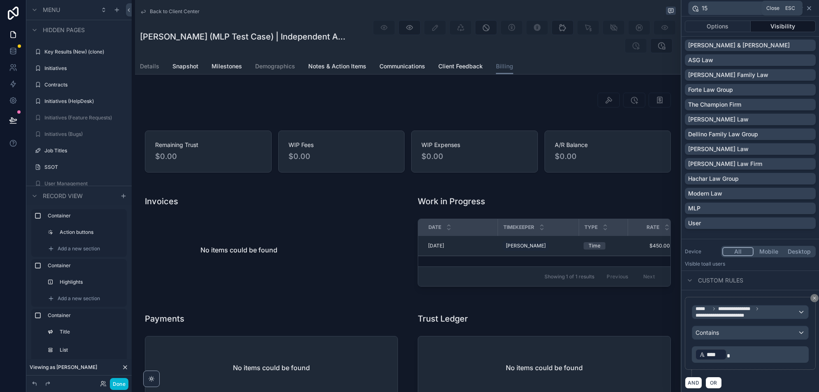
click at [809, 7] on icon at bounding box center [809, 8] width 3 height 3
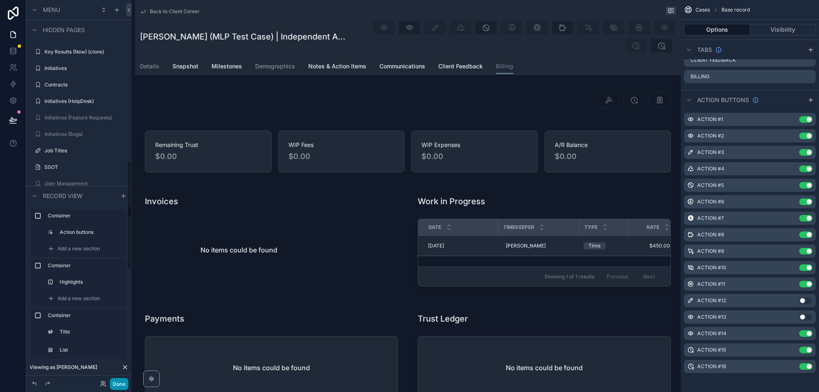
click at [121, 379] on button "Done" at bounding box center [119, 384] width 19 height 12
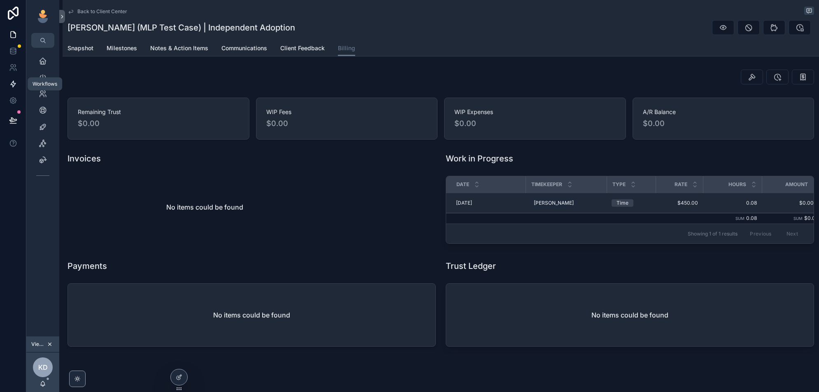
click at [13, 84] on icon at bounding box center [13, 84] width 8 height 8
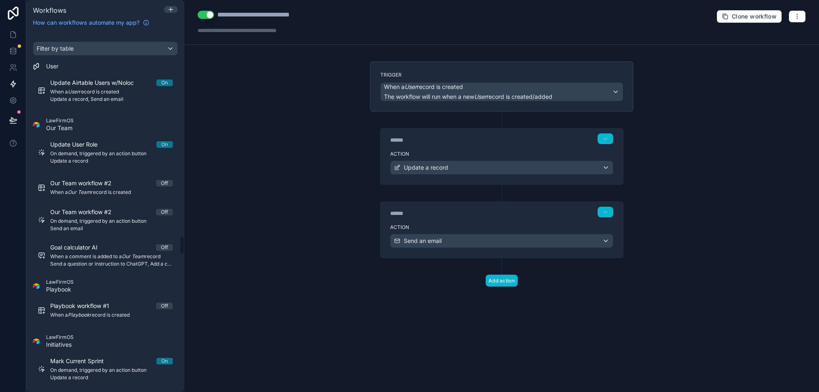
scroll to position [4058, 0]
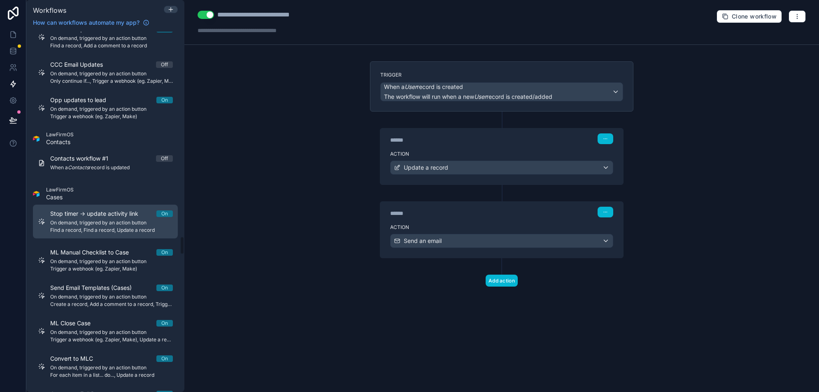
click at [128, 210] on span "Stop timer -> update activity link" at bounding box center [99, 214] width 98 height 8
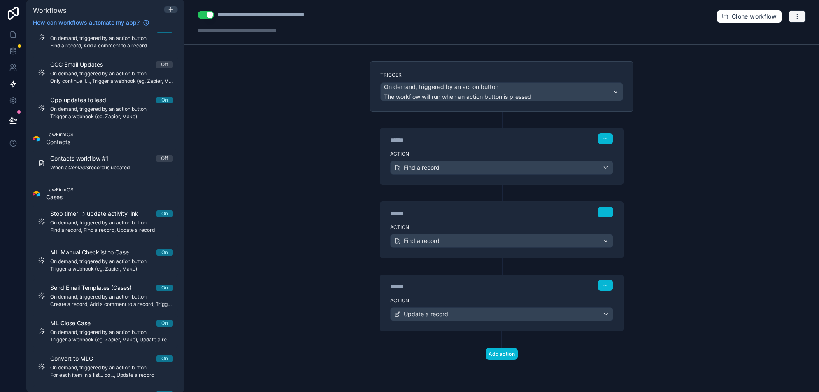
click at [798, 16] on icon "button" at bounding box center [797, 16] width 7 height 7
click at [779, 45] on span "Run history" at bounding box center [776, 48] width 40 height 7
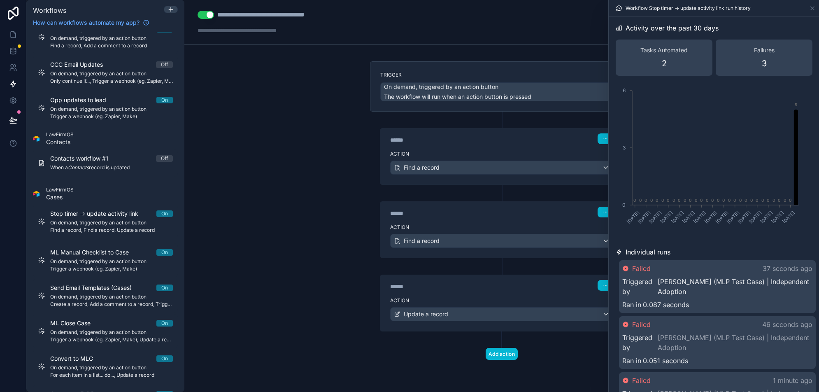
click at [743, 289] on link "Ronell Cross (MLP Test Case) | Independent Adoption" at bounding box center [735, 287] width 155 height 20
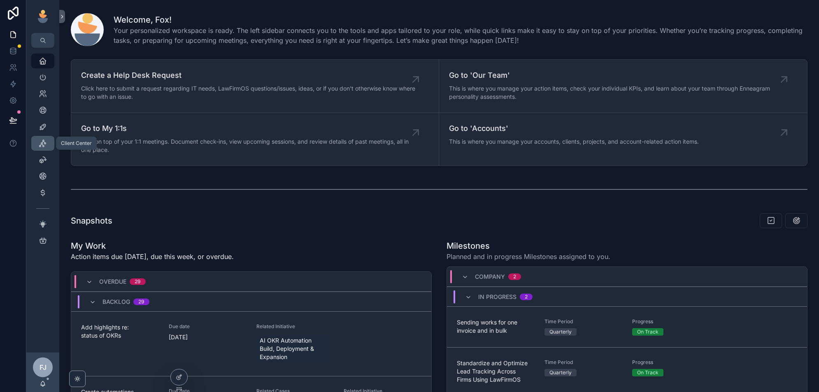
click at [44, 141] on icon "scrollable content" at bounding box center [43, 143] width 8 height 8
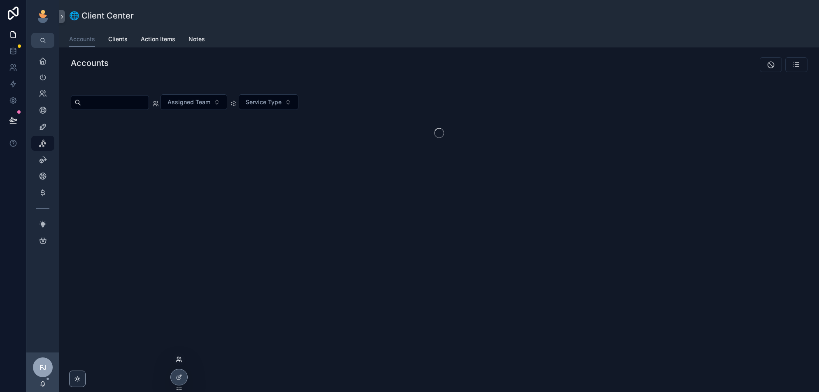
click at [180, 359] on icon at bounding box center [179, 359] width 7 height 7
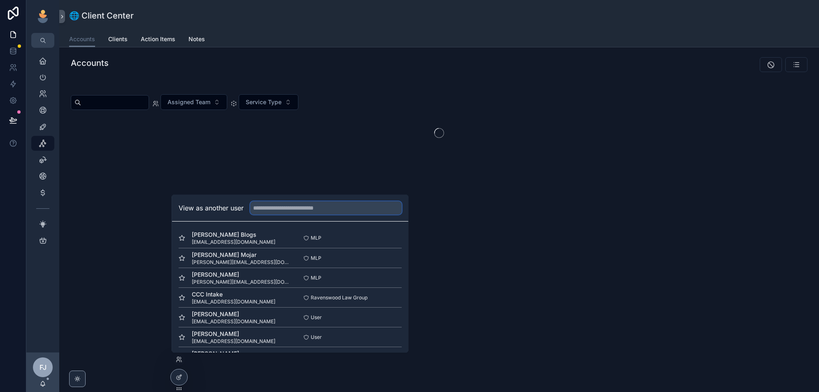
click at [289, 213] on input "text" at bounding box center [326, 207] width 152 height 13
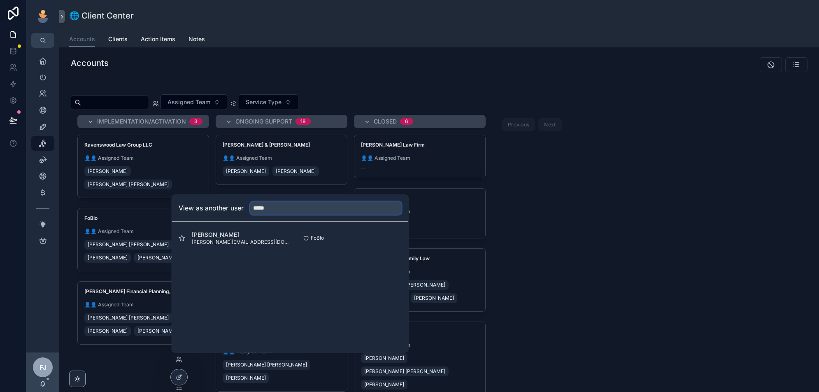
type input "*****"
click at [0, 0] on button "Select" at bounding box center [0, 0] width 0 height 0
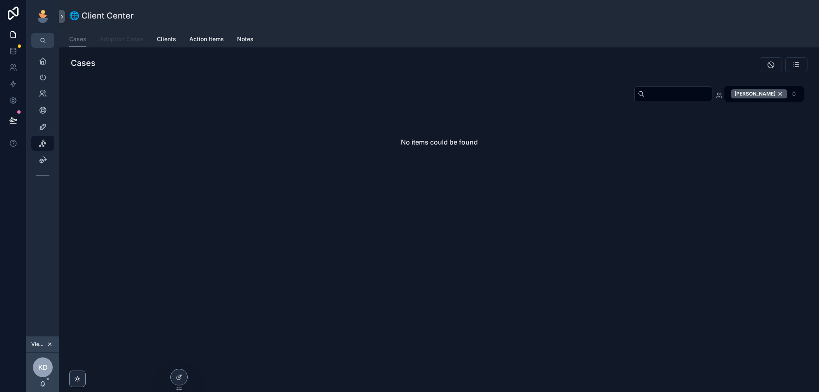
click at [119, 36] on span "Adoption Cases" at bounding box center [122, 39] width 44 height 8
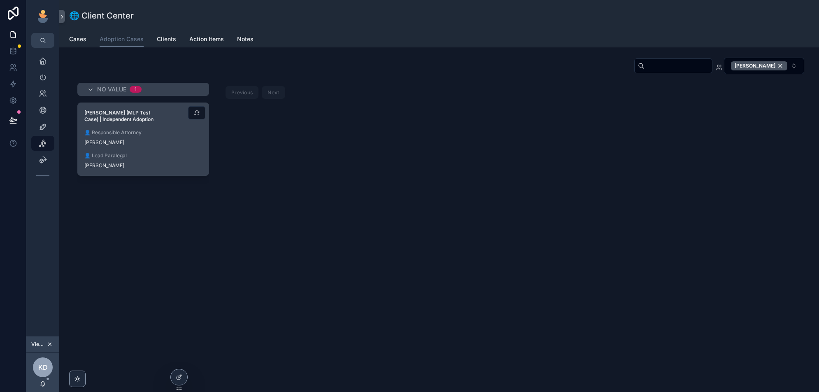
click at [179, 146] on div "[PERSON_NAME] (MLP Test Case) | Independent Adoption 👤 Responsible Attorney [PE…" at bounding box center [143, 139] width 131 height 72
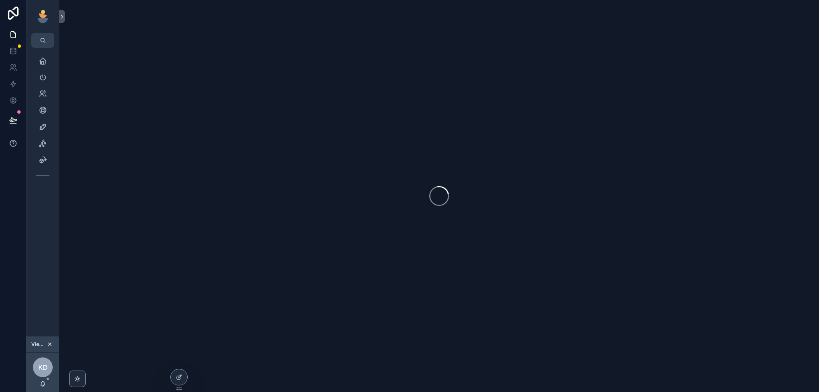
click at [15, 83] on icon at bounding box center [13, 84] width 5 height 6
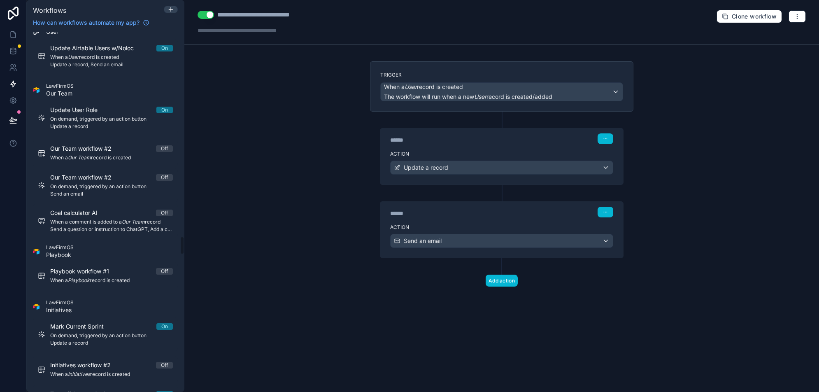
scroll to position [4058, 0]
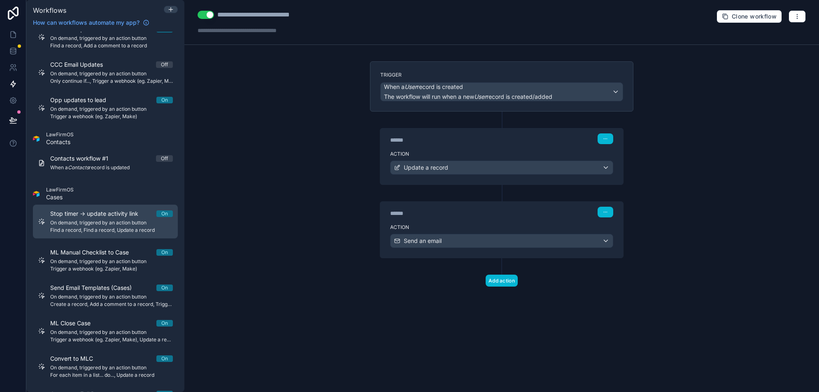
click at [108, 219] on span "On demand, triggered by an action button" at bounding box center [111, 222] width 123 height 7
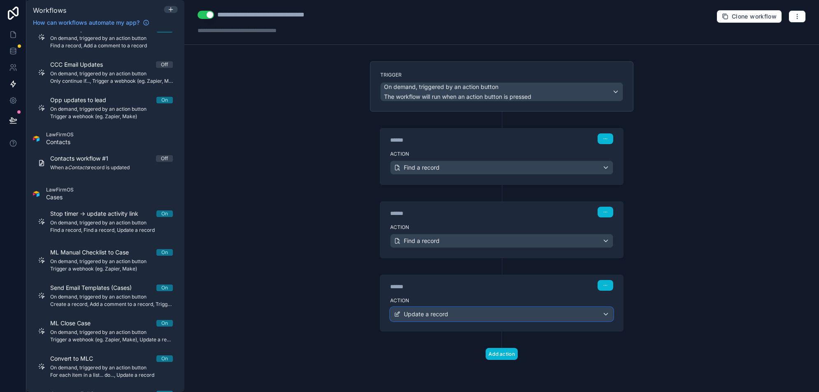
click at [481, 313] on div "Update a record" at bounding box center [502, 314] width 222 height 13
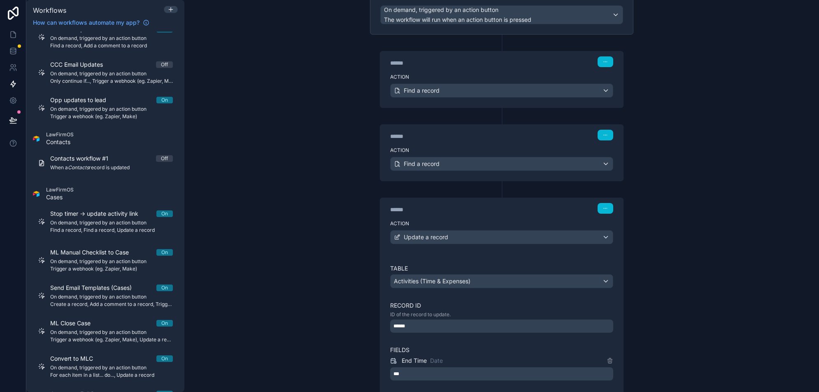
scroll to position [77, 0]
click at [434, 166] on div "Find a record" at bounding box center [502, 164] width 222 height 13
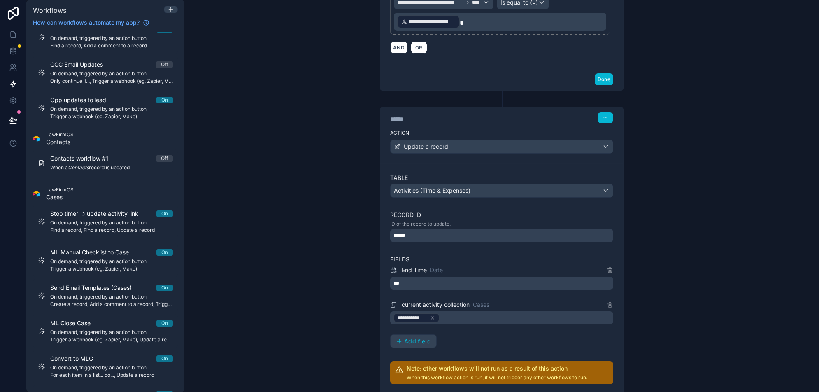
scroll to position [331, 0]
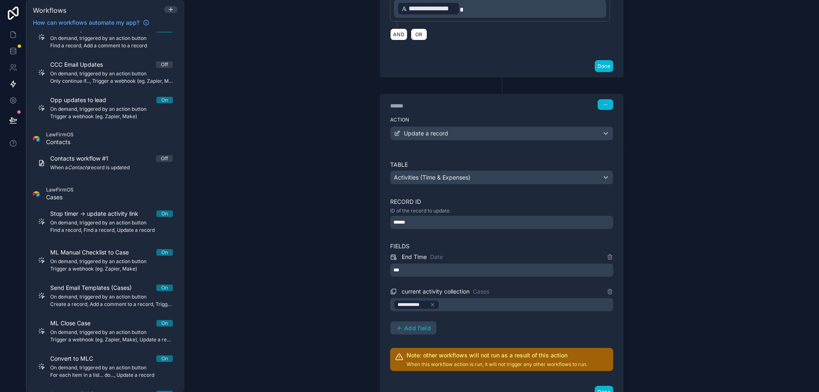
click at [433, 216] on div "******" at bounding box center [501, 222] width 223 height 13
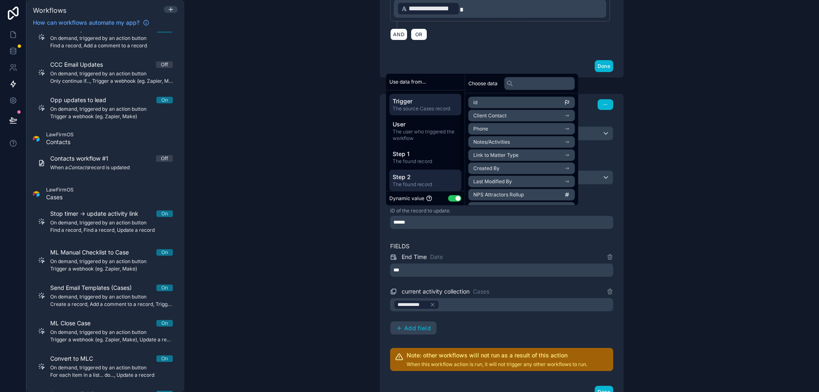
click at [425, 176] on span "Step 2" at bounding box center [425, 177] width 65 height 8
click at [322, 174] on div "**********" at bounding box center [501, 196] width 635 height 392
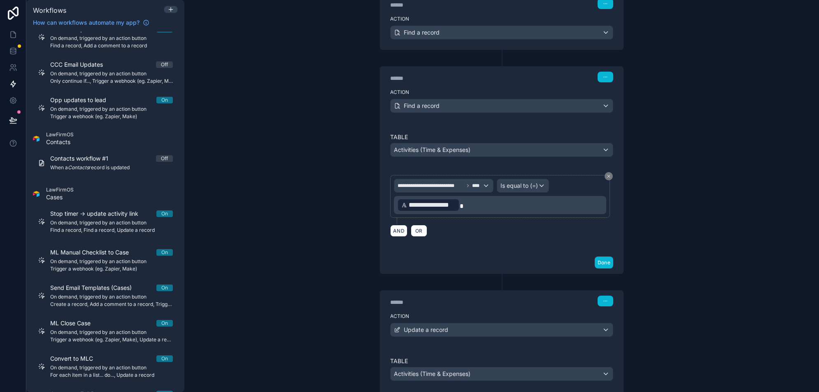
scroll to position [135, 0]
click at [610, 259] on button "Done" at bounding box center [604, 263] width 19 height 12
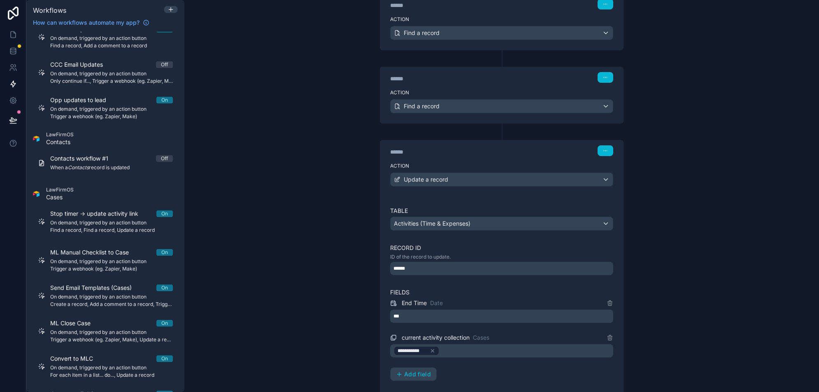
scroll to position [0, 0]
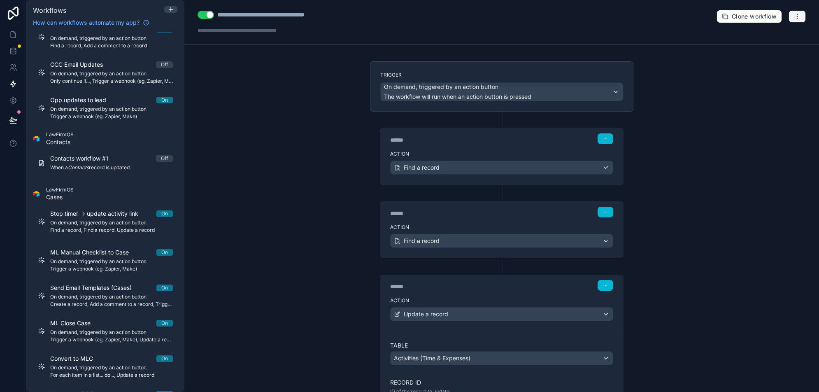
click at [800, 16] on icon "button" at bounding box center [797, 16] width 7 height 7
click at [778, 37] on span "Test workflow" at bounding box center [776, 35] width 40 height 7
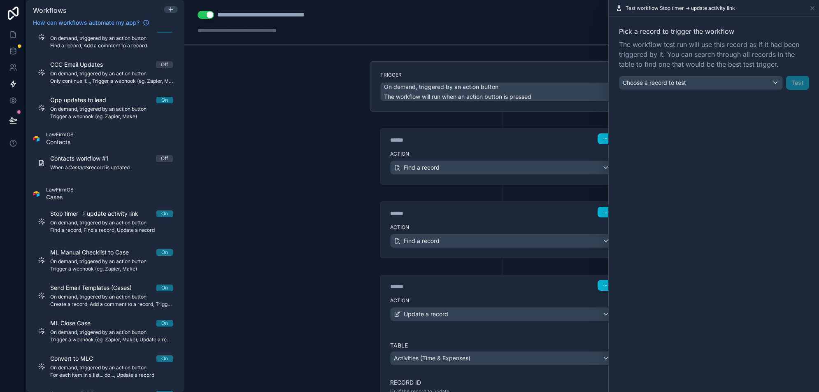
click at [690, 91] on div "Pick a record to trigger the workflow The workflow test run will use this recor…" at bounding box center [714, 57] width 210 height 83
click at [693, 84] on div "Choose a record to test" at bounding box center [701, 82] width 163 height 13
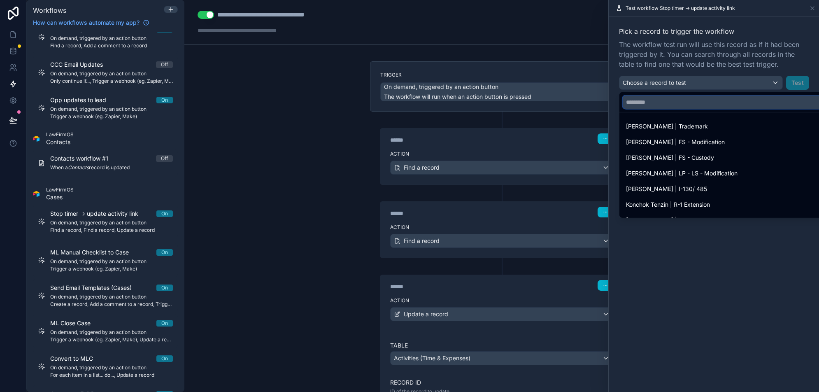
click at [665, 101] on input "text" at bounding box center [729, 102] width 212 height 13
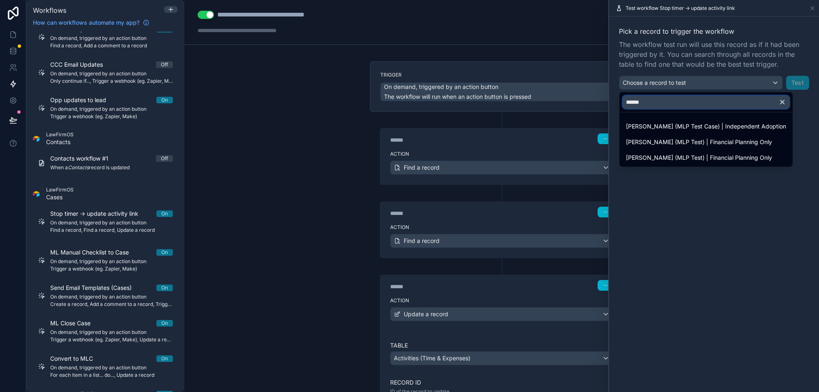
type input "******"
click at [733, 117] on ul "[PERSON_NAME] (MLP Test Case) | Independent Adoption [PERSON_NAME] (MLP Test) |…" at bounding box center [706, 139] width 173 height 54
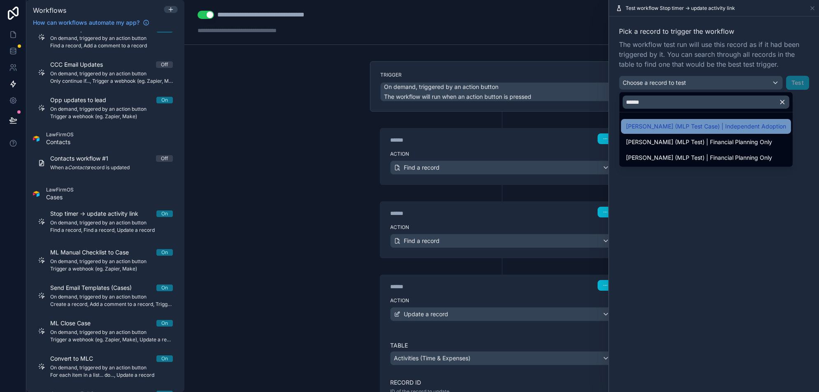
click at [729, 127] on span "[PERSON_NAME] (MLP Test Case) | Independent Adoption" at bounding box center [706, 126] width 160 height 10
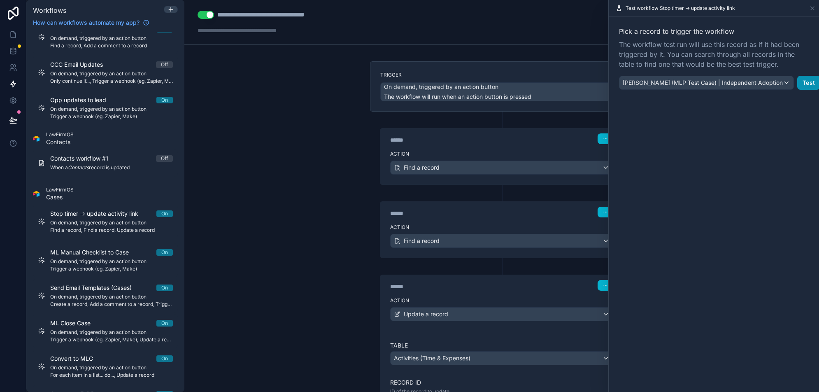
click at [798, 83] on button "Test" at bounding box center [809, 83] width 23 height 14
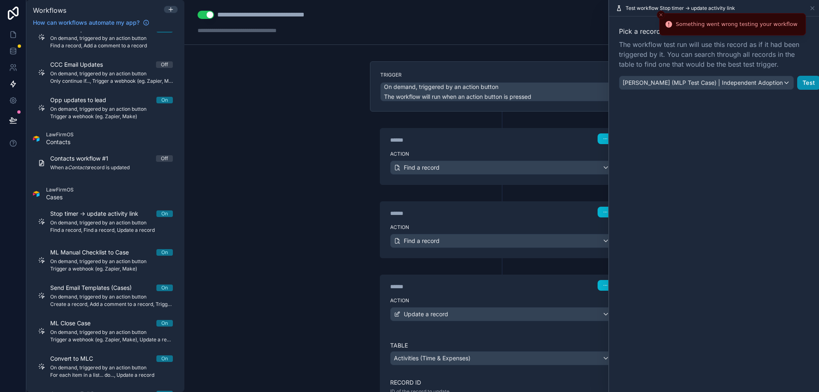
click at [798, 79] on button "Test" at bounding box center [809, 83] width 23 height 14
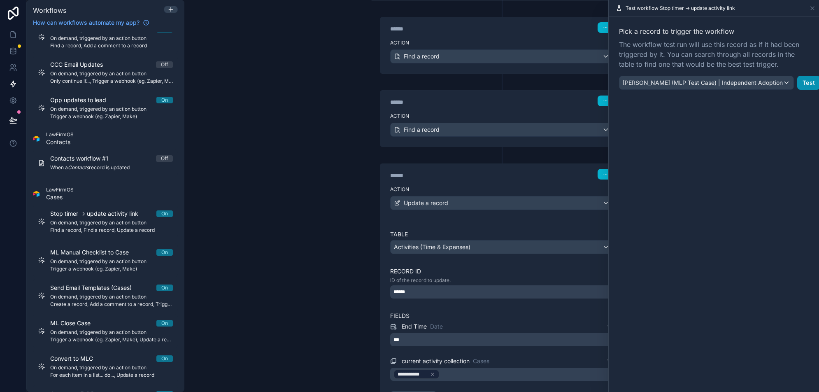
scroll to position [8, 0]
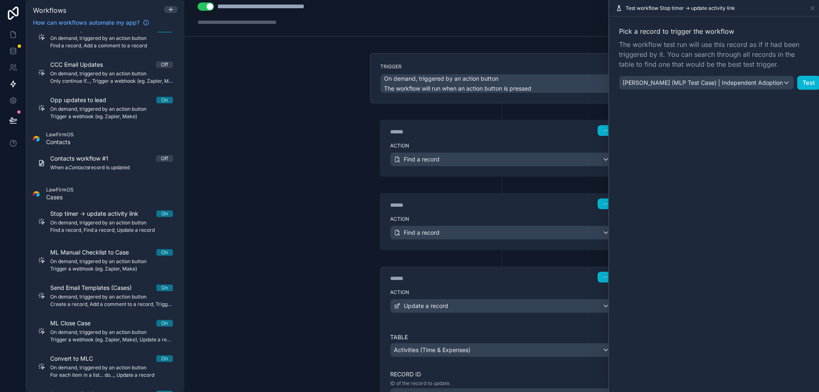
click at [478, 150] on div "Action Find a record" at bounding box center [501, 157] width 243 height 37
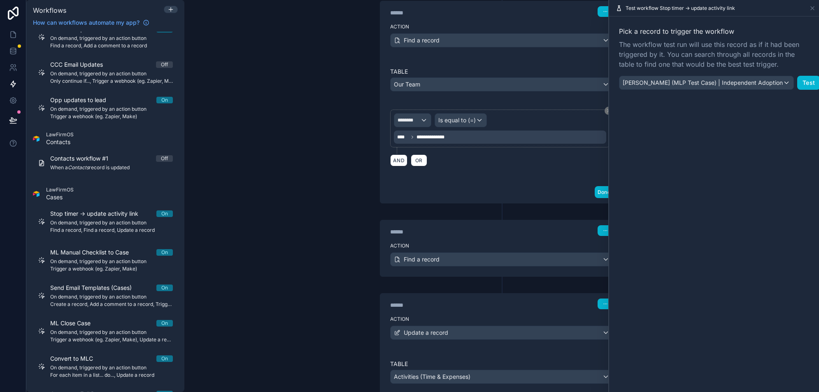
scroll to position [128, 0]
click at [463, 257] on div "Find a record" at bounding box center [502, 258] width 222 height 13
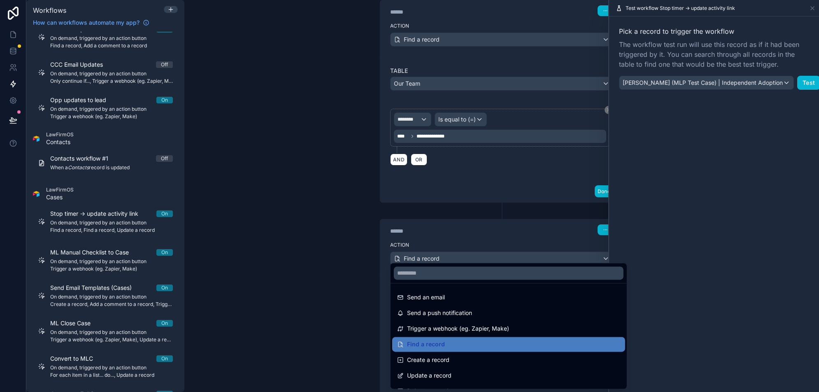
click at [463, 257] on div at bounding box center [409, 196] width 819 height 392
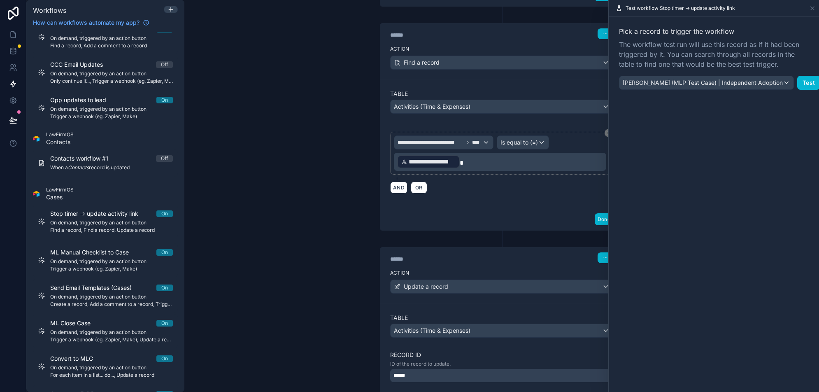
scroll to position [339, 0]
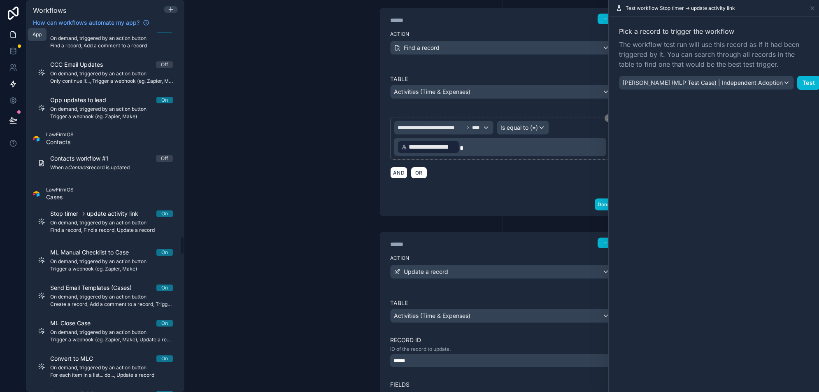
click at [14, 37] on icon at bounding box center [13, 34] width 8 height 8
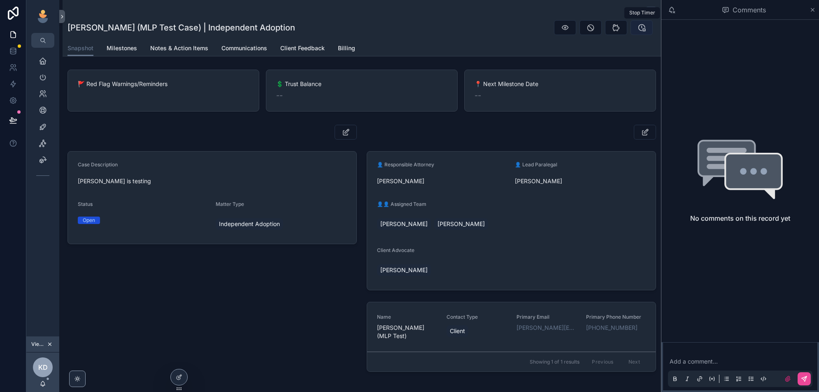
click at [641, 28] on icon "scrollable content" at bounding box center [642, 27] width 8 height 8
click at [347, 48] on span "Billing" at bounding box center [346, 48] width 17 height 8
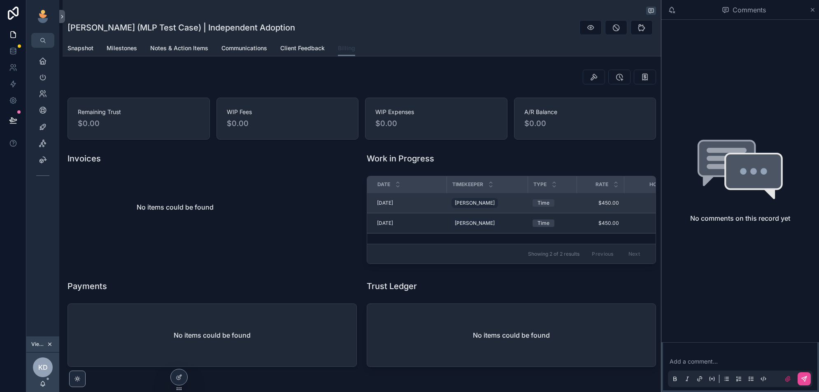
scroll to position [0, 89]
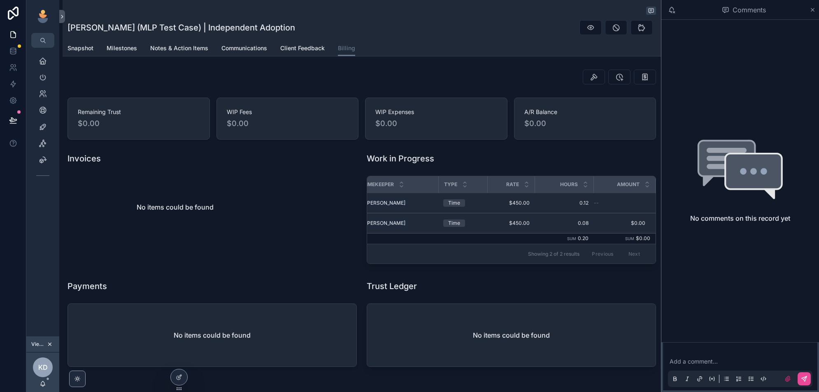
click at [628, 44] on div "Snapshot Milestones Notes & Action Items Communications Client Feedback Billing" at bounding box center [362, 48] width 589 height 16
click at [539, 28] on div "[PERSON_NAME] (MLP Test Case) | Independent Adoption" at bounding box center [362, 28] width 589 height 16
click at [810, 9] on icon "scrollable content" at bounding box center [813, 10] width 6 height 7
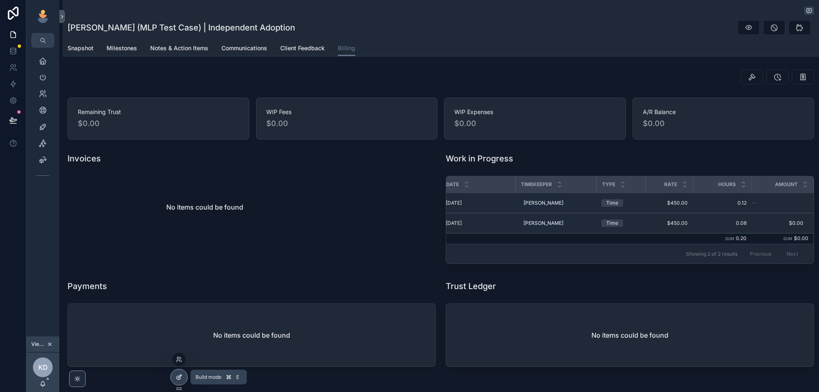
click at [176, 378] on icon at bounding box center [179, 377] width 7 height 7
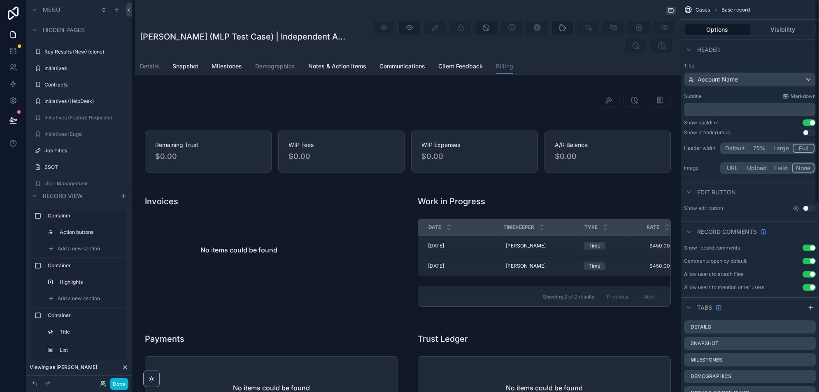
scroll to position [366, 0]
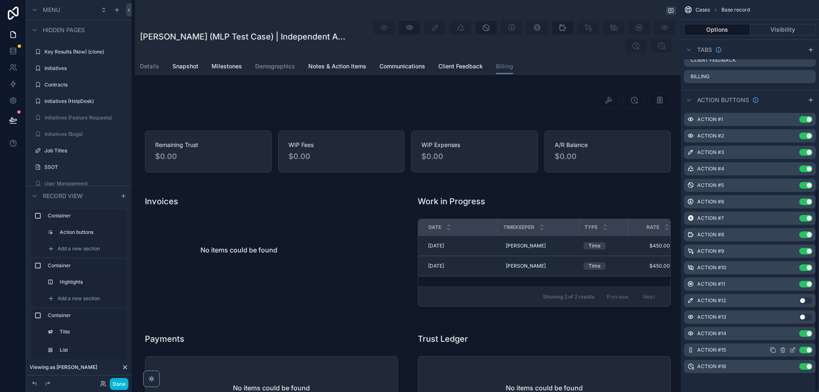
click at [790, 350] on icon "scrollable content" at bounding box center [793, 350] width 7 height 7
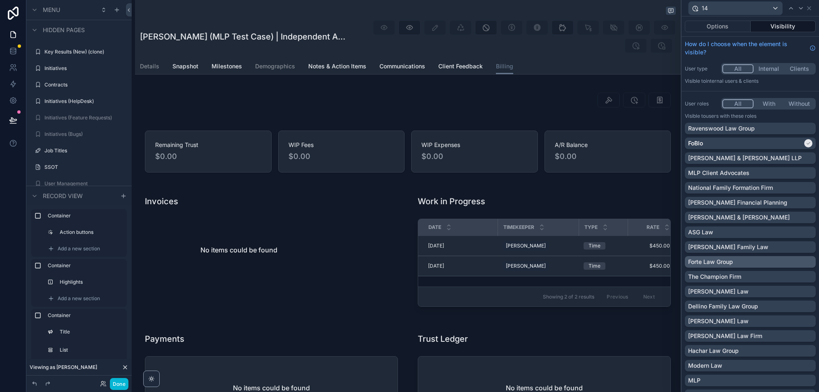
scroll to position [227, 0]
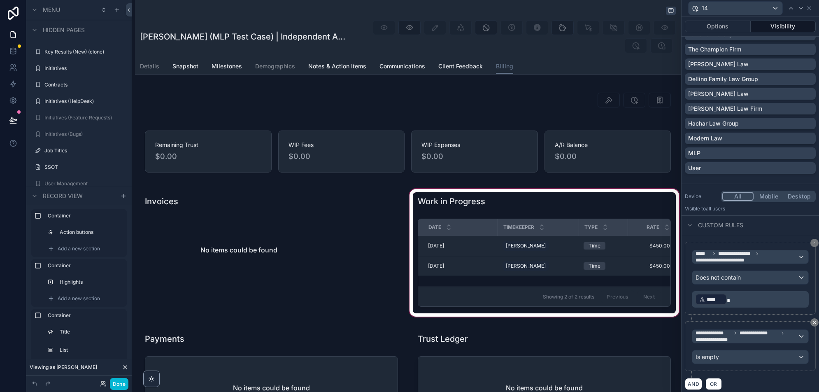
click at [623, 253] on div "scrollable content" at bounding box center [544, 252] width 273 height 131
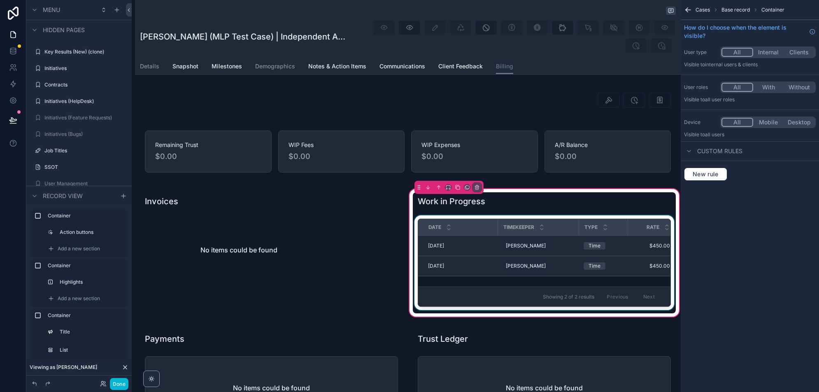
scroll to position [0, 0]
click at [621, 228] on div "Type" at bounding box center [604, 227] width 48 height 16
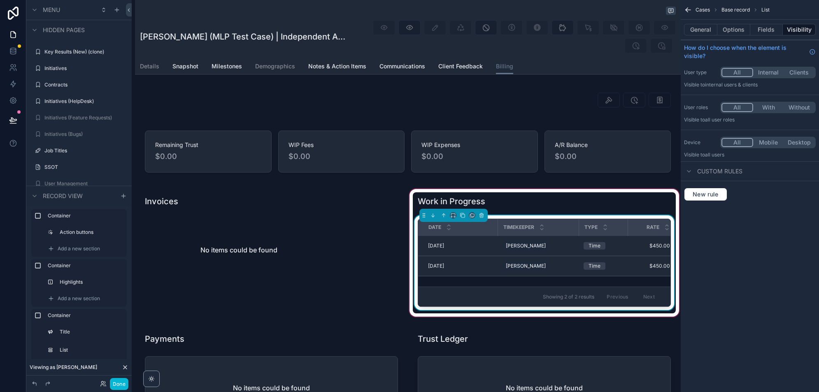
scroll to position [0, 126]
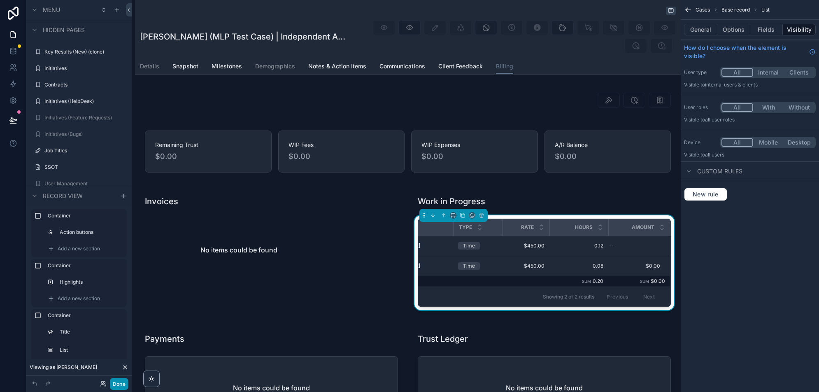
click at [123, 382] on button "Done" at bounding box center [119, 384] width 19 height 12
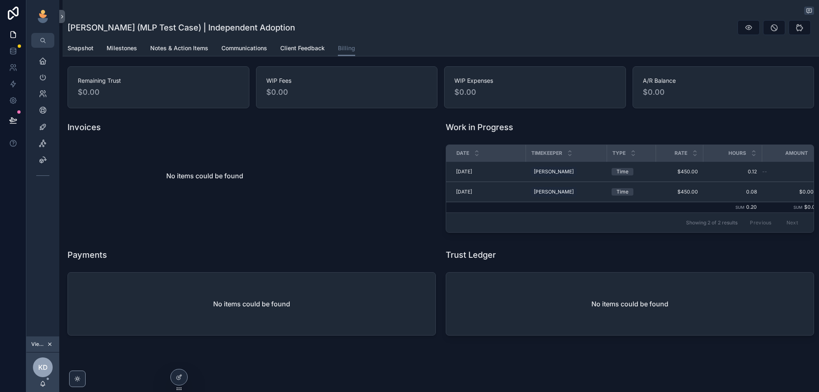
scroll to position [0, 0]
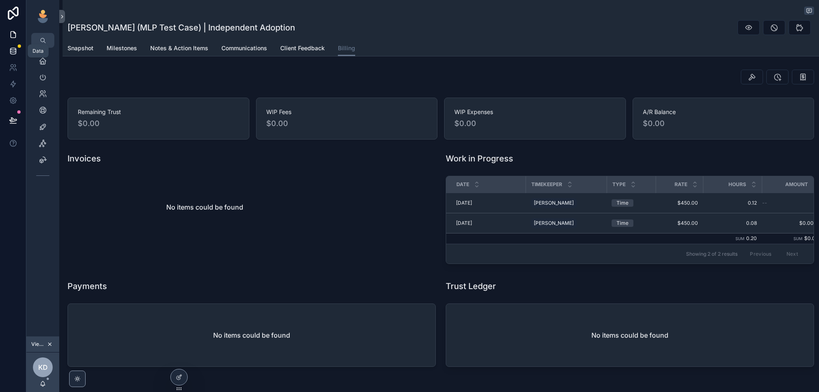
click at [15, 55] on link at bounding box center [13, 51] width 26 height 16
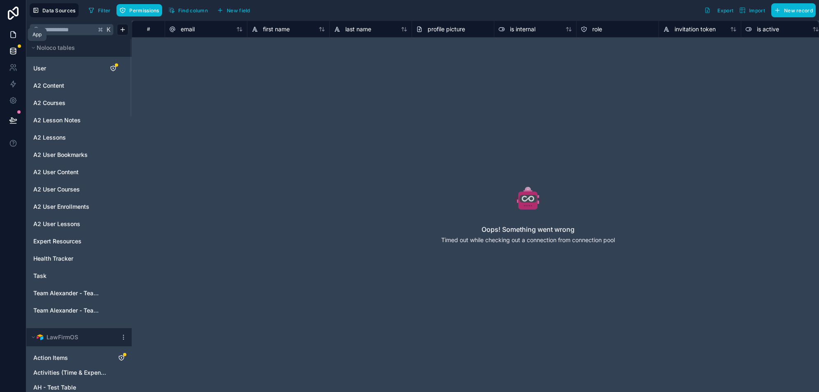
click at [11, 35] on icon at bounding box center [13, 35] width 5 height 6
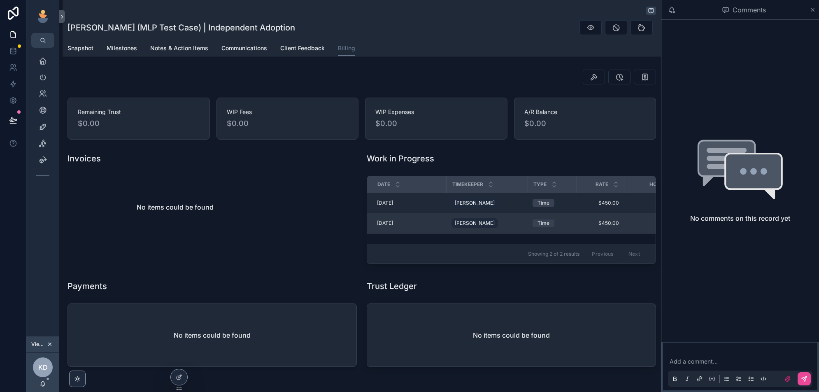
scroll to position [0, 89]
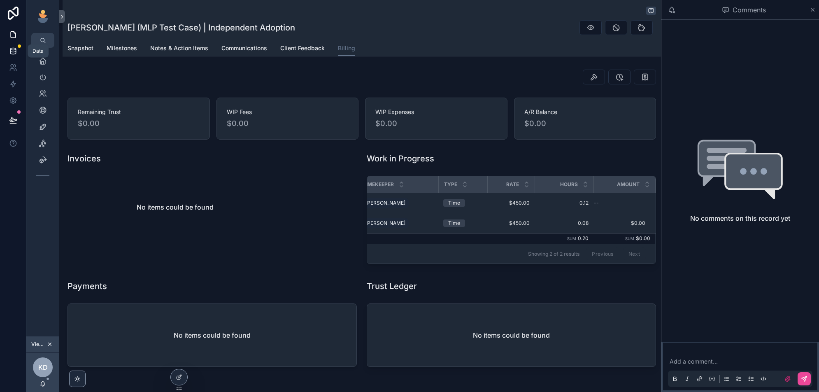
click at [13, 52] on icon at bounding box center [13, 51] width 8 height 8
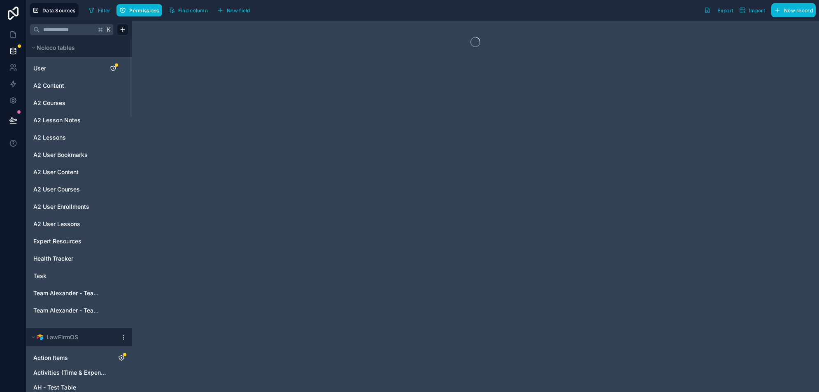
scroll to position [49, 0]
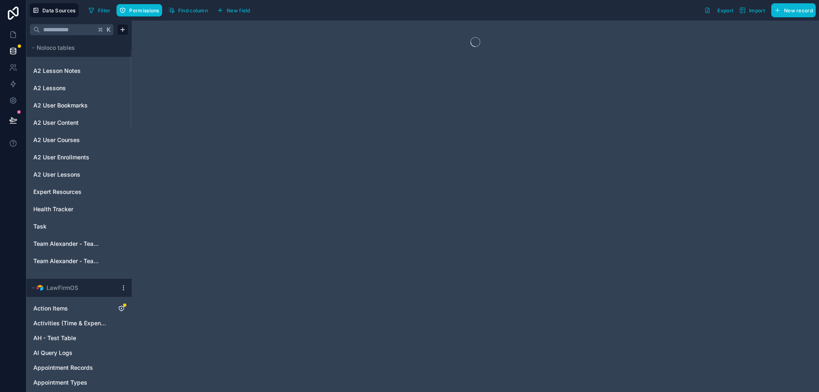
click at [123, 286] on icon at bounding box center [123, 288] width 7 height 7
click at [181, 321] on button "Queue data sync" at bounding box center [168, 317] width 99 height 13
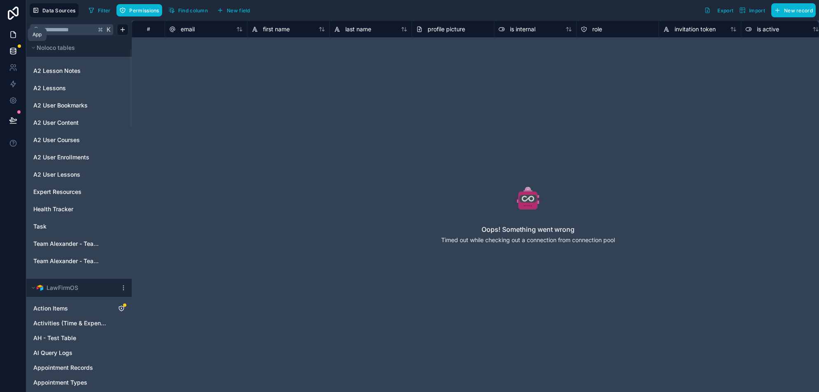
click at [13, 33] on icon at bounding box center [13, 34] width 8 height 8
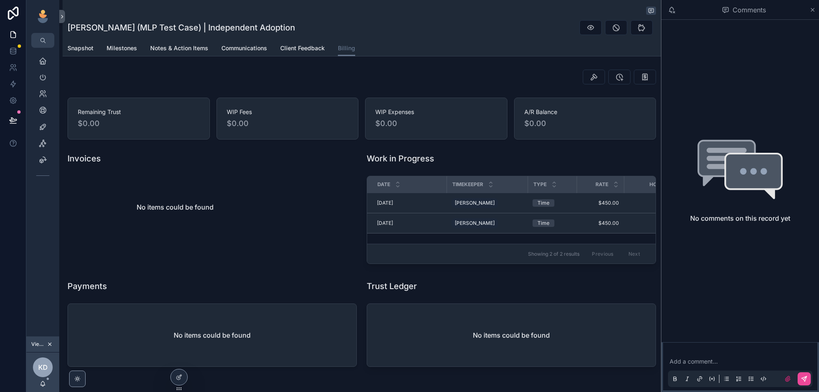
click at [651, 42] on div "Snapshot Milestones Notes & Action Items Communications Client Feedback Billing" at bounding box center [362, 48] width 589 height 16
click at [814, 9] on icon "scrollable content" at bounding box center [813, 10] width 6 height 7
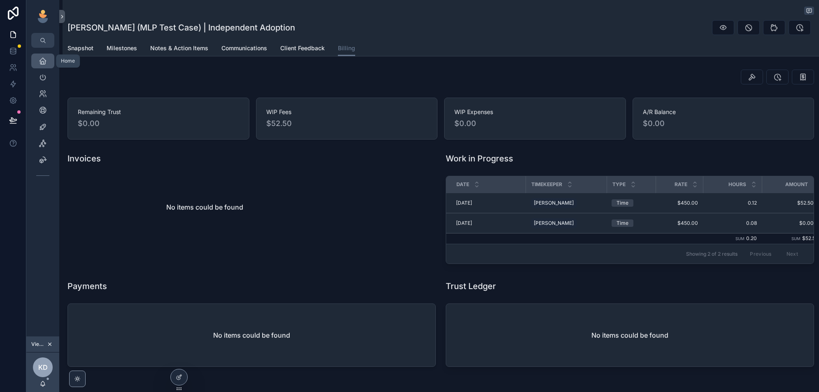
click at [37, 62] on div "Home" at bounding box center [42, 60] width 13 height 13
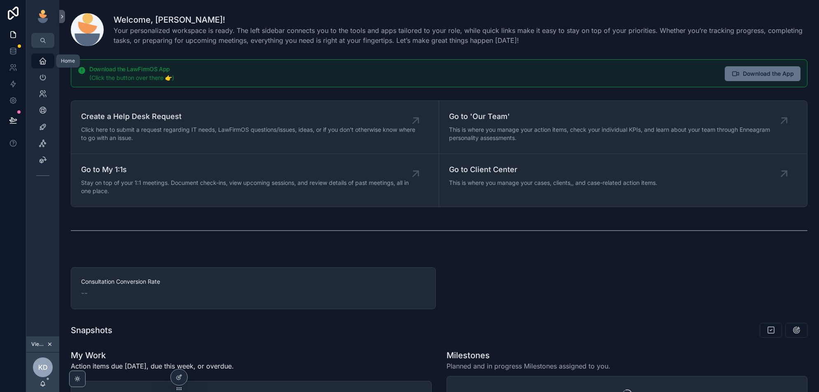
click at [49, 345] on icon "scrollable content" at bounding box center [50, 344] width 3 height 3
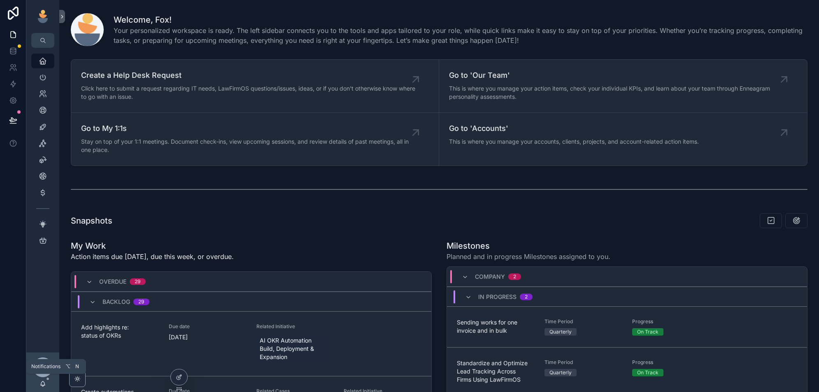
click at [44, 383] on icon "scrollable content" at bounding box center [43, 383] width 7 height 7
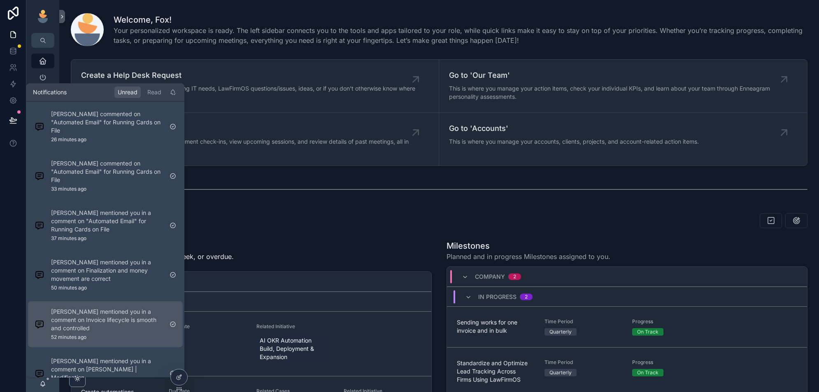
click at [136, 329] on p "[PERSON_NAME] mentioned you in a comment on Invoice lifecycle is smooth and con…" at bounding box center [107, 320] width 112 height 25
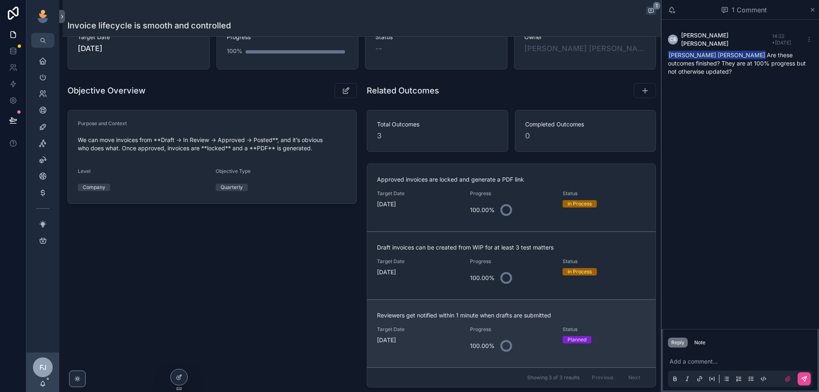
scroll to position [62, 0]
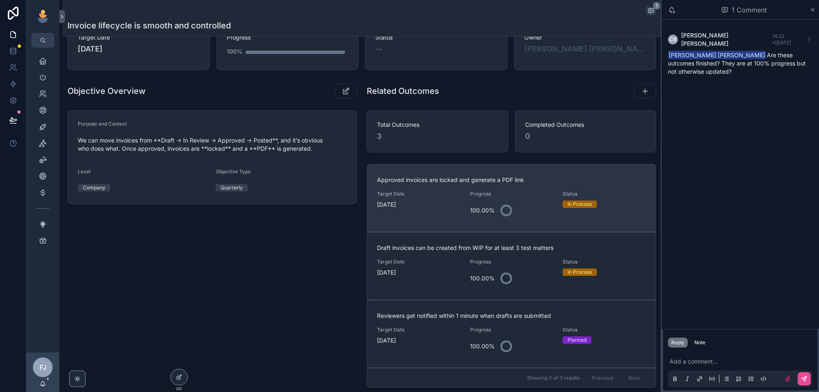
click at [546, 215] on div "100.00%" at bounding box center [511, 211] width 83 height 20
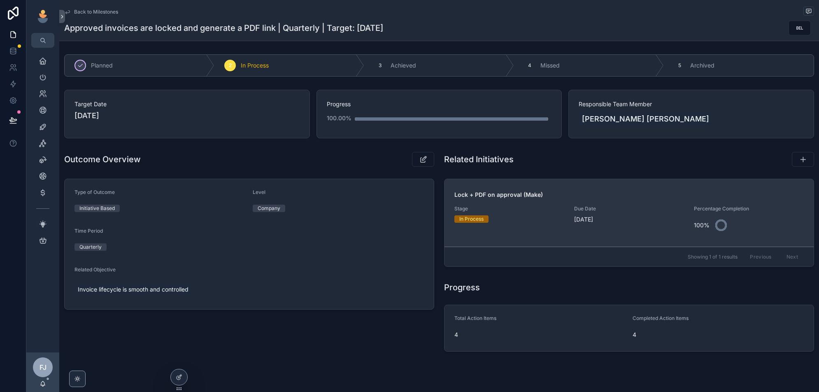
click at [626, 203] on div "Lock + PDF on approval (Make) Stage In Process Due Date [DATE] Percentage Compl…" at bounding box center [630, 213] width 350 height 44
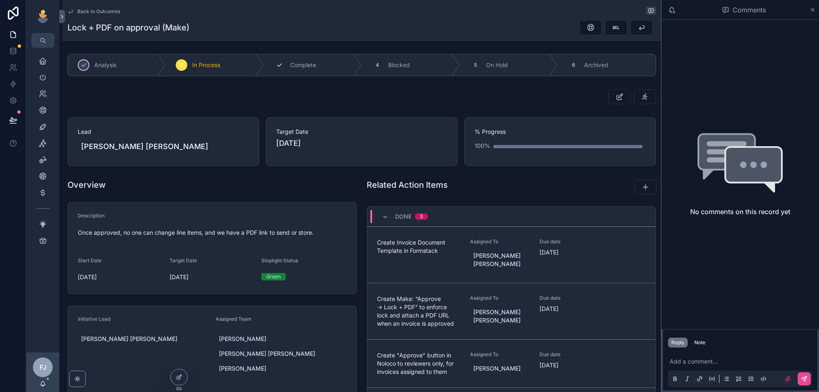
click at [290, 63] on span "Complete" at bounding box center [303, 65] width 26 height 8
click at [85, 8] on span "Back to Outcomes" at bounding box center [98, 11] width 43 height 7
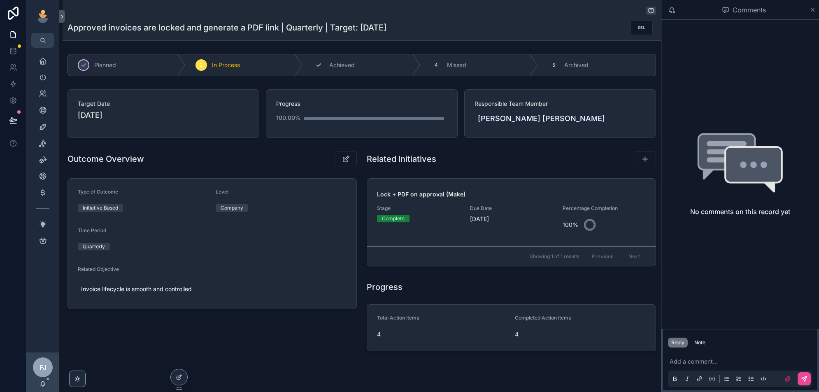
click at [326, 62] on div "3 Achieved" at bounding box center [362, 64] width 118 height 21
click at [154, 290] on span "Invoice lifecycle is smooth and controlled" at bounding box center [136, 289] width 111 height 8
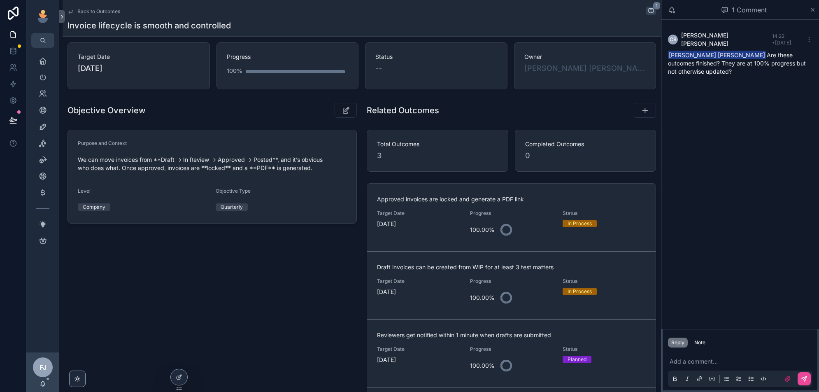
scroll to position [55, 0]
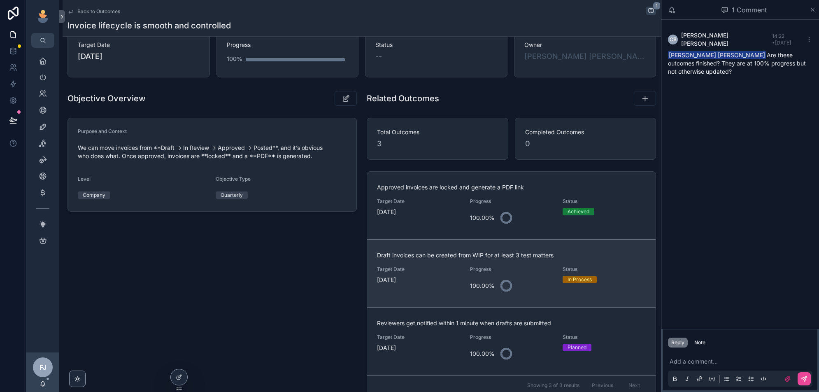
click at [623, 281] on div "In Process" at bounding box center [593, 279] width 60 height 7
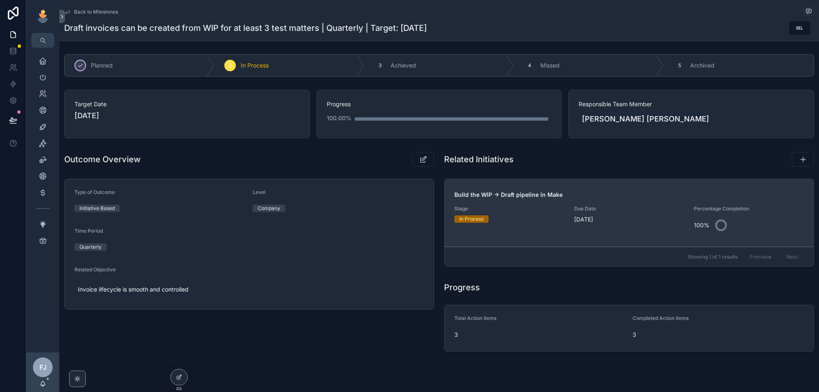
click at [540, 227] on div "Stage In Process" at bounding box center [510, 220] width 110 height 30
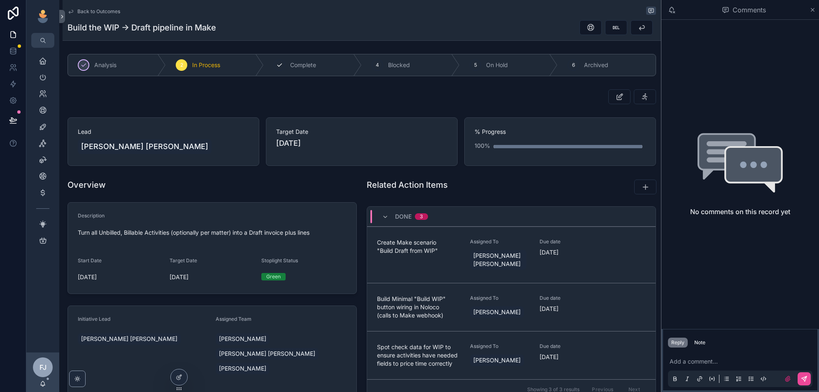
click at [310, 68] on span "Complete" at bounding box center [303, 65] width 26 height 8
click at [89, 11] on span "Back to Outcomes" at bounding box center [98, 11] width 43 height 7
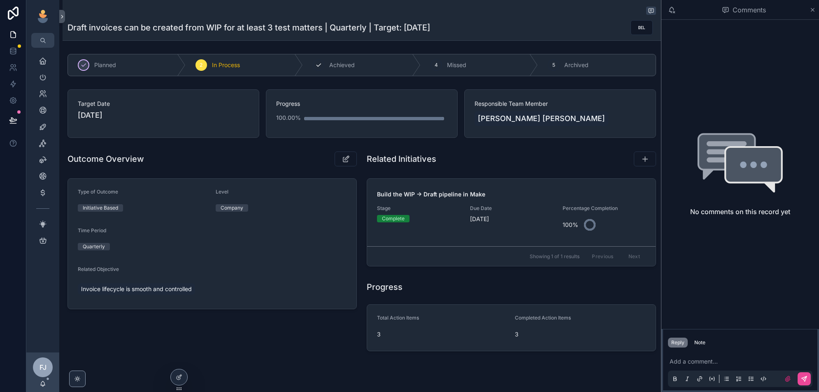
click at [355, 59] on div "3 Achieved" at bounding box center [362, 64] width 118 height 21
click at [166, 287] on span "Invoice lifecycle is smooth and controlled" at bounding box center [136, 289] width 111 height 8
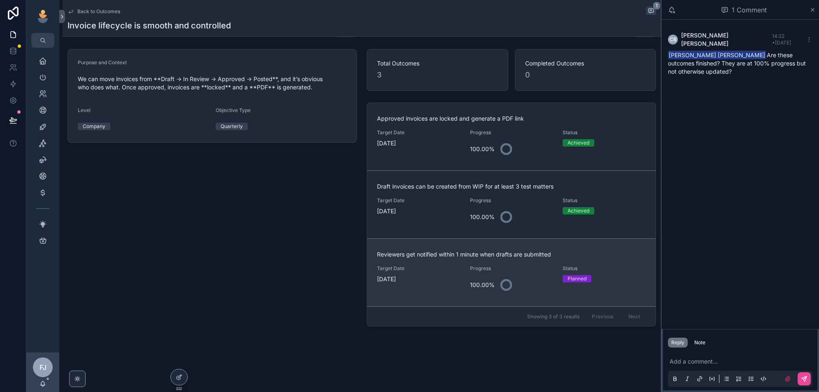
scroll to position [128, 0]
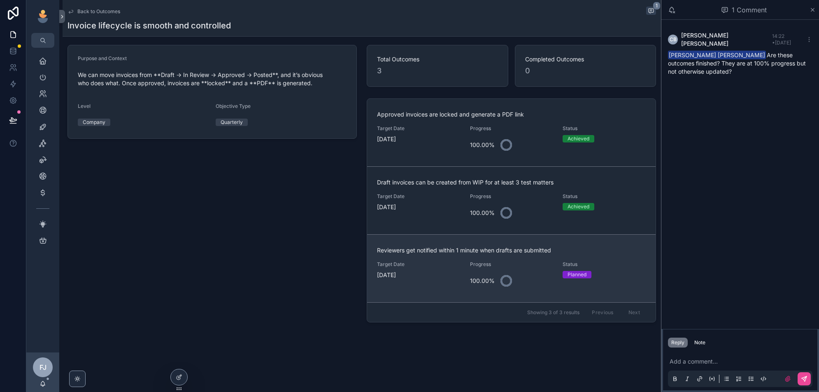
click at [483, 273] on div "100.00%" at bounding box center [482, 281] width 25 height 16
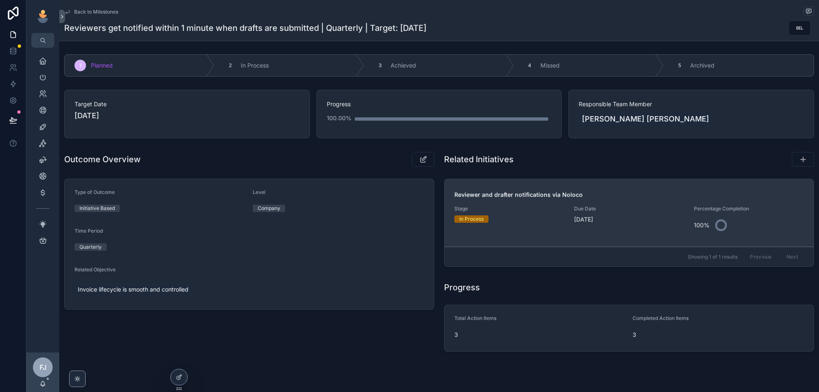
click at [659, 195] on span "Reviewer and drafter notifications via Noloco" at bounding box center [630, 195] width 350 height 8
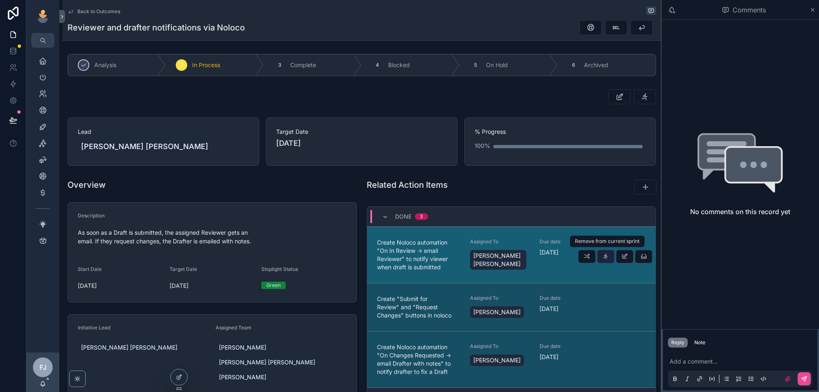
click at [606, 257] on icon "scrollable content" at bounding box center [606, 256] width 7 height 7
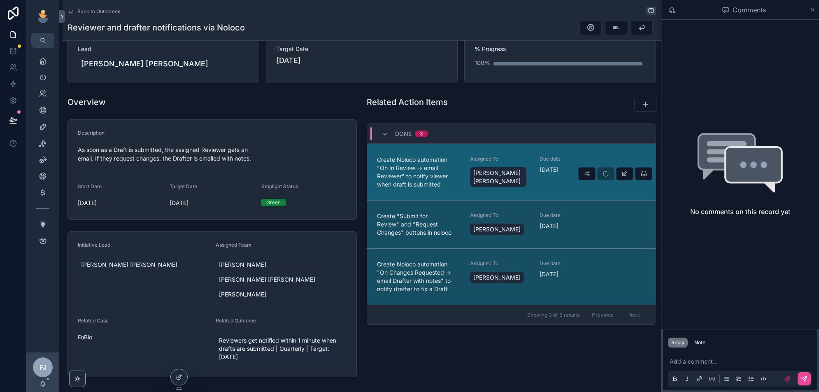
scroll to position [93, 0]
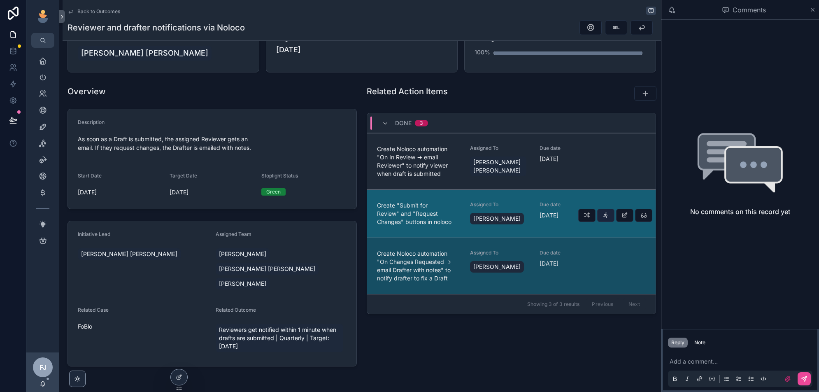
click at [608, 214] on icon "scrollable content" at bounding box center [606, 215] width 7 height 7
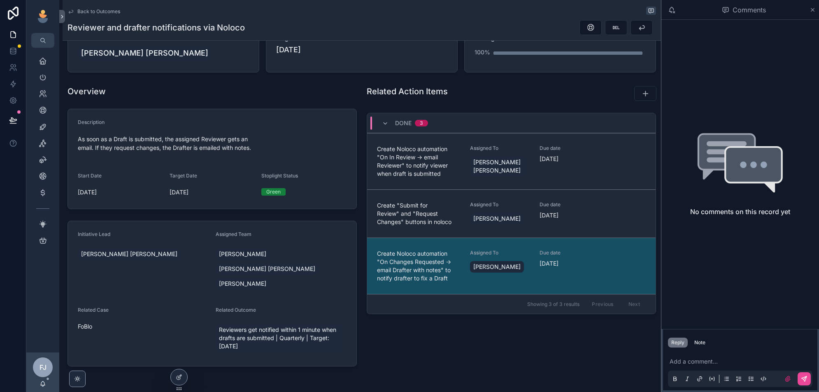
click at [0, 0] on icon "scrollable content" at bounding box center [0, 0] width 0 height 0
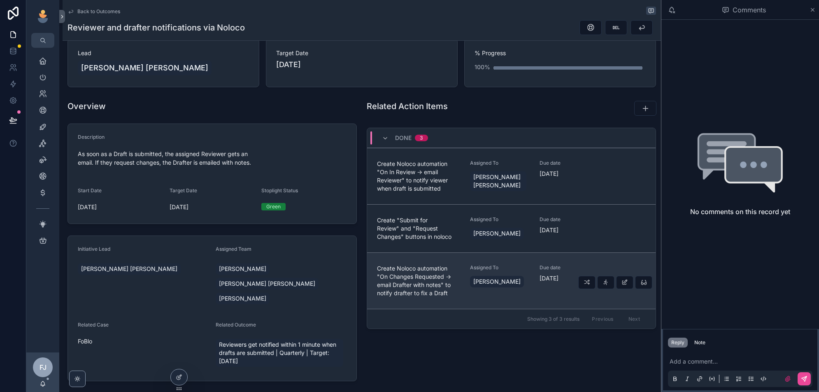
scroll to position [89, 0]
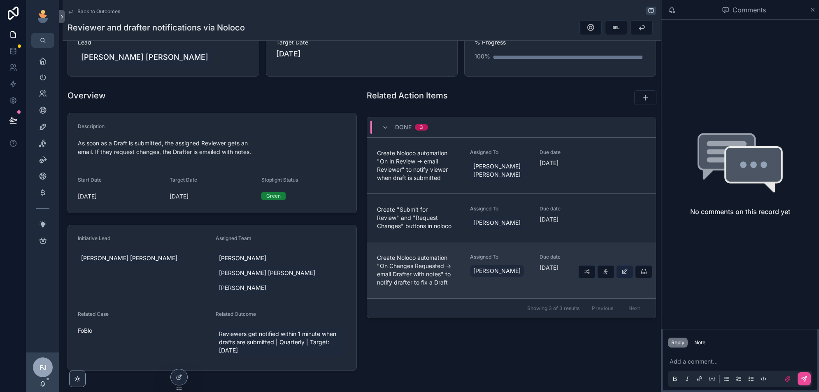
click at [625, 272] on icon "scrollable content" at bounding box center [625, 271] width 7 height 7
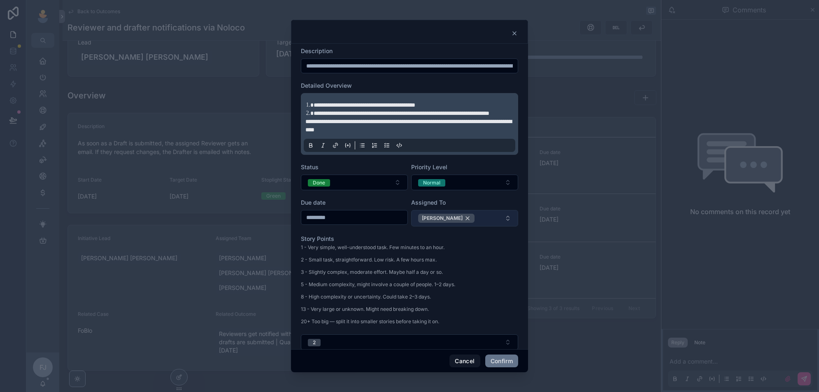
click at [454, 223] on div "Mav Chetty" at bounding box center [446, 218] width 56 height 9
click at [481, 224] on button "Mav Chetty" at bounding box center [464, 218] width 107 height 16
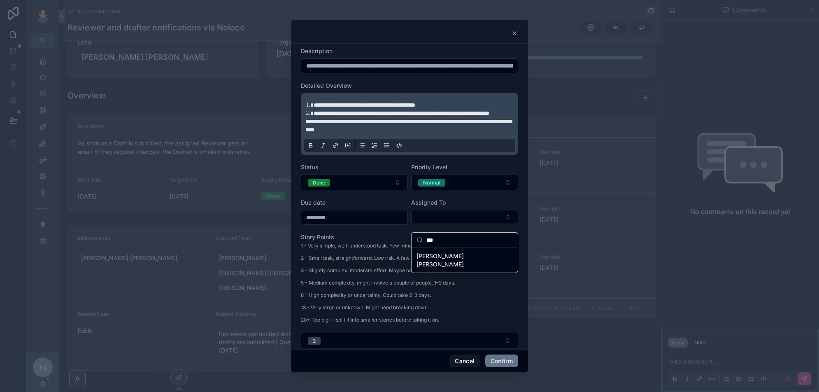
type input "***"
click at [446, 268] on div "Home Leadership Our Team Help Desk Sales Navigator Client Center Marketing Hub …" at bounding box center [409, 196] width 819 height 392
click at [465, 236] on form "**********" at bounding box center [409, 245] width 217 height 397
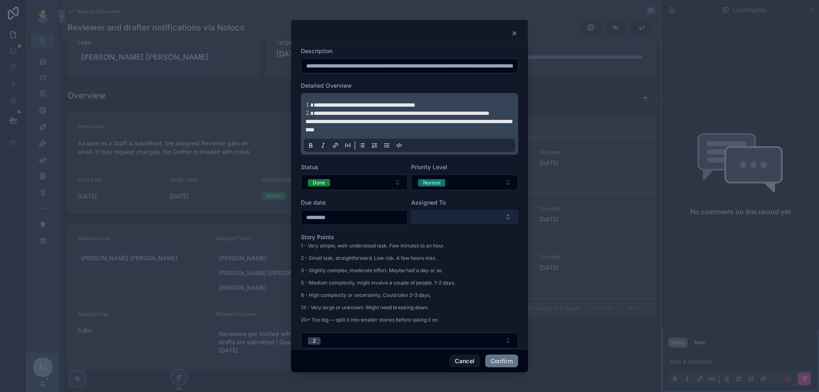
click at [471, 222] on button "Select Button" at bounding box center [464, 217] width 107 height 14
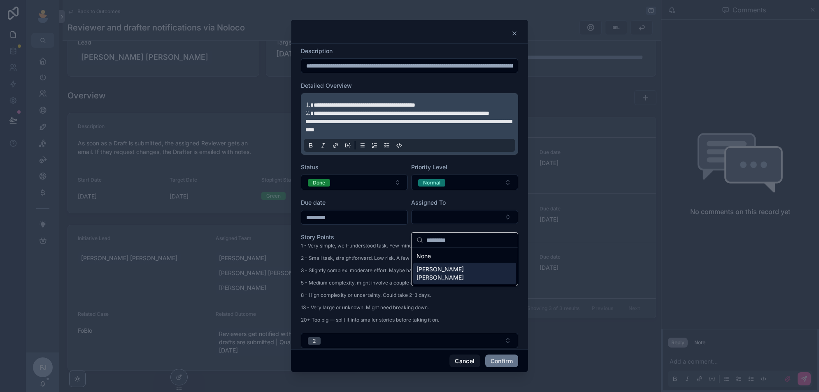
click at [457, 271] on div "[PERSON_NAME] [PERSON_NAME]" at bounding box center [464, 273] width 103 height 21
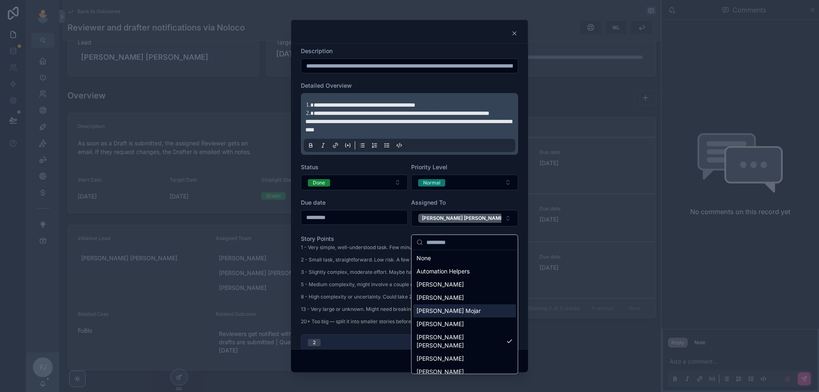
click at [362, 347] on button "2" at bounding box center [409, 342] width 217 height 16
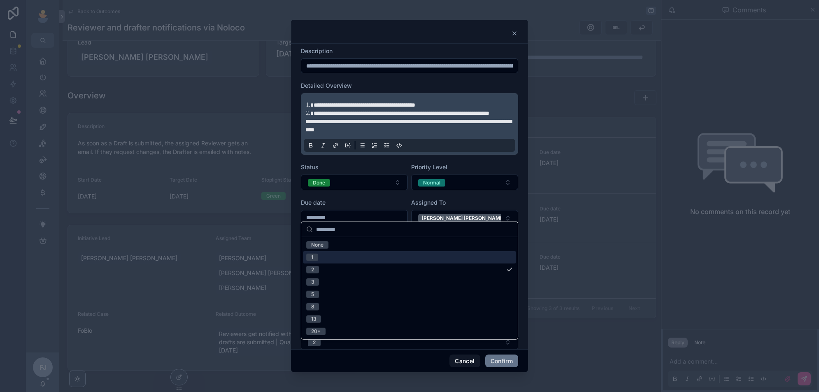
click at [492, 171] on div "Priority Level" at bounding box center [464, 167] width 107 height 8
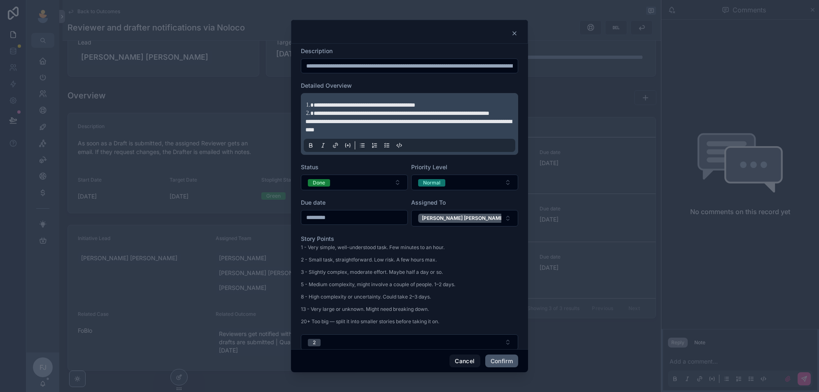
drag, startPoint x: 500, startPoint y: 363, endPoint x: 600, endPoint y: 230, distance: 166.2
click at [500, 363] on button "Confirm" at bounding box center [501, 361] width 33 height 13
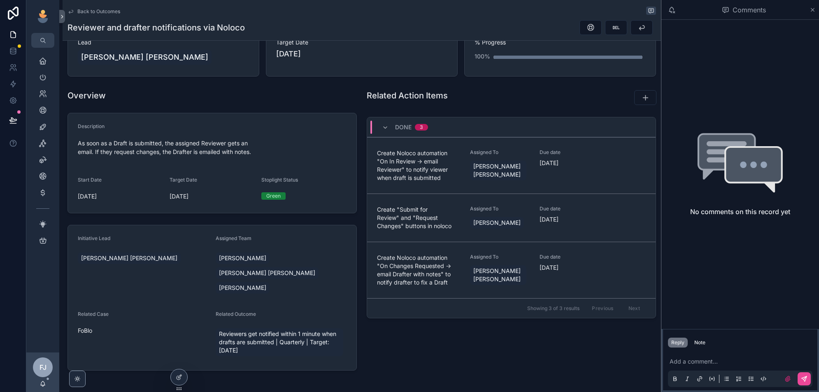
click at [0, 0] on icon "scrollable content" at bounding box center [0, 0] width 0 height 0
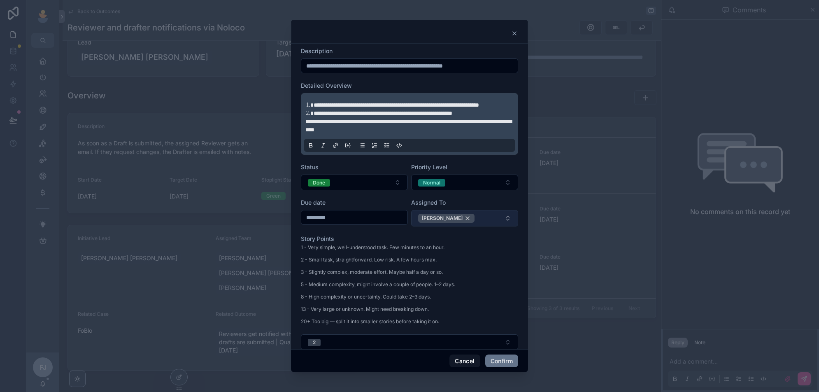
click at [457, 223] on div "[PERSON_NAME]" at bounding box center [446, 218] width 56 height 9
click at [481, 224] on button "Select Button" at bounding box center [464, 217] width 107 height 14
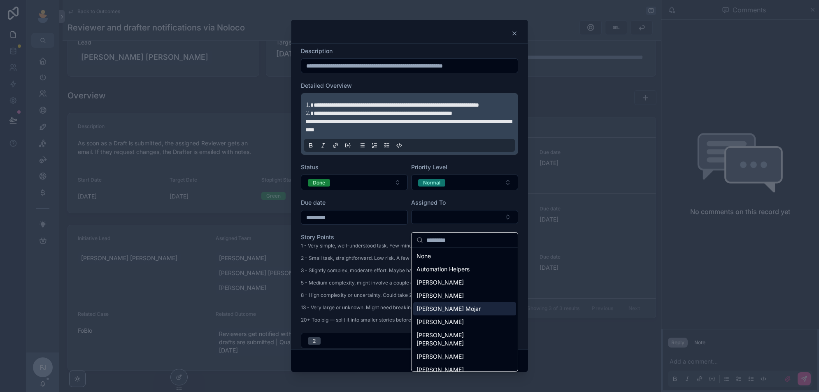
scroll to position [51, 0]
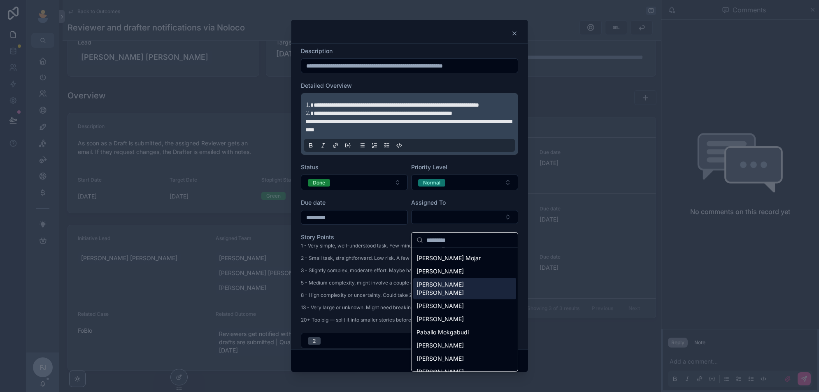
click at [449, 284] on span "[PERSON_NAME] [PERSON_NAME]" at bounding box center [460, 288] width 86 height 16
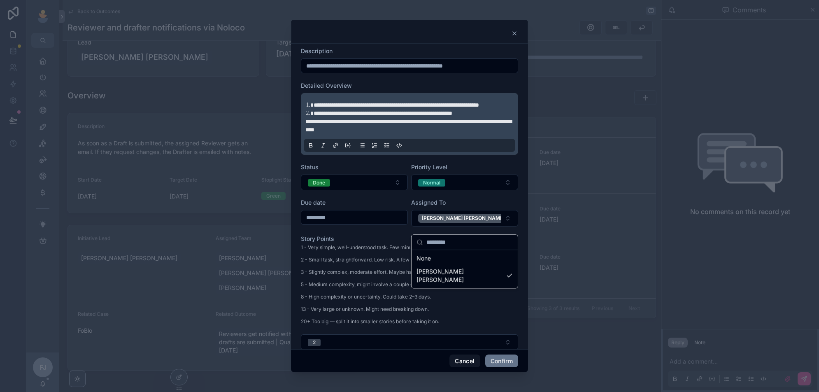
click at [372, 362] on div "Cancel Confirm" at bounding box center [409, 360] width 237 height 23
click at [499, 363] on button "Confirm" at bounding box center [501, 361] width 33 height 13
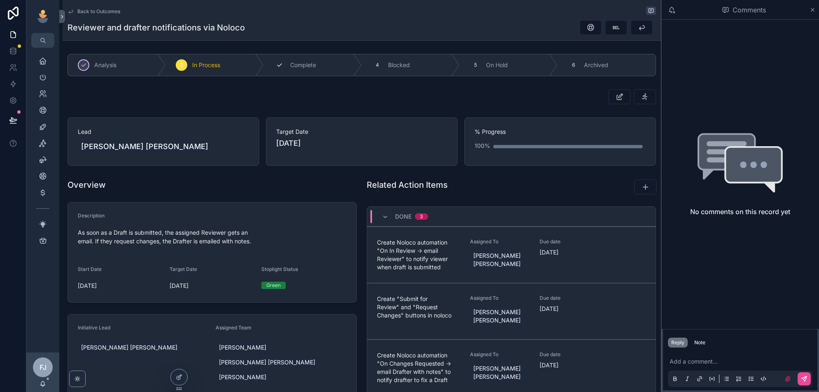
click at [305, 61] on span "Complete" at bounding box center [303, 65] width 26 height 8
click at [100, 11] on span "Back to Outcomes" at bounding box center [98, 11] width 43 height 7
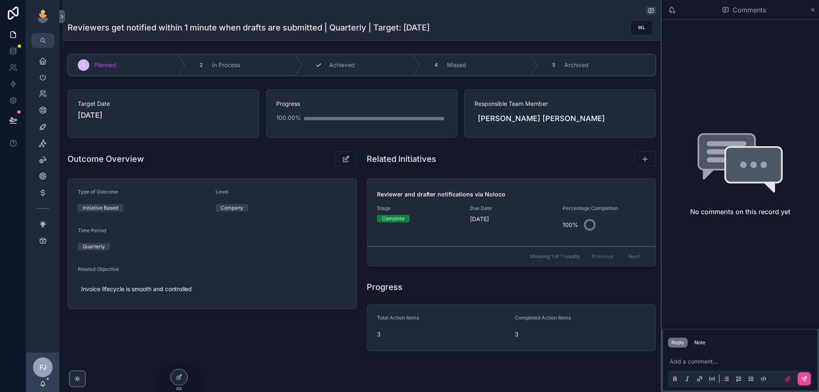
click at [375, 59] on div "3 Achieved" at bounding box center [362, 64] width 118 height 21
click at [161, 289] on span "Invoice lifecycle is smooth and controlled" at bounding box center [136, 289] width 111 height 8
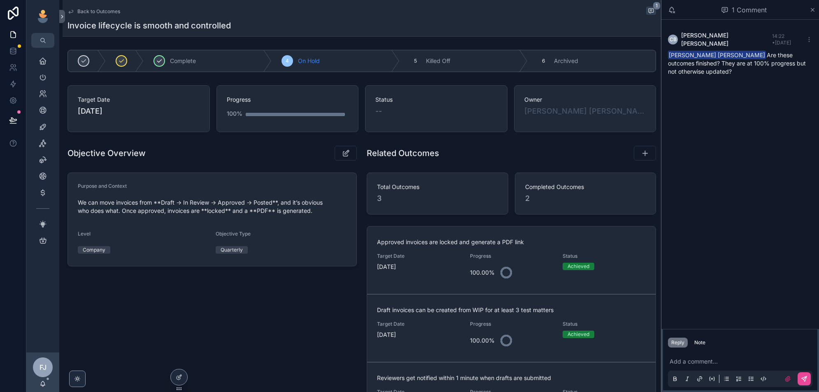
click at [170, 60] on span "Complete" at bounding box center [183, 61] width 26 height 8
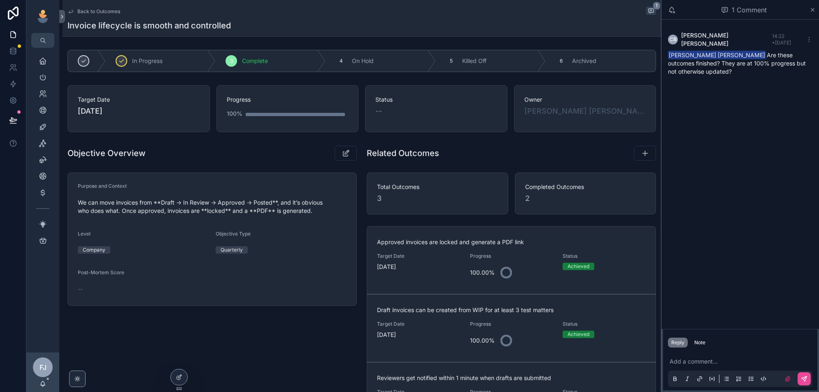
click at [695, 359] on p "scrollable content" at bounding box center [742, 361] width 145 height 8
click at [101, 11] on span "Back to Outcomes" at bounding box center [98, 11] width 43 height 7
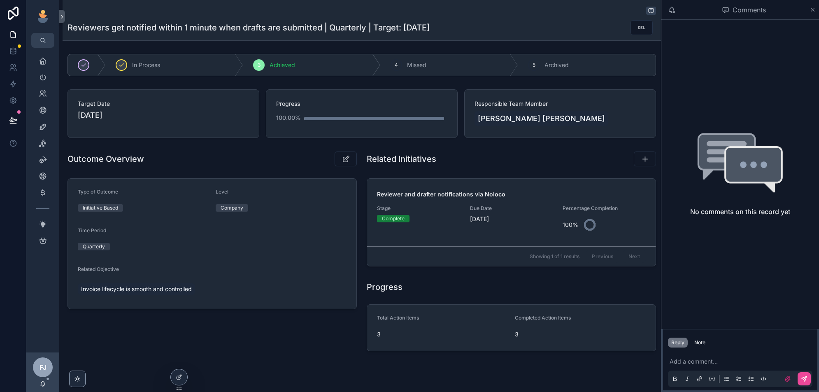
click at [47, 383] on div "FJ Fox Johnston" at bounding box center [42, 372] width 33 height 40
click at [41, 380] on icon "scrollable content" at bounding box center [43, 383] width 7 height 7
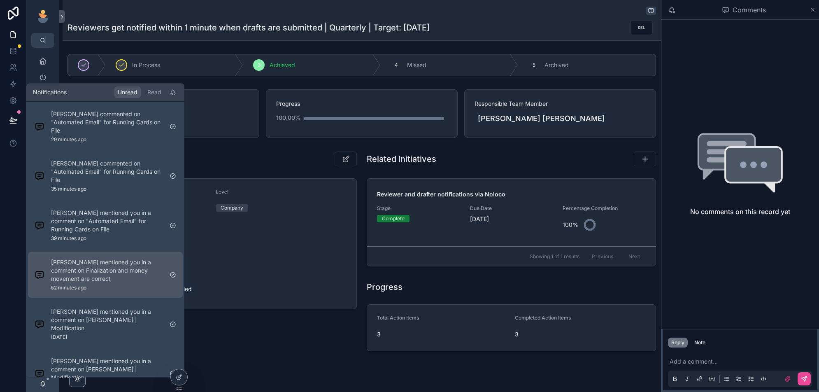
click at [119, 273] on p "Chad Burton mentioned you in a comment on Finalization and money movement are c…" at bounding box center [107, 270] width 112 height 25
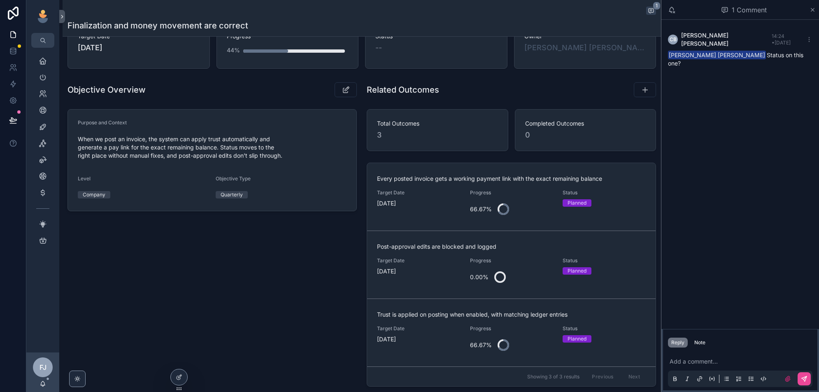
scroll to position [120, 0]
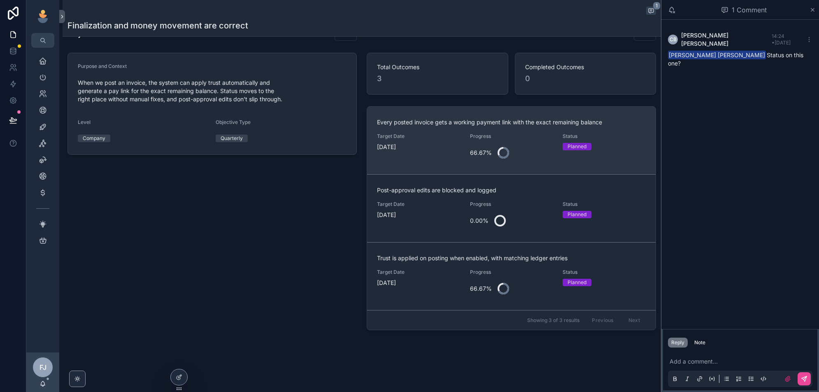
click at [545, 146] on div "66.67%" at bounding box center [511, 153] width 83 height 20
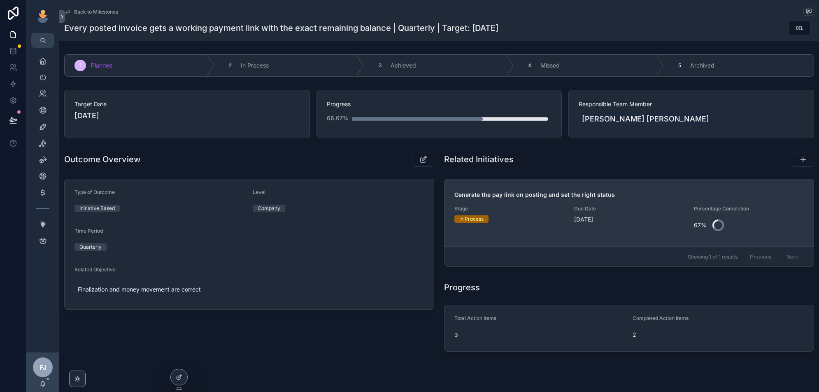
click at [545, 221] on div "In Process" at bounding box center [510, 218] width 110 height 7
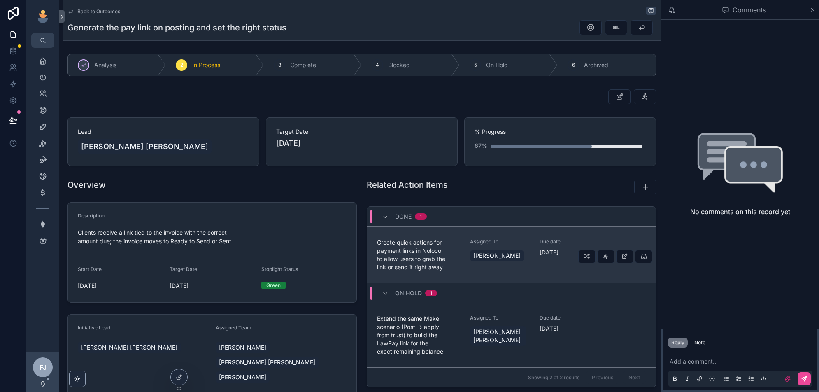
scroll to position [65, 0]
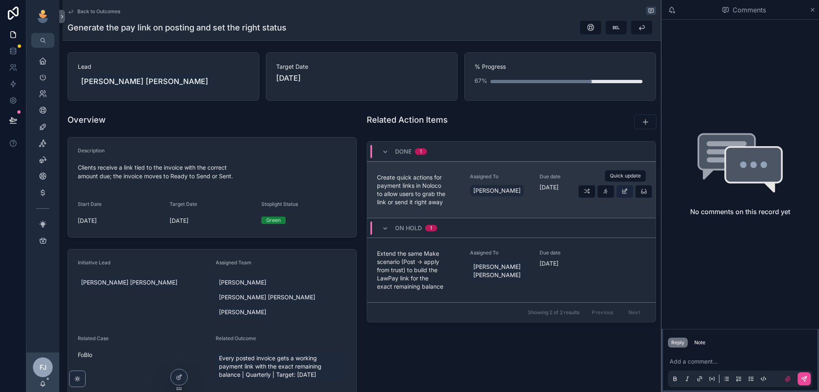
click at [626, 190] on icon "scrollable content" at bounding box center [625, 191] width 7 height 7
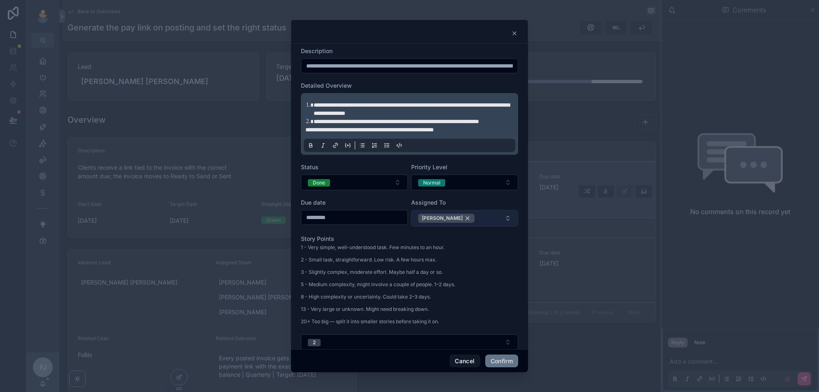
click at [457, 223] on div "[PERSON_NAME]" at bounding box center [446, 218] width 56 height 9
click at [483, 224] on button "Select Button" at bounding box center [464, 217] width 107 height 14
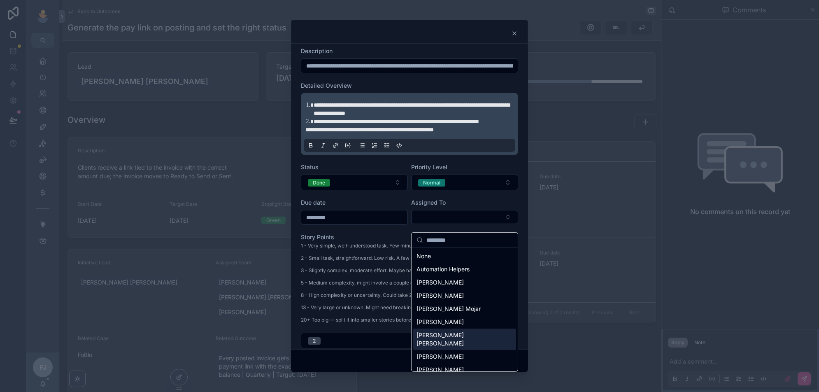
click at [467, 335] on div "[PERSON_NAME] [PERSON_NAME]" at bounding box center [464, 339] width 103 height 21
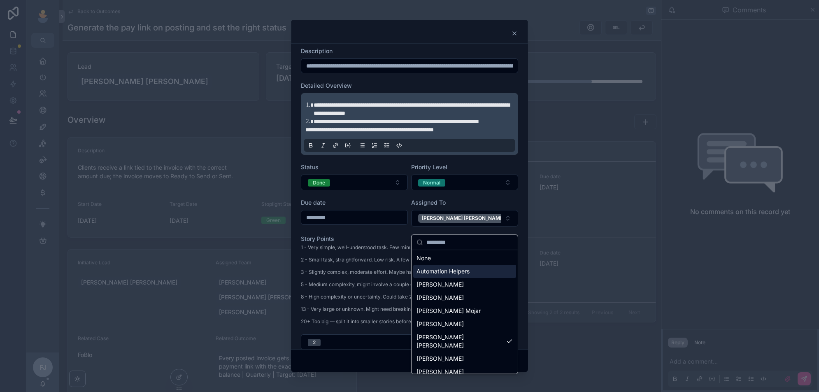
click at [492, 171] on div "Priority Level" at bounding box center [464, 167] width 107 height 8
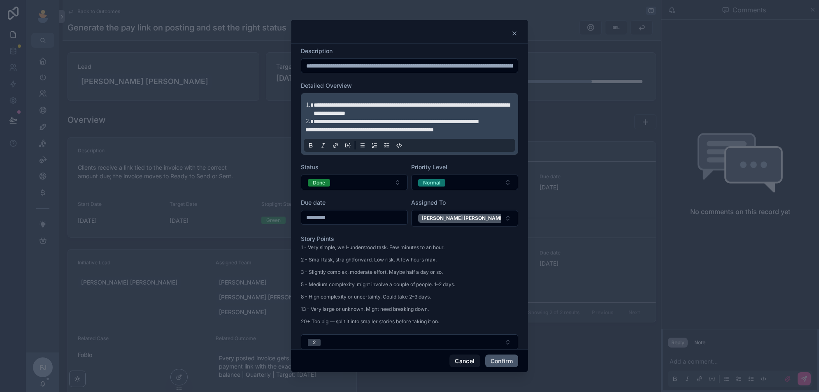
click at [505, 360] on button "Confirm" at bounding box center [501, 361] width 33 height 13
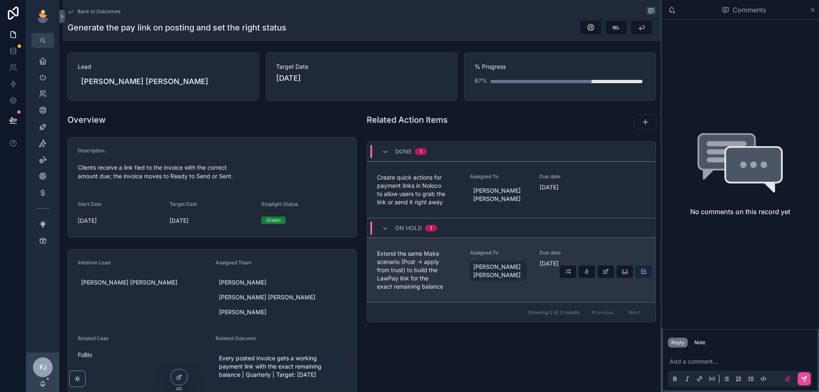
click at [639, 271] on button "scrollable content" at bounding box center [643, 271] width 17 height 13
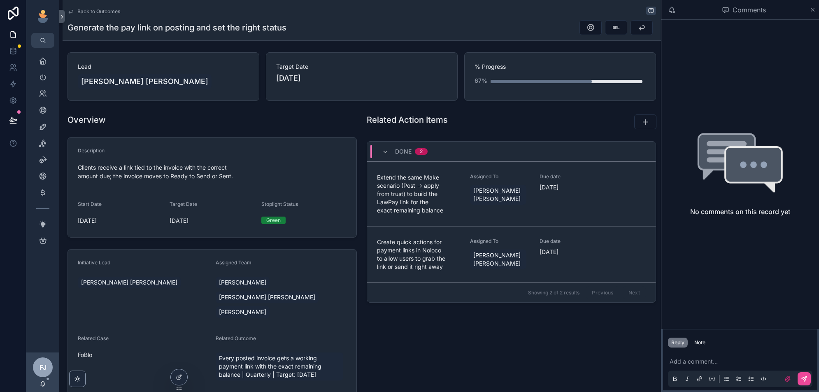
scroll to position [0, 0]
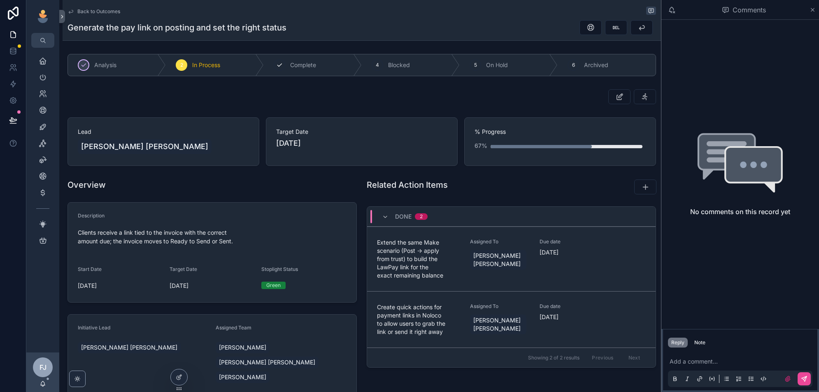
click at [302, 67] on span "Complete" at bounding box center [303, 65] width 26 height 8
click at [103, 8] on span "Back to Outcomes" at bounding box center [98, 11] width 43 height 7
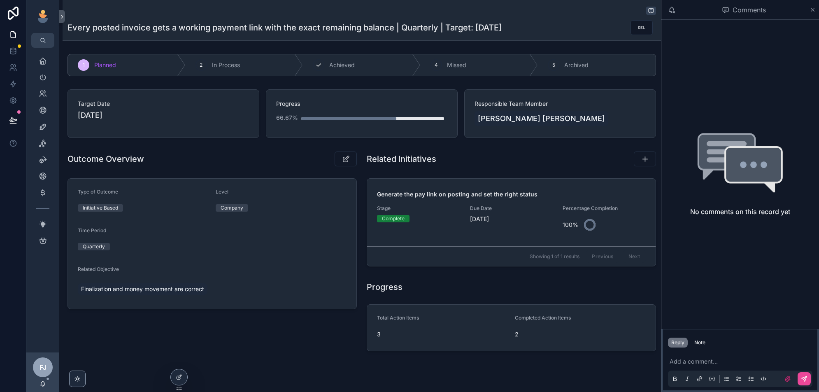
click at [368, 60] on div "3 Achieved" at bounding box center [362, 64] width 118 height 21
click at [163, 283] on link "Finalization and money movement are correct" at bounding box center [143, 289] width 130 height 12
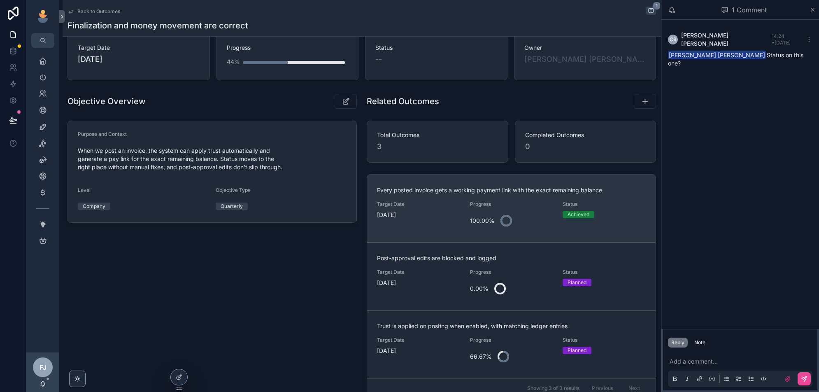
scroll to position [51, 0]
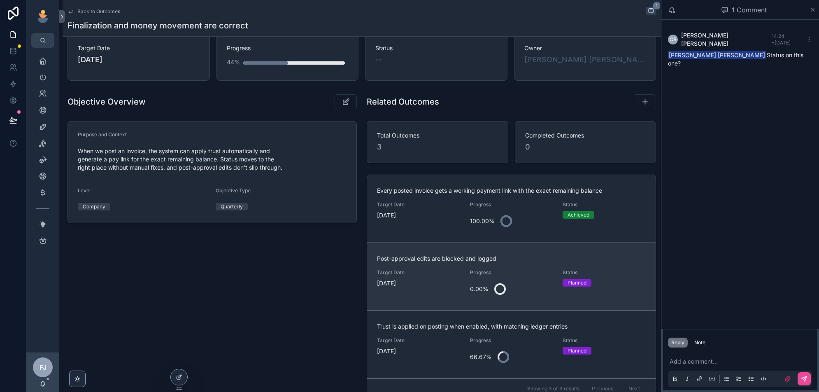
click at [532, 287] on div "0.00%" at bounding box center [511, 289] width 83 height 20
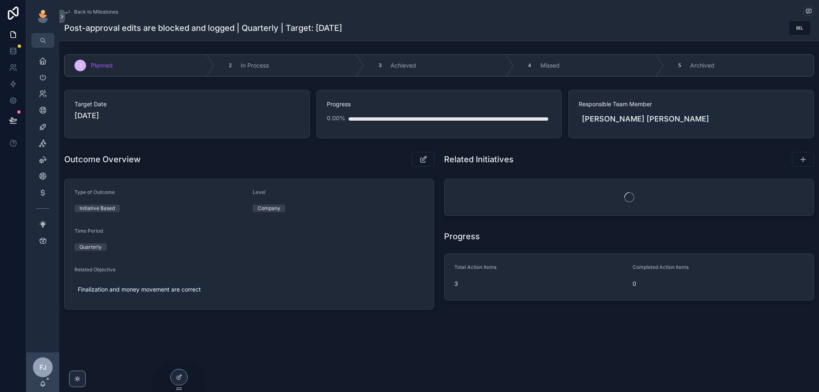
click at [639, 161] on div "Related Initiatives" at bounding box center [629, 160] width 370 height 16
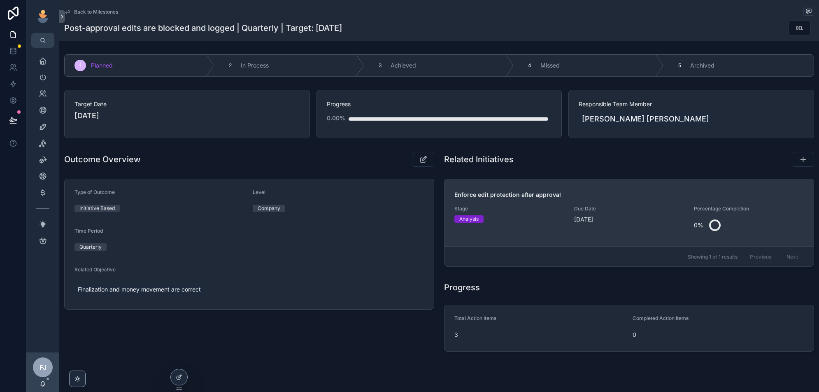
click at [642, 201] on div "Enforce edit protection after approval Stage Analysis Due Date 9/30/2025 Percen…" at bounding box center [630, 213] width 350 height 44
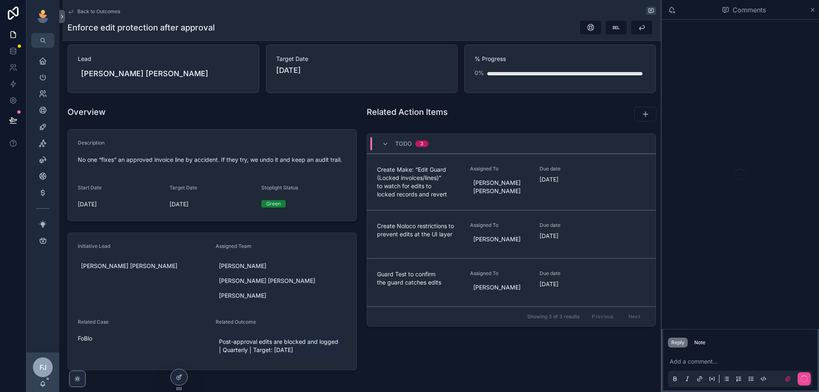
scroll to position [84, 0]
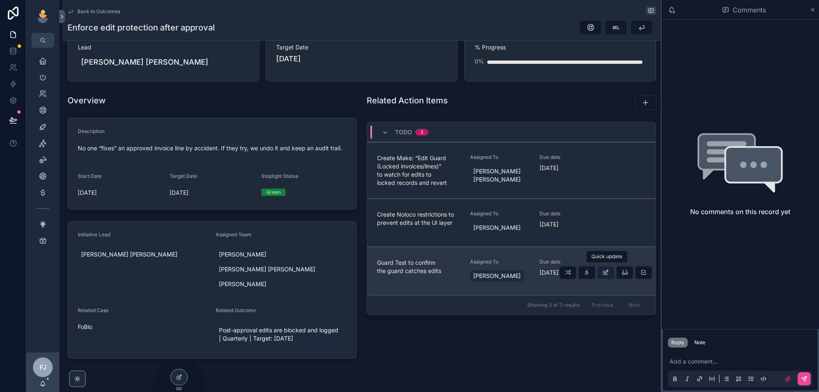
click at [606, 271] on icon "scrollable content" at bounding box center [606, 272] width 7 height 7
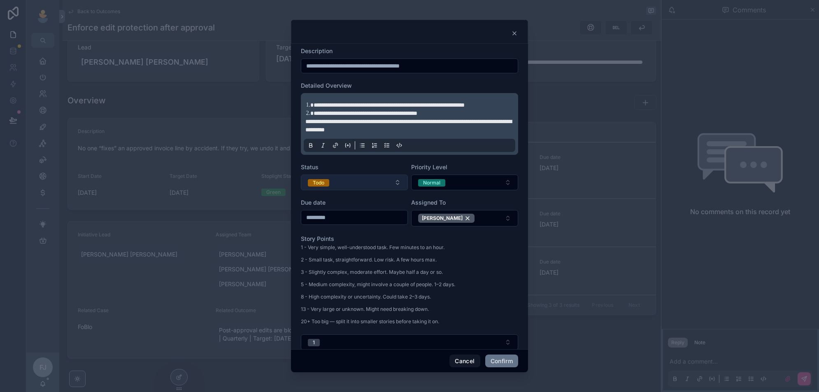
click at [375, 181] on button "Todo" at bounding box center [354, 183] width 107 height 16
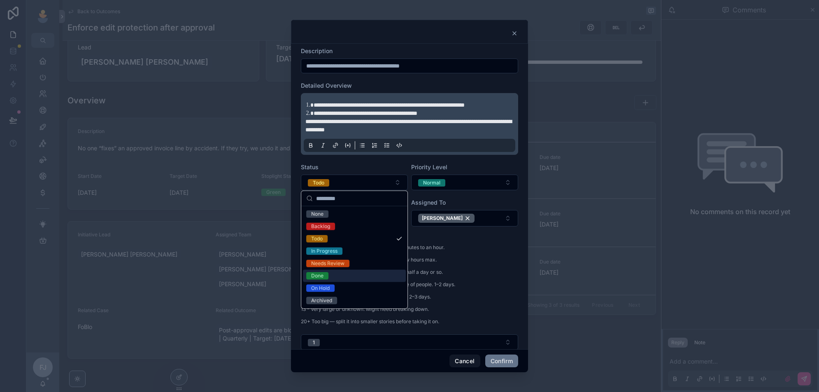
click at [345, 273] on div "Done" at bounding box center [354, 276] width 103 height 12
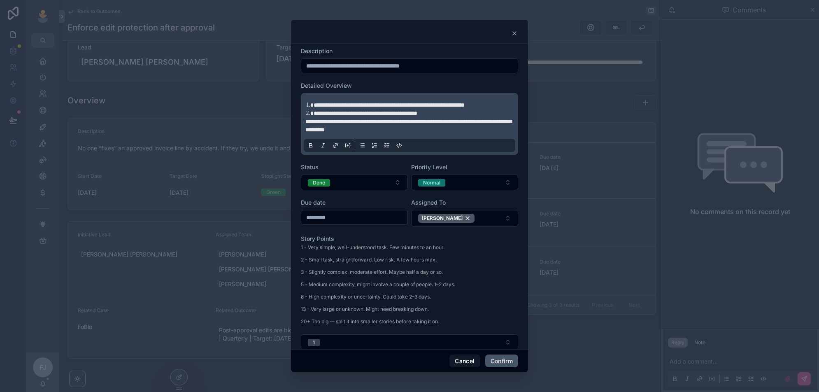
click at [501, 359] on button "Confirm" at bounding box center [501, 361] width 33 height 13
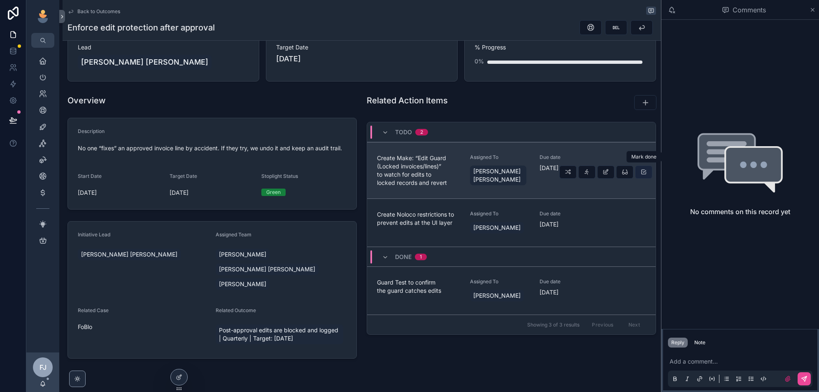
click at [643, 172] on icon "scrollable content" at bounding box center [644, 172] width 7 height 7
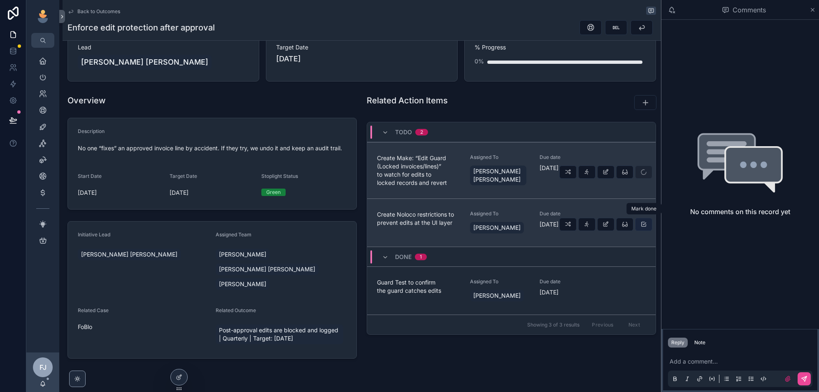
click at [642, 224] on icon "scrollable content" at bounding box center [644, 224] width 7 height 7
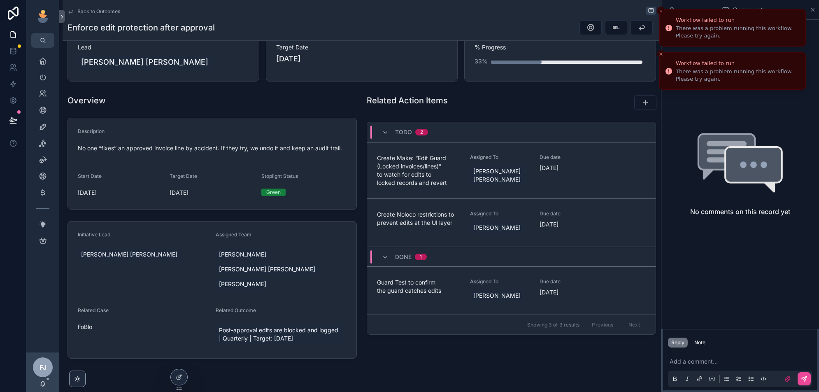
click at [660, 12] on line "Close toast" at bounding box center [661, 10] width 2 height 2
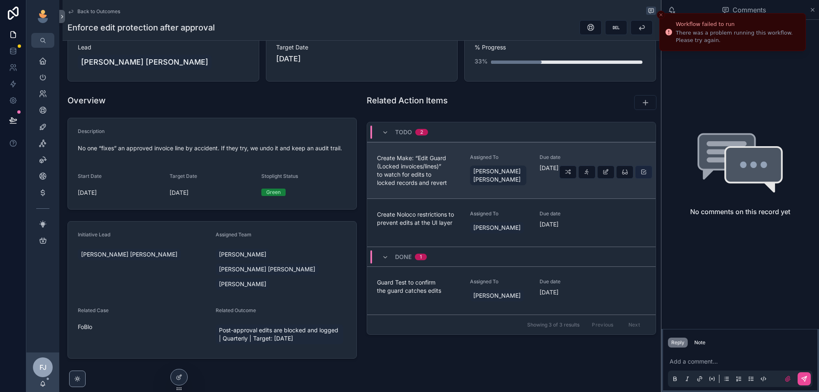
click at [645, 169] on icon "scrollable content" at bounding box center [644, 172] width 7 height 7
click at [607, 169] on icon "scrollable content" at bounding box center [606, 172] width 7 height 7
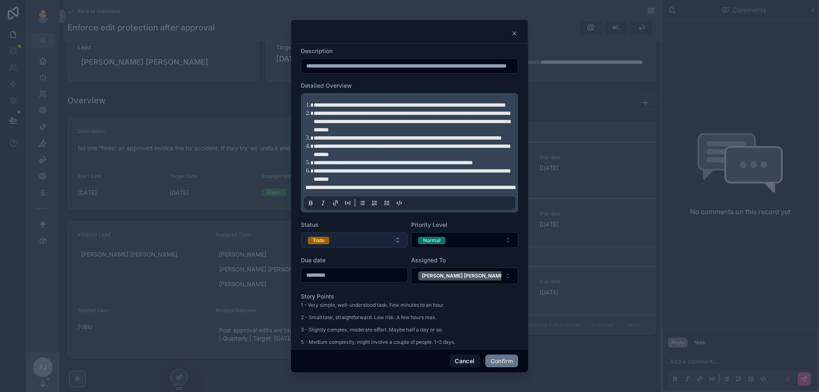
click at [347, 248] on button "Todo" at bounding box center [354, 240] width 107 height 16
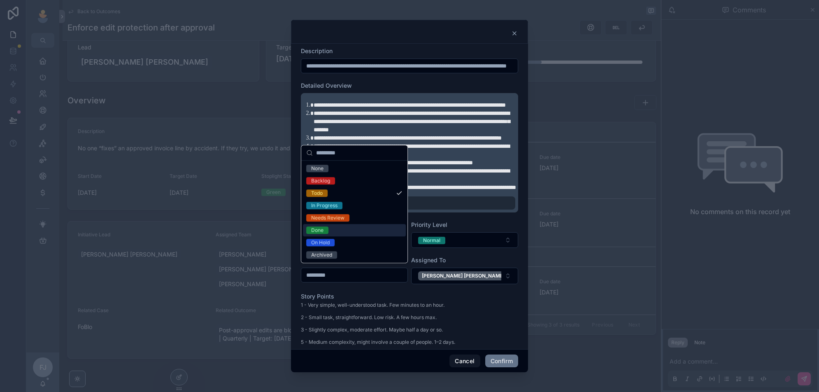
click at [356, 228] on div "Done" at bounding box center [354, 230] width 103 height 12
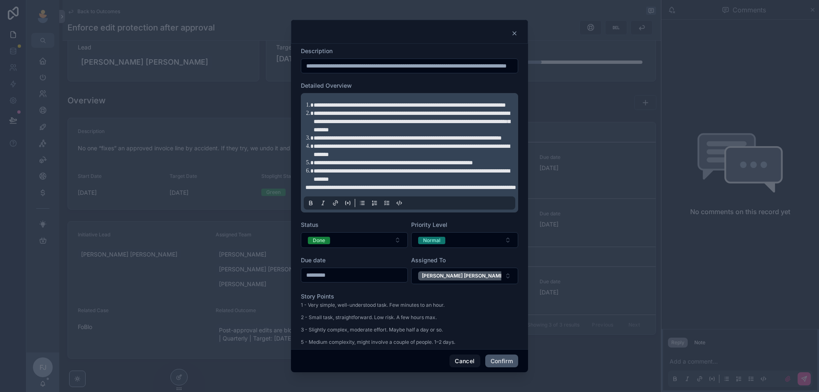
click at [500, 359] on button "Confirm" at bounding box center [501, 361] width 33 height 13
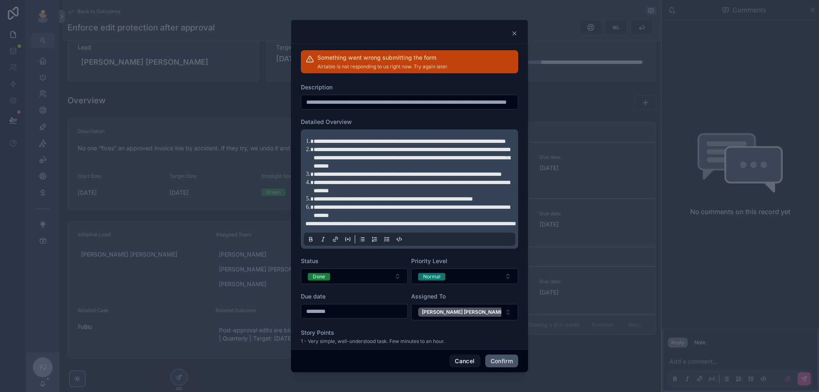
click at [502, 359] on button "Confirm" at bounding box center [501, 361] width 33 height 13
click at [512, 36] on icon at bounding box center [514, 33] width 7 height 7
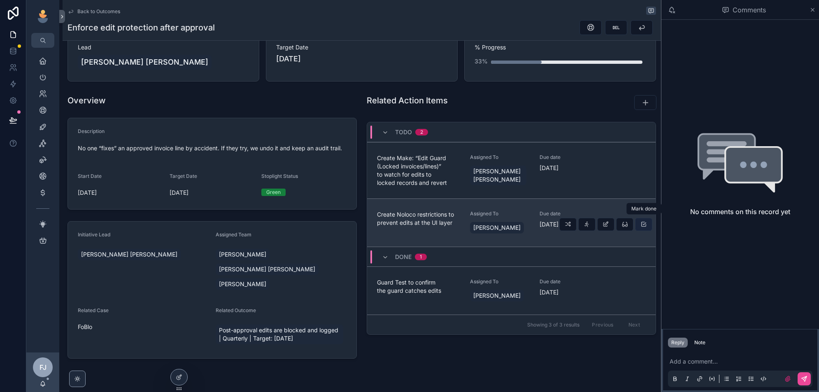
click at [642, 222] on icon "scrollable content" at bounding box center [644, 224] width 7 height 7
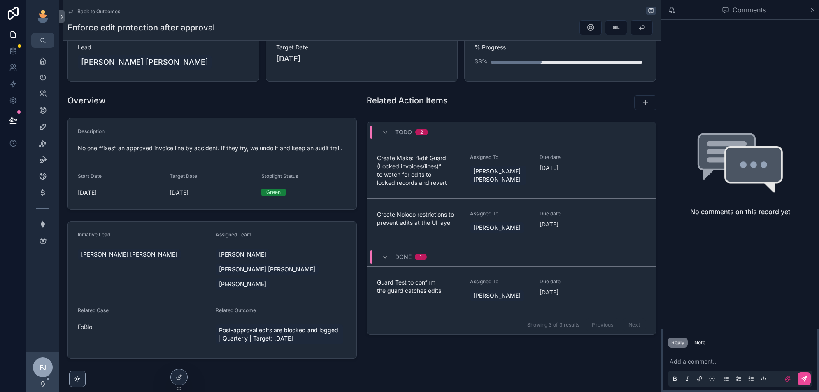
scroll to position [0, 0]
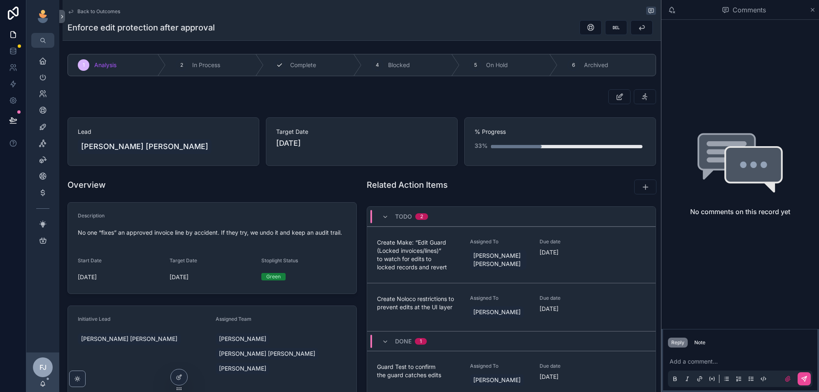
click at [308, 68] on span "Complete" at bounding box center [303, 65] width 26 height 8
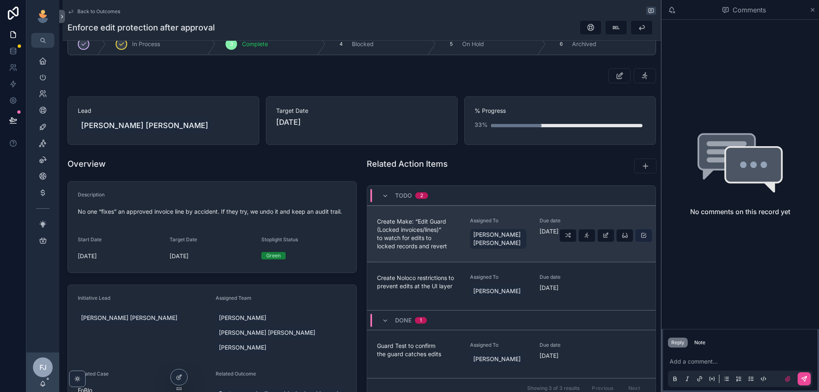
click at [644, 233] on icon "scrollable content" at bounding box center [644, 235] width 7 height 7
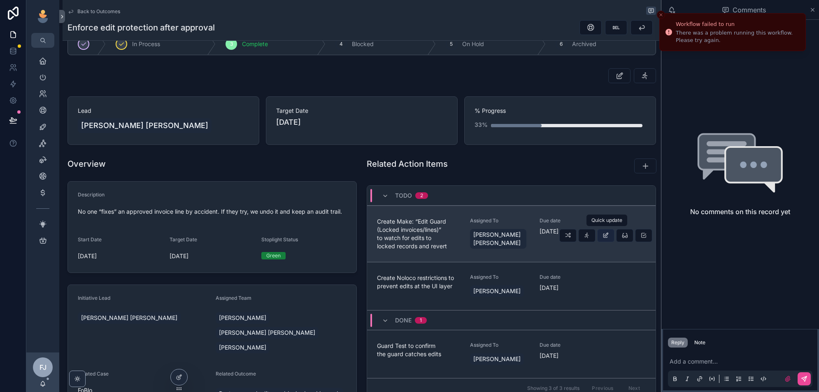
click at [607, 237] on span "scrollable content" at bounding box center [606, 235] width 7 height 7
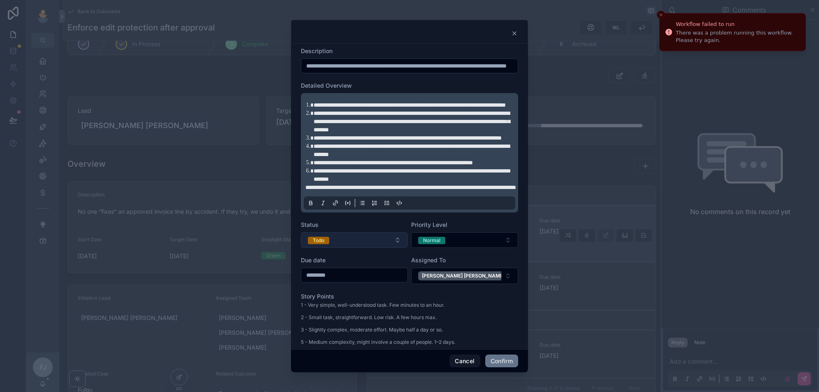
click at [362, 248] on button "Todo" at bounding box center [354, 240] width 107 height 16
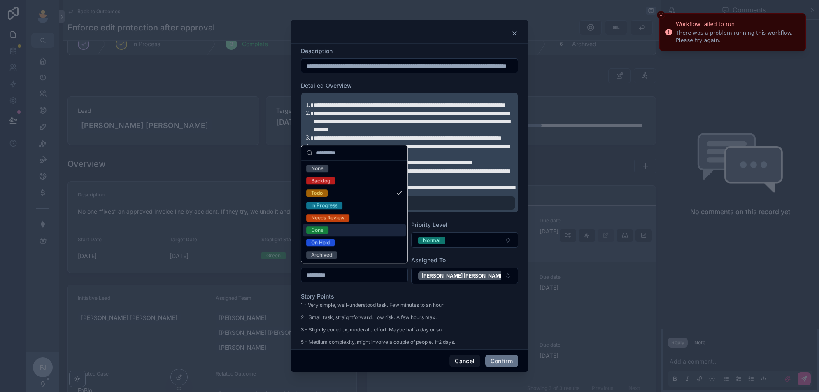
click at [348, 230] on div "Done" at bounding box center [354, 230] width 103 height 12
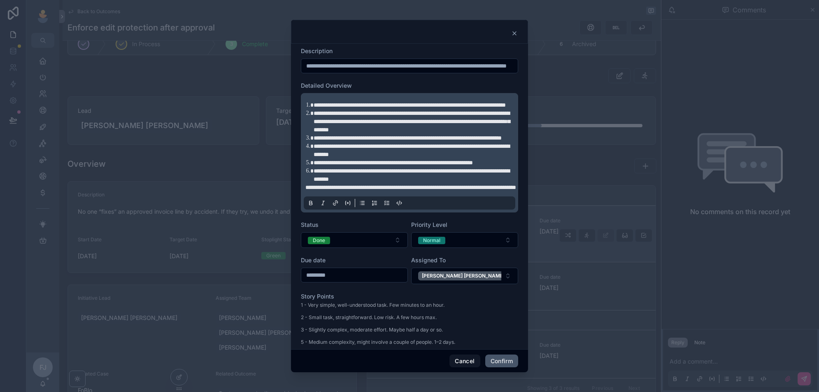
click at [503, 355] on button "Confirm" at bounding box center [501, 361] width 33 height 13
click at [504, 364] on span at bounding box center [508, 360] width 21 height 16
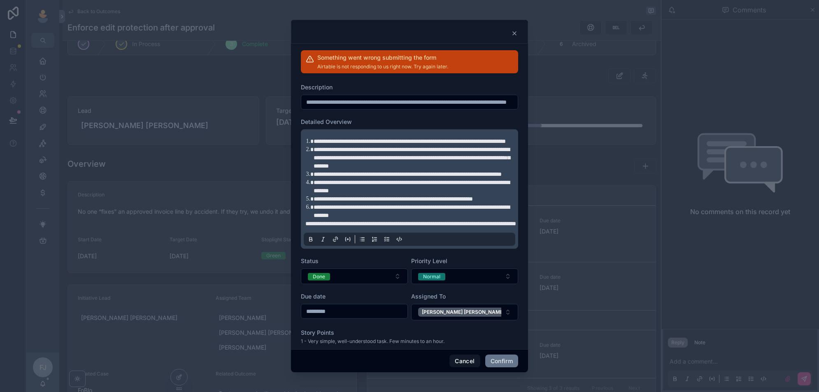
click at [514, 33] on icon at bounding box center [514, 33] width 7 height 7
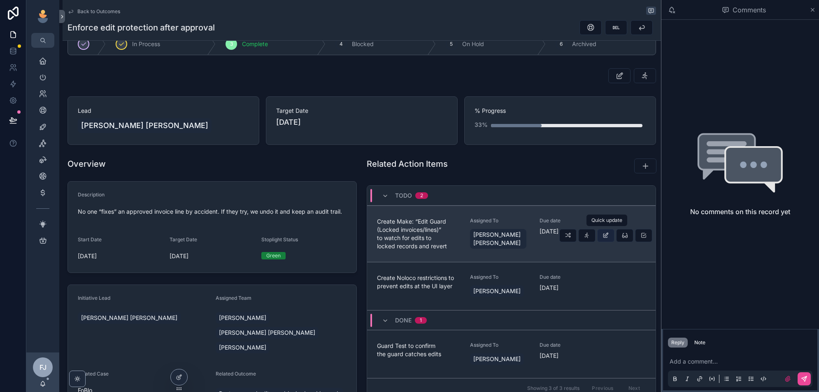
click at [607, 236] on icon "scrollable content" at bounding box center [606, 235] width 7 height 7
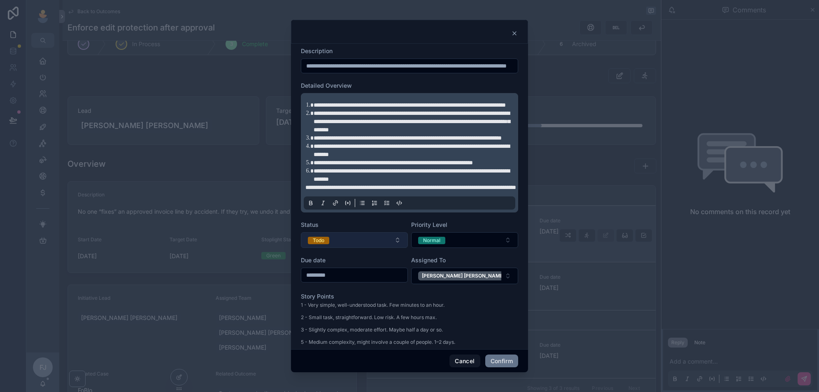
click at [338, 248] on button "Todo" at bounding box center [354, 240] width 107 height 16
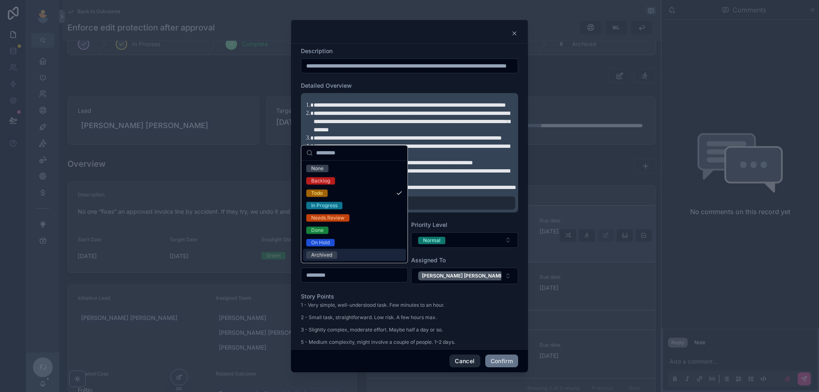
click at [460, 358] on button "Cancel" at bounding box center [465, 361] width 30 height 13
